Goal: Contribute content: Contribute content

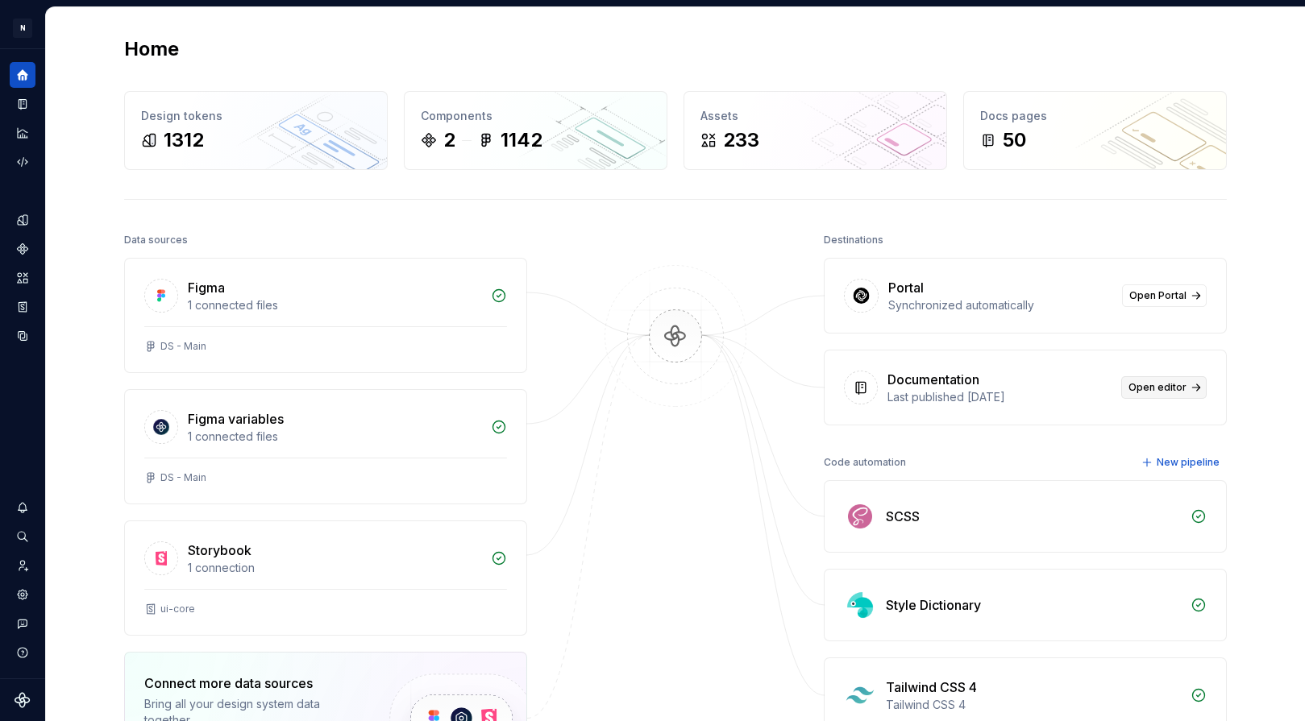
click at [1139, 383] on span "Open editor" at bounding box center [1157, 387] width 58 height 13
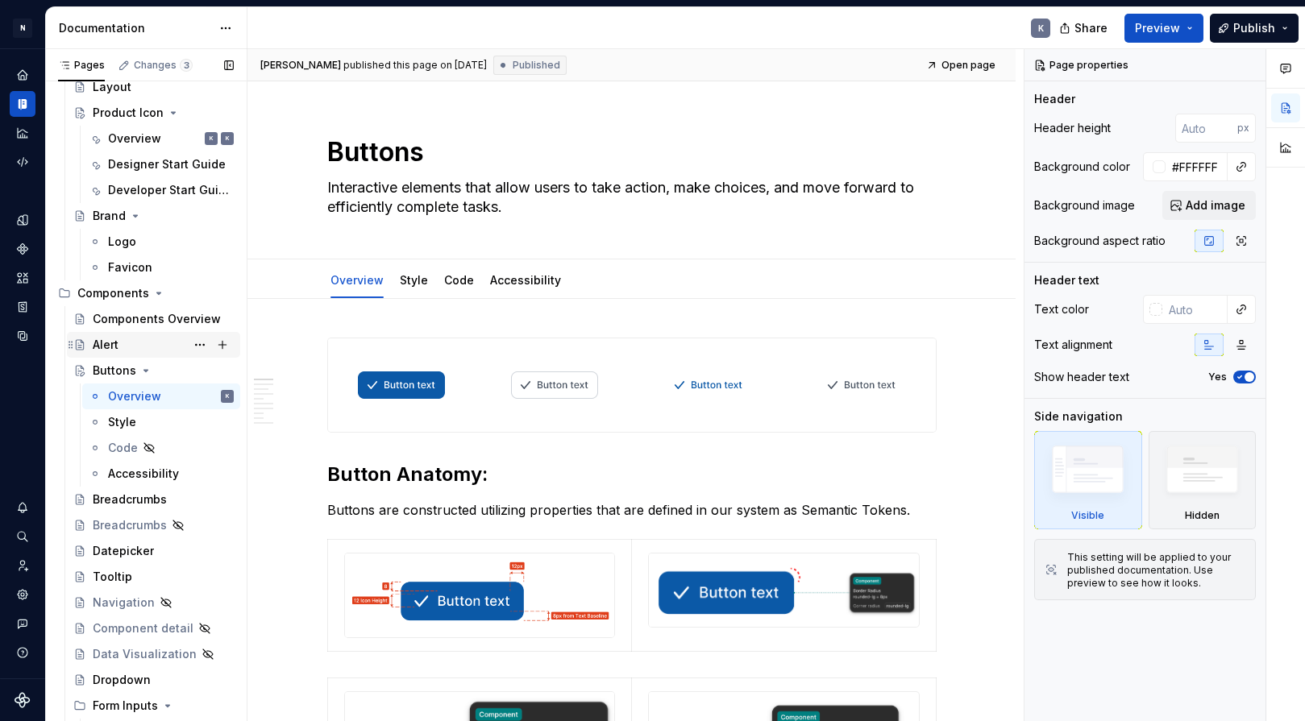
scroll to position [508, 0]
click at [148, 495] on div "Breadcrumbs" at bounding box center [130, 498] width 74 height 16
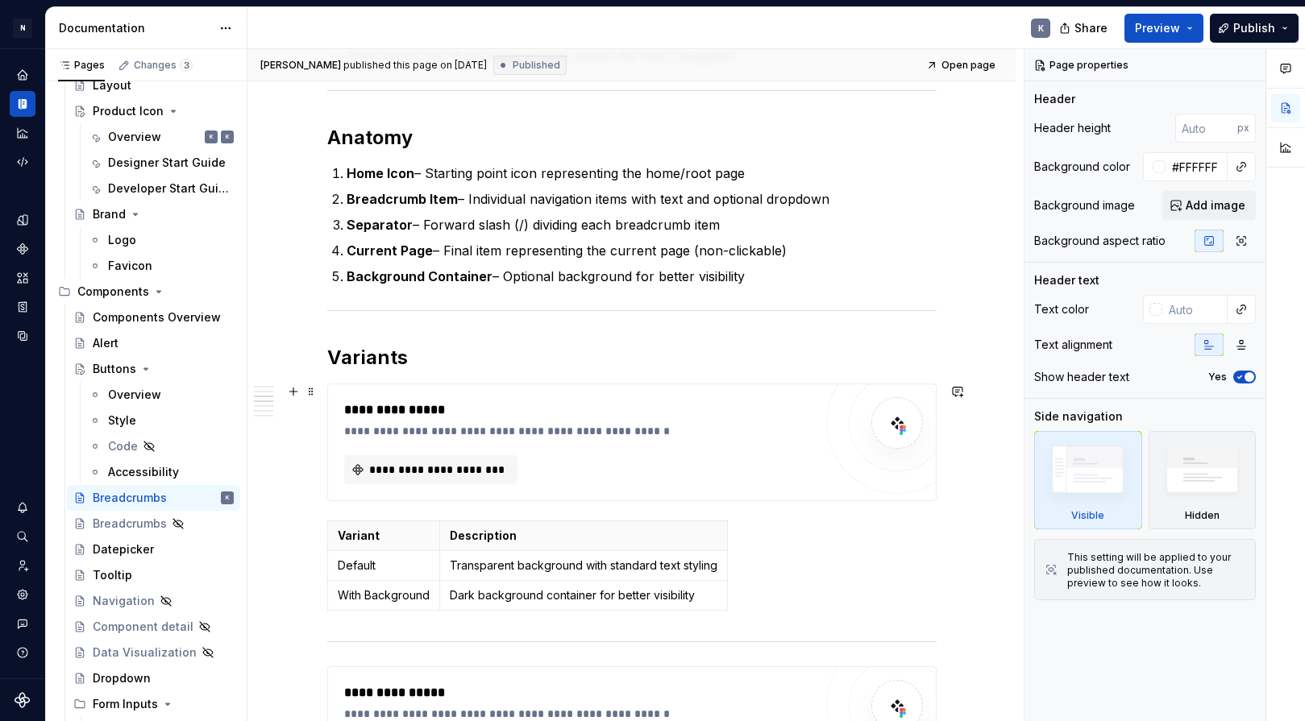
scroll to position [669, 0]
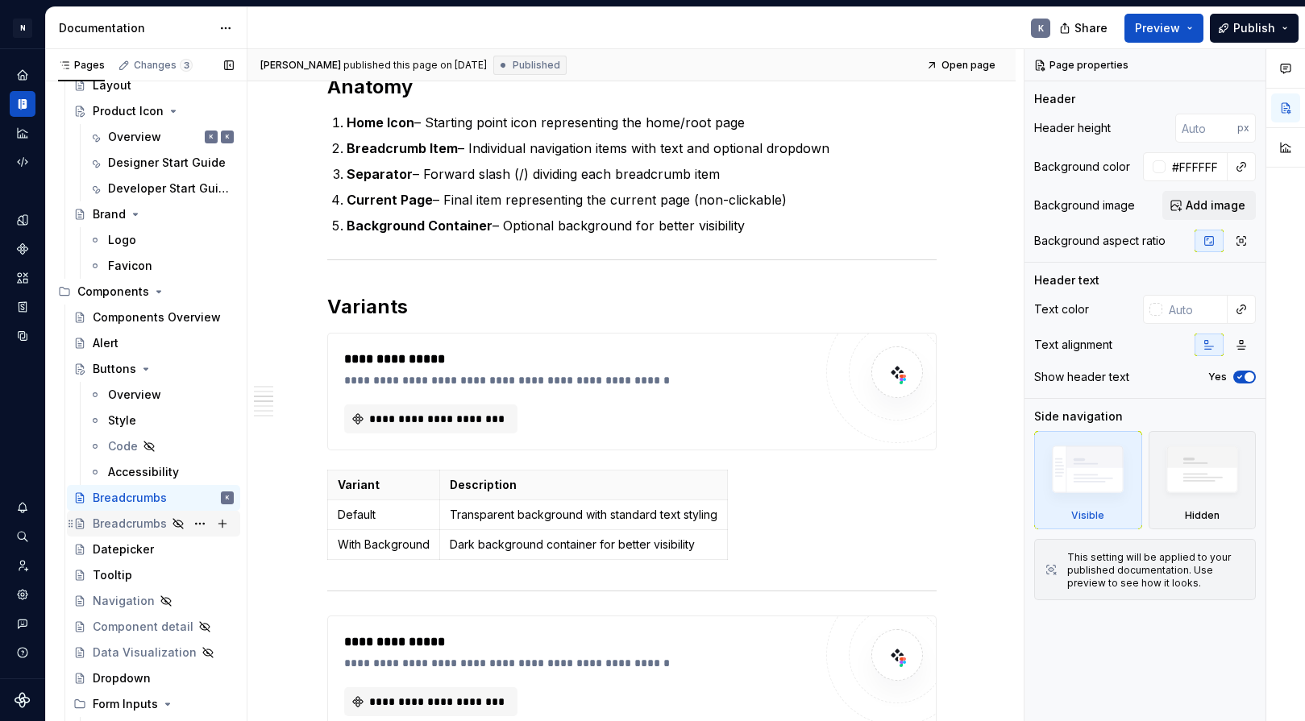
click at [142, 521] on div "Breadcrumbs" at bounding box center [130, 524] width 74 height 16
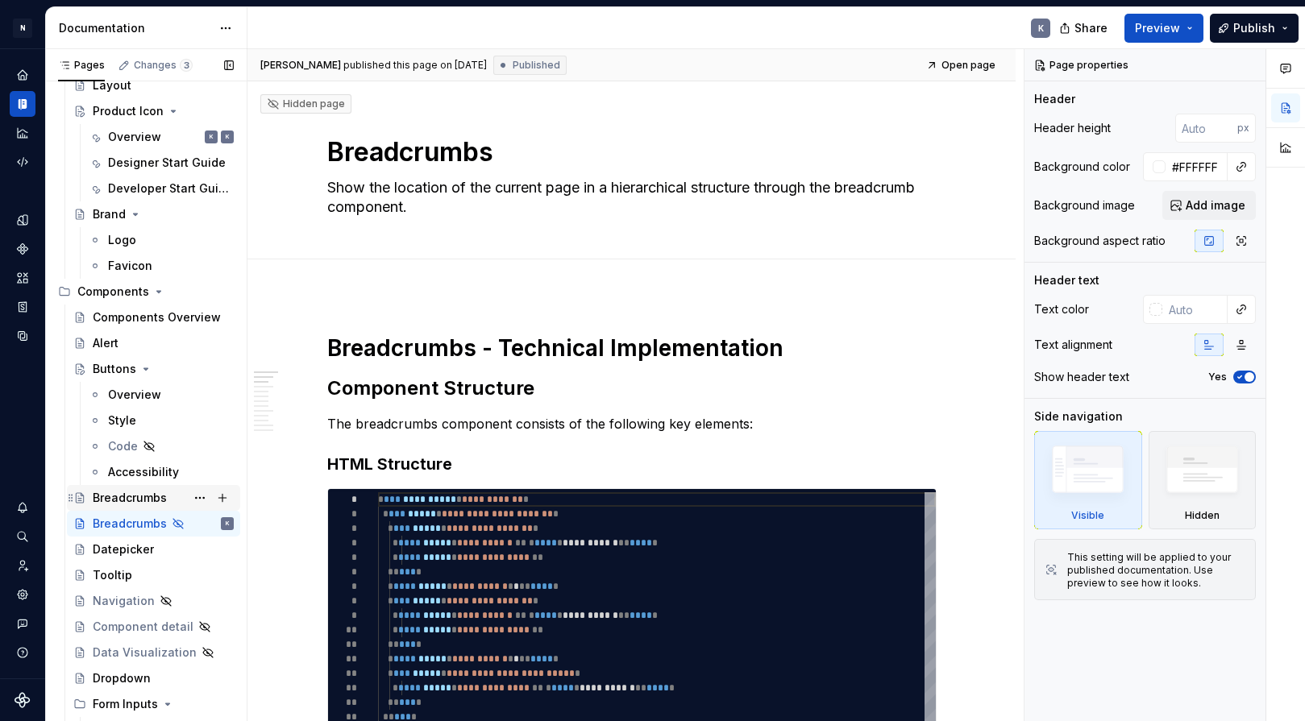
click at [131, 497] on div "Breadcrumbs" at bounding box center [130, 498] width 74 height 16
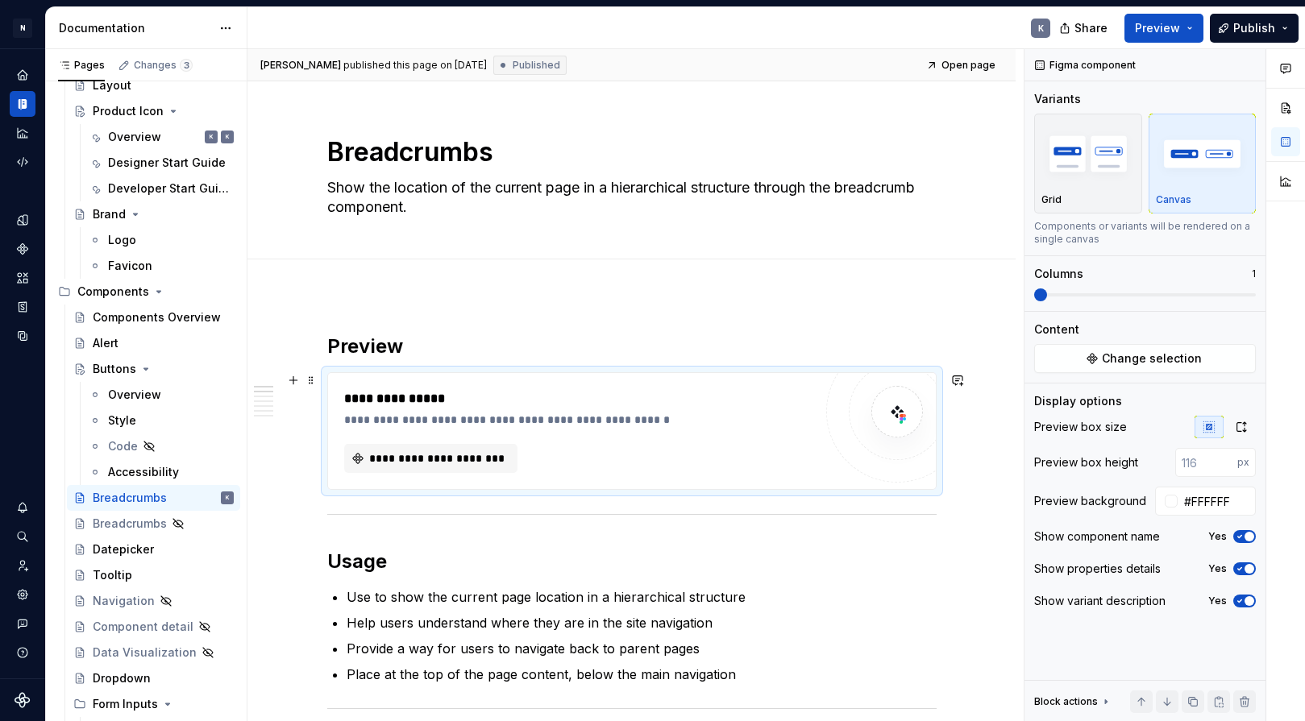
click at [467, 419] on div "**********" at bounding box center [578, 420] width 469 height 16
click at [1129, 356] on span "Change selection" at bounding box center [1151, 359] width 100 height 16
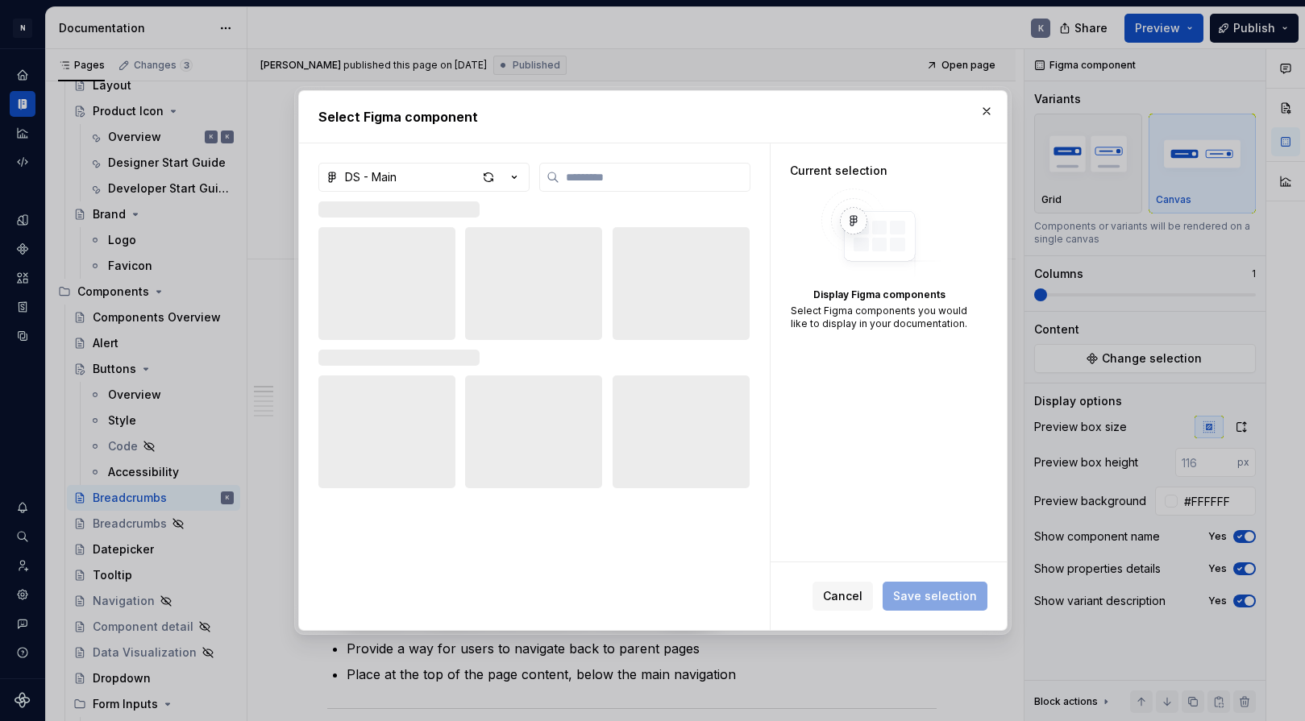
type textarea "*"
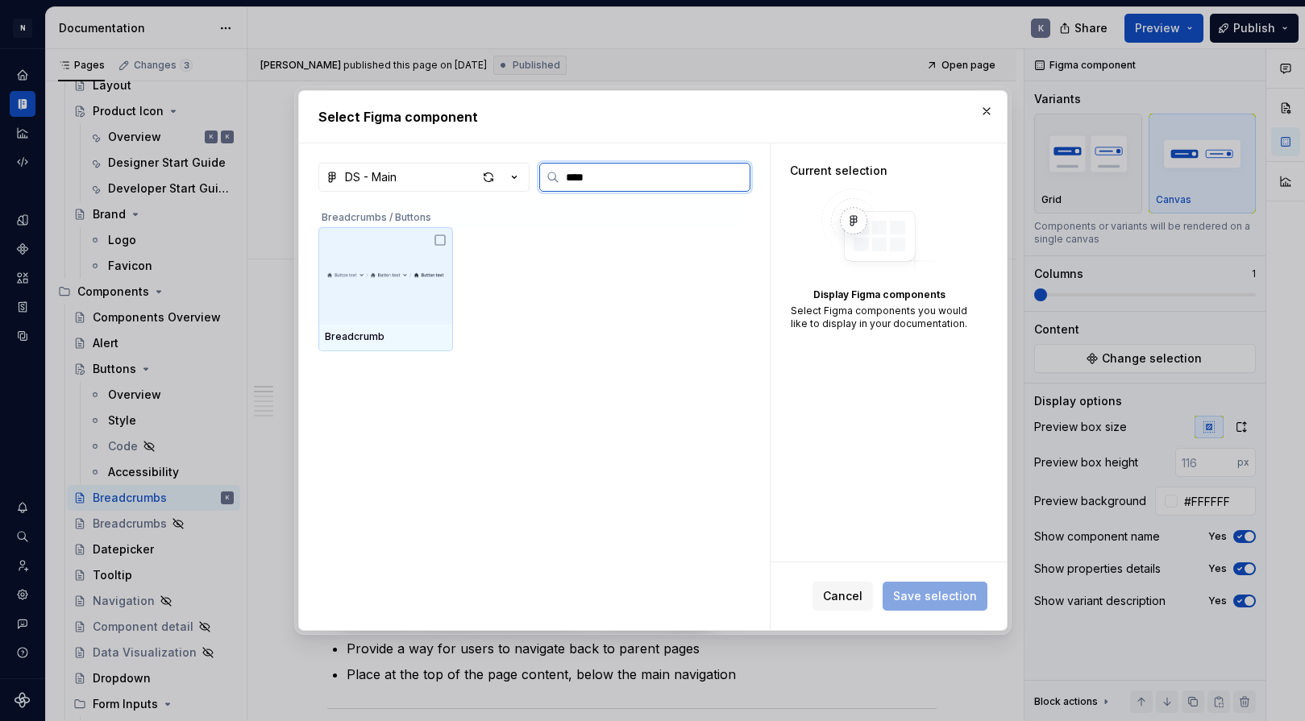
type input "*****"
click at [429, 299] on div at bounding box center [385, 275] width 135 height 97
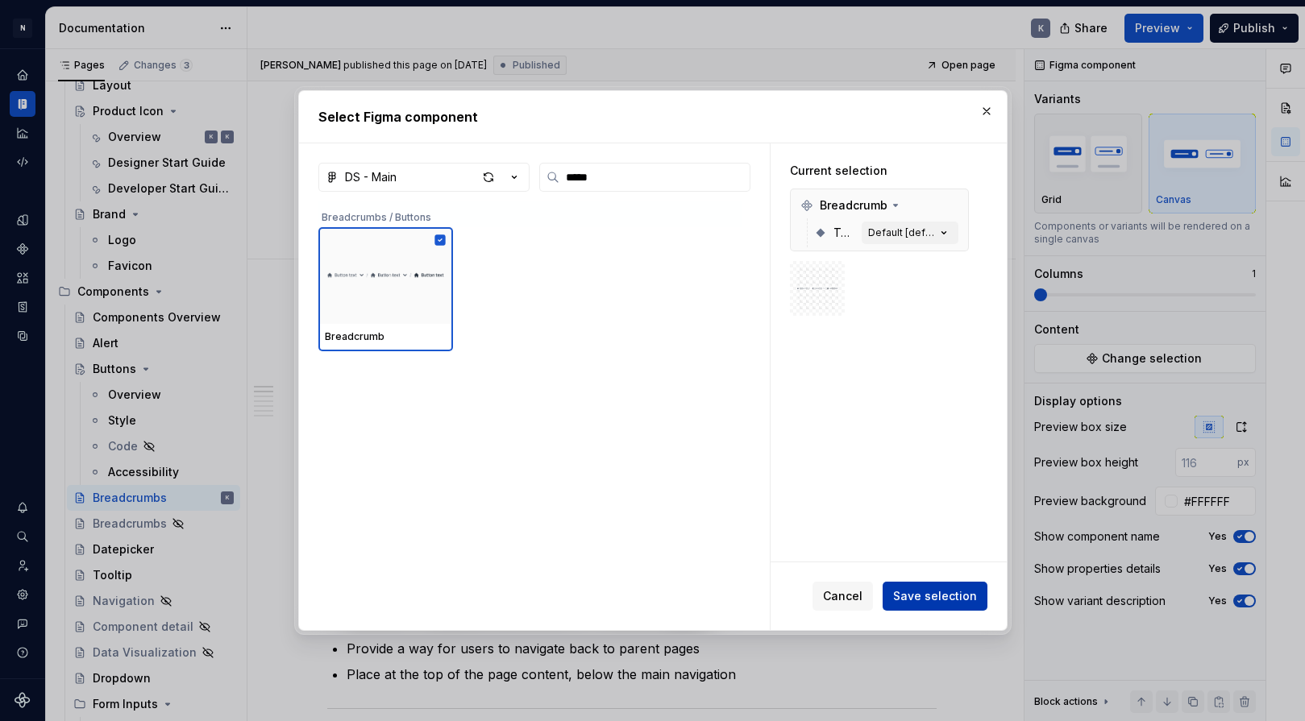
click at [943, 591] on span "Save selection" at bounding box center [935, 596] width 84 height 16
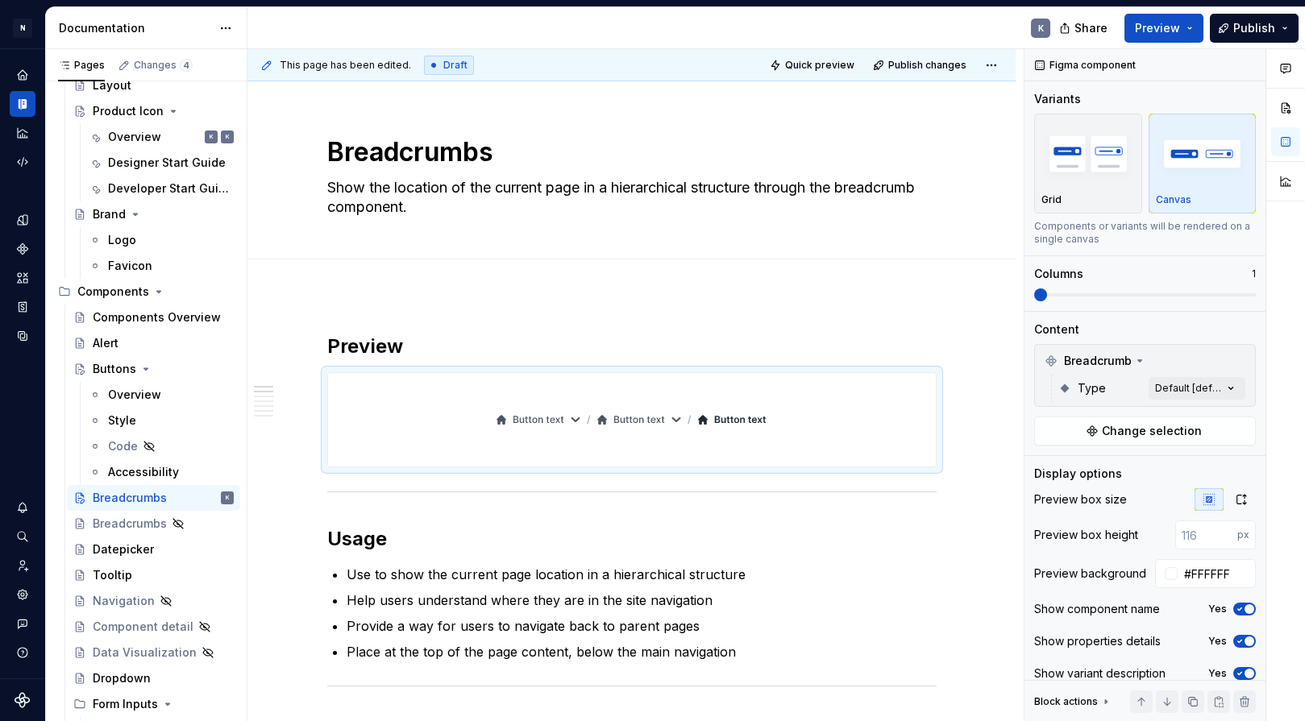
type textarea "*"
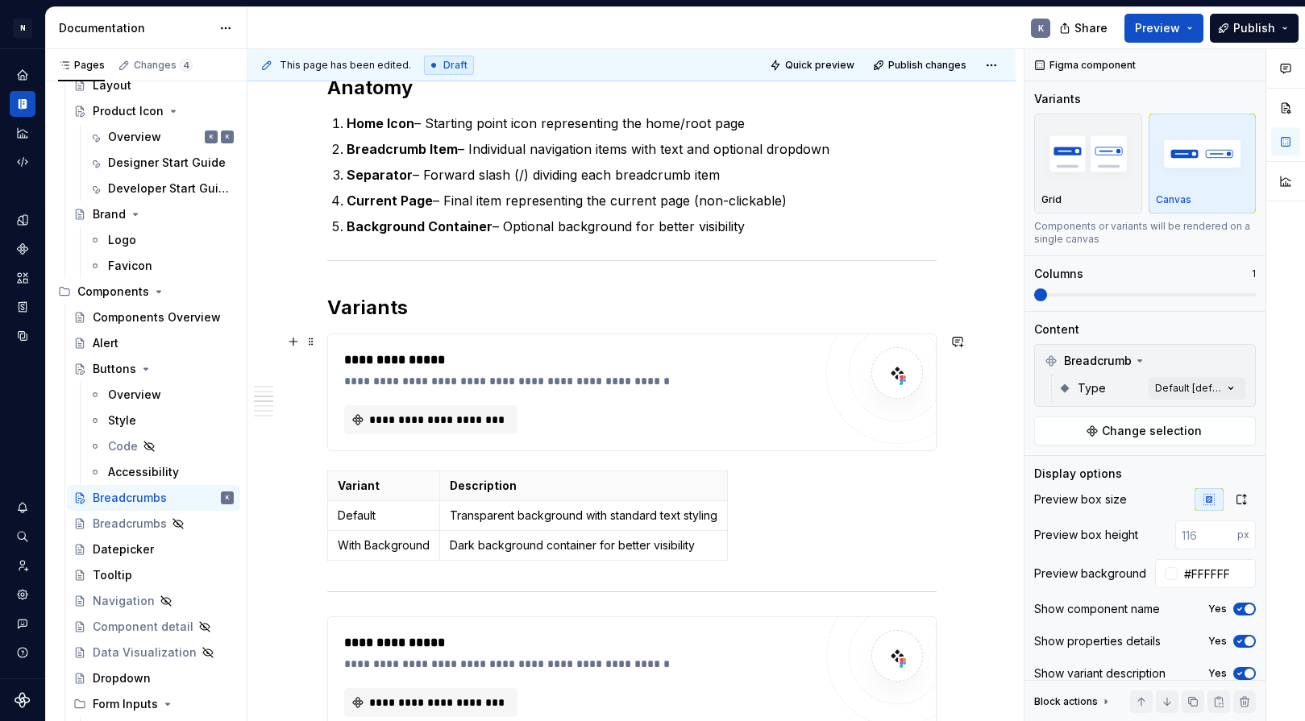
scroll to position [656, 0]
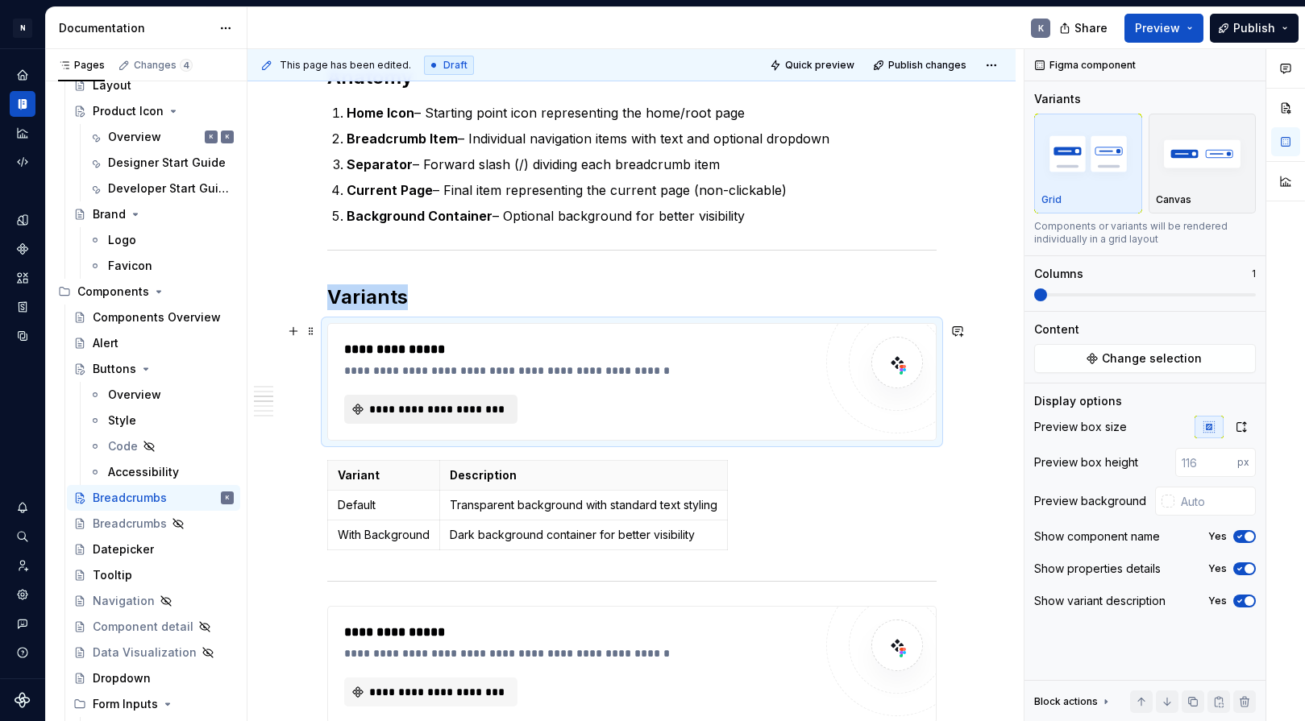
click at [471, 405] on span "**********" at bounding box center [436, 409] width 139 height 16
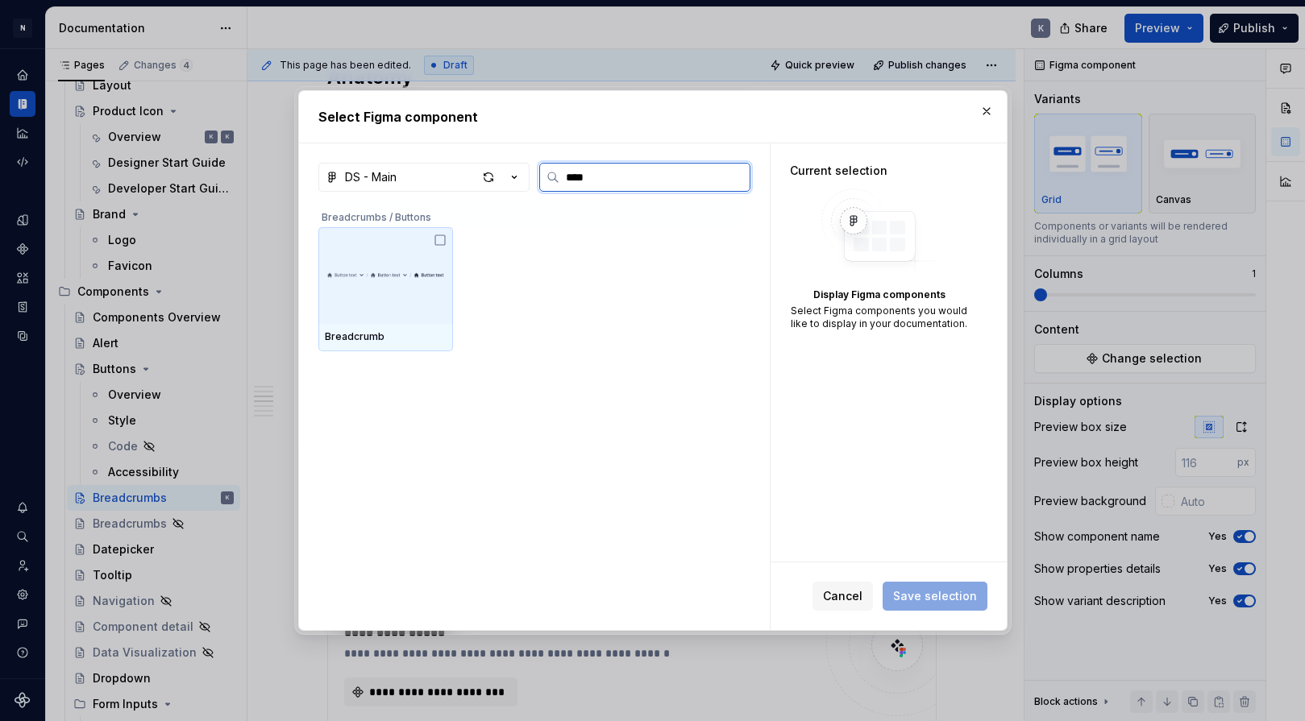
type input "*****"
click at [440, 239] on icon at bounding box center [440, 240] width 13 height 13
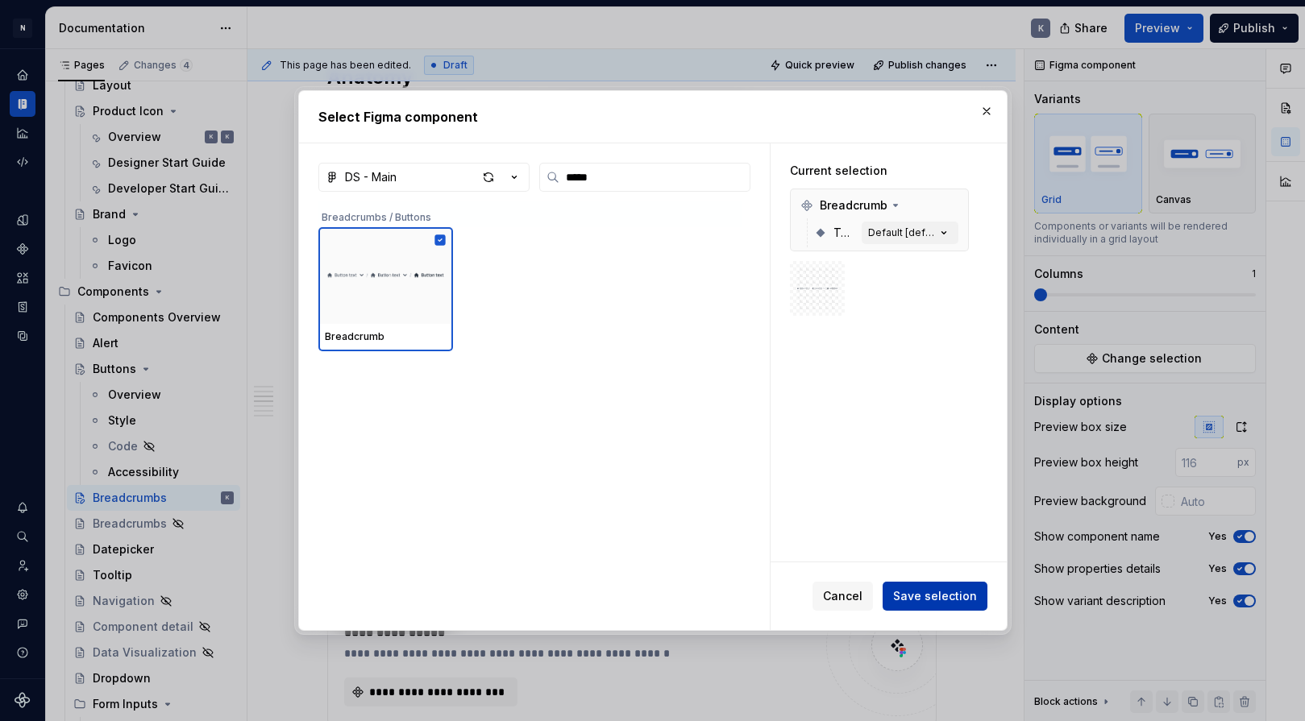
click at [956, 595] on span "Save selection" at bounding box center [935, 596] width 84 height 16
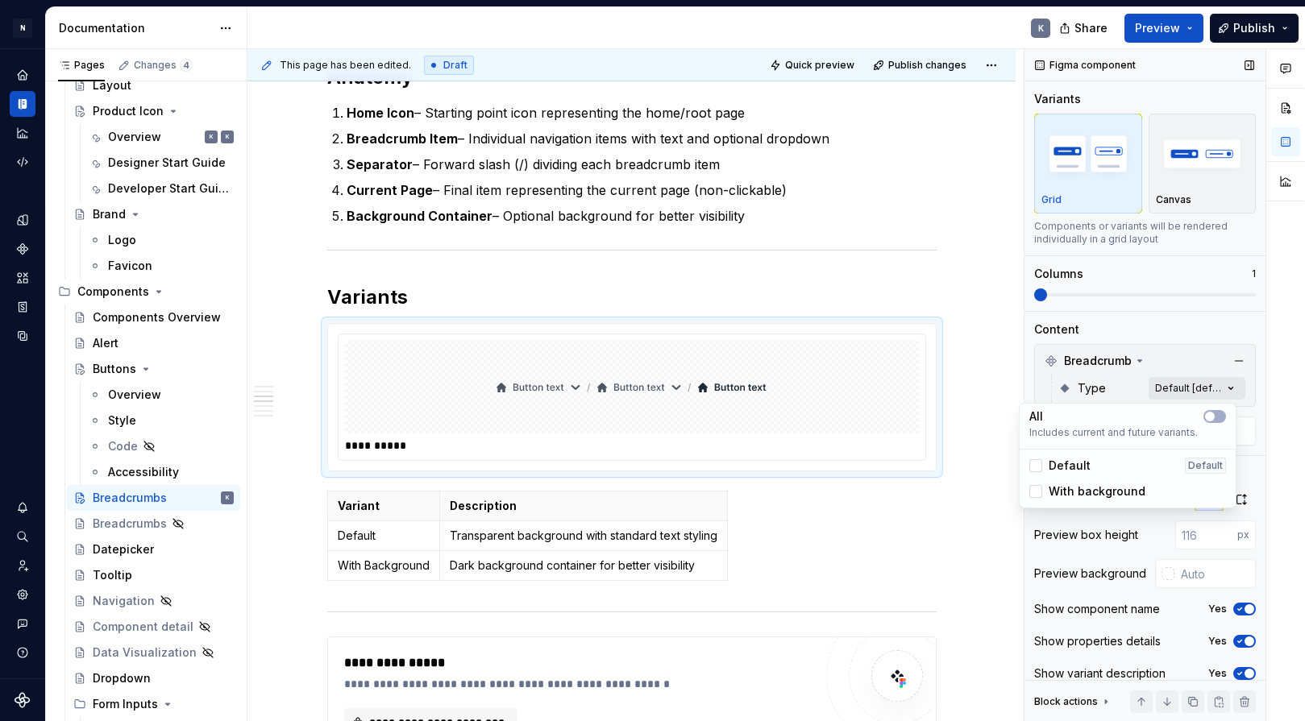
click at [1199, 387] on div "Comments Open comments No comments yet Select ‘Comment’ from the block context …" at bounding box center [1164, 385] width 280 height 673
click at [1199, 413] on span "button" at bounding box center [1210, 417] width 10 height 10
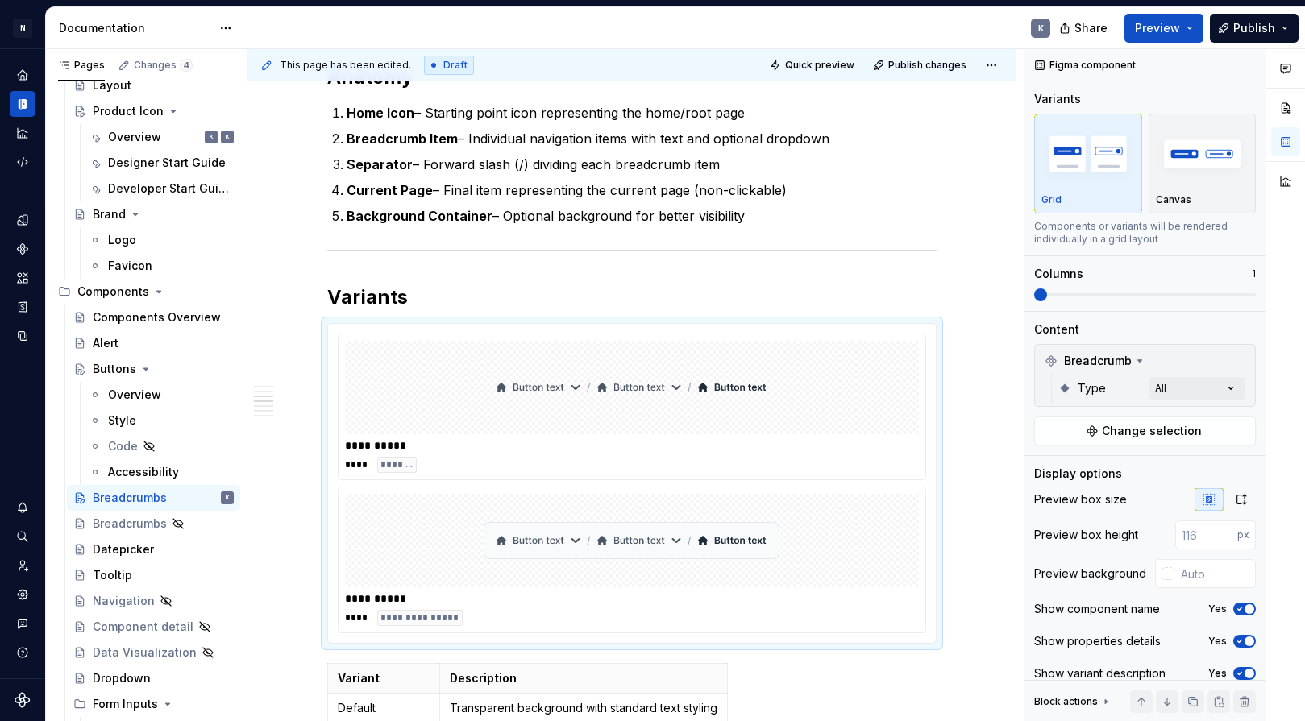
click at [985, 494] on html "N Product Design K Design system data Documentation K Share Preview Publish Pag…" at bounding box center [652, 360] width 1305 height 721
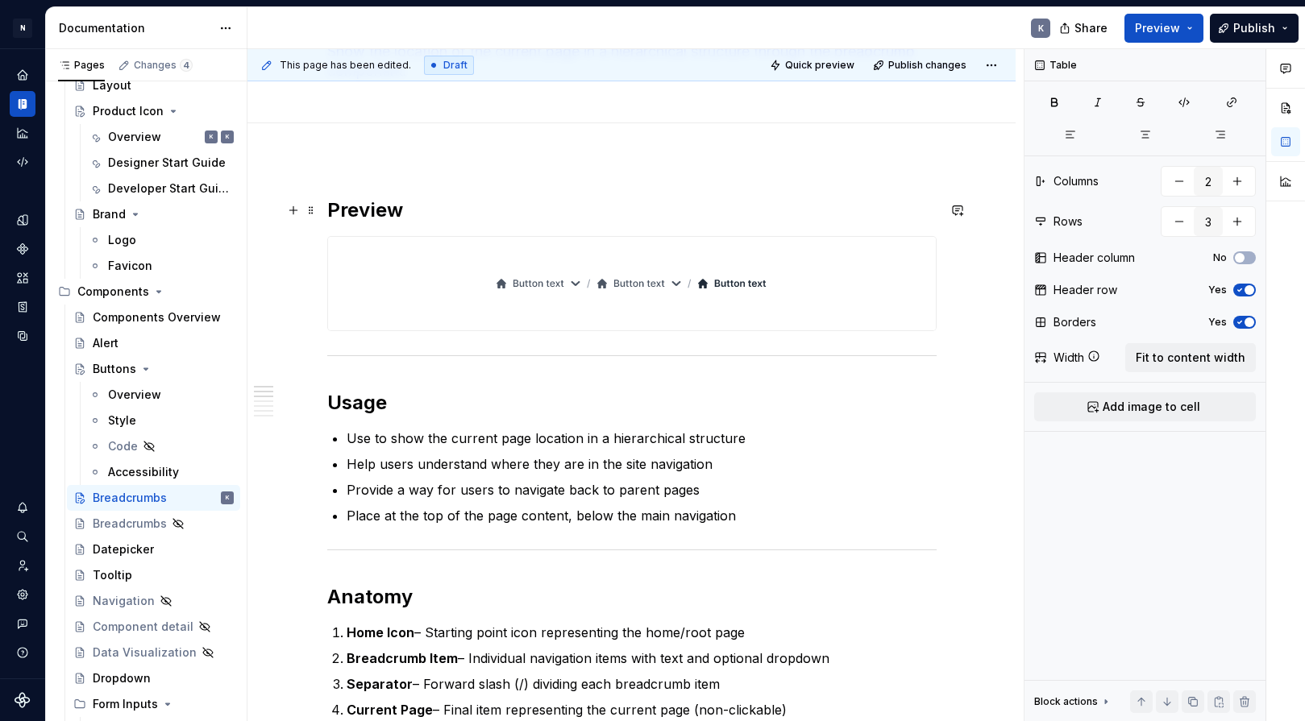
scroll to position [35, 0]
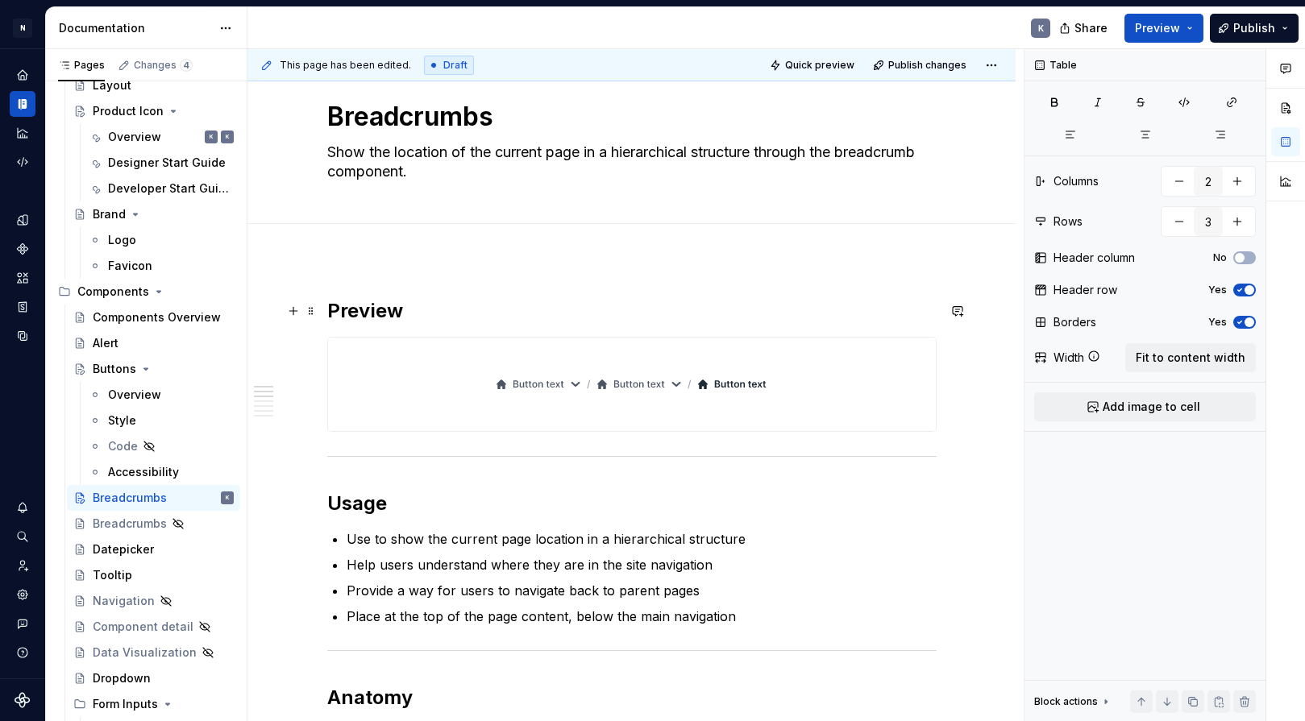
click at [594, 310] on h2 "Preview" at bounding box center [631, 311] width 609 height 26
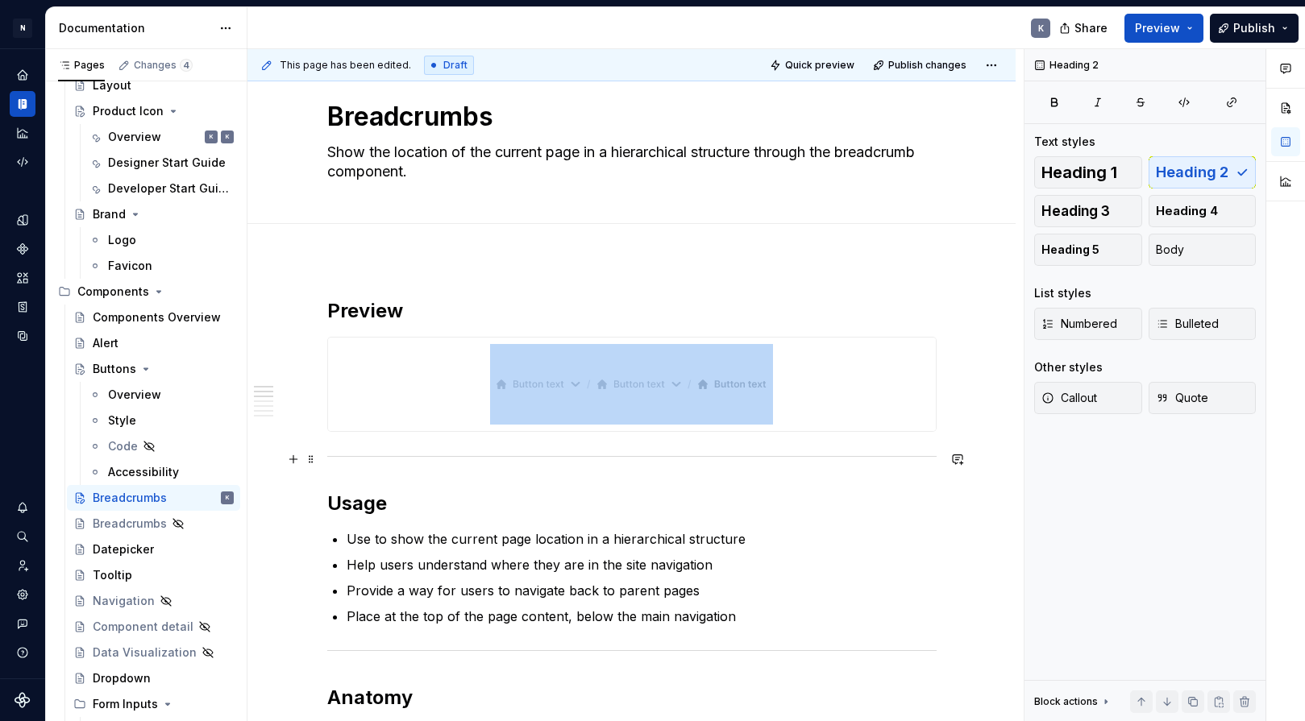
click at [450, 460] on div at bounding box center [631, 456] width 609 height 10
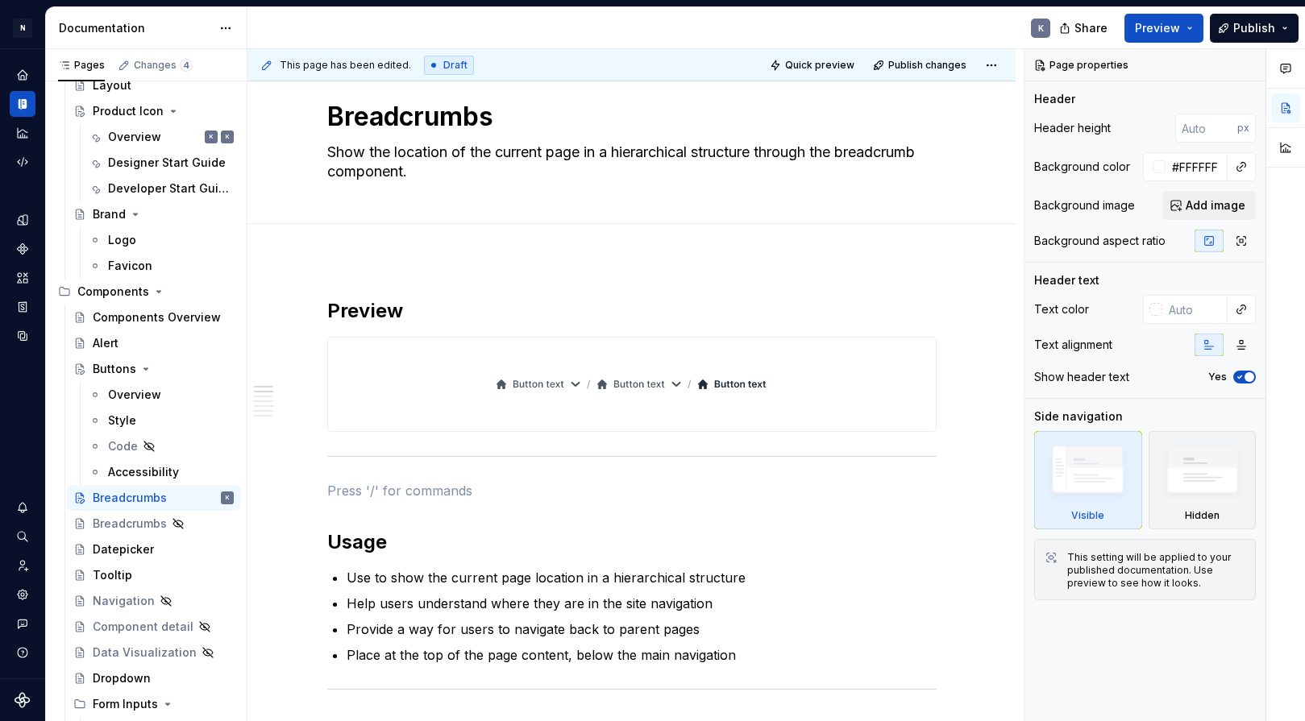
type textarea "*"
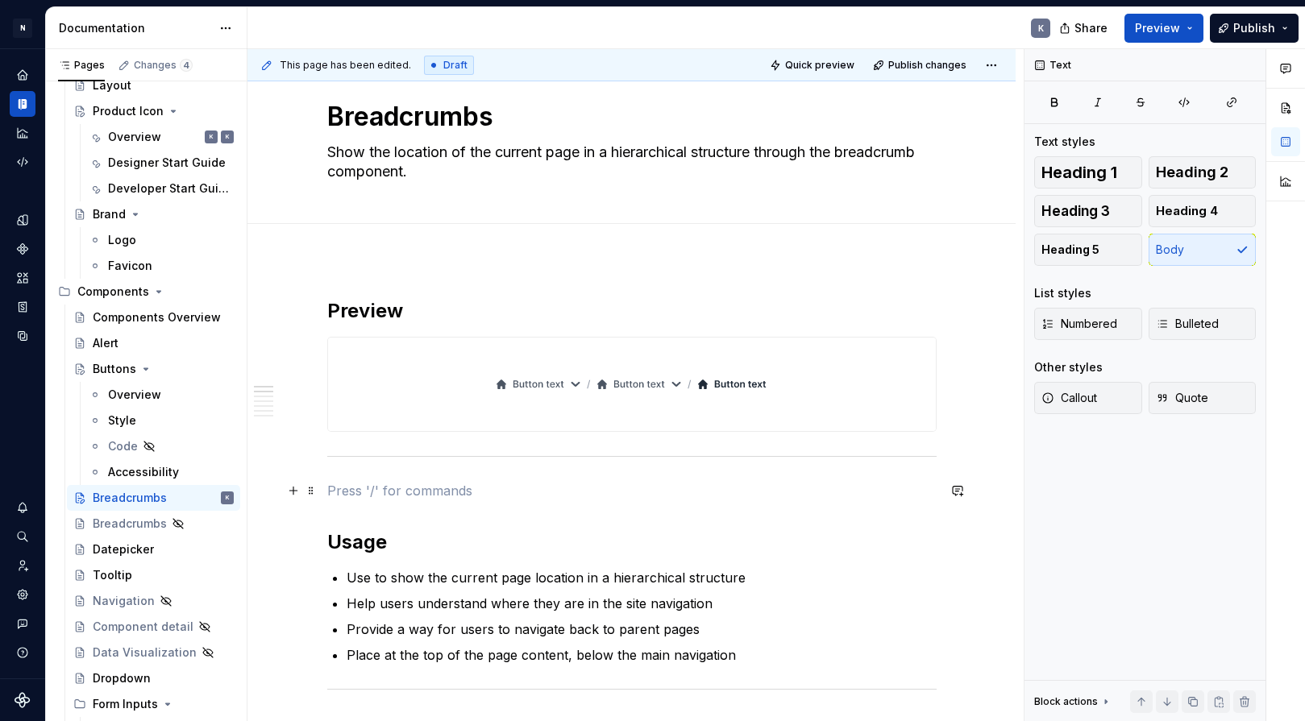
click at [501, 488] on p at bounding box center [631, 490] width 609 height 19
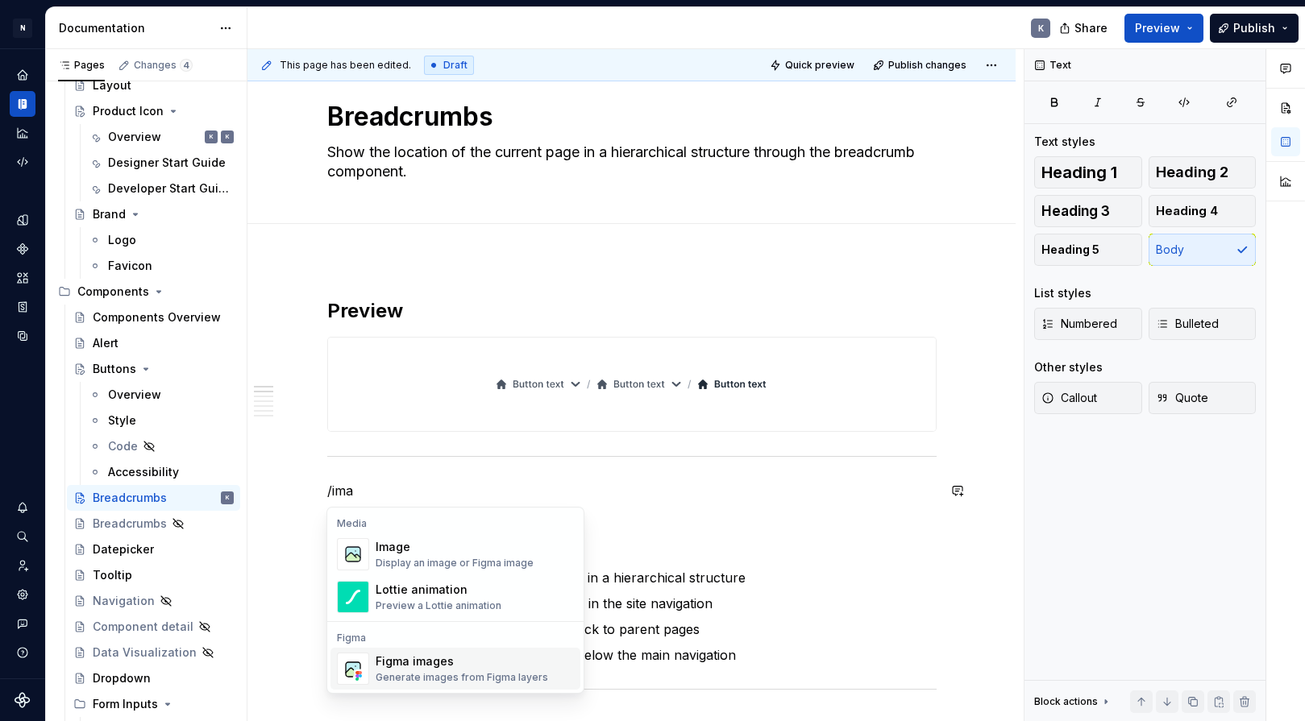
click at [392, 664] on div "Figma images" at bounding box center [461, 661] width 172 height 16
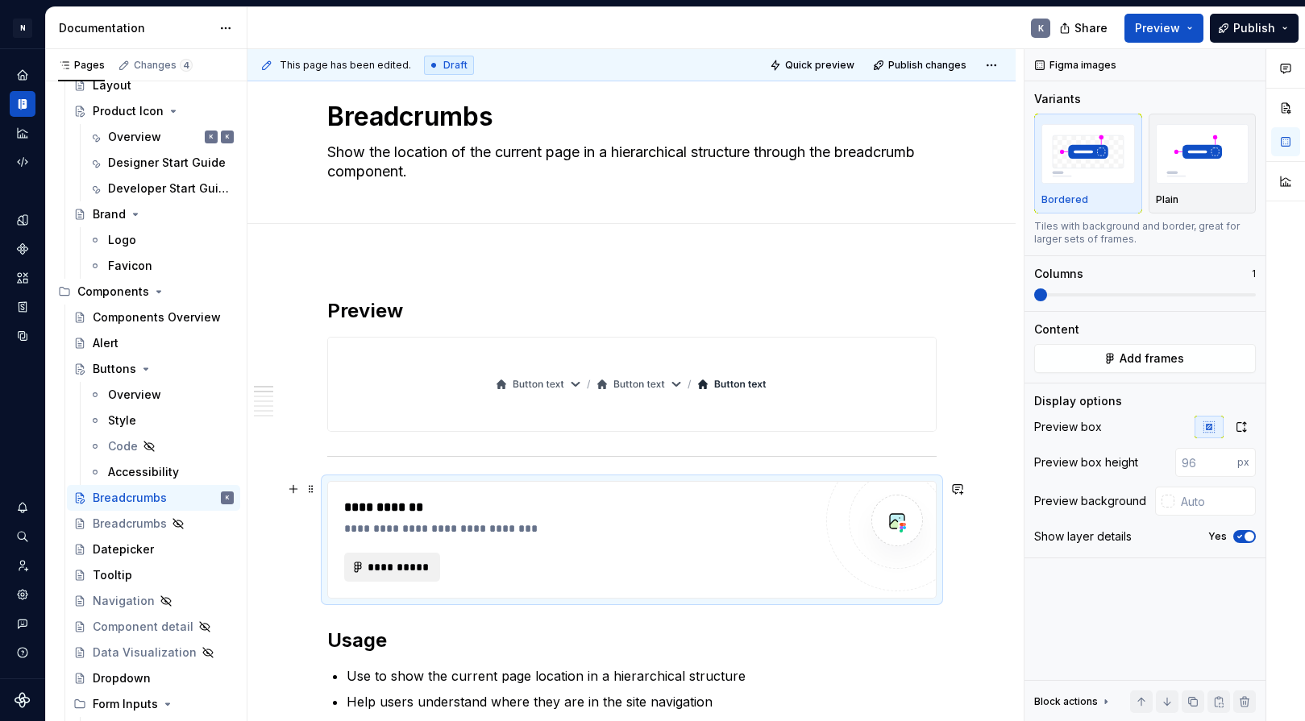
click at [424, 571] on span "**********" at bounding box center [398, 567] width 63 height 16
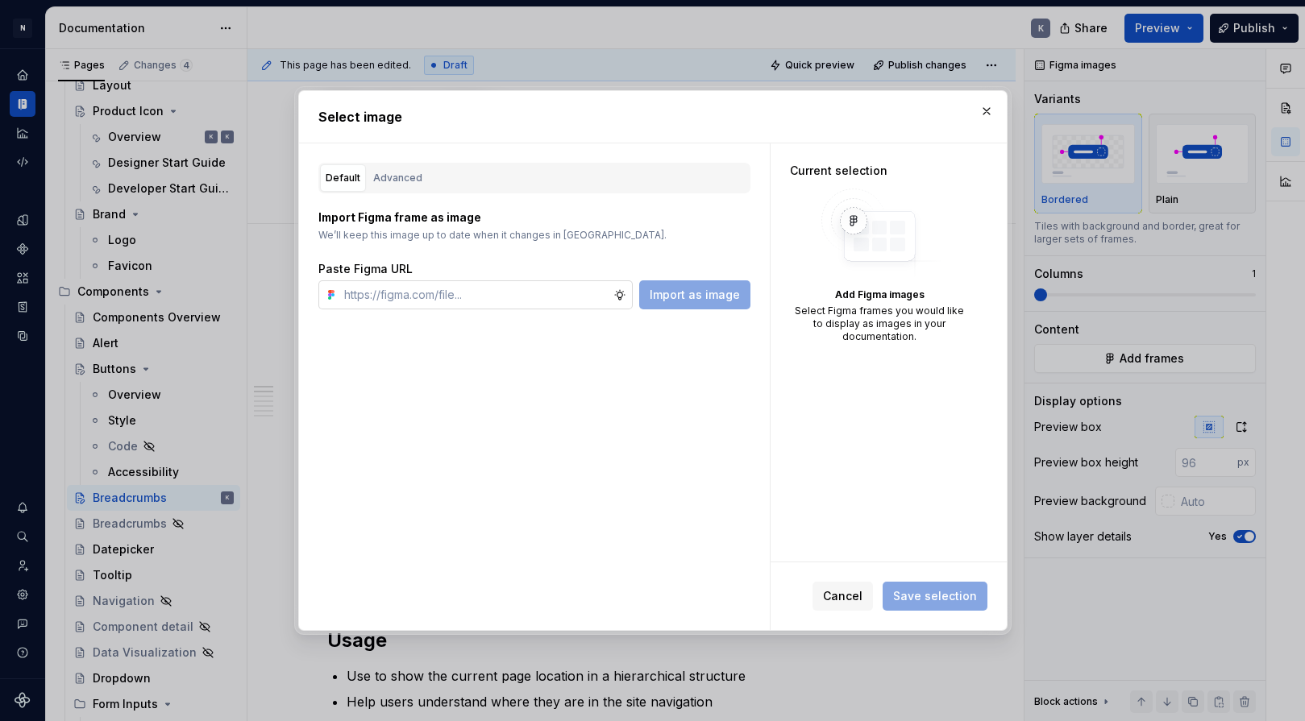
type textarea "*"
type input "https://www.figma.com/design/92H0x8APjCJif6Geqmu64E/DS---Main?node-id=8449-1285…"
click at [674, 294] on span "Import as image" at bounding box center [694, 295] width 90 height 16
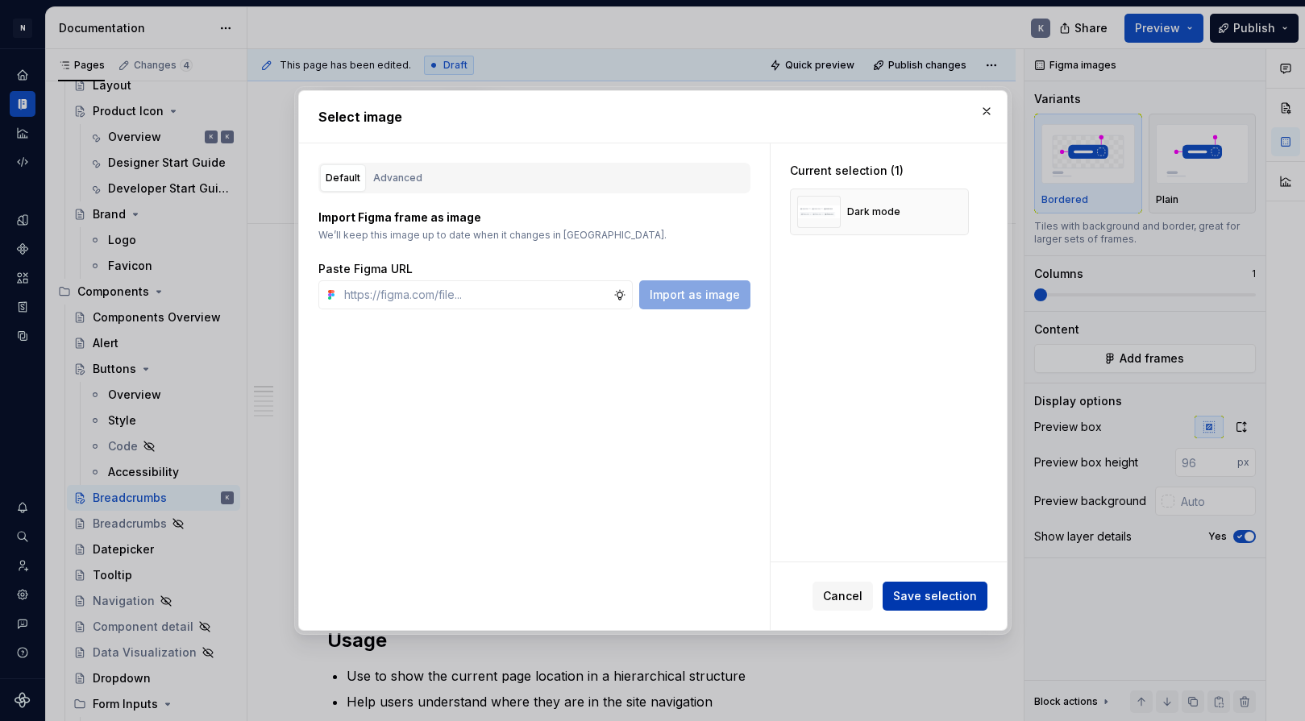
click at [927, 597] on span "Save selection" at bounding box center [935, 596] width 84 height 16
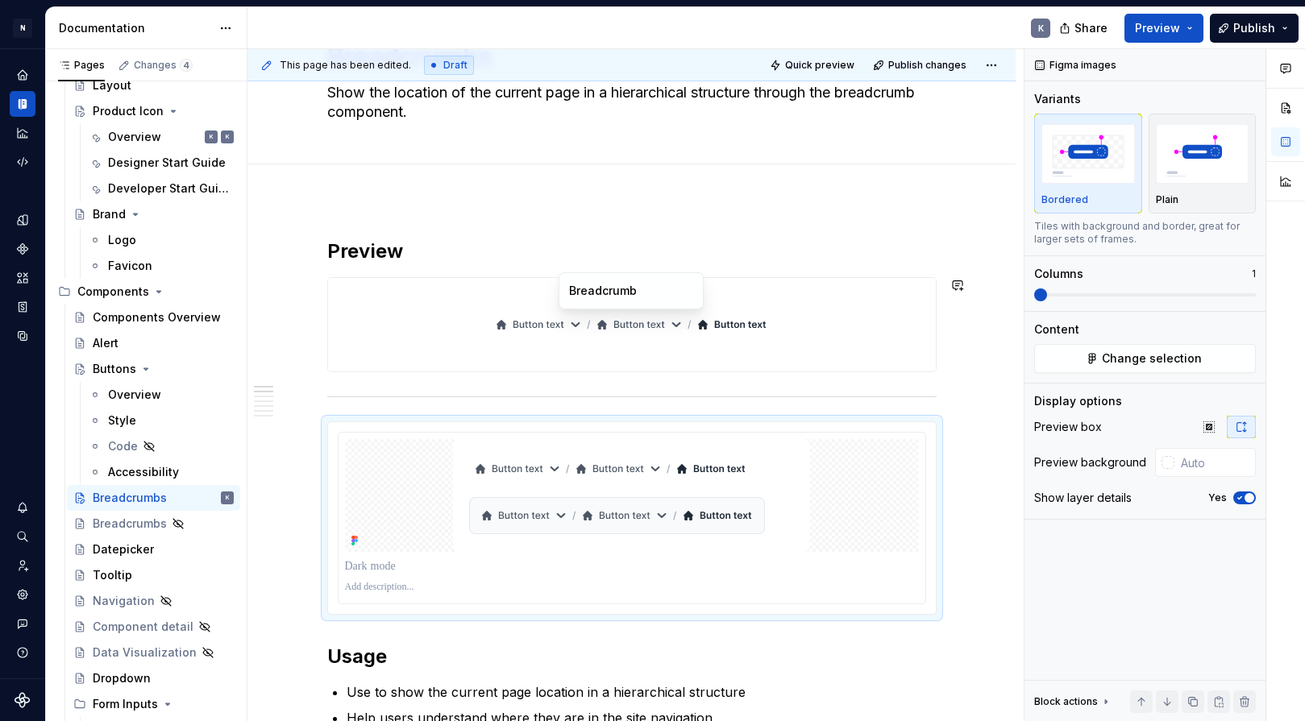
scroll to position [76, 0]
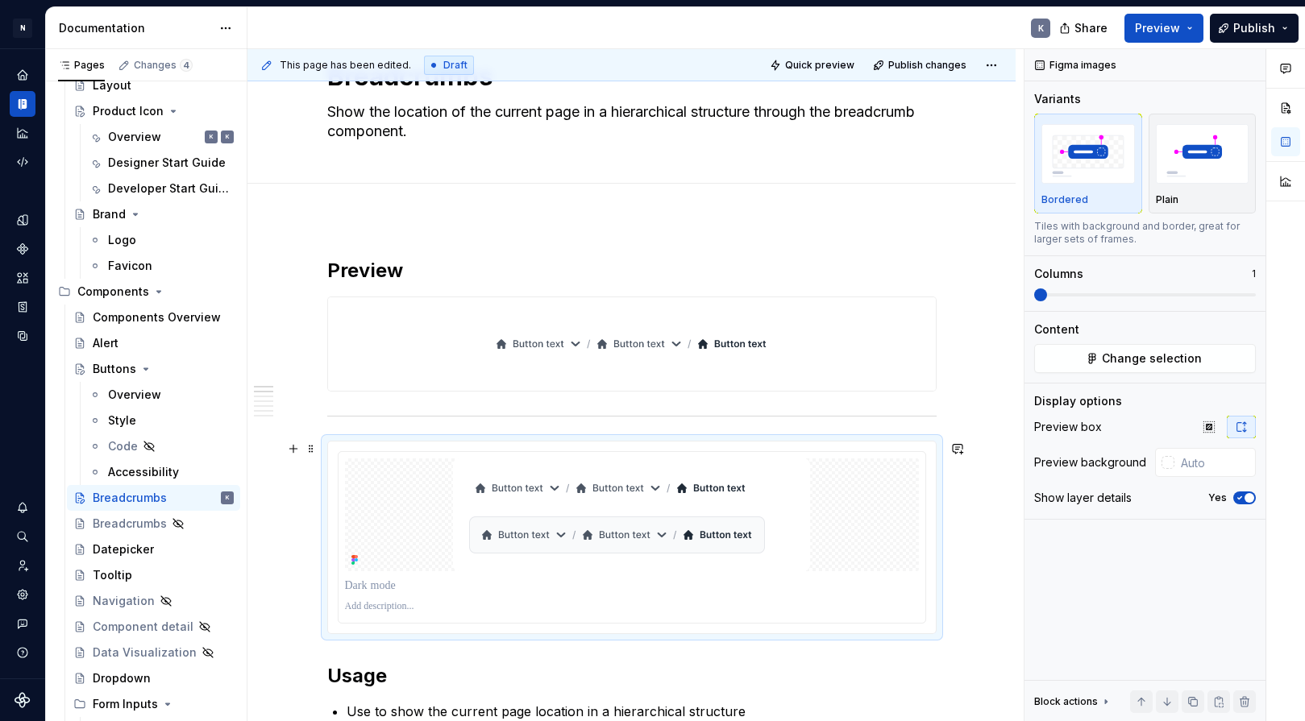
click at [508, 441] on div at bounding box center [631, 537] width 609 height 193
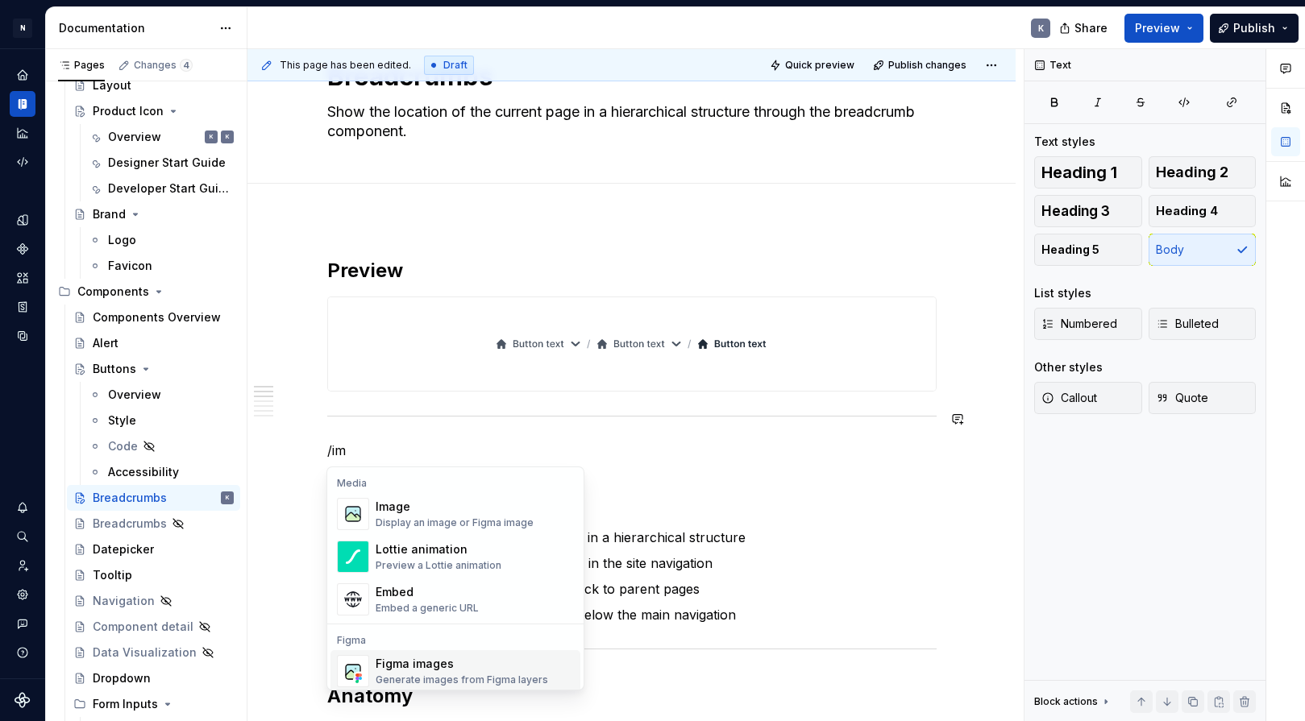
click at [438, 662] on div "Figma images" at bounding box center [461, 664] width 172 height 16
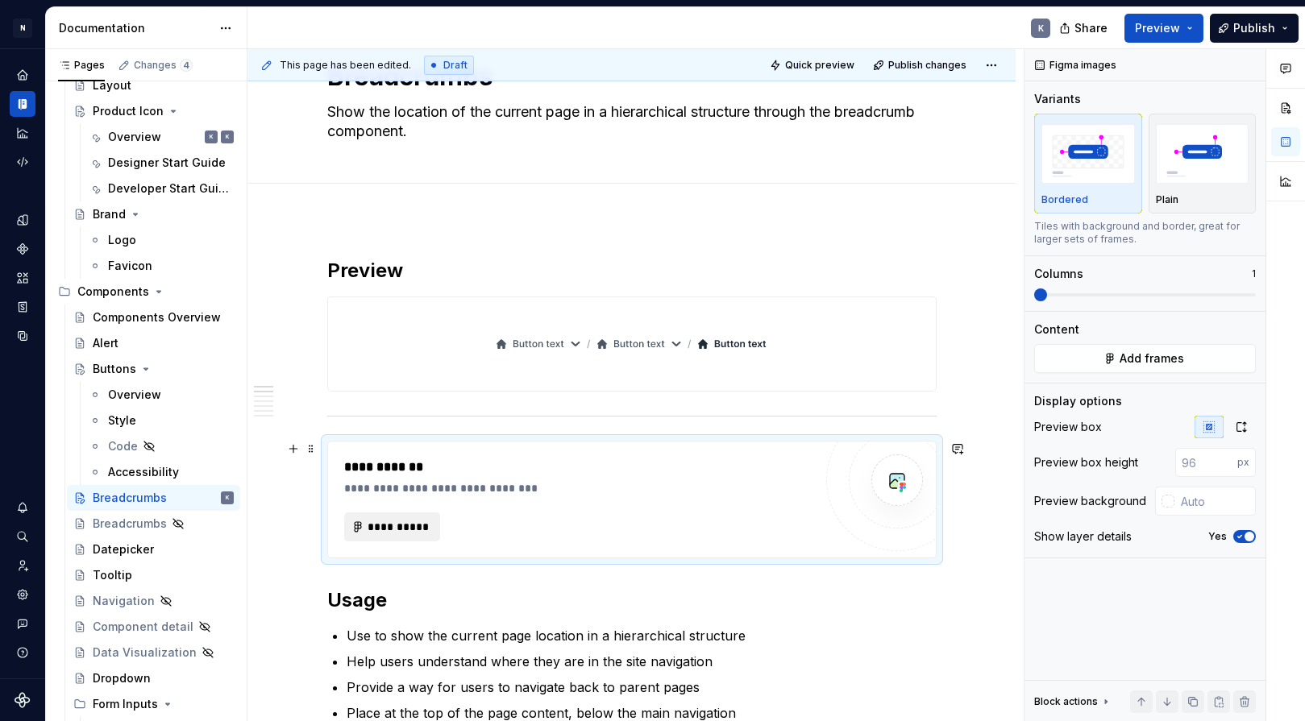
click at [421, 528] on span "**********" at bounding box center [398, 527] width 63 height 16
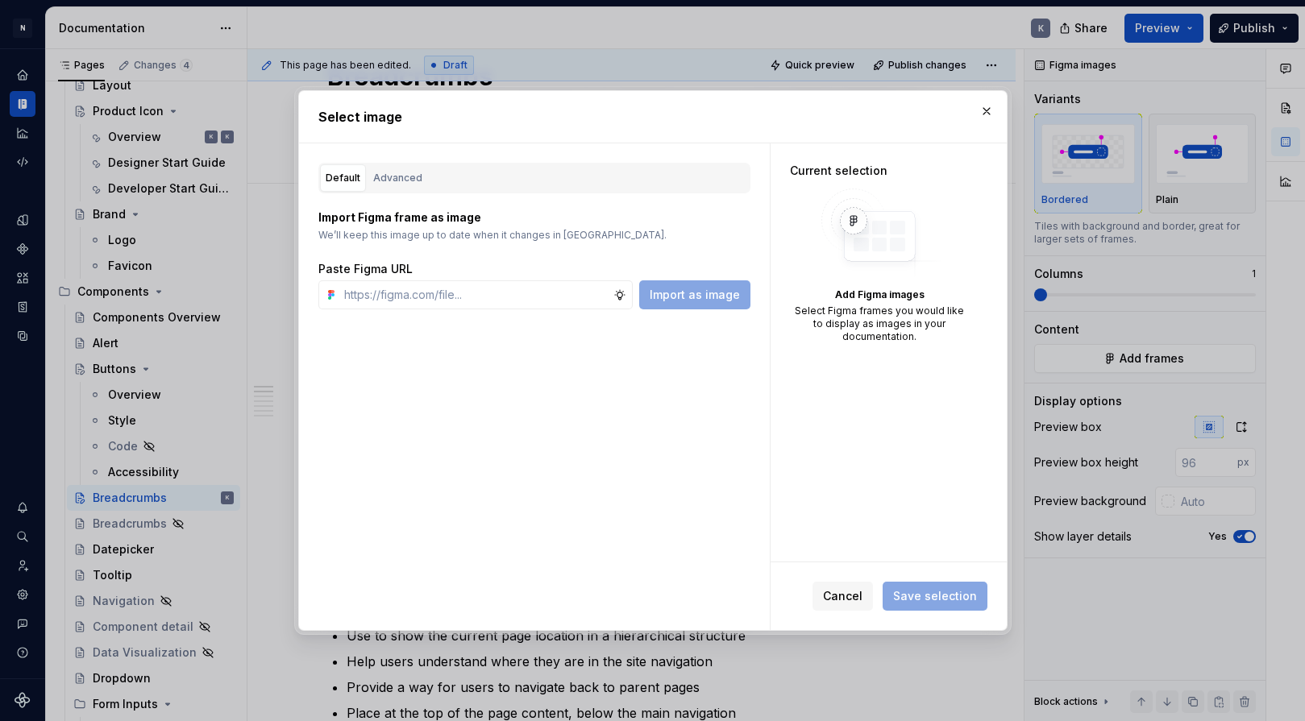
type textarea "*"
click at [570, 300] on input "text" at bounding box center [476, 294] width 276 height 29
type input "https://www.figma.com/design/92H0x8APjCJif6Geqmu64E/DS---Main?node-id=8449-1285…"
click at [693, 293] on span "Import as image" at bounding box center [694, 295] width 90 height 16
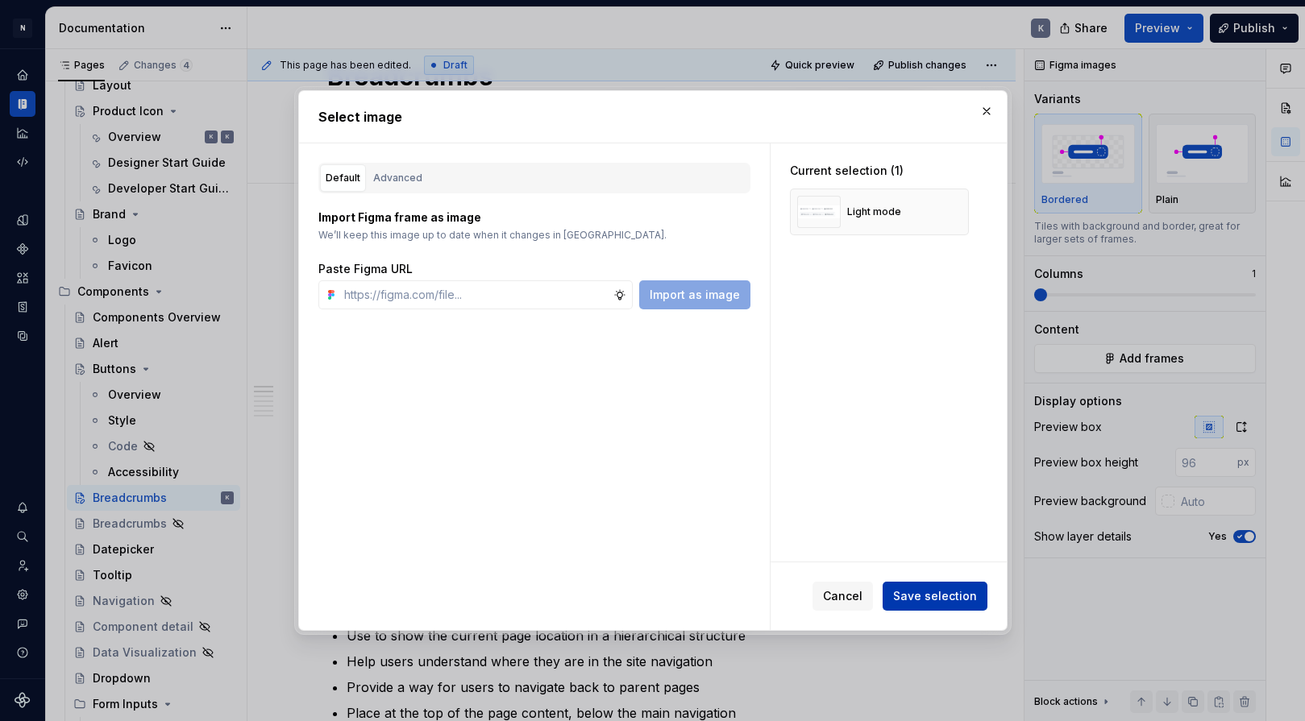
click at [926, 592] on span "Save selection" at bounding box center [935, 596] width 84 height 16
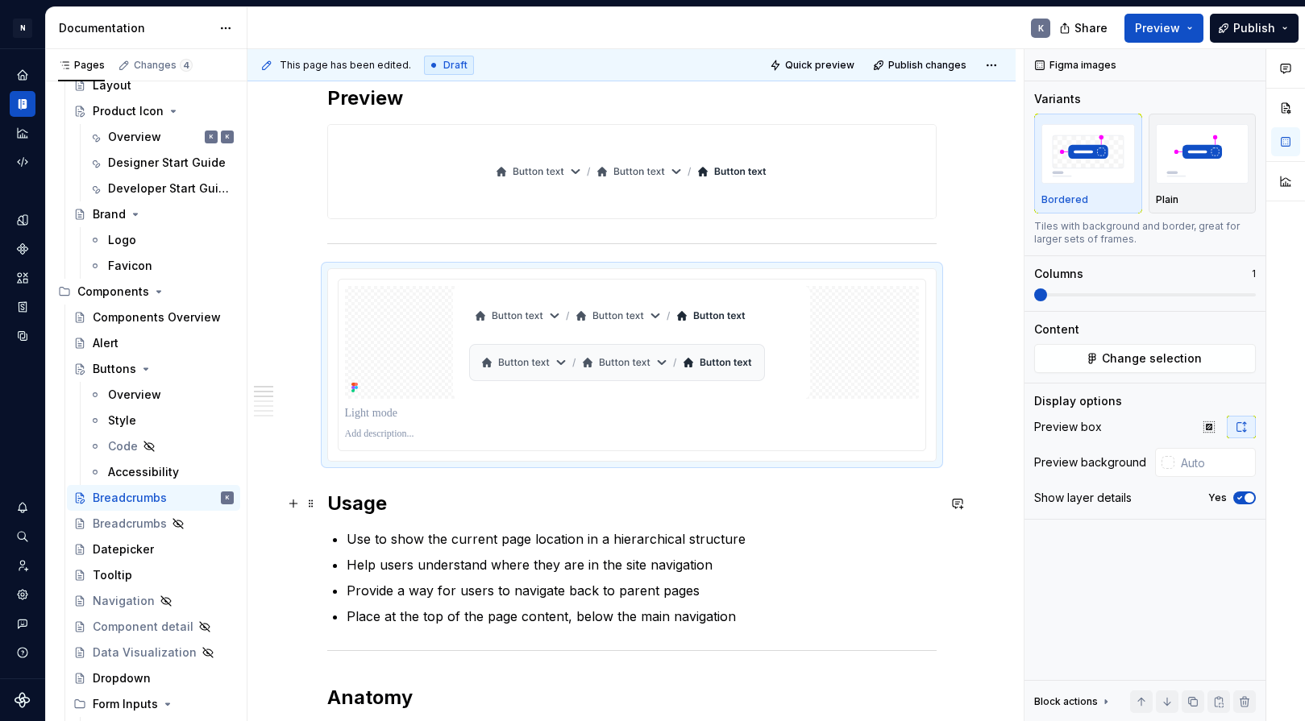
scroll to position [247, 0]
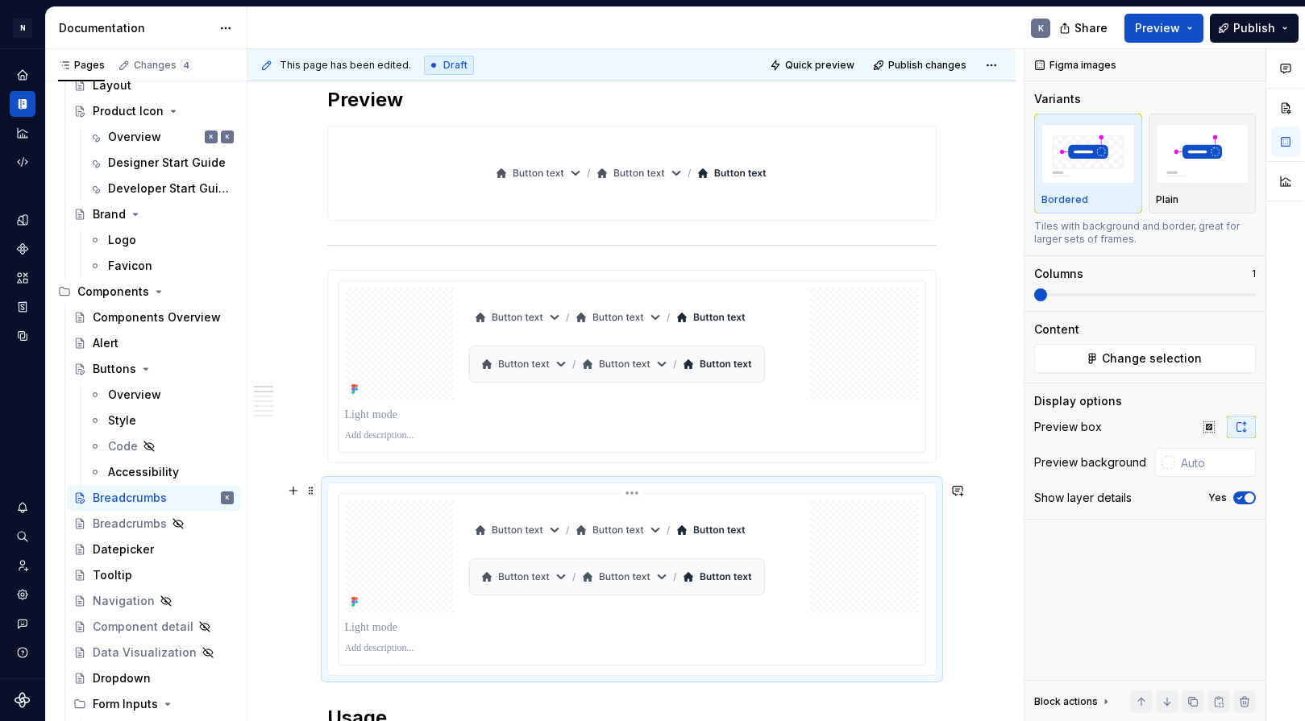
click at [804, 516] on img at bounding box center [631, 556] width 357 height 113
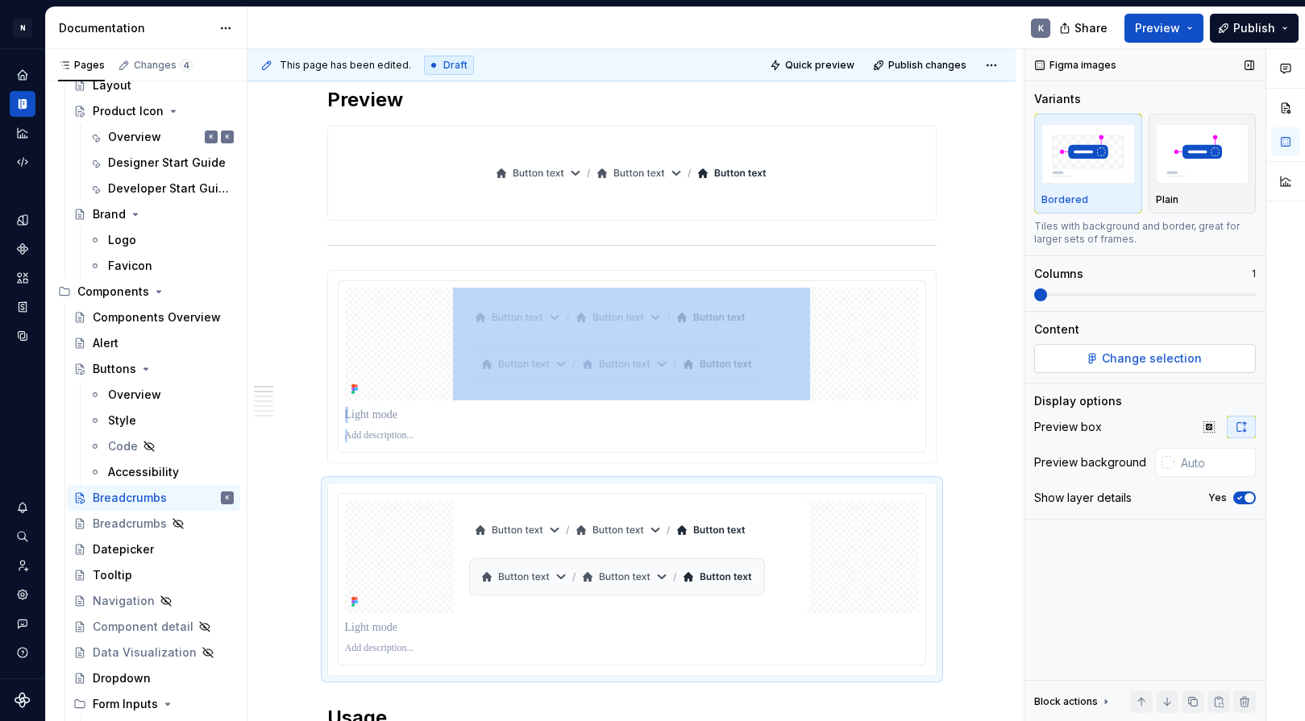
click at [1080, 363] on button "Change selection" at bounding box center [1145, 358] width 222 height 29
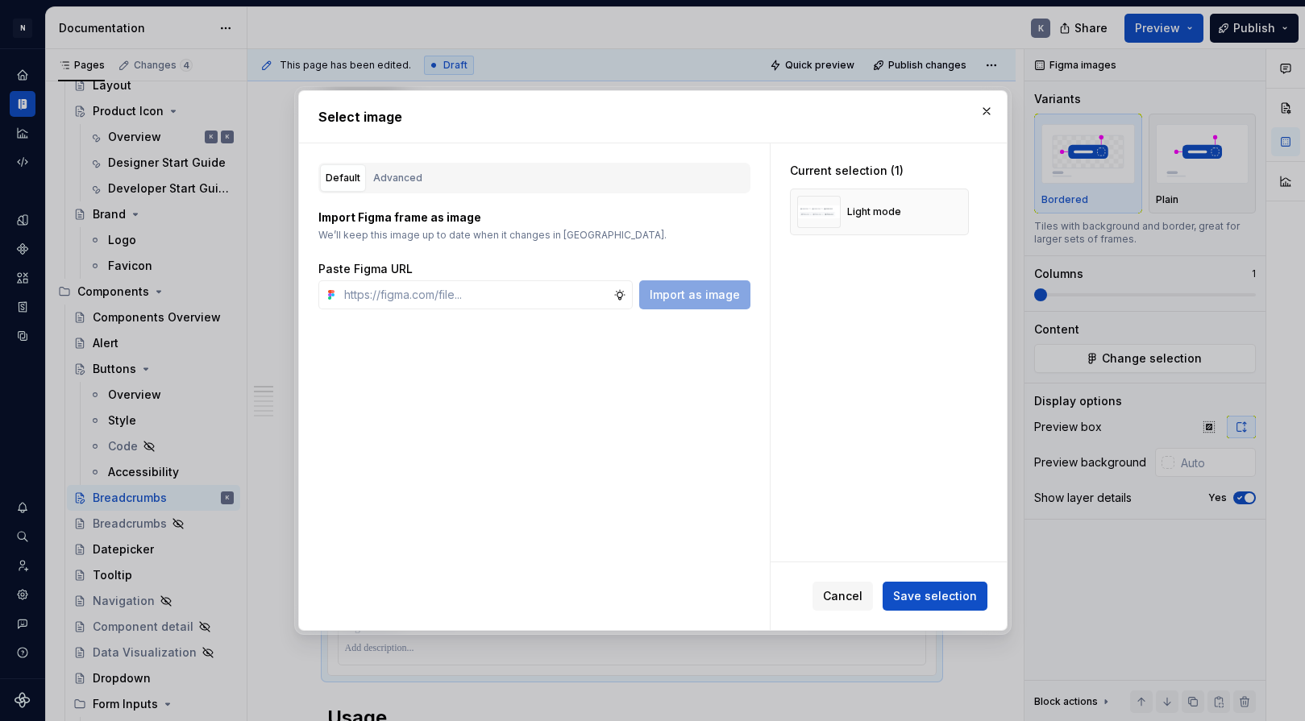
type textarea "*"
click at [392, 176] on div "Advanced" at bounding box center [397, 178] width 49 height 16
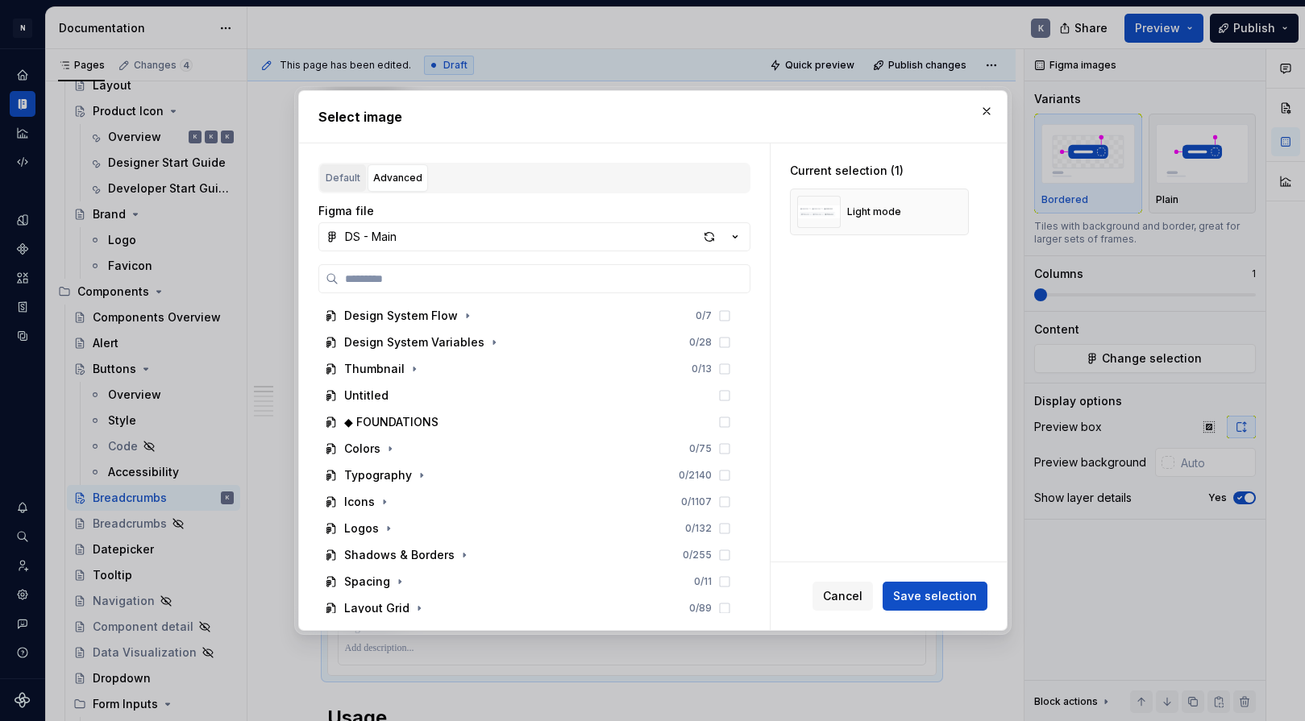
click at [349, 174] on div "Default" at bounding box center [343, 178] width 35 height 16
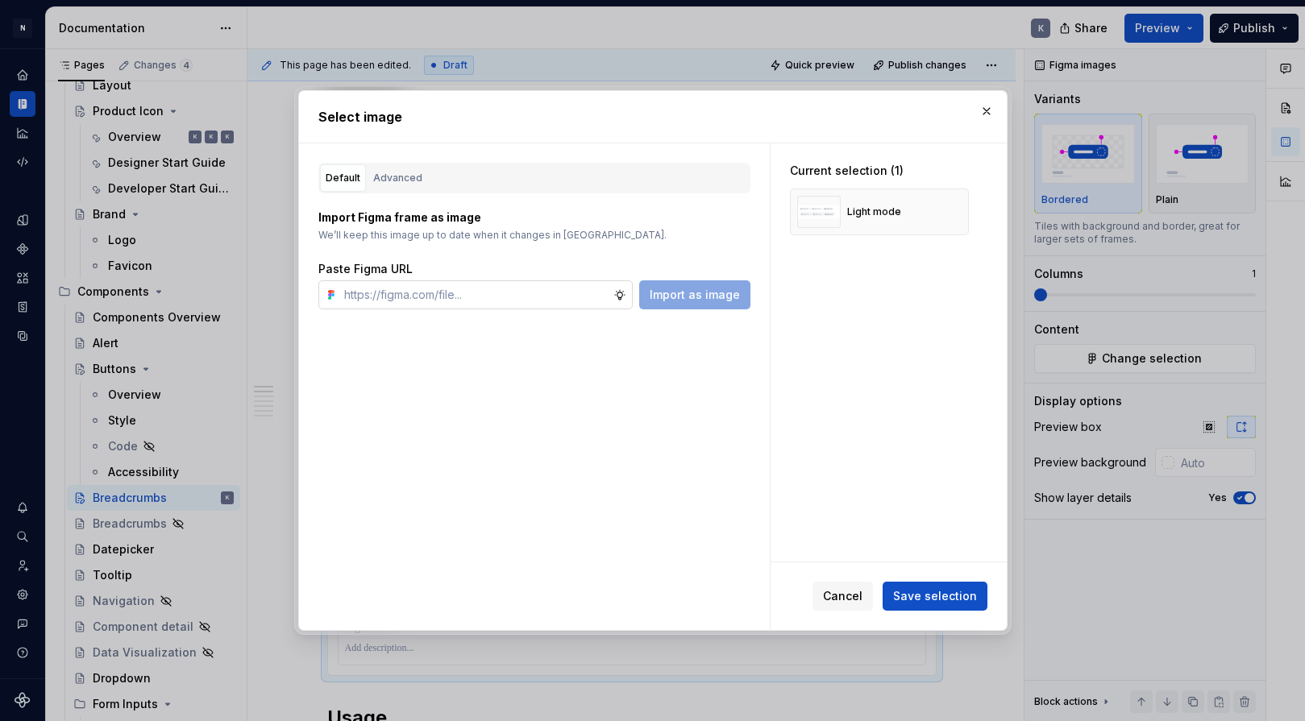
click at [531, 286] on input "text" at bounding box center [476, 294] width 276 height 29
type textarea "*"
click at [567, 292] on input "text" at bounding box center [476, 294] width 276 height 29
paste input "https://www.figma.com/design/92H0x8APjCJif6Geqmu64E/DS---Main?node-id=8449-1285…"
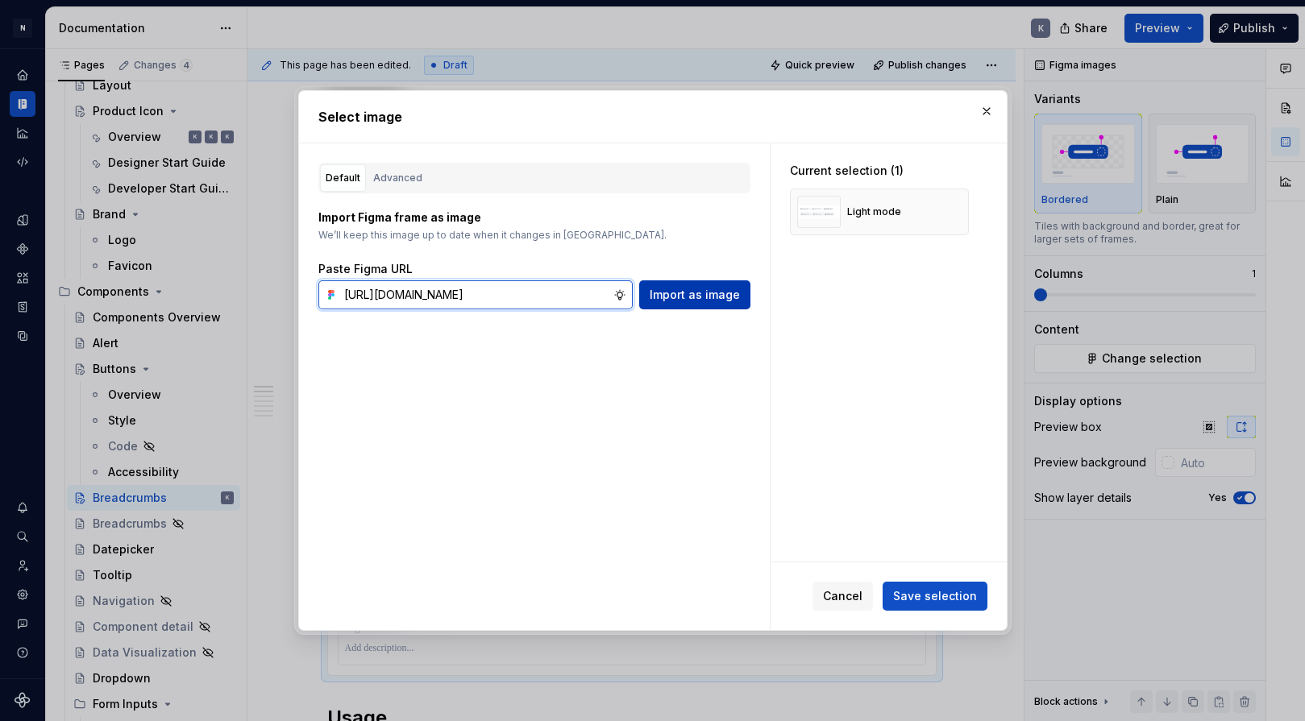
type input "https://www.figma.com/design/92H0x8APjCJif6Geqmu64E/DS---Main?node-id=8449-1285…"
click at [674, 297] on span "Import as image" at bounding box center [694, 295] width 90 height 16
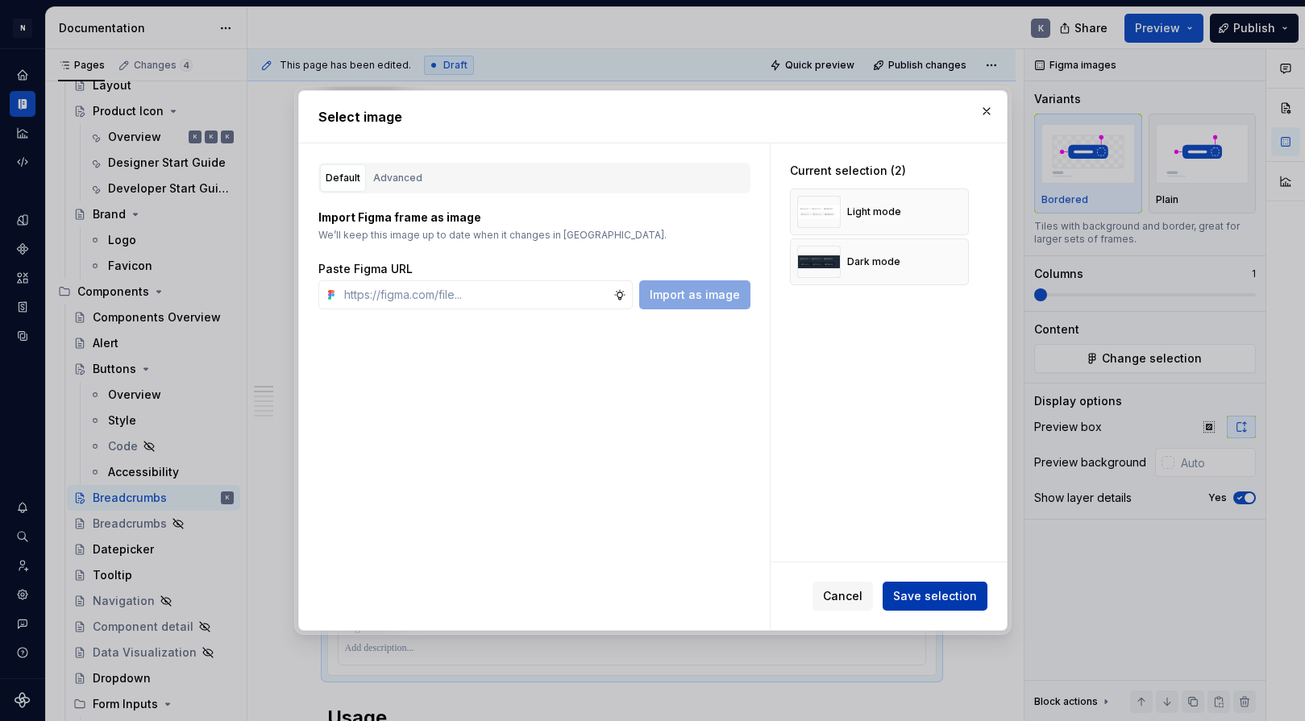
click at [944, 591] on span "Save selection" at bounding box center [935, 596] width 84 height 16
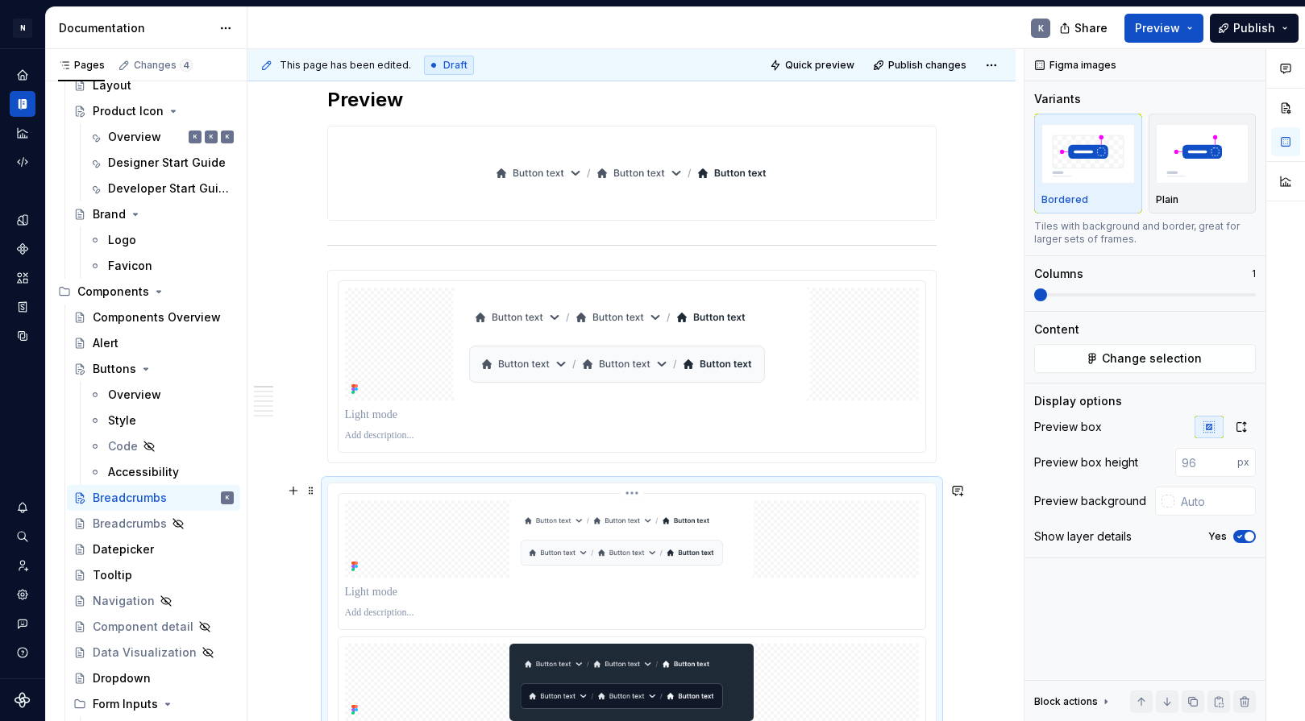
scroll to position [498, 0]
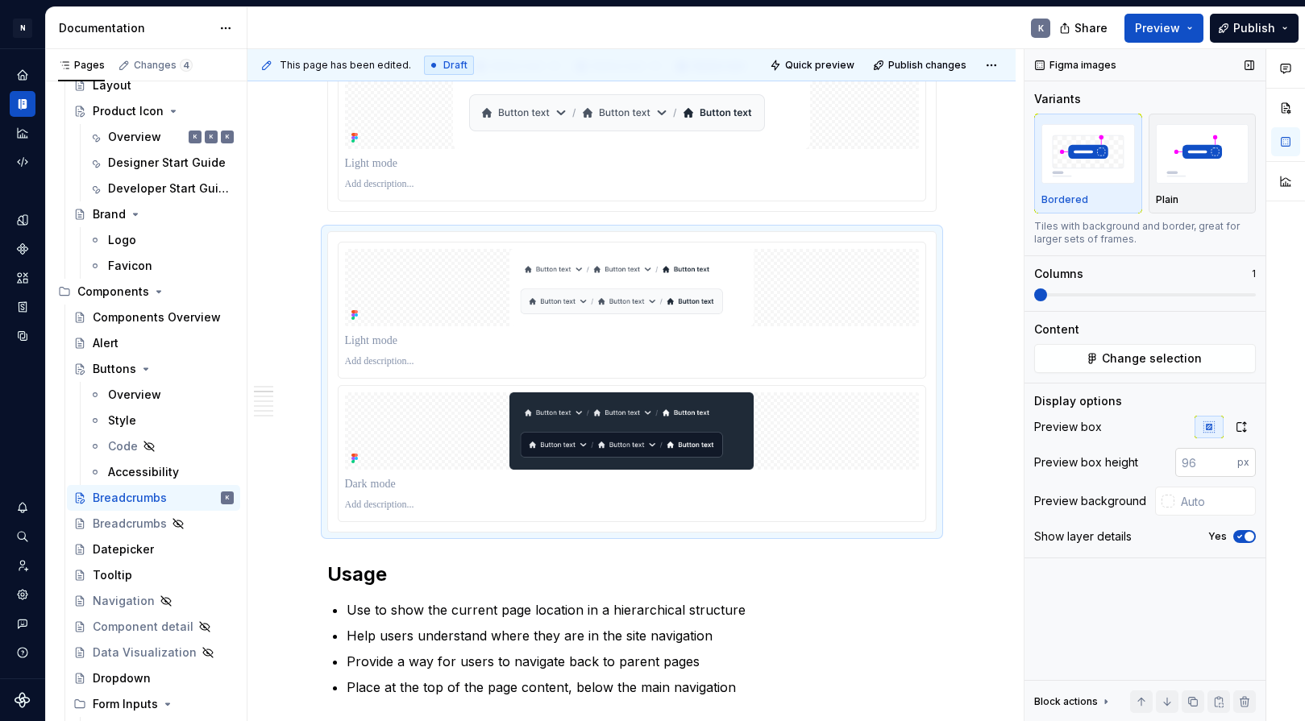
click at [1189, 464] on input "number" at bounding box center [1206, 462] width 62 height 29
click at [1199, 459] on input "number" at bounding box center [1206, 462] width 62 height 29
click at [1199, 458] on input "number" at bounding box center [1206, 462] width 62 height 29
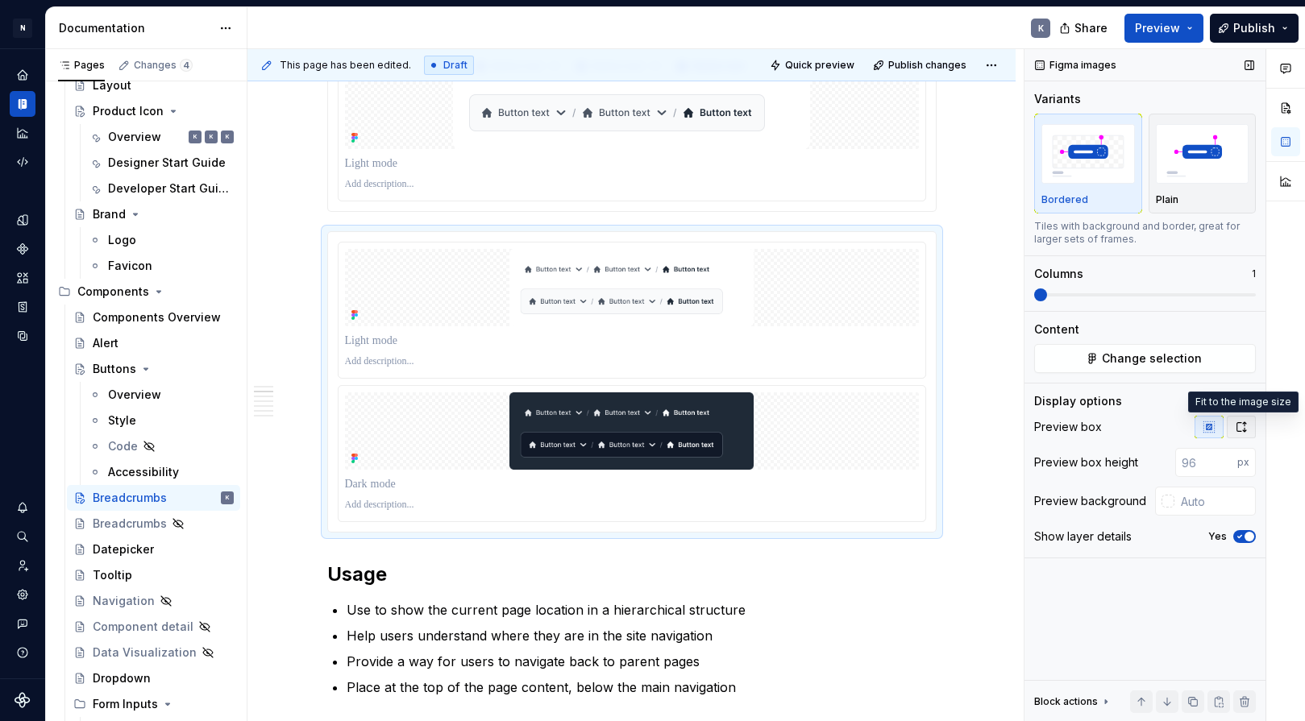
click at [1199, 430] on icon "button" at bounding box center [1241, 427] width 9 height 10
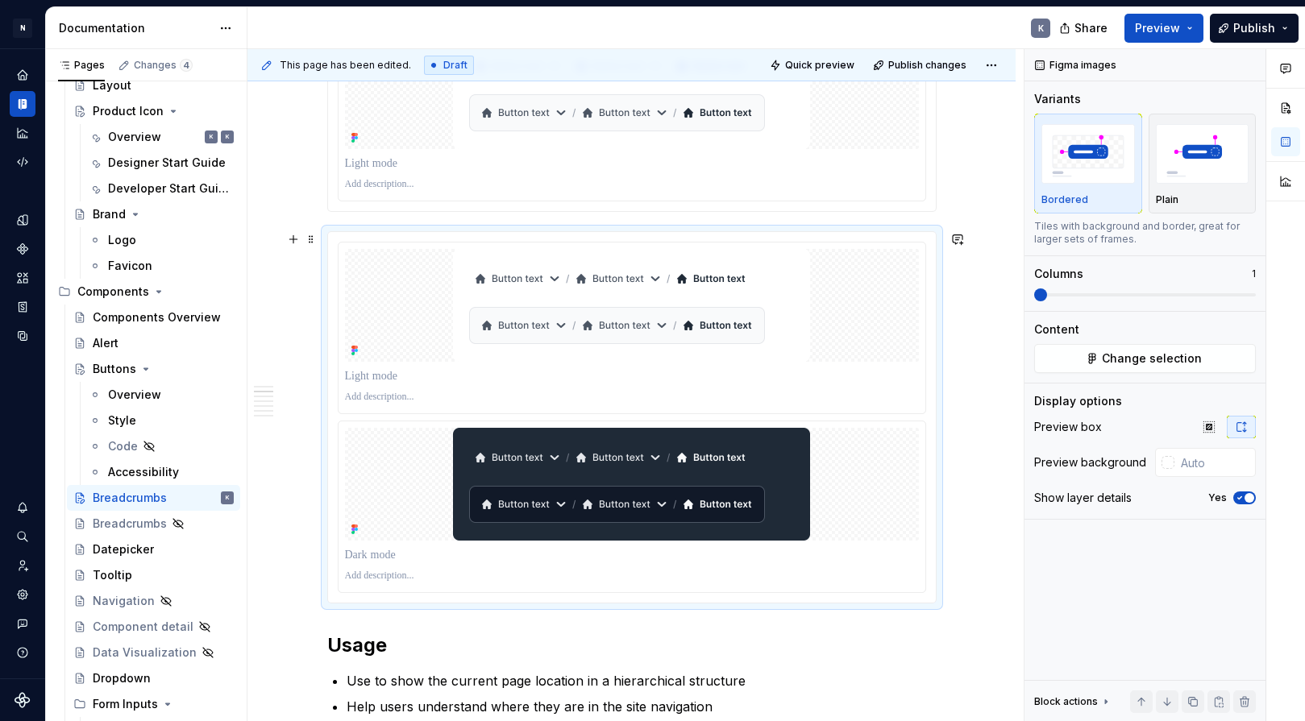
click at [959, 344] on div "**********" at bounding box center [635, 385] width 776 height 673
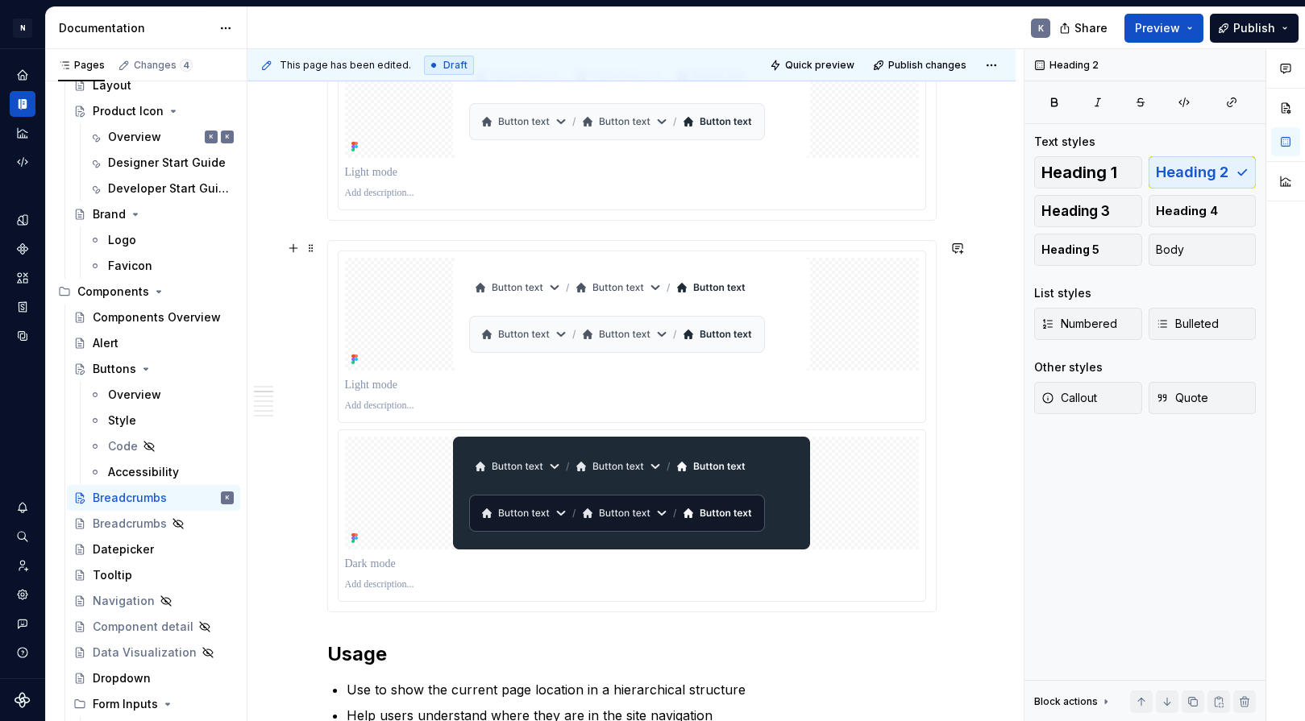
scroll to position [407, 0]
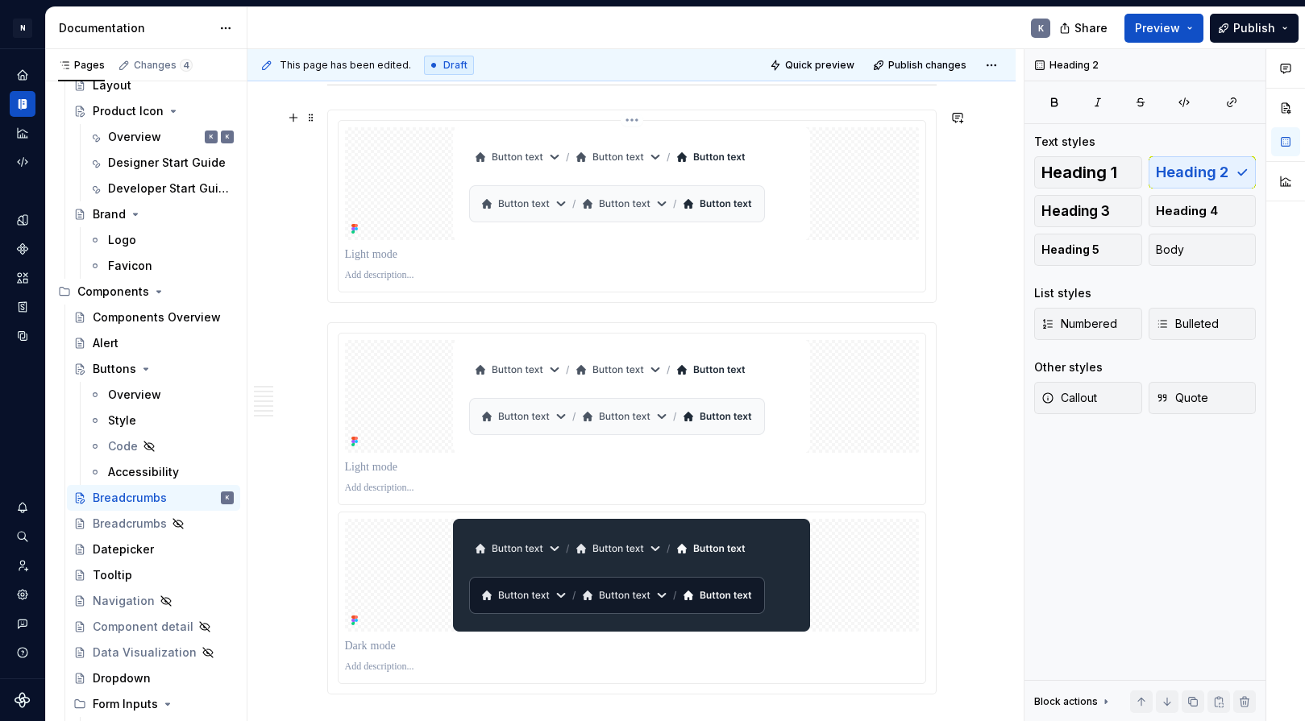
click at [820, 255] on p at bounding box center [632, 255] width 574 height 16
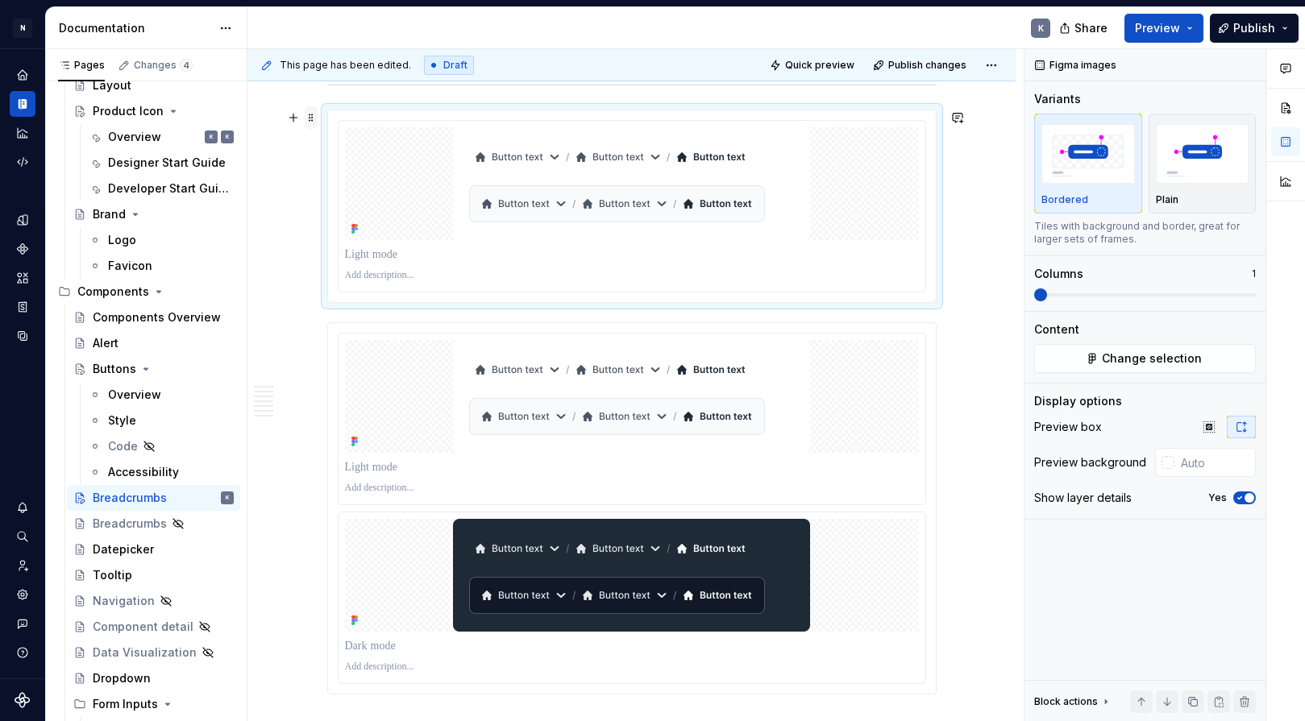
click at [309, 116] on span at bounding box center [311, 117] width 13 height 23
click at [371, 257] on div "Delete" at bounding box center [386, 264] width 105 height 16
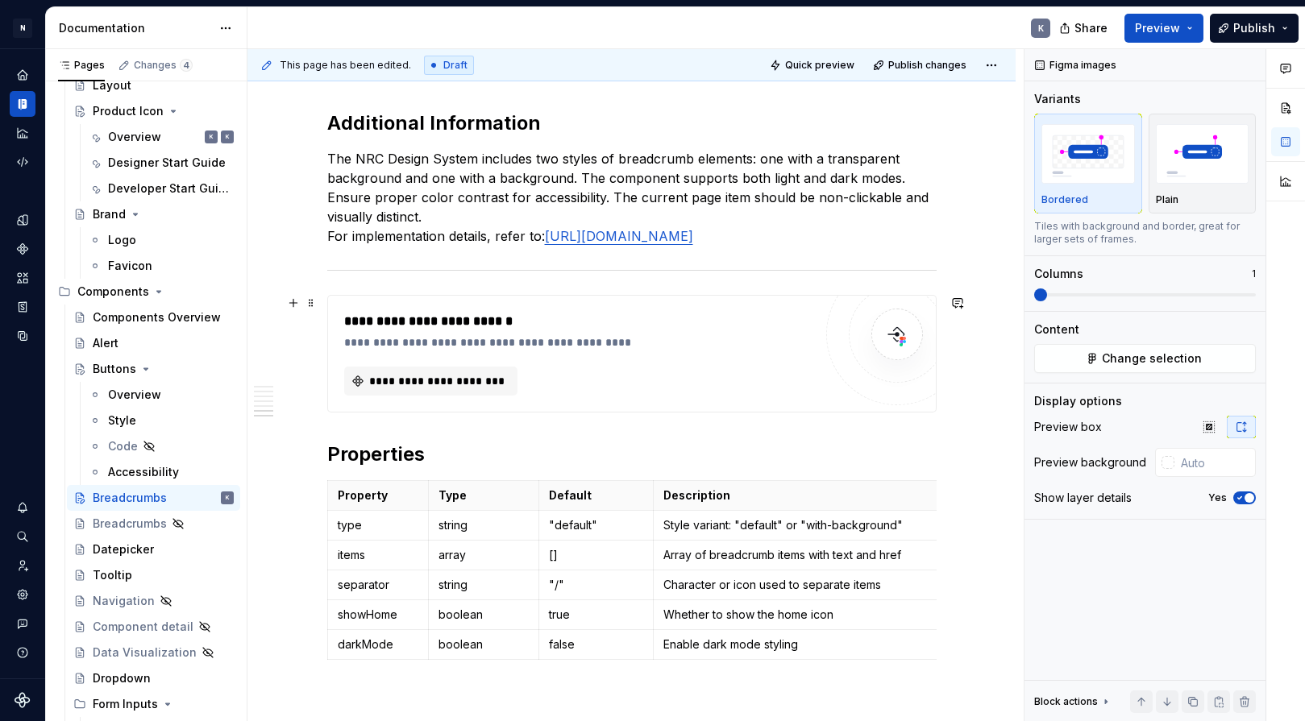
scroll to position [2043, 0]
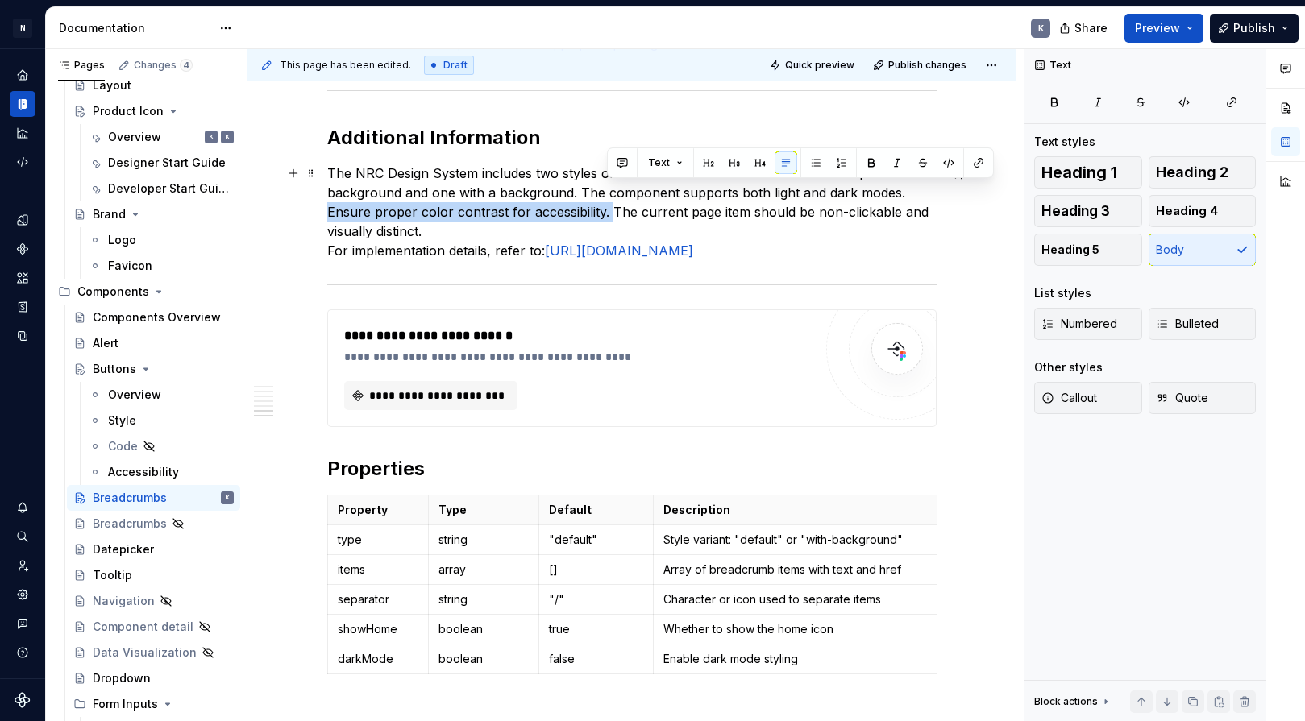
drag, startPoint x: 608, startPoint y: 210, endPoint x: 319, endPoint y: 210, distance: 288.5
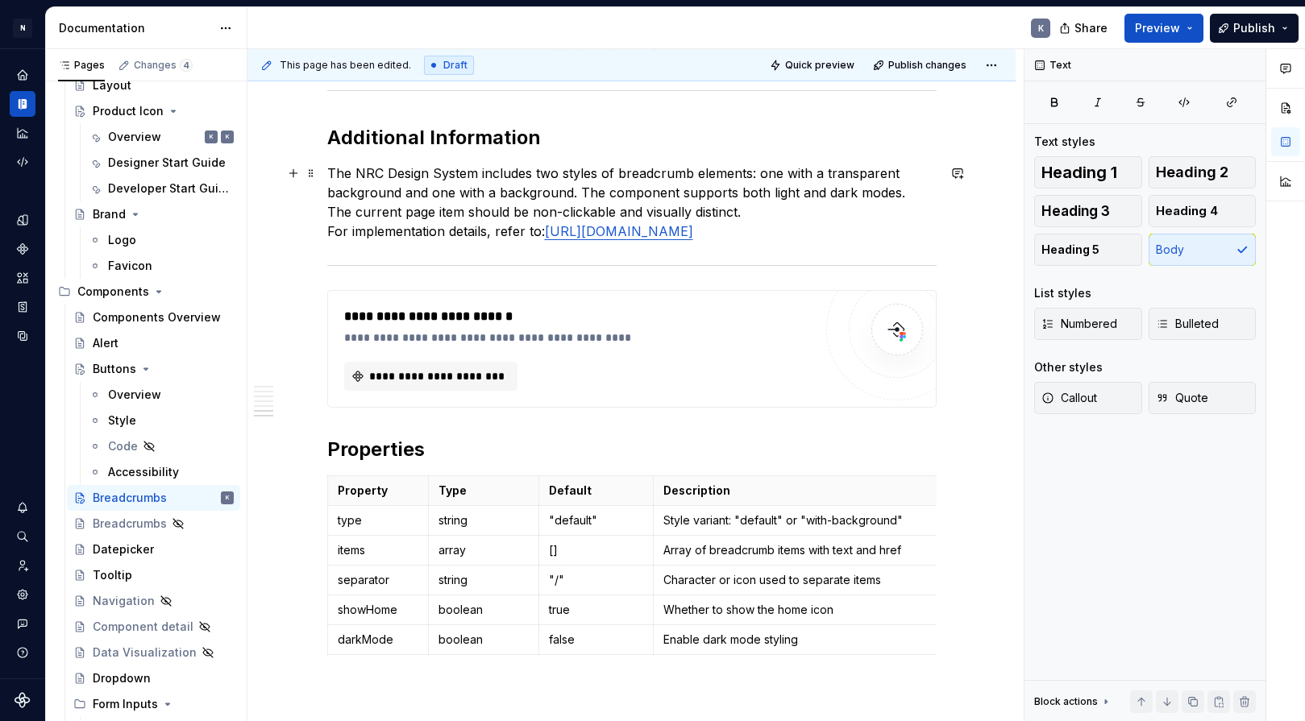
click at [329, 231] on p "The NRC Design System includes two styles of breadcrumb elements: one with a tr…" at bounding box center [631, 202] width 609 height 77
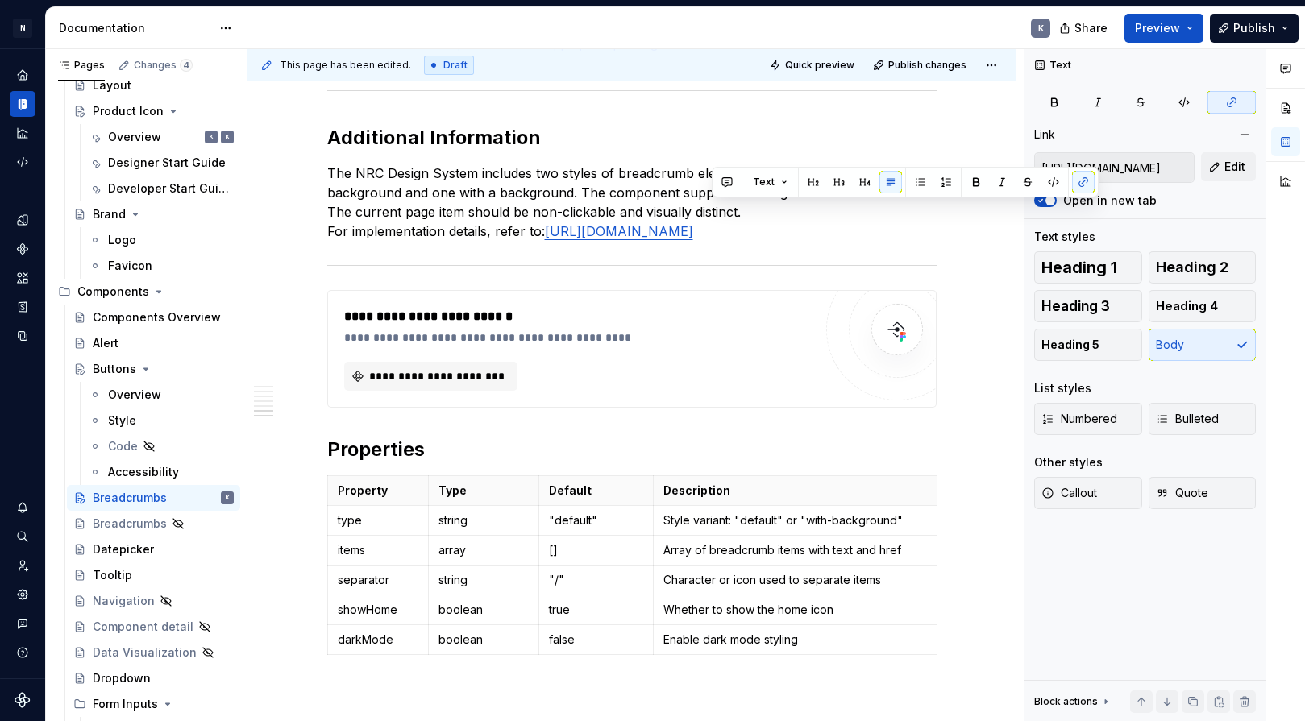
drag, startPoint x: 728, startPoint y: 211, endPoint x: 886, endPoint y: 243, distance: 161.8
click at [886, 230] on p "The NRC Design System includes two styles of breadcrumb elements: one with a tr…" at bounding box center [631, 202] width 609 height 77
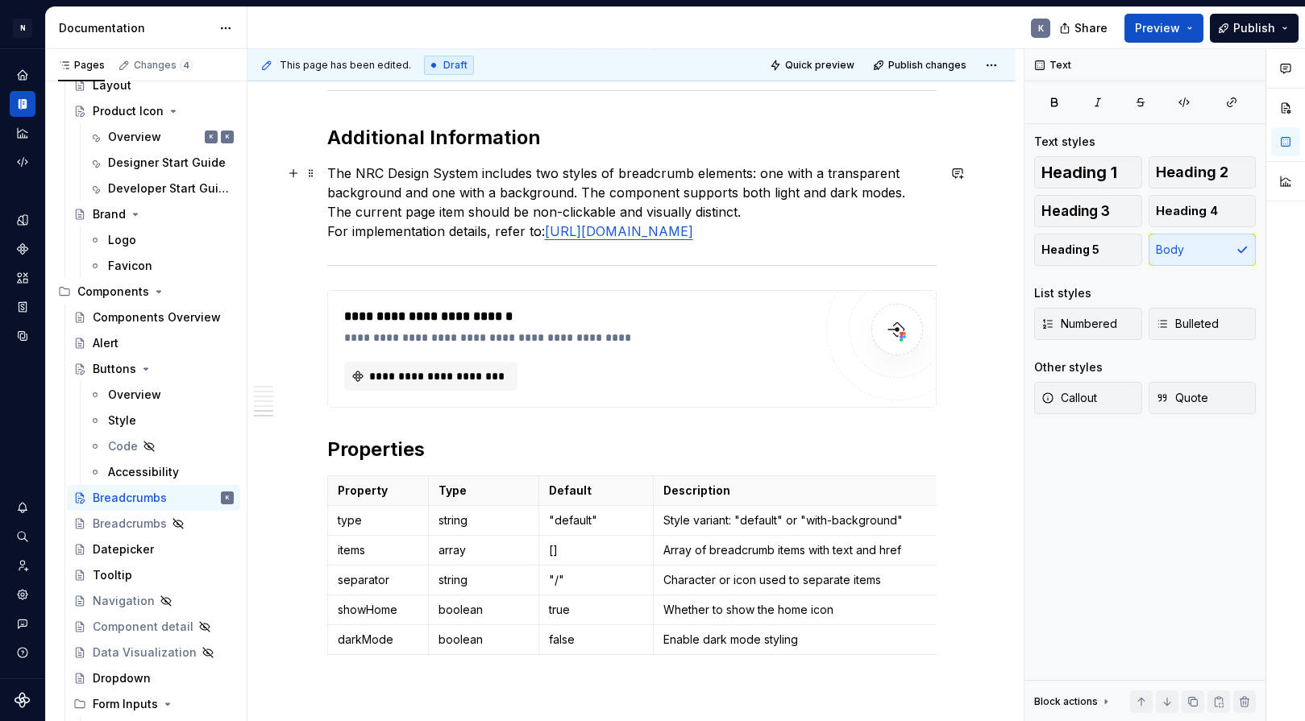
click at [886, 234] on p "The NRC Design System includes two styles of breadcrumb elements: one with a tr…" at bounding box center [631, 202] width 609 height 77
click at [883, 234] on p "The NRC Design System includes two styles of breadcrumb elements: one with a tr…" at bounding box center [631, 202] width 609 height 77
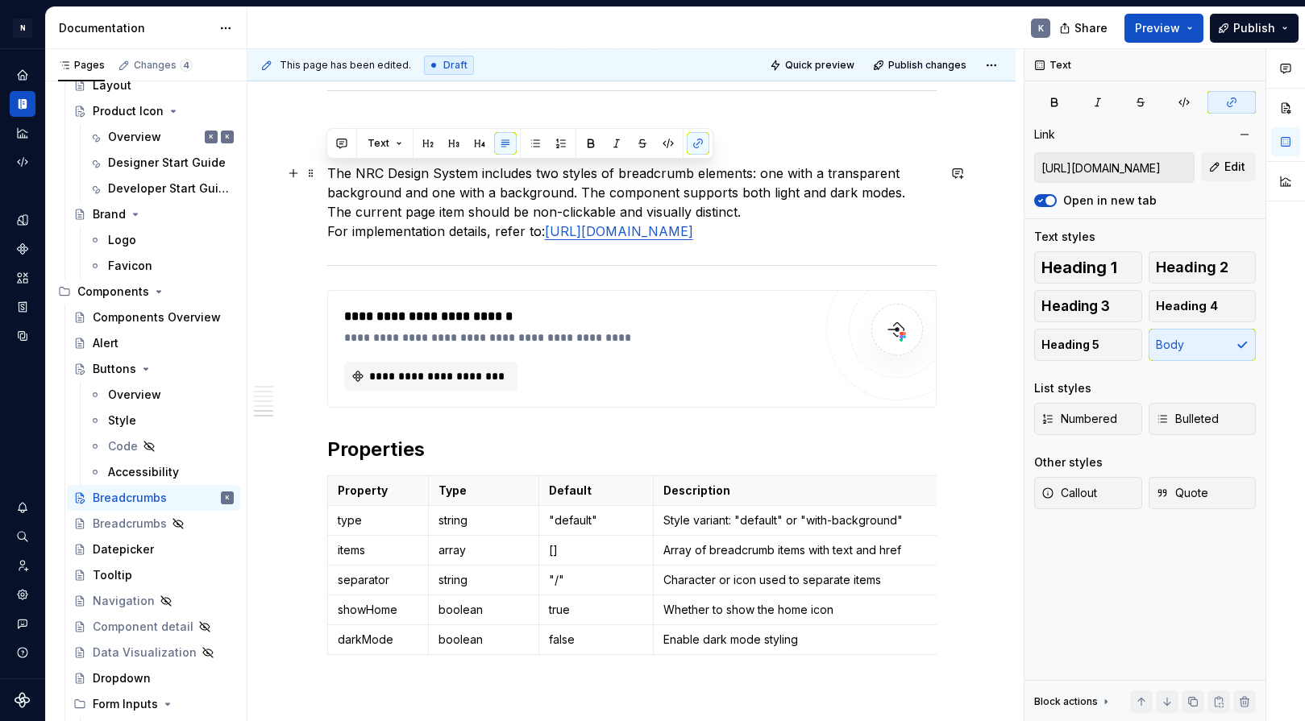
click at [883, 234] on p "The NRC Design System includes two styles of breadcrumb elements: one with a tr…" at bounding box center [631, 202] width 609 height 77
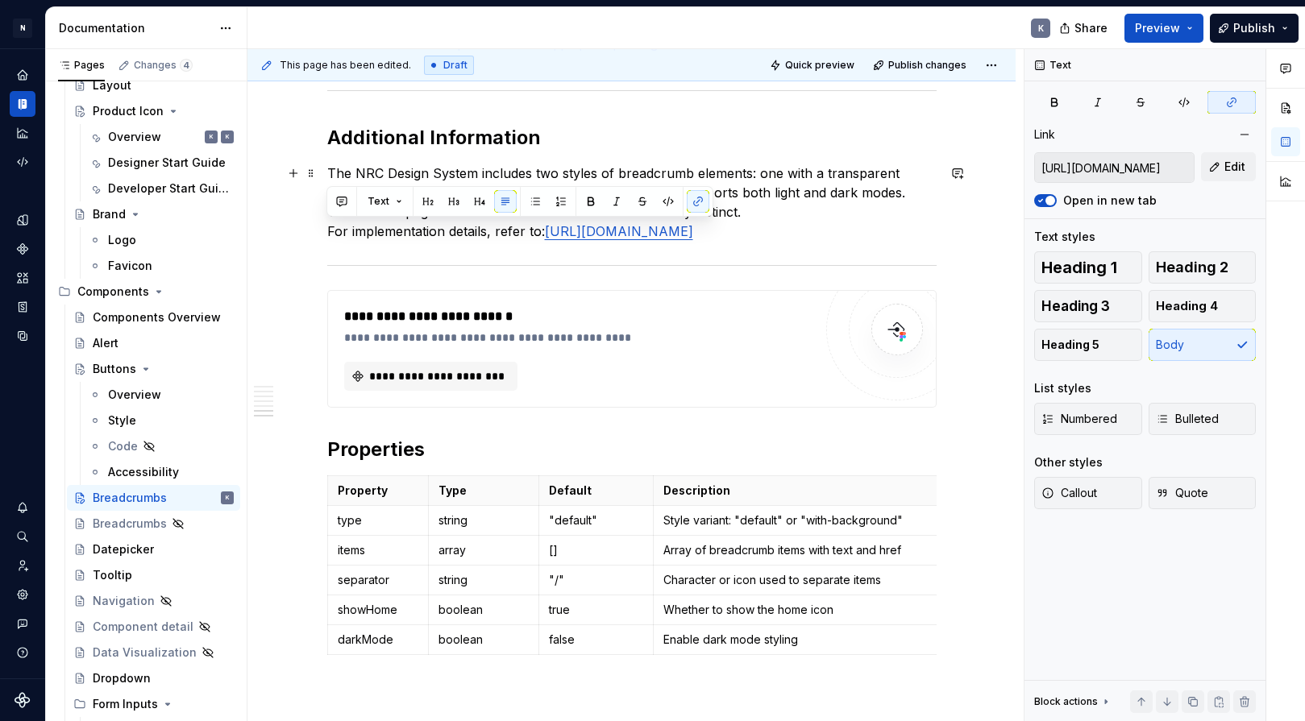
drag, startPoint x: 875, startPoint y: 231, endPoint x: 325, endPoint y: 235, distance: 550.4
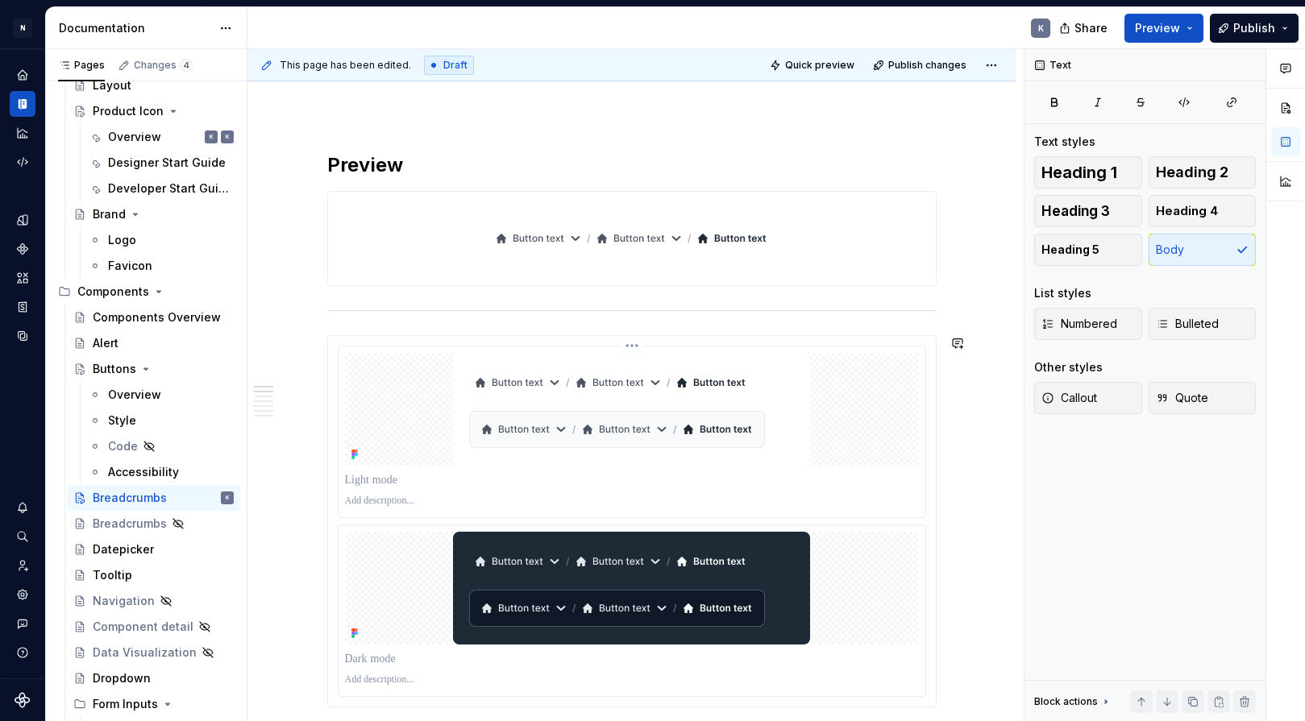
scroll to position [119, 0]
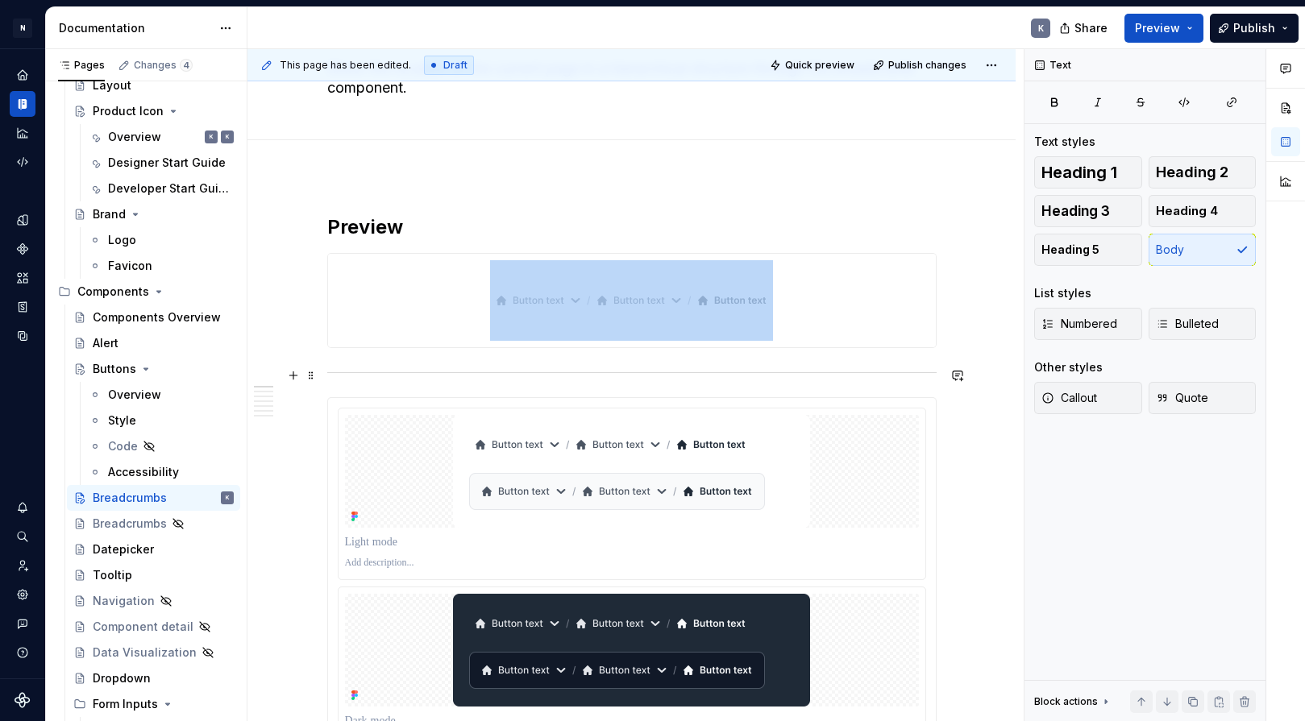
click at [370, 377] on div at bounding box center [631, 372] width 609 height 10
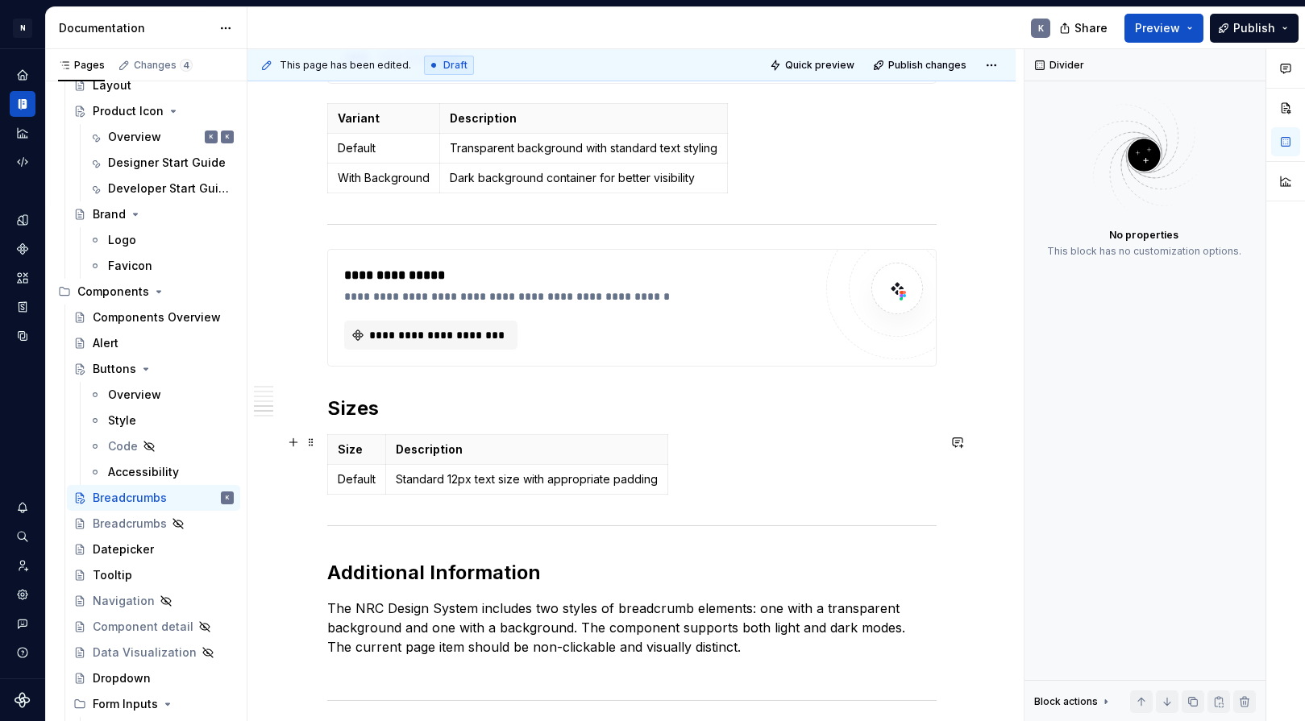
scroll to position [1782, 0]
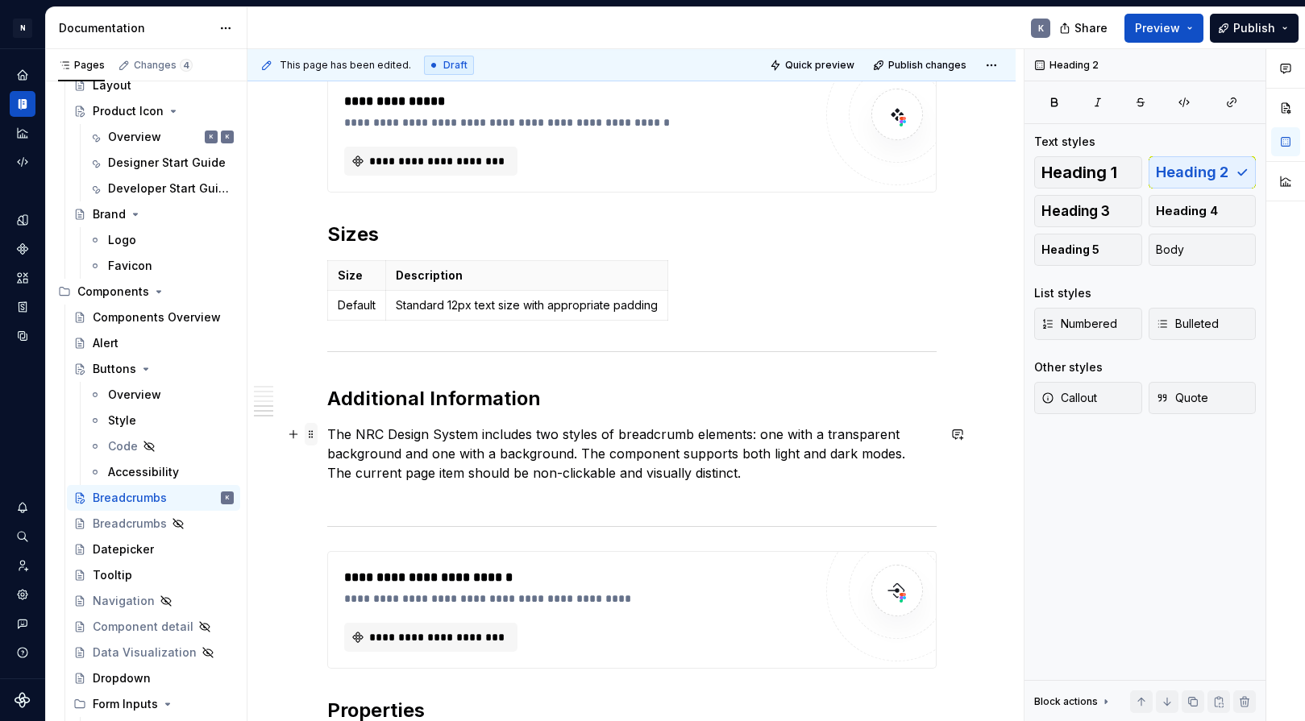
click at [309, 434] on span at bounding box center [311, 434] width 13 height 23
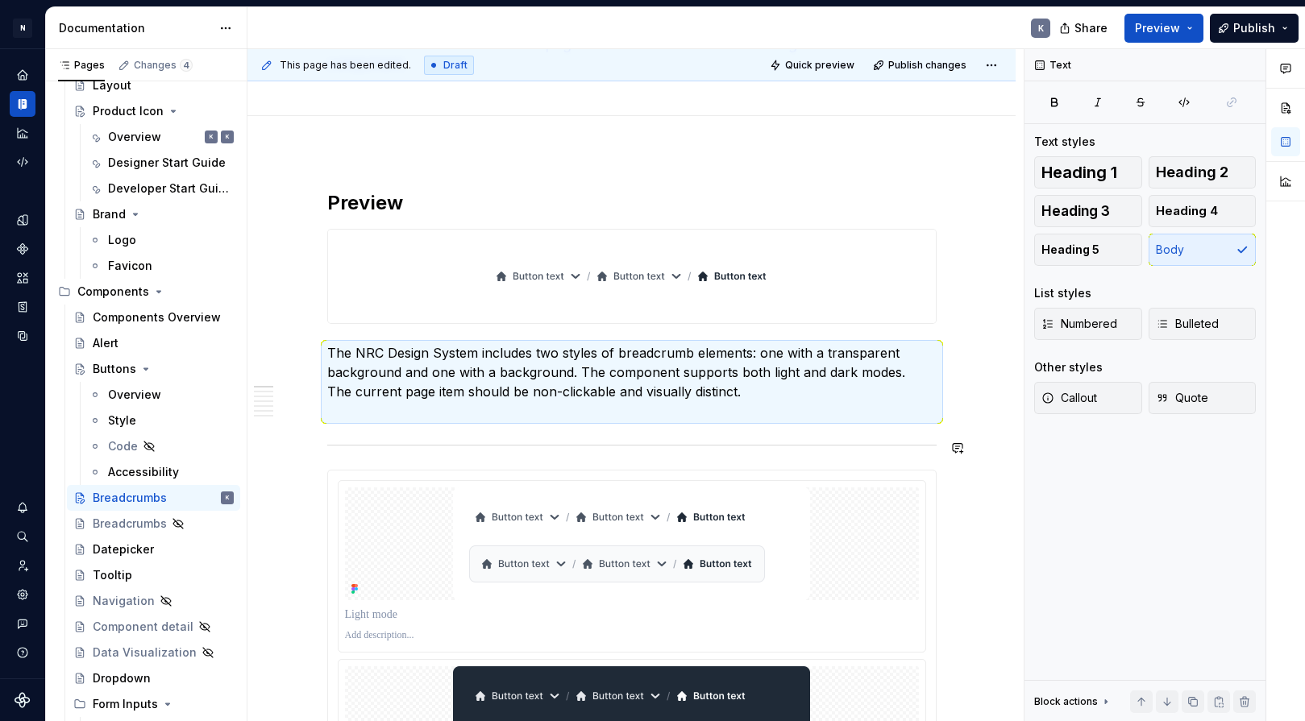
scroll to position [177, 0]
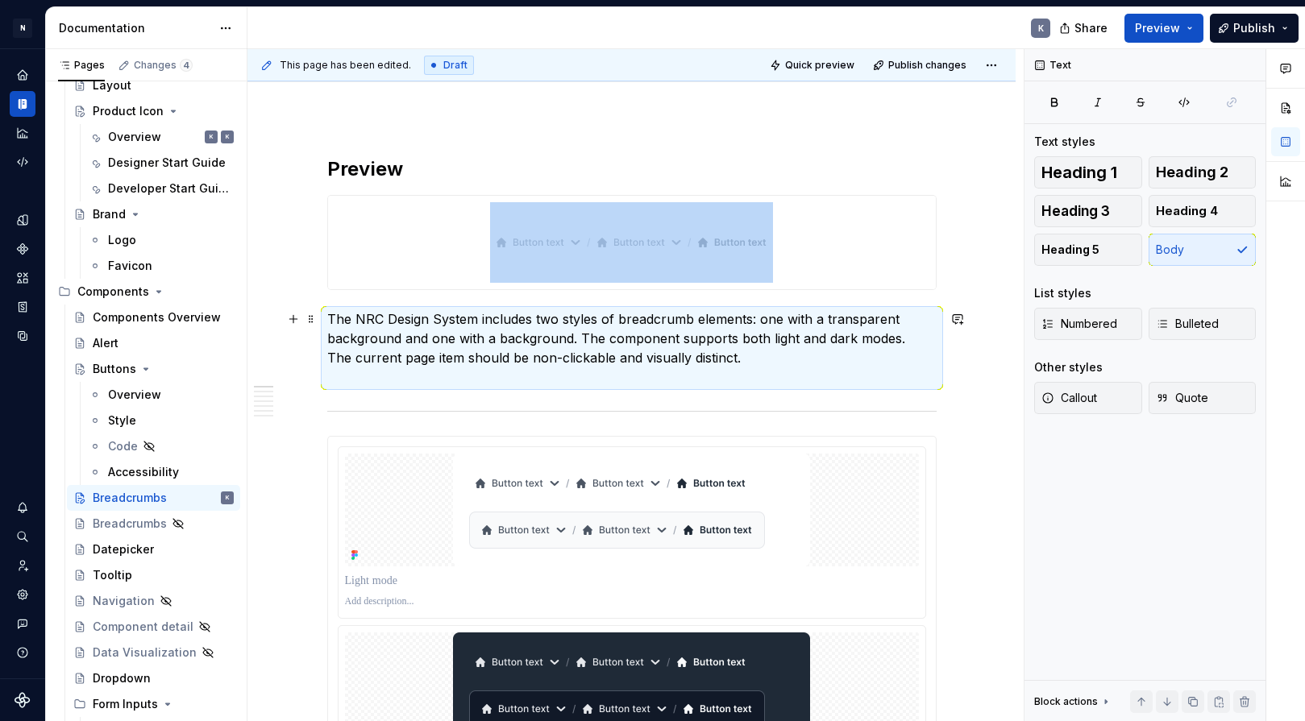
click at [522, 380] on p "The NRC Design System includes two styles of breadcrumb elements: one with a tr…" at bounding box center [631, 347] width 609 height 77
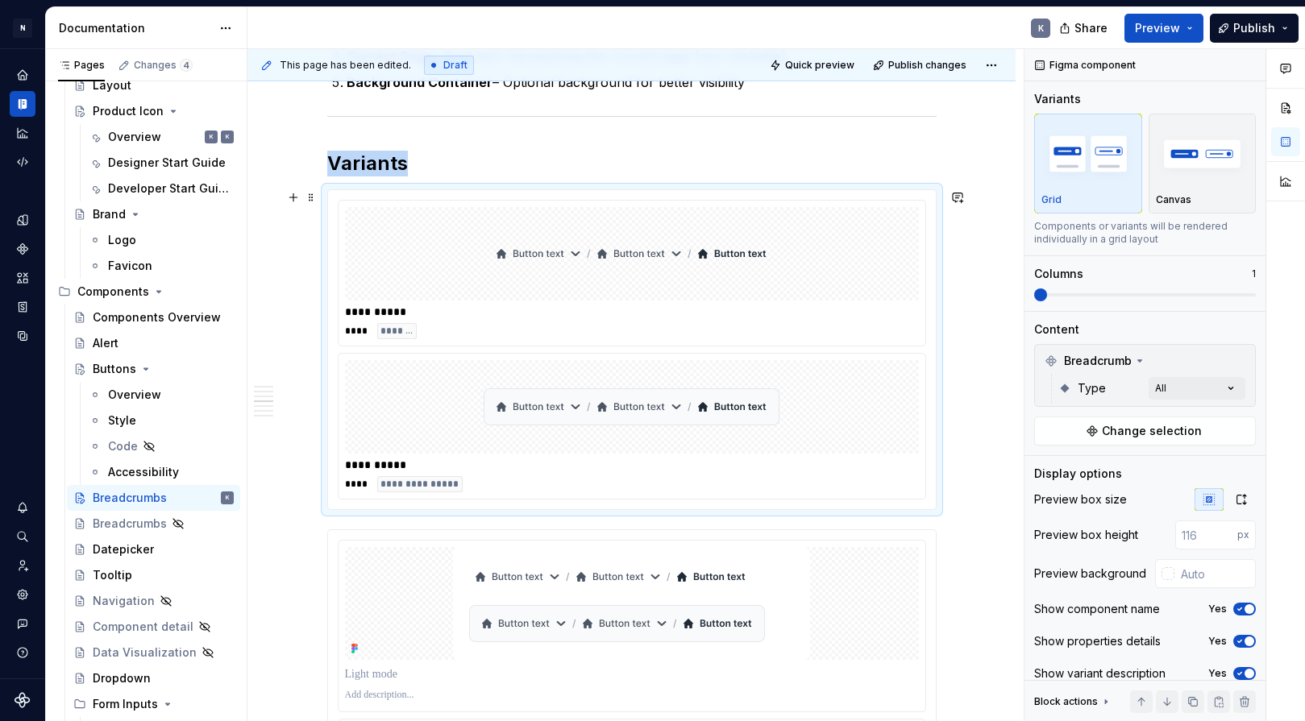
scroll to position [891, 0]
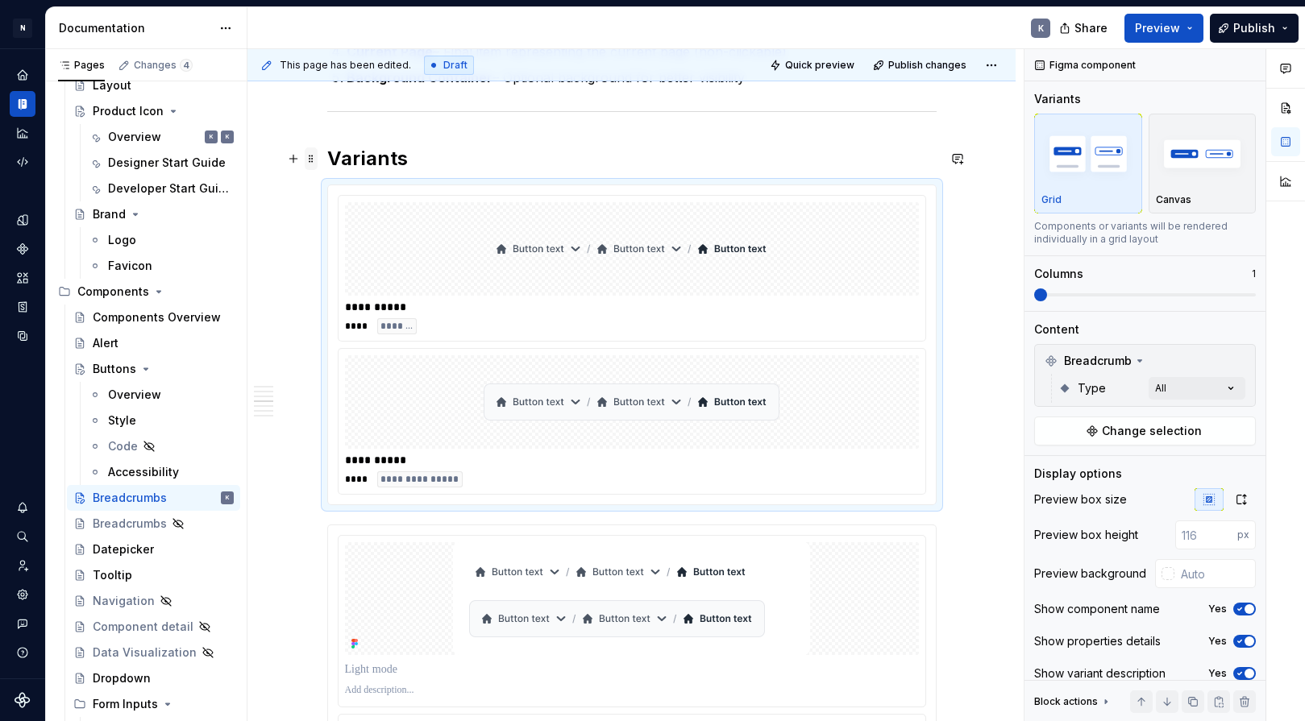
click at [311, 160] on span at bounding box center [311, 158] width 13 height 23
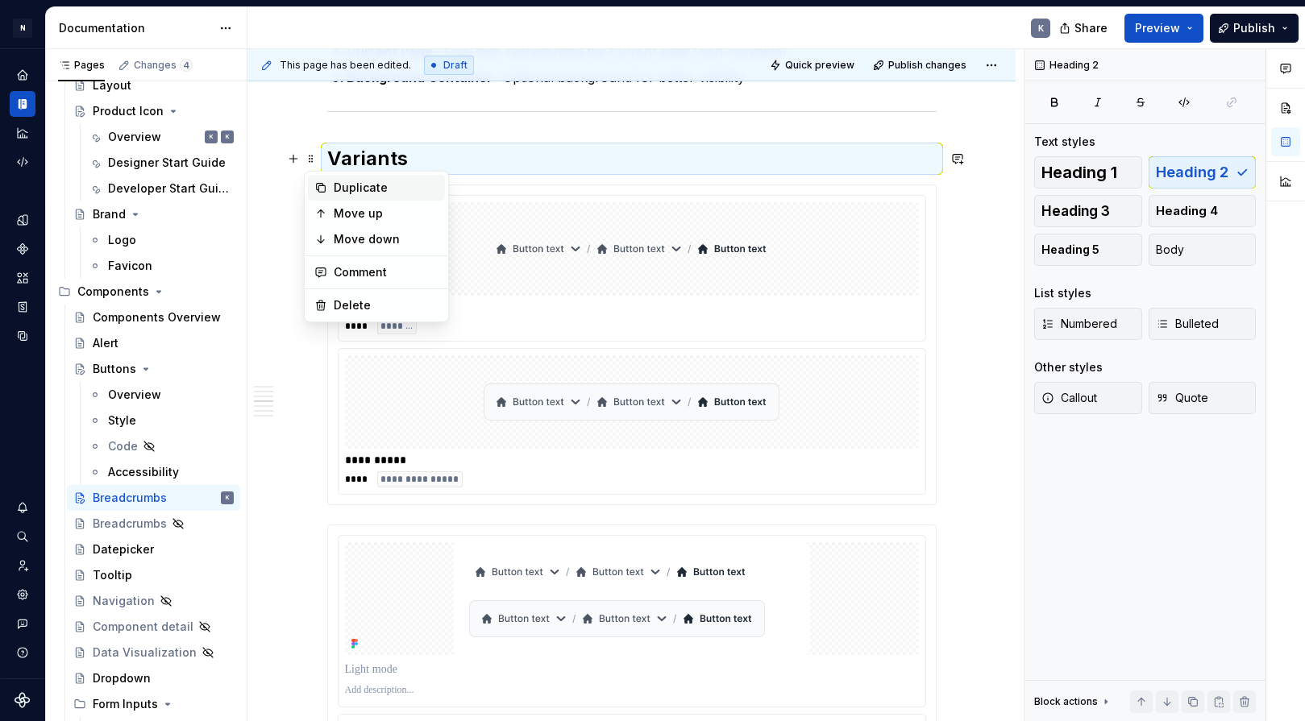
click at [339, 180] on div "Duplicate" at bounding box center [386, 188] width 105 height 16
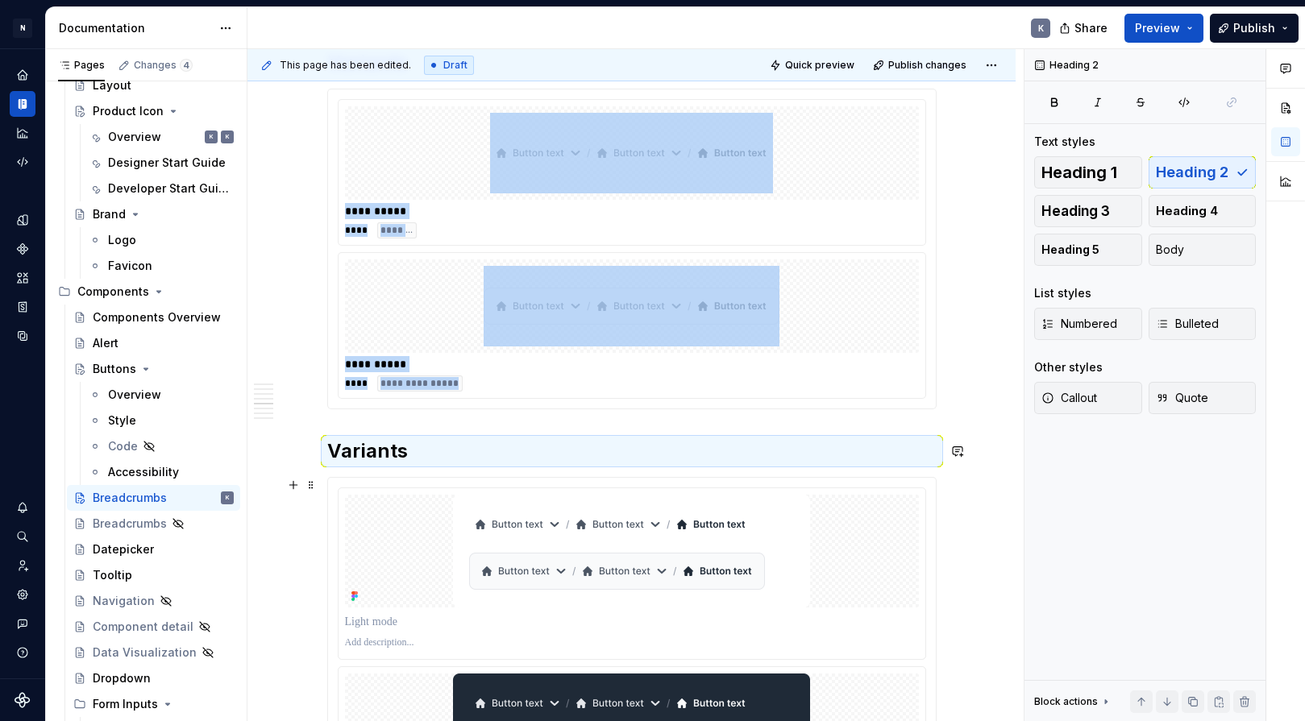
scroll to position [1084, 0]
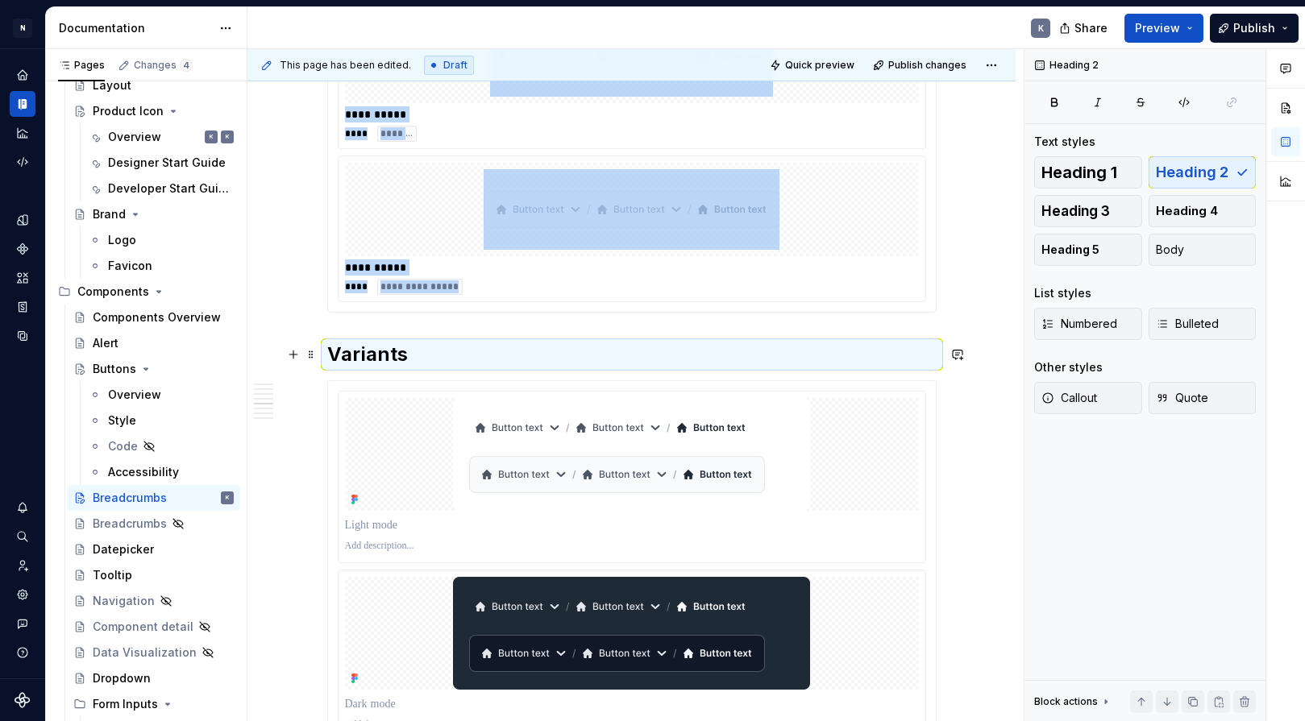
click at [370, 359] on h2 "Variants" at bounding box center [631, 355] width 609 height 26
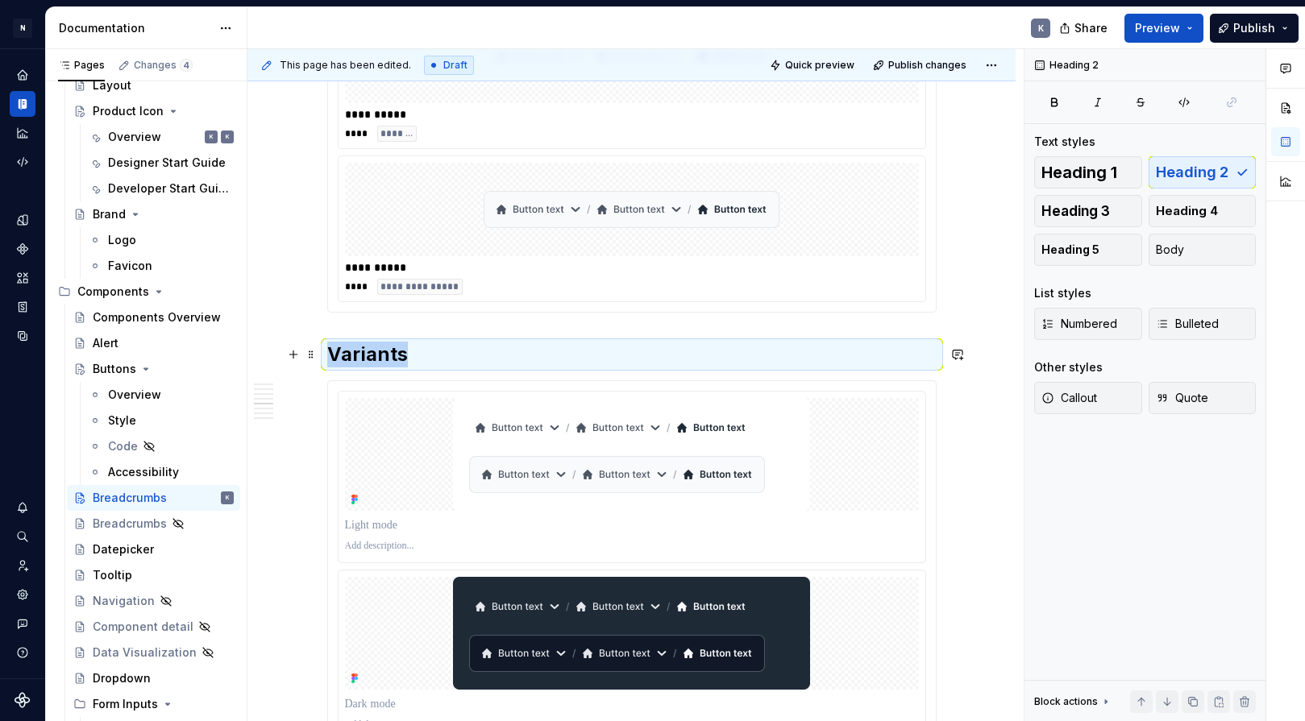
click at [370, 359] on h2 "Variants" at bounding box center [631, 355] width 609 height 26
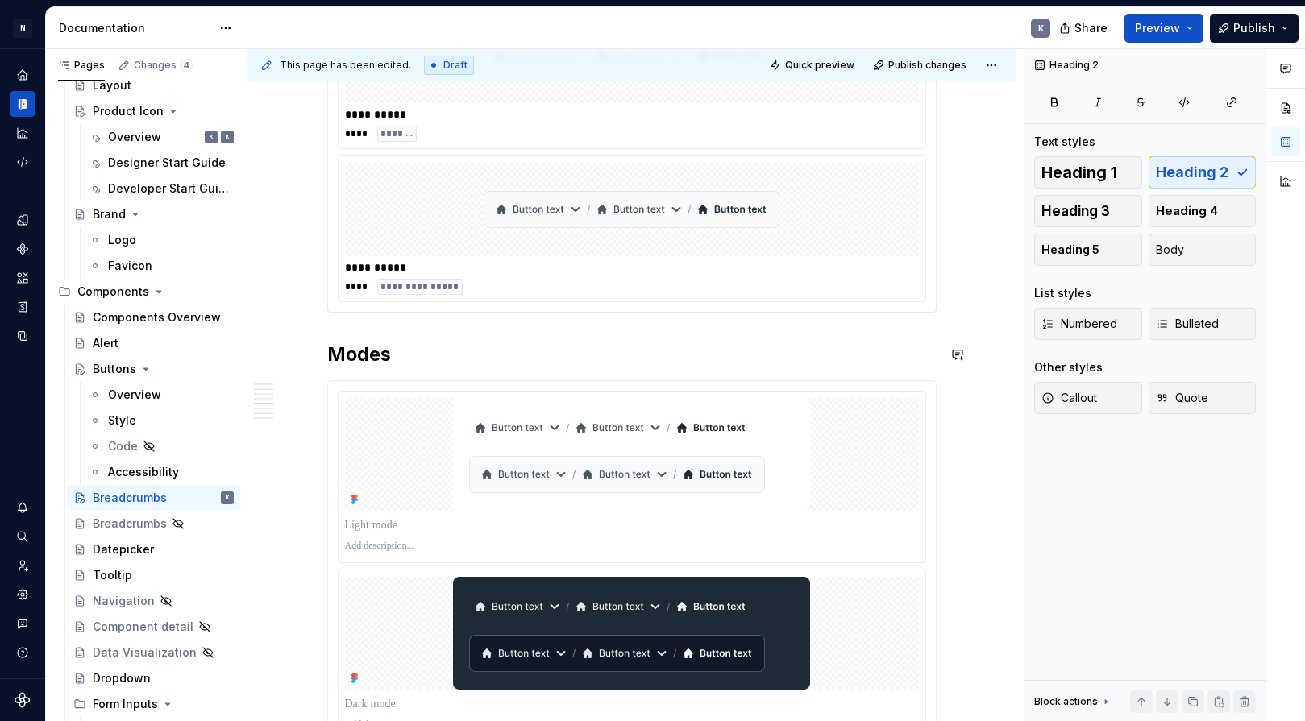
click at [443, 334] on div "**********" at bounding box center [631, 459] width 609 height 2419
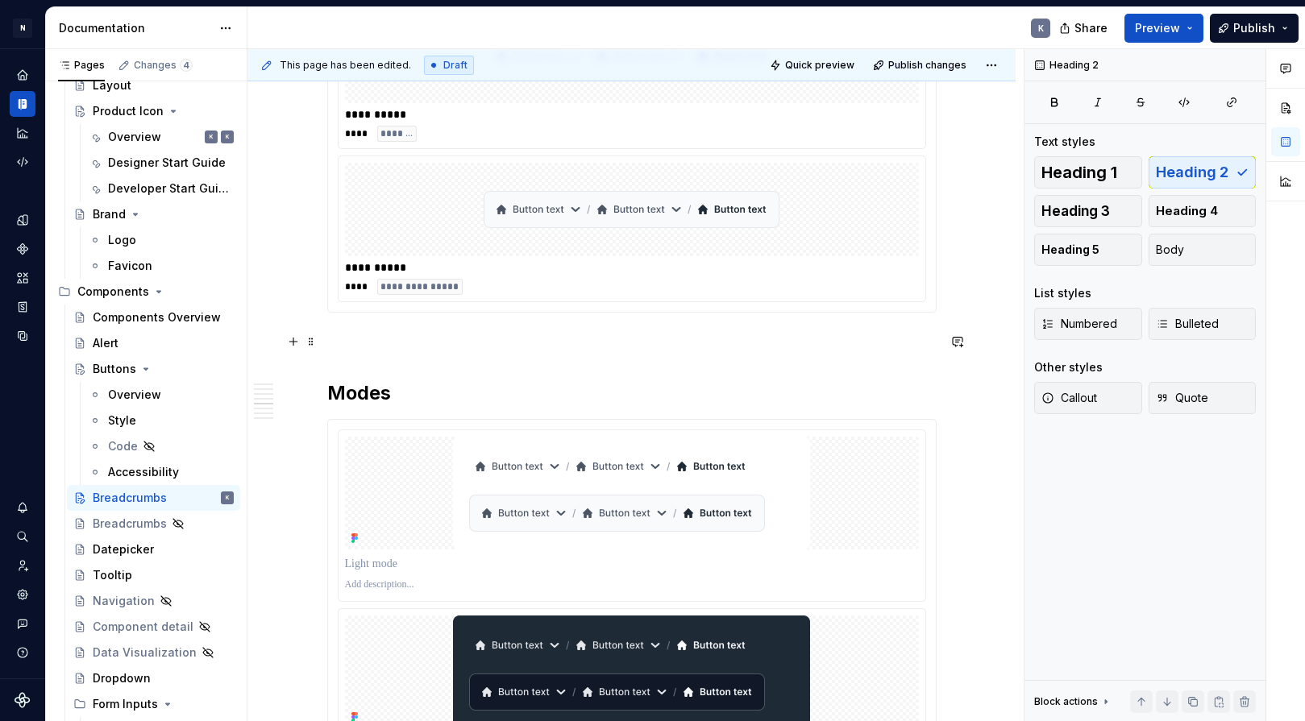
click at [384, 344] on p at bounding box center [631, 341] width 609 height 19
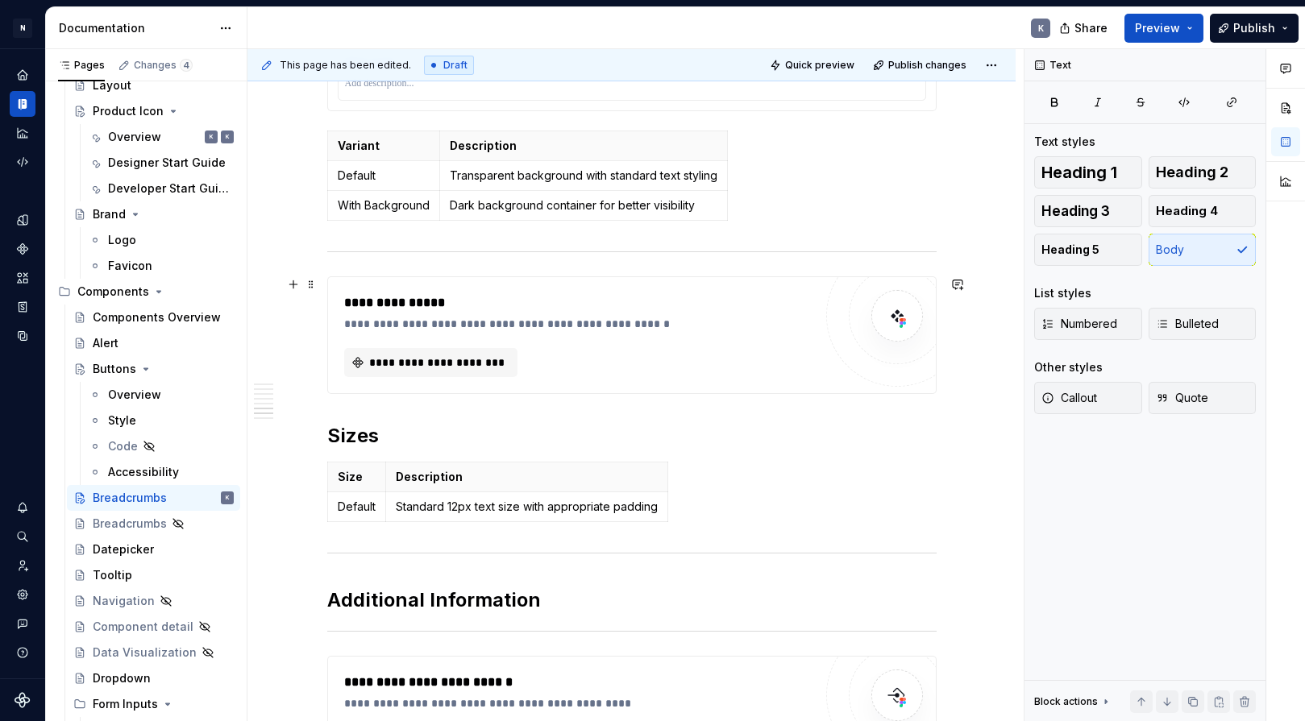
scroll to position [1813, 0]
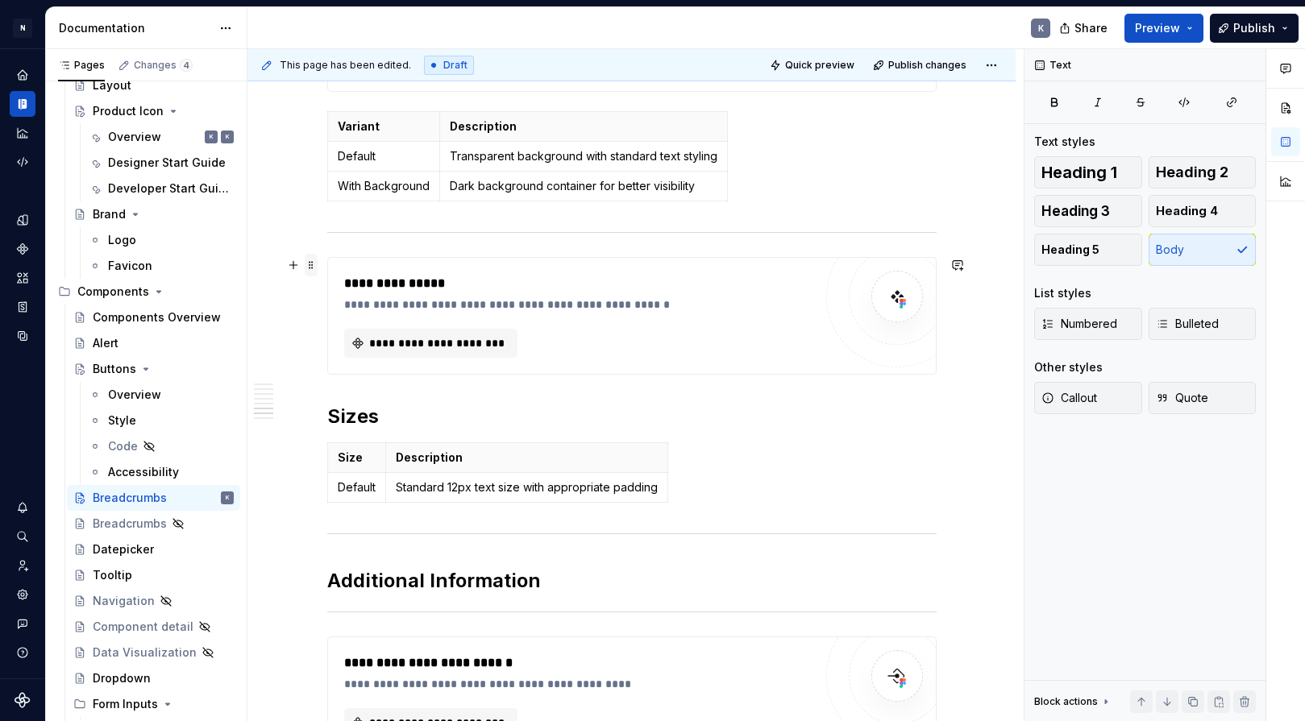
click at [310, 264] on span at bounding box center [311, 265] width 13 height 23
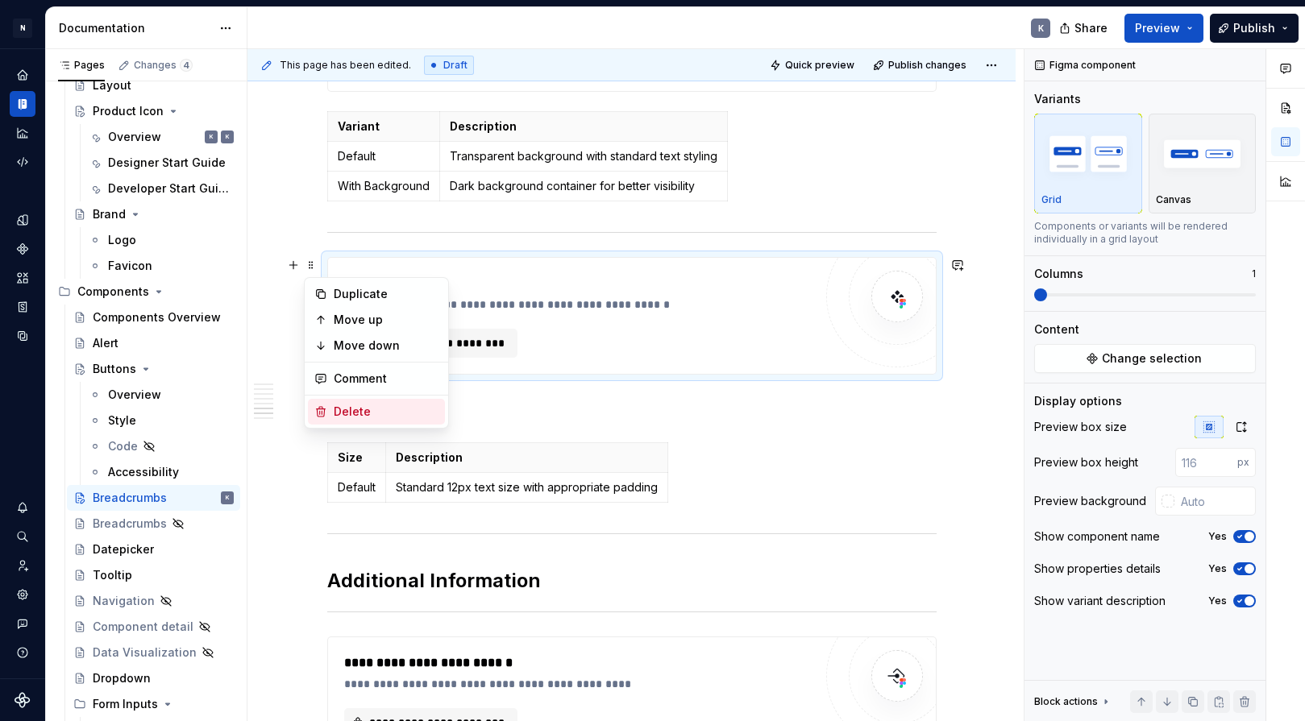
click at [347, 409] on div "Delete" at bounding box center [386, 412] width 105 height 16
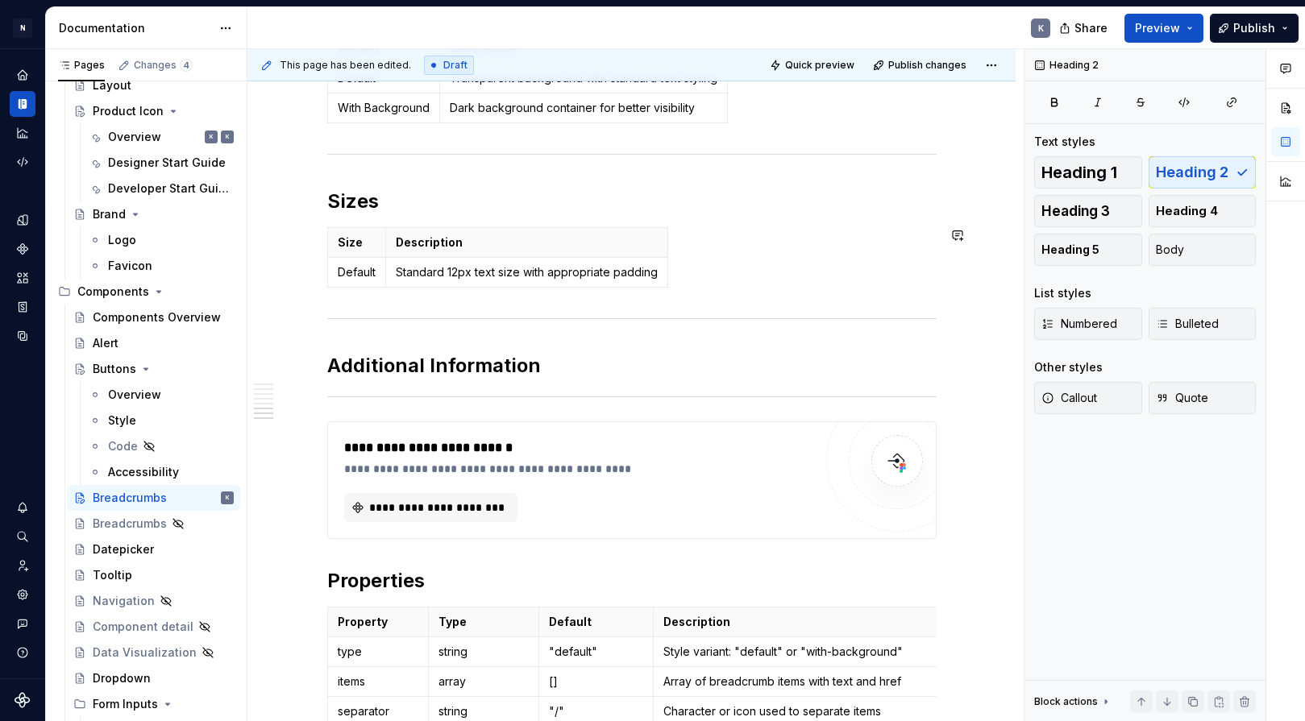
scroll to position [1912, 0]
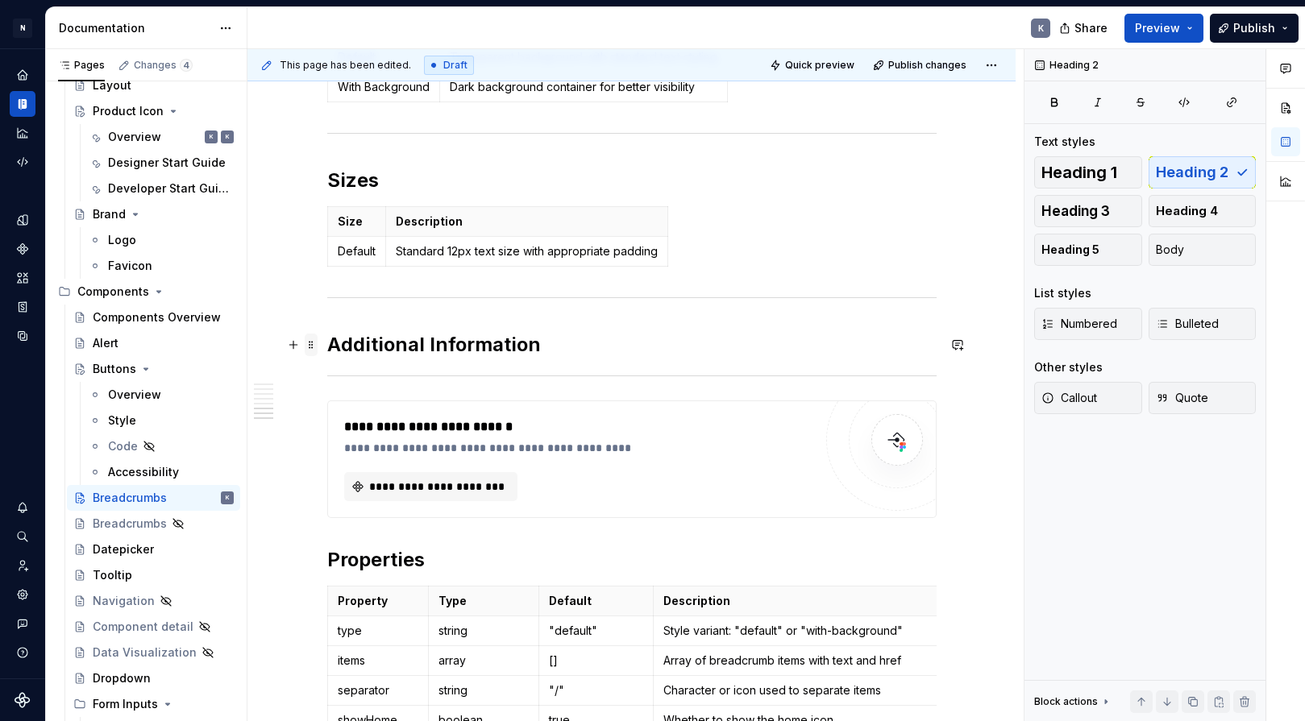
click at [309, 343] on span at bounding box center [311, 345] width 13 height 23
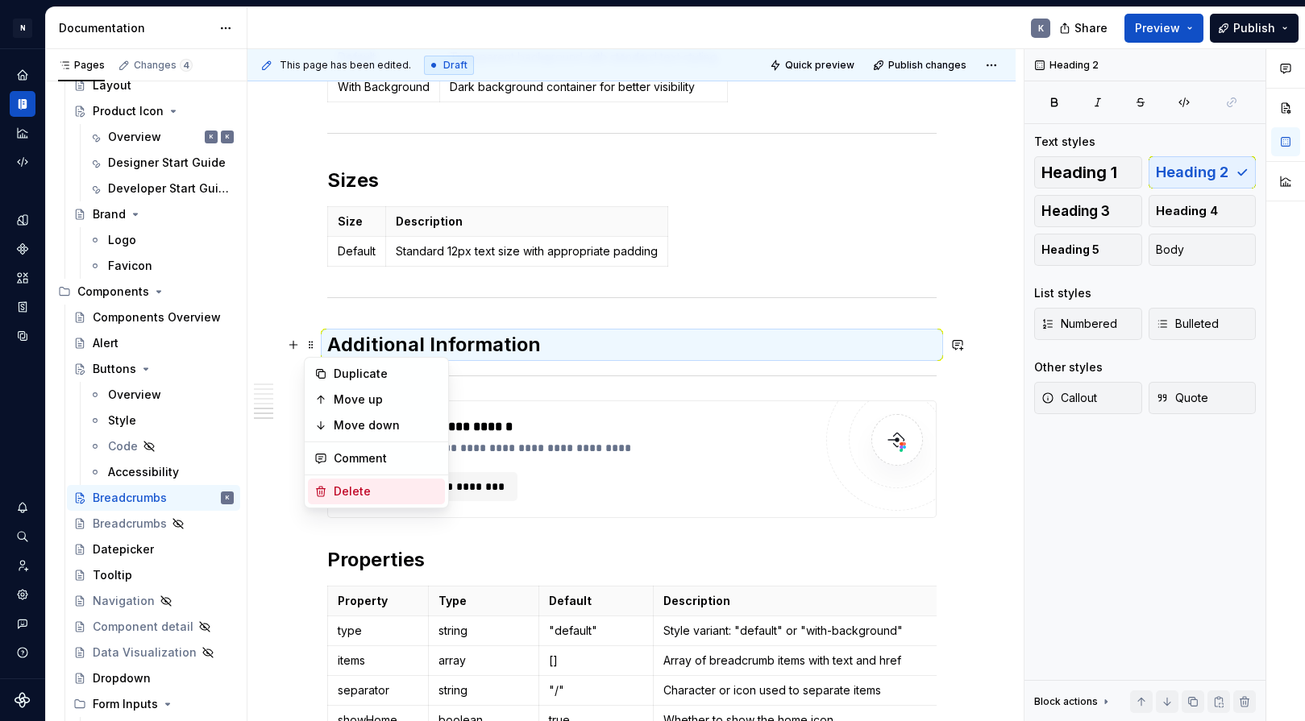
click at [367, 486] on div "Delete" at bounding box center [386, 491] width 105 height 16
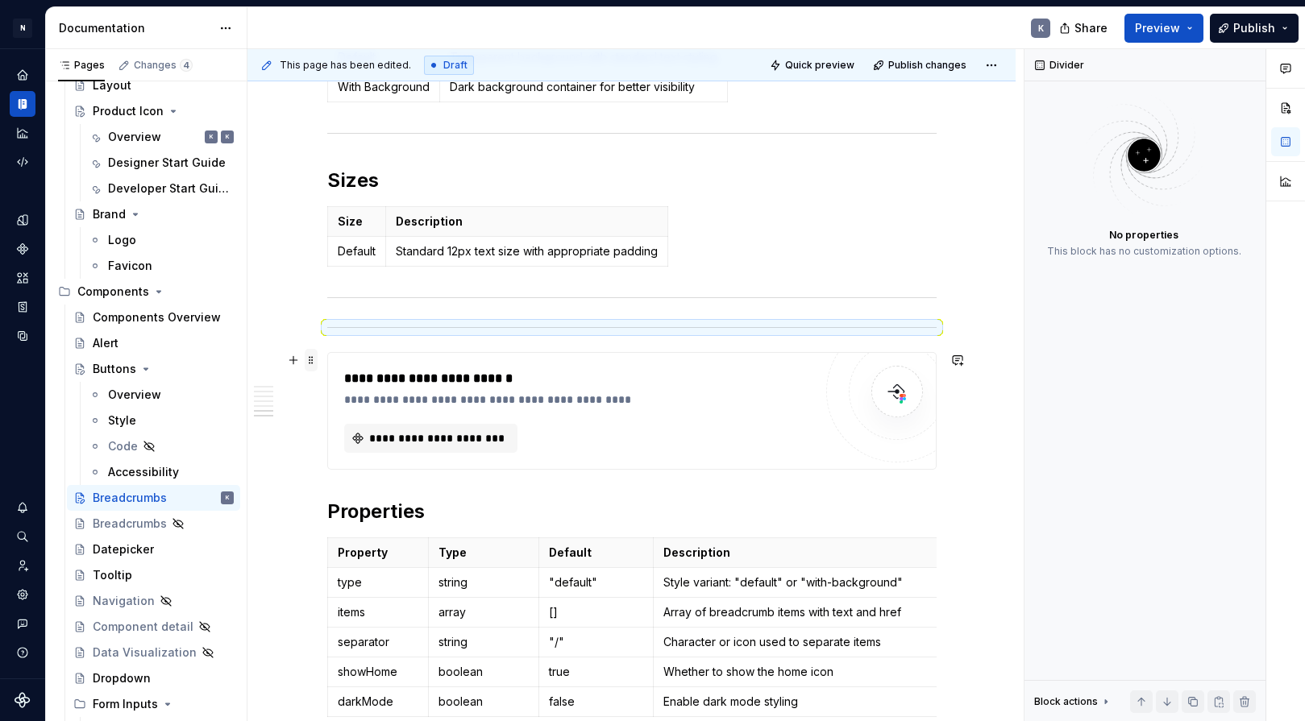
click at [311, 359] on span at bounding box center [311, 360] width 13 height 23
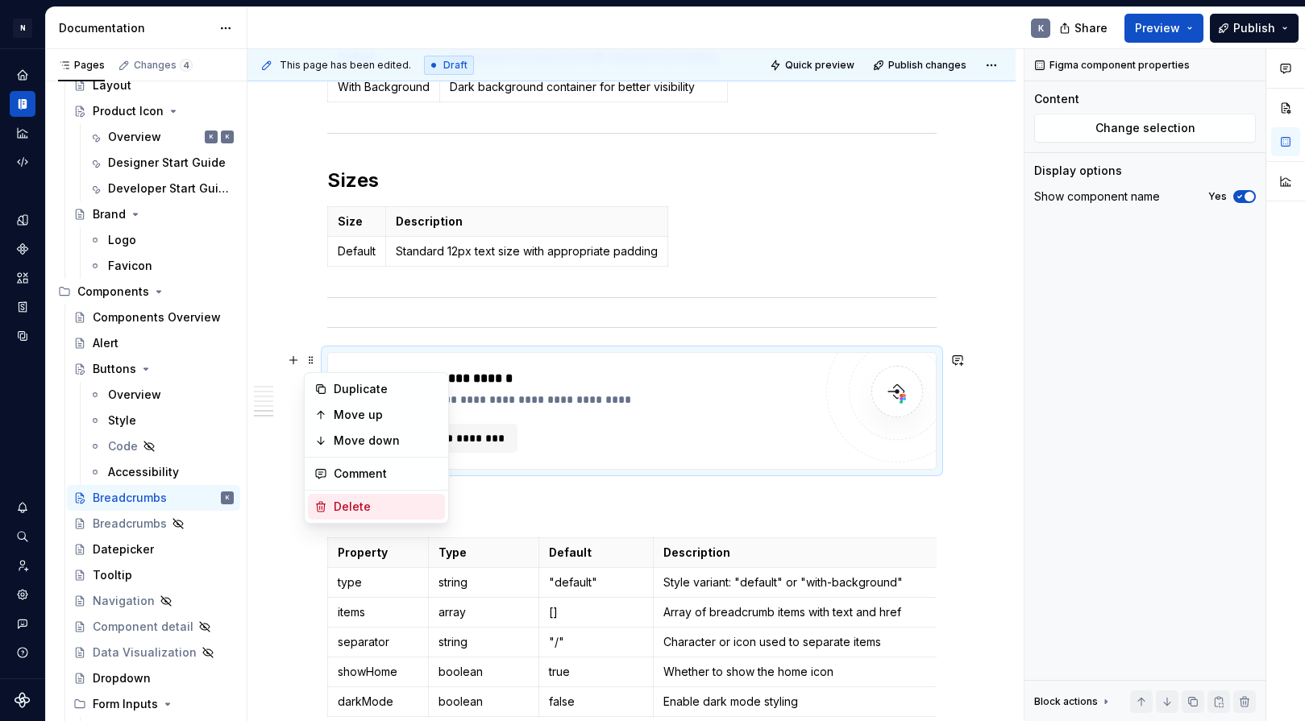
click at [352, 502] on div "Delete" at bounding box center [386, 507] width 105 height 16
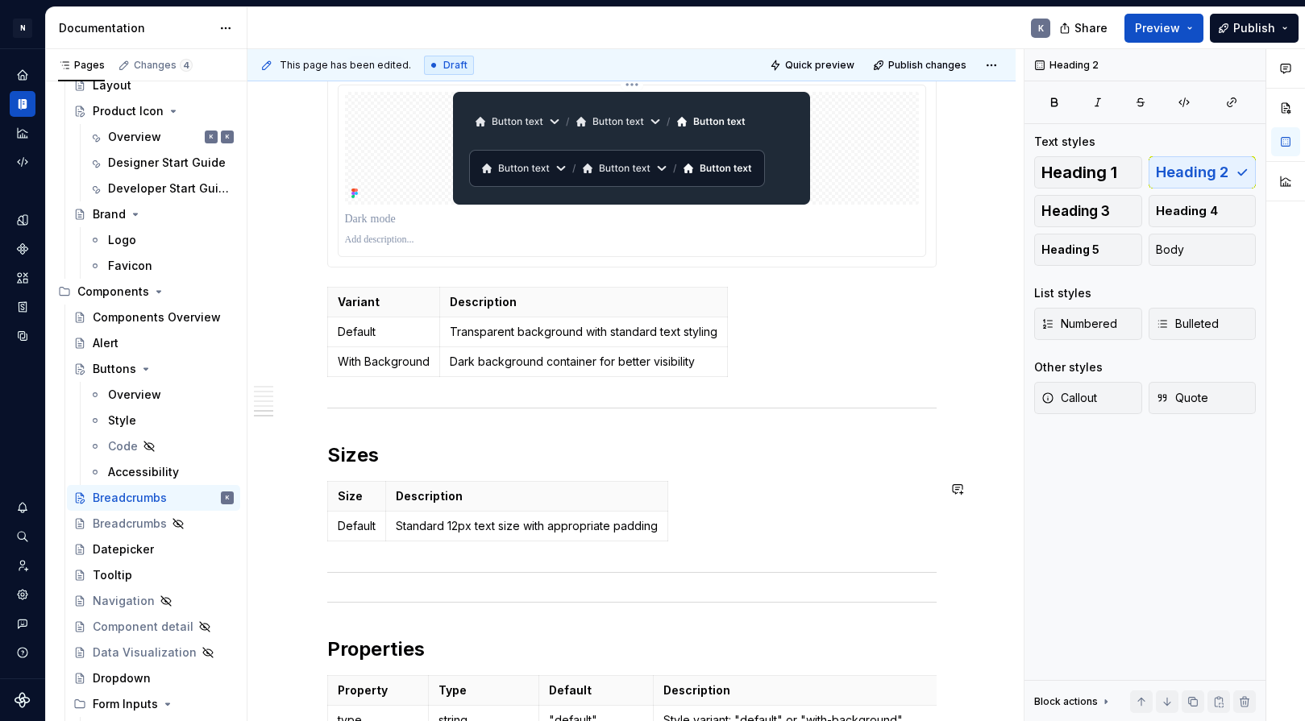
scroll to position [1896, 0]
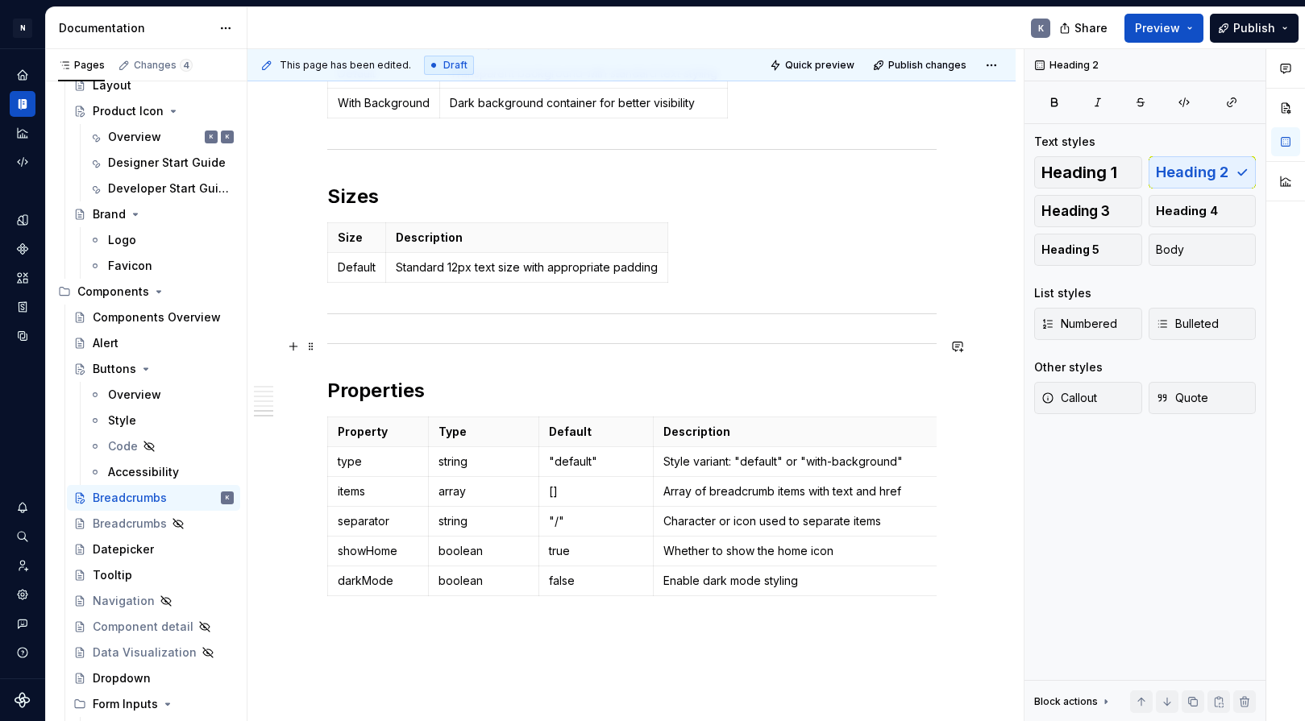
click at [359, 340] on div at bounding box center [631, 343] width 609 height 10
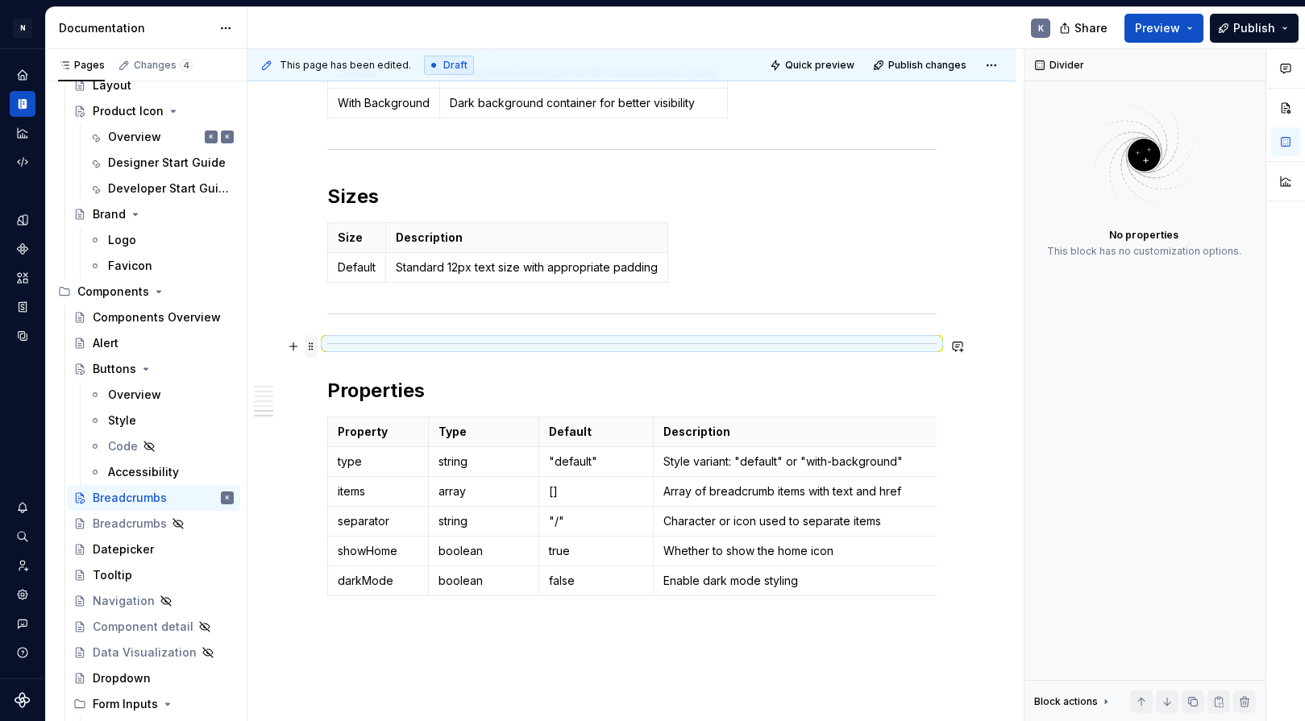
click at [309, 345] on span at bounding box center [311, 346] width 13 height 23
click at [342, 484] on div "Delete" at bounding box center [376, 493] width 137 height 26
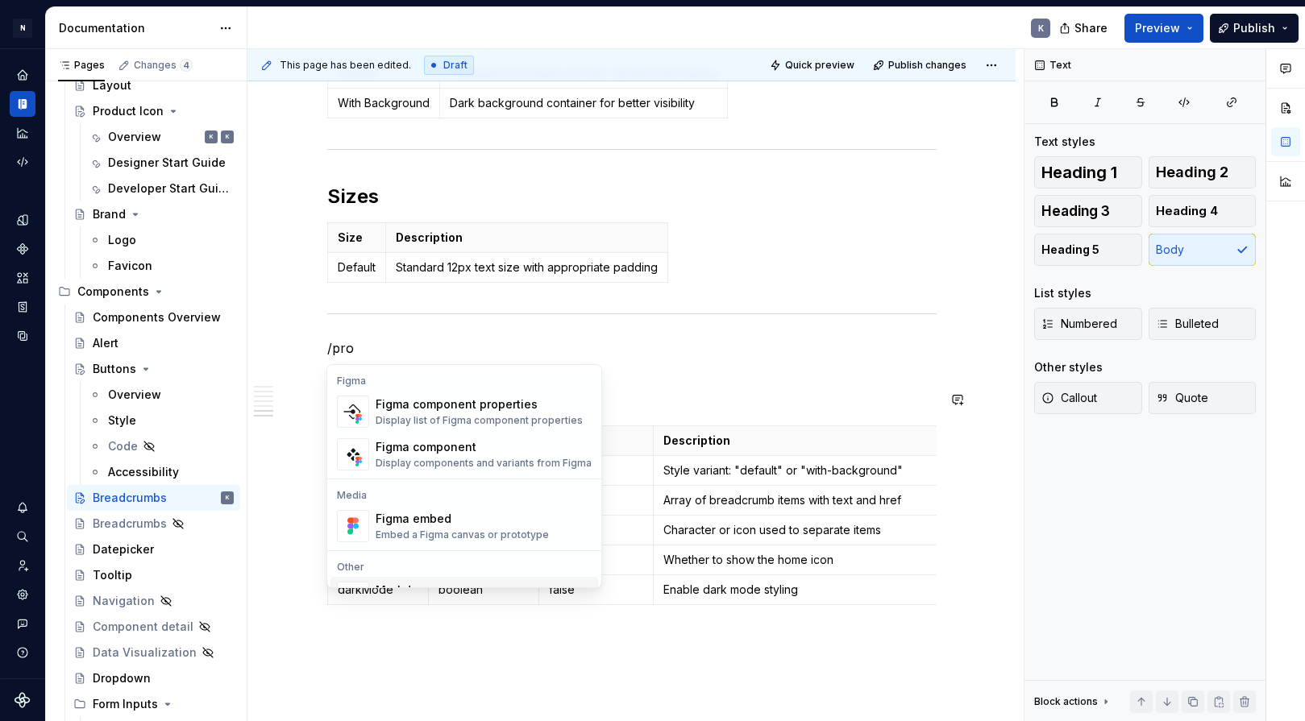
scroll to position [0, 0]
click at [454, 419] on div "Display list of Figma component properties" at bounding box center [478, 420] width 207 height 13
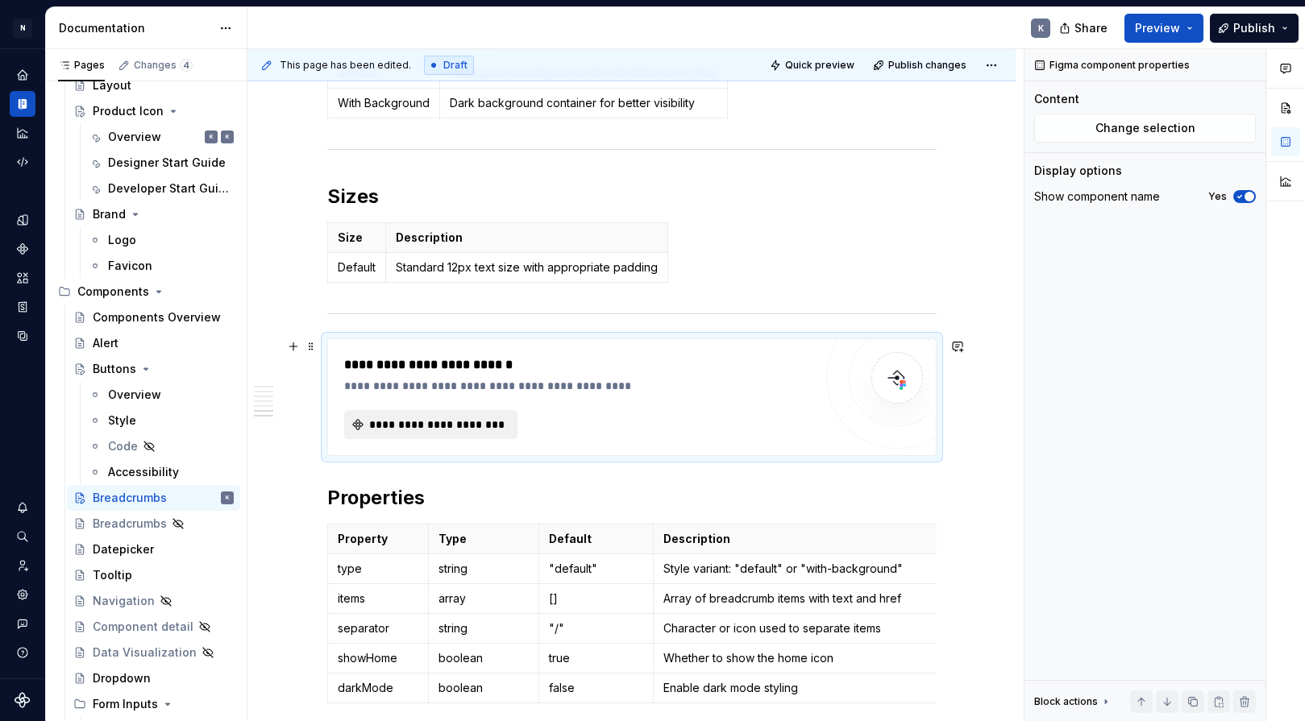
click at [456, 419] on span "**********" at bounding box center [436, 425] width 139 height 16
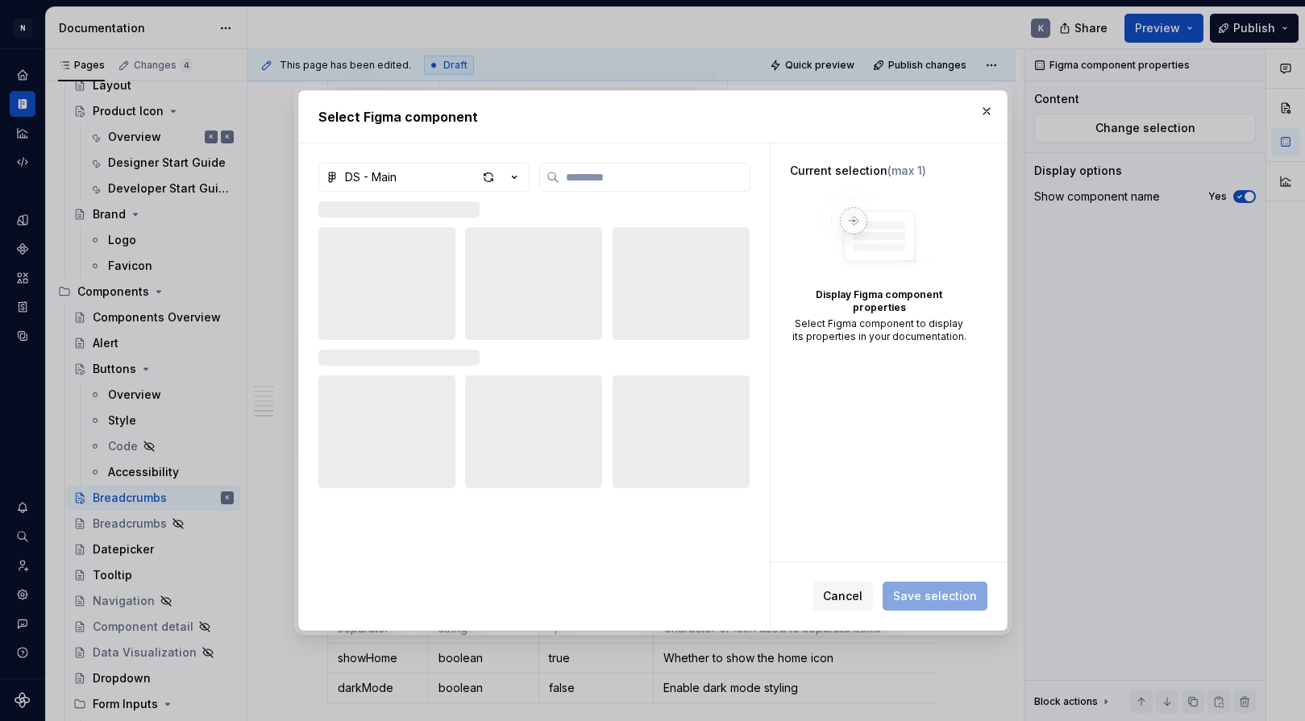
type textarea "*"
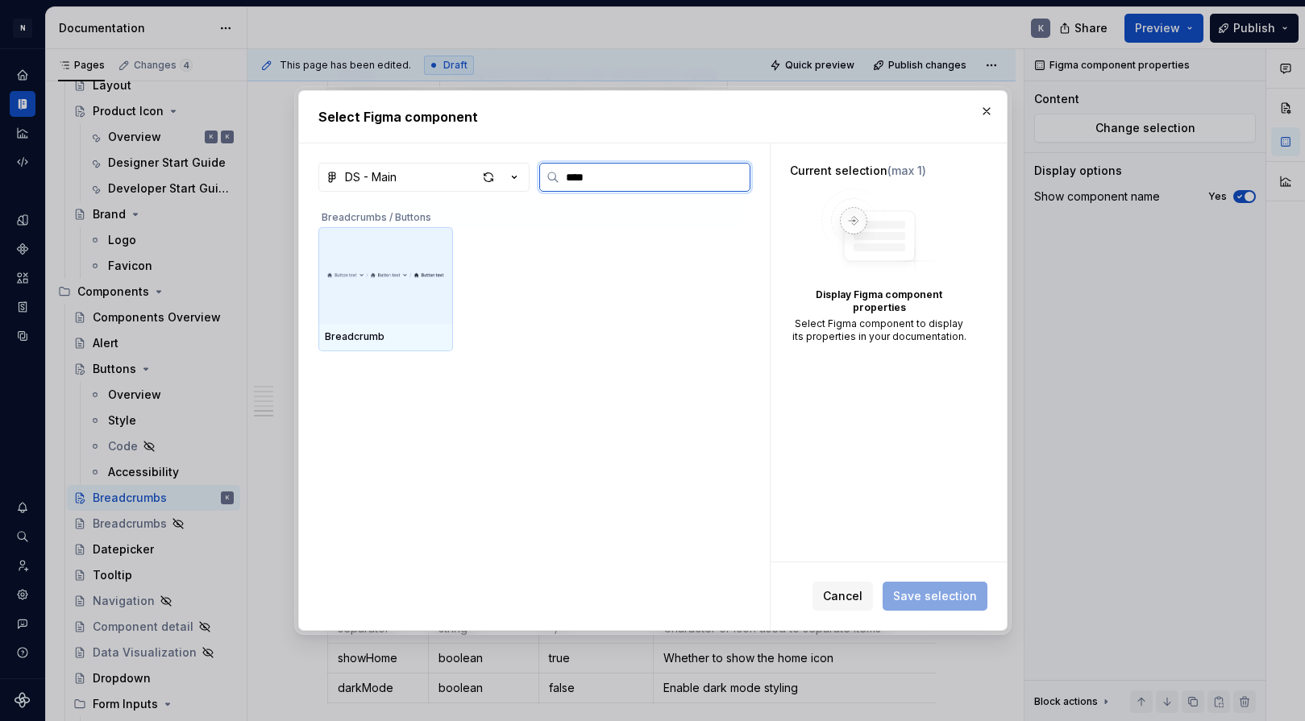
type input "*****"
click at [413, 285] on img at bounding box center [386, 275] width 122 height 24
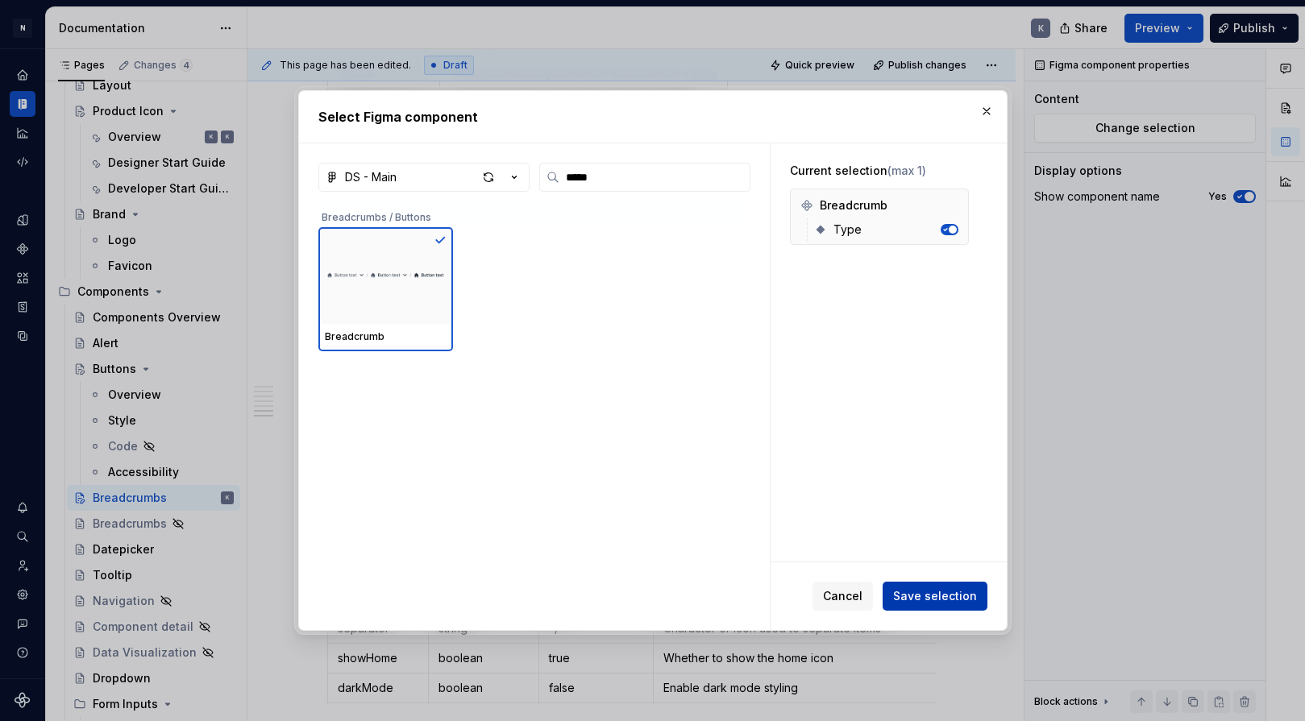
click at [939, 594] on span "Save selection" at bounding box center [935, 596] width 84 height 16
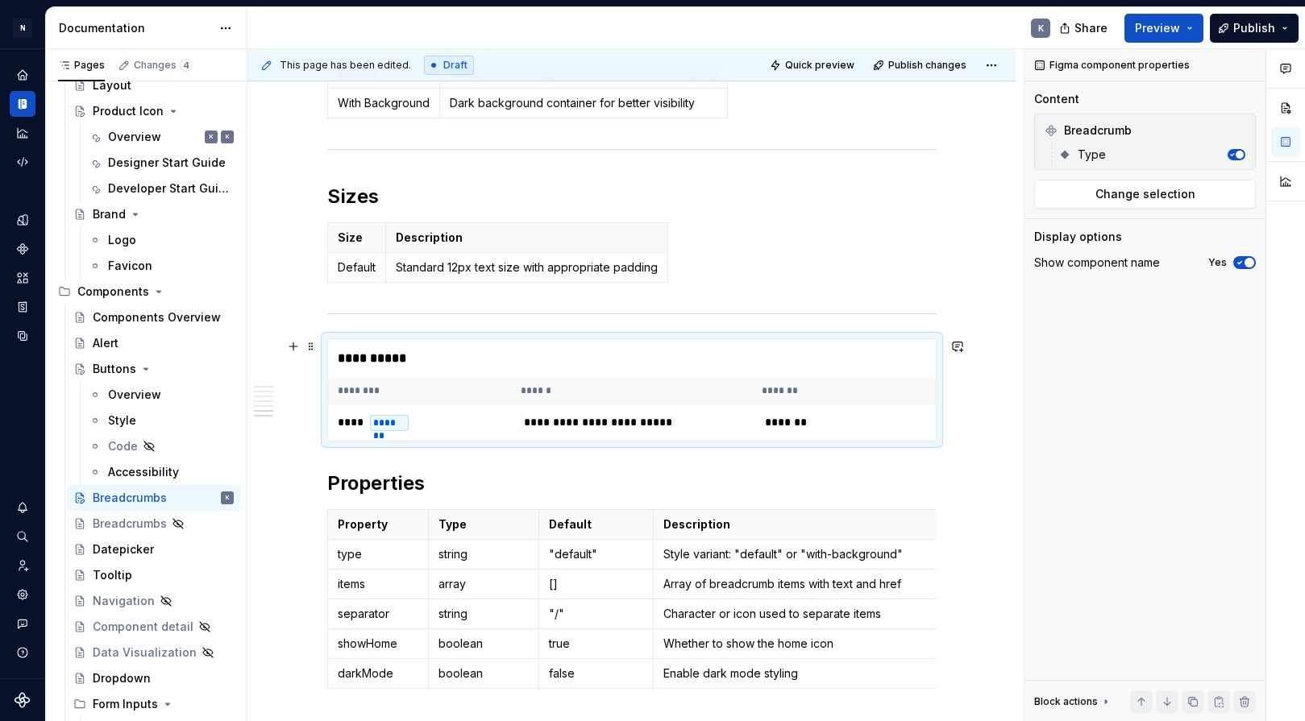
click at [732, 371] on div "**********" at bounding box center [632, 358] width 608 height 39
click at [650, 425] on span "**********" at bounding box center [598, 422] width 155 height 11
click at [561, 417] on span "**********" at bounding box center [598, 422] width 155 height 11
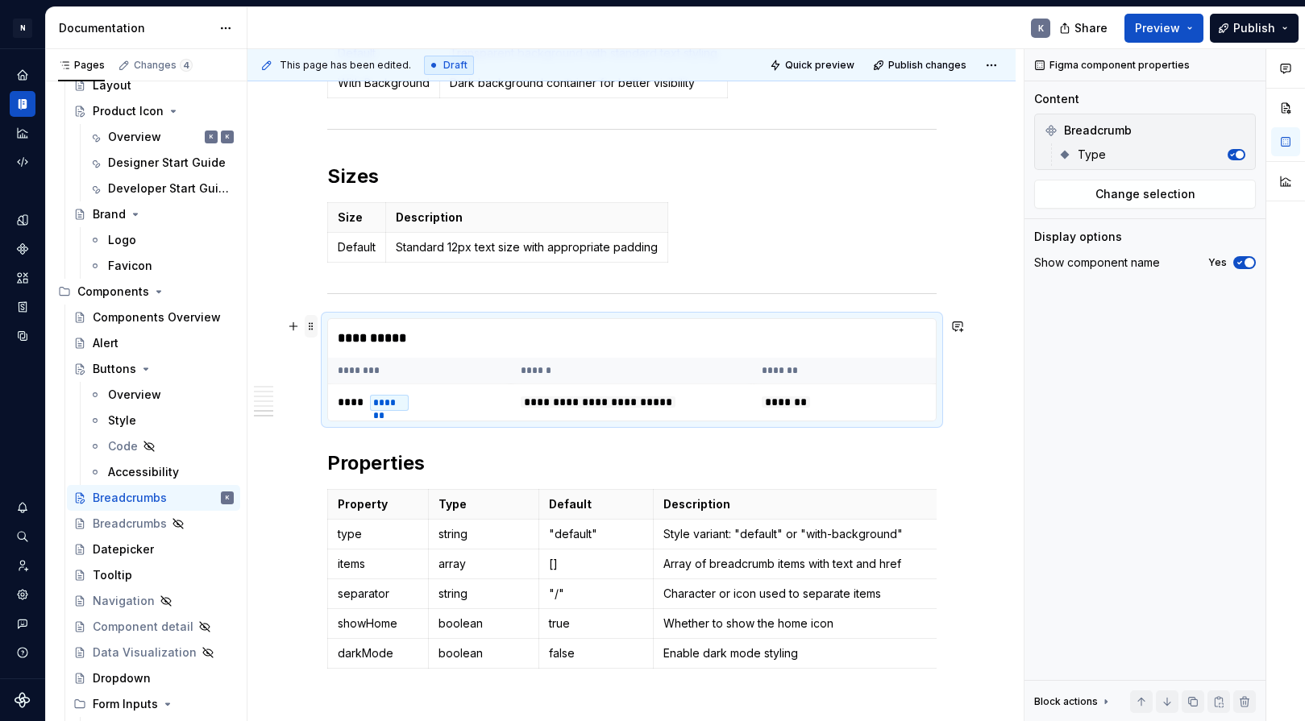
click at [309, 322] on span at bounding box center [311, 326] width 13 height 23
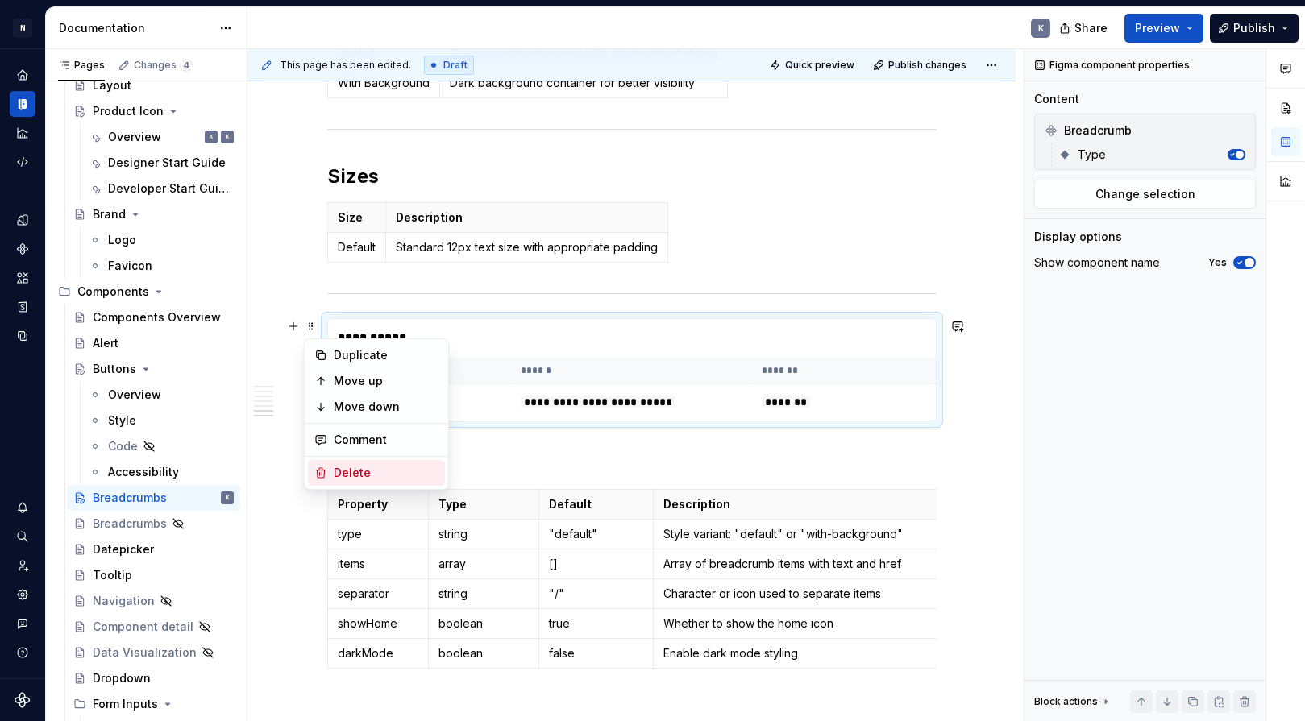
click at [351, 473] on div "Delete" at bounding box center [386, 473] width 105 height 16
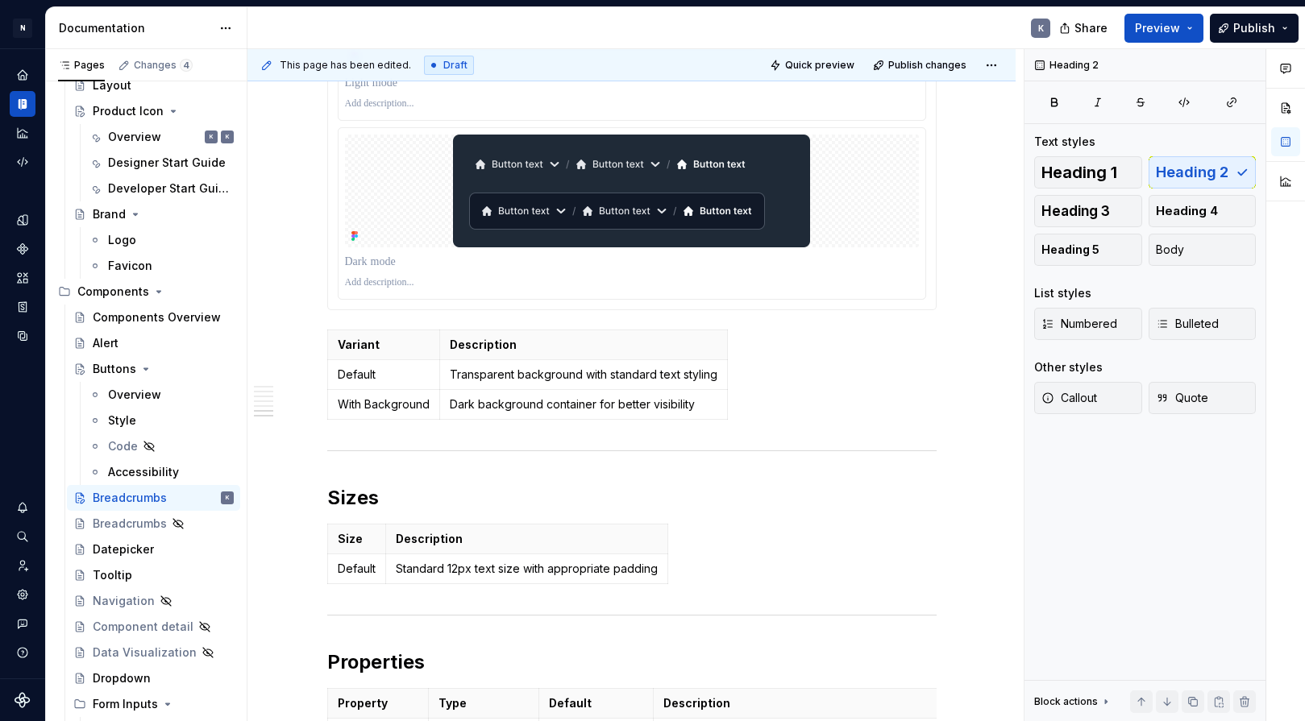
scroll to position [1596, 0]
click at [313, 528] on span at bounding box center [311, 530] width 13 height 23
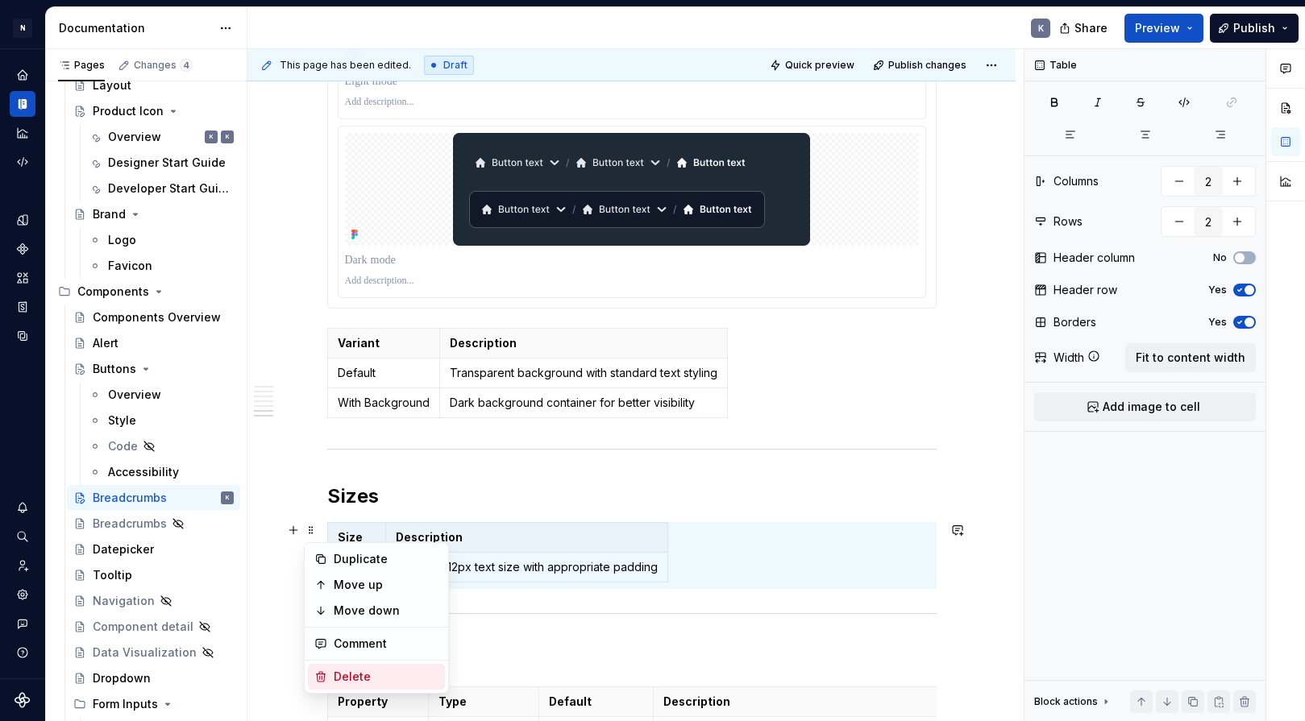
click at [365, 678] on div "Delete" at bounding box center [386, 677] width 105 height 16
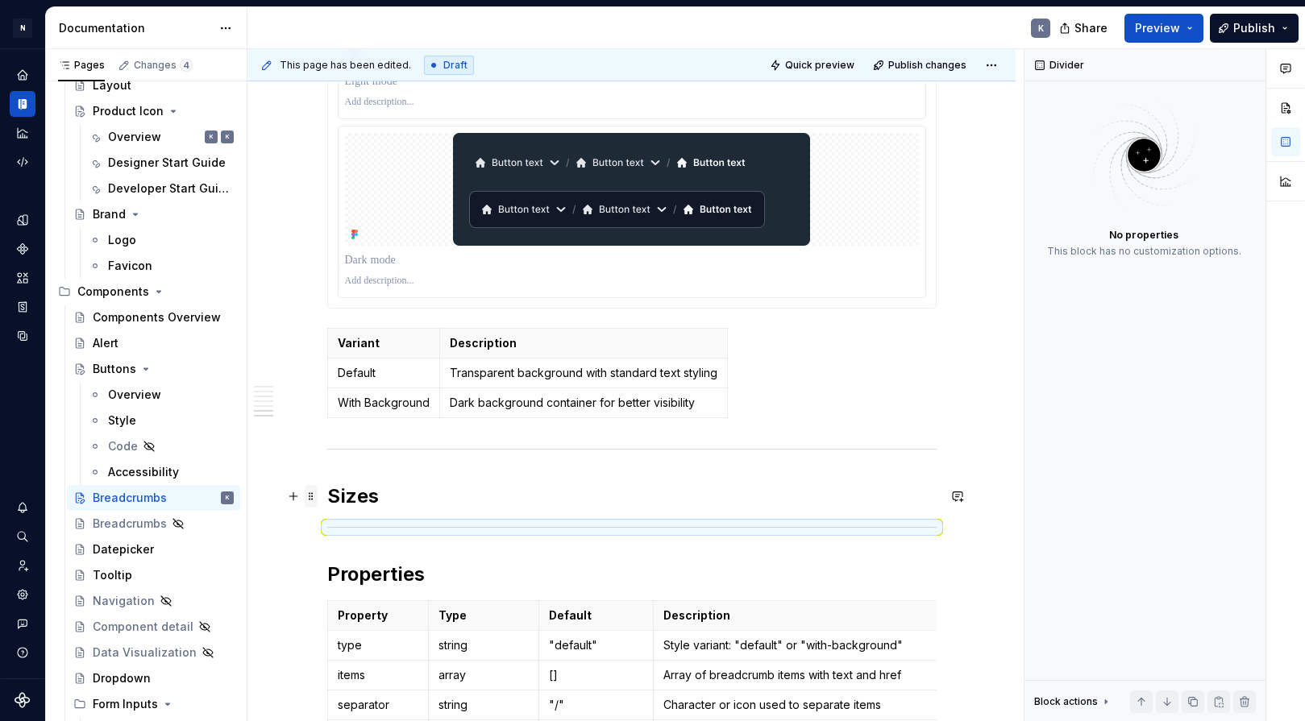
click at [310, 495] on span at bounding box center [311, 496] width 13 height 23
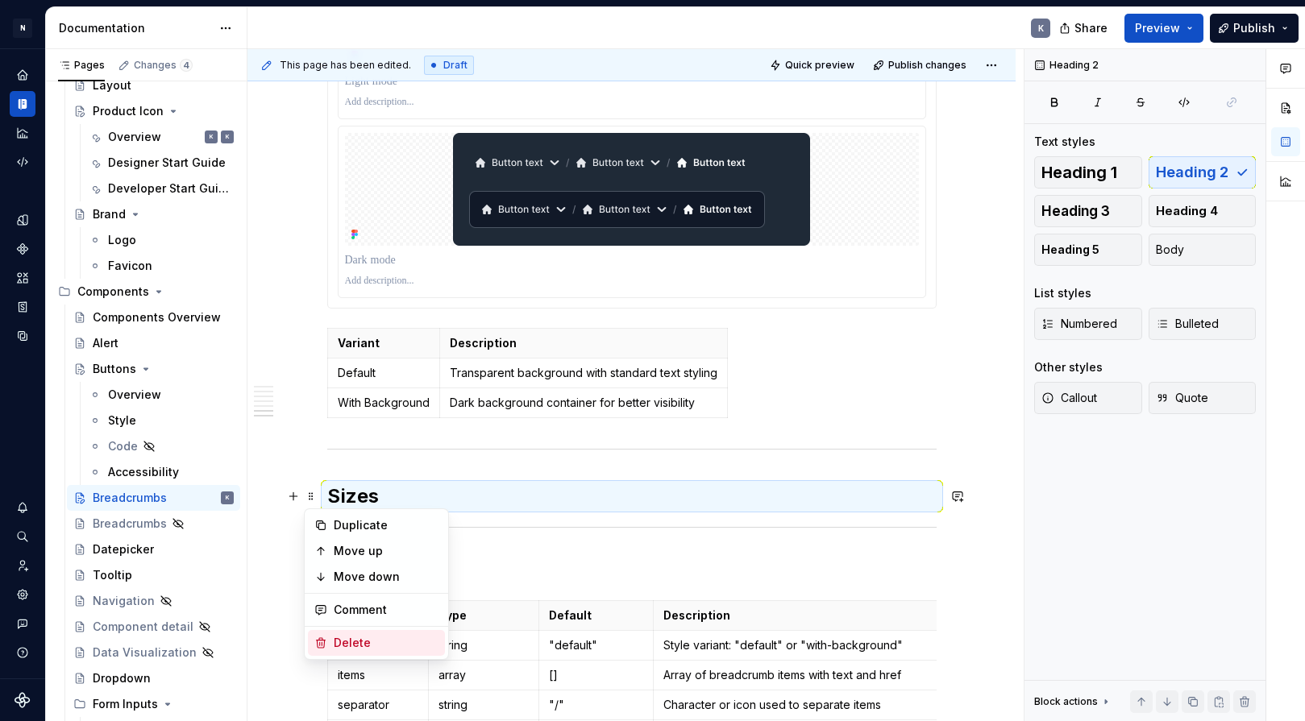
click at [349, 638] on div "Delete" at bounding box center [386, 643] width 105 height 16
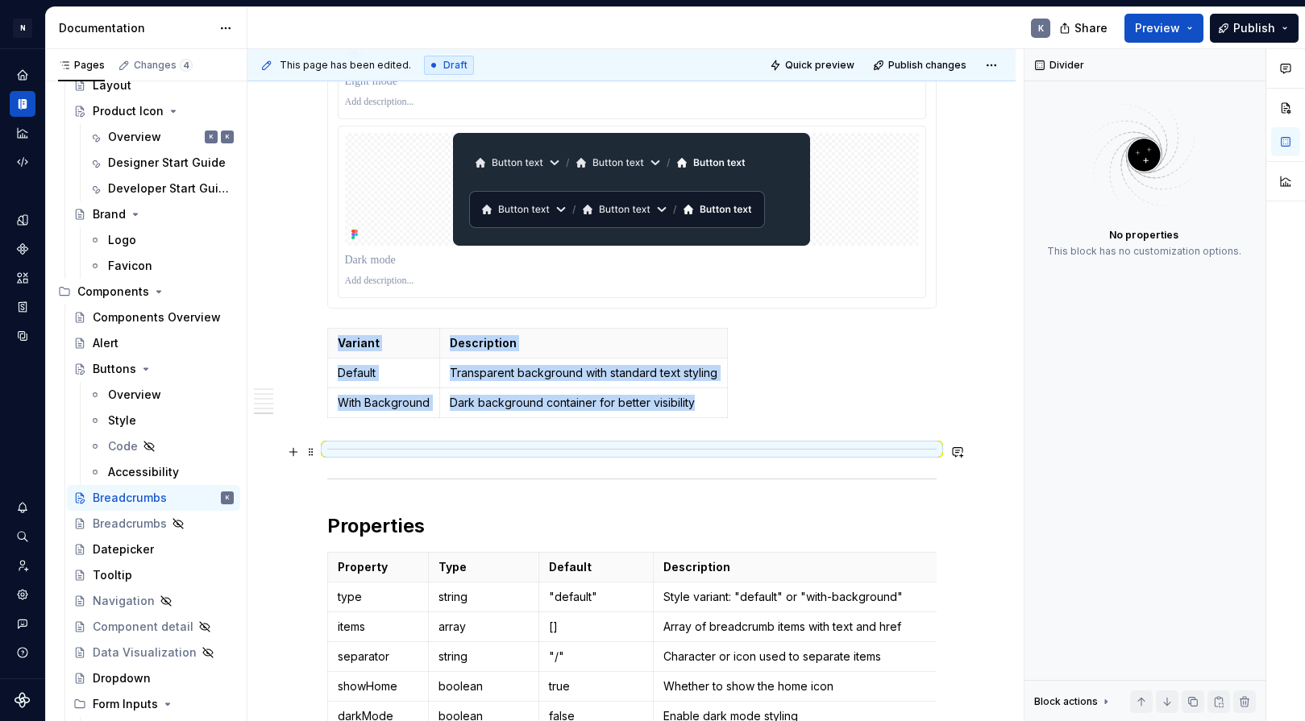
click at [354, 446] on div at bounding box center [631, 449] width 609 height 10
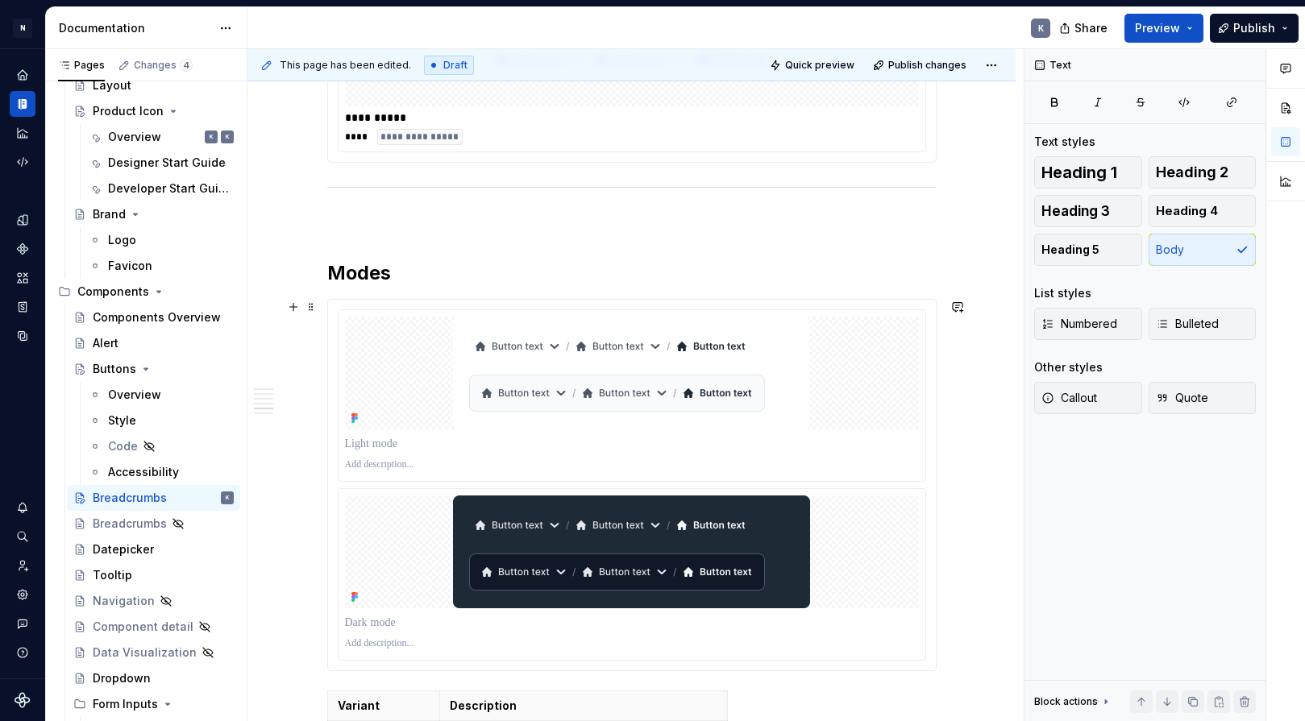
scroll to position [1146, 0]
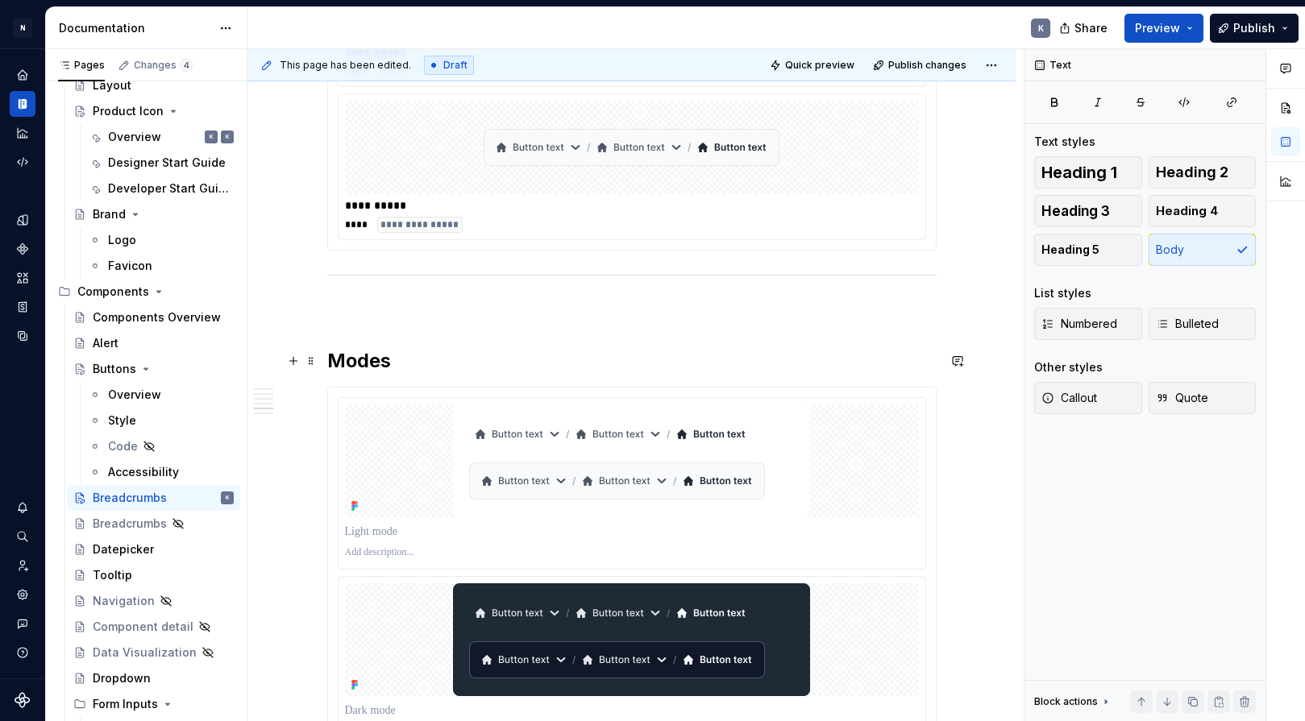
click at [356, 360] on h2 "Modes" at bounding box center [631, 361] width 609 height 26
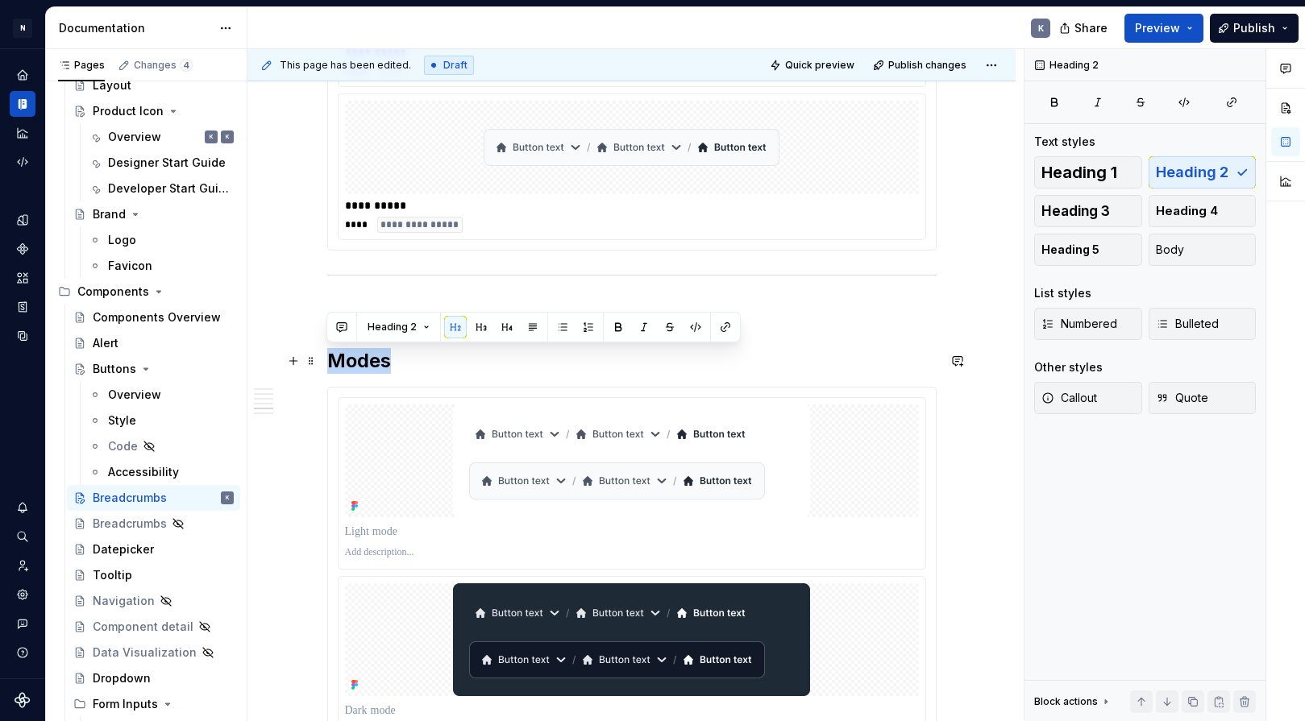
click at [356, 360] on h2 "Modes" at bounding box center [631, 361] width 609 height 26
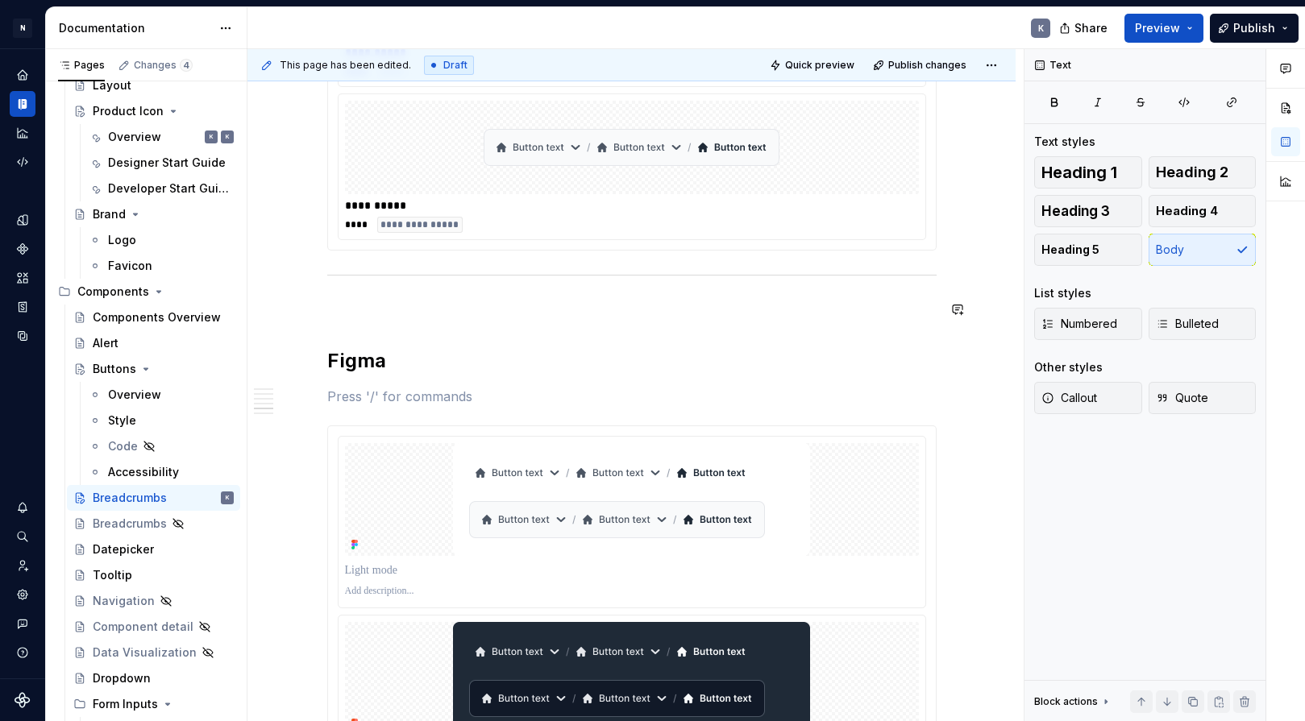
scroll to position [1094, 0]
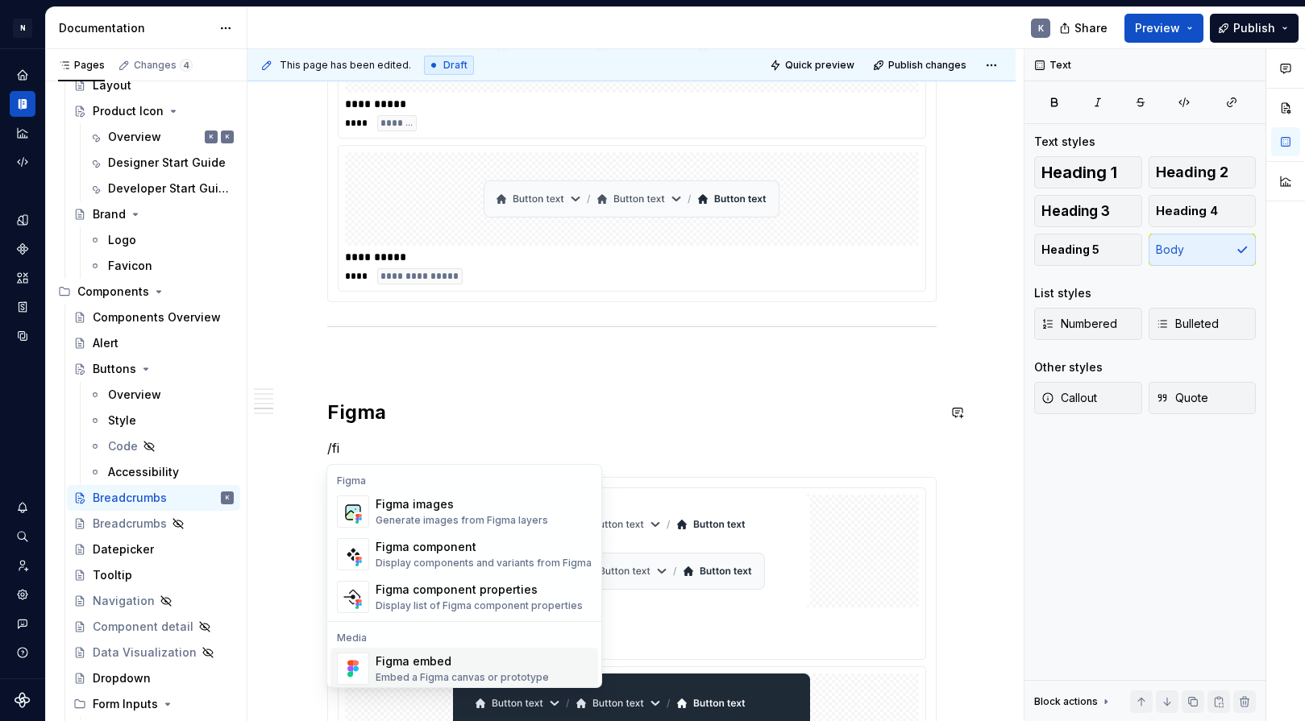
click at [405, 666] on div "Figma embed" at bounding box center [461, 661] width 173 height 16
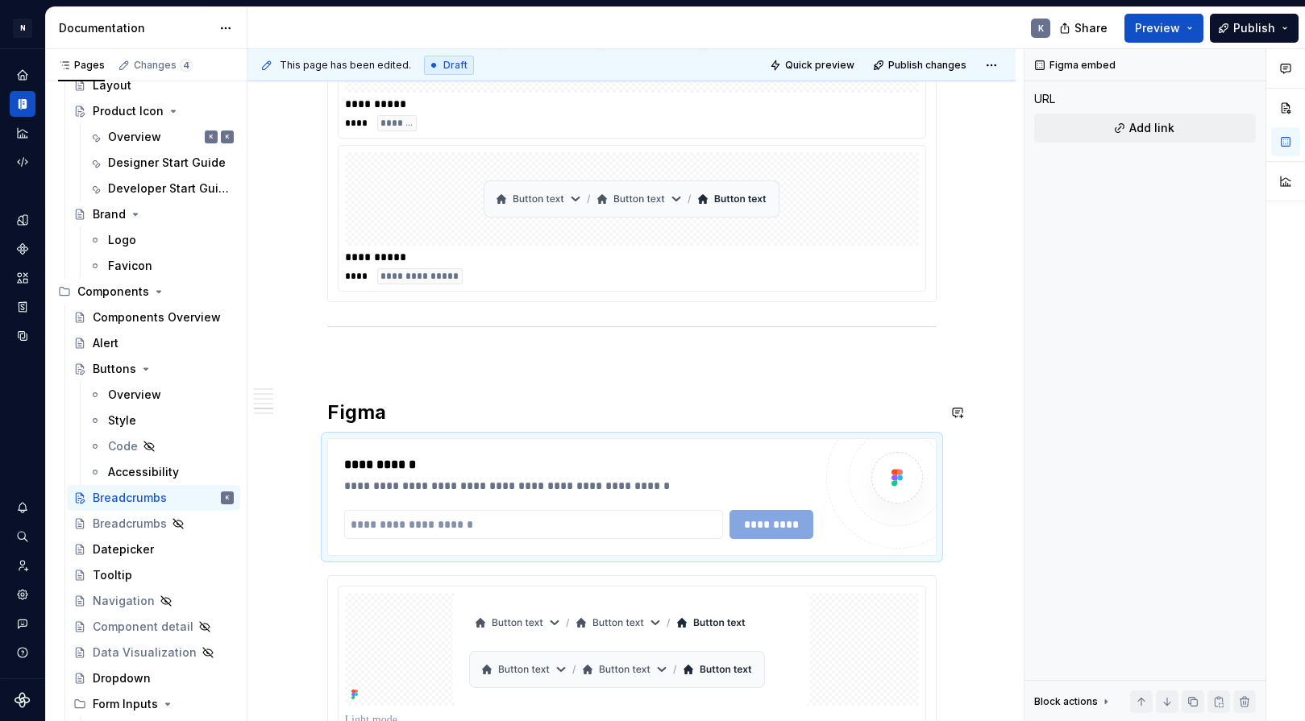
type textarea "*"
click at [533, 525] on input "text" at bounding box center [534, 524] width 380 height 29
paste input "**********"
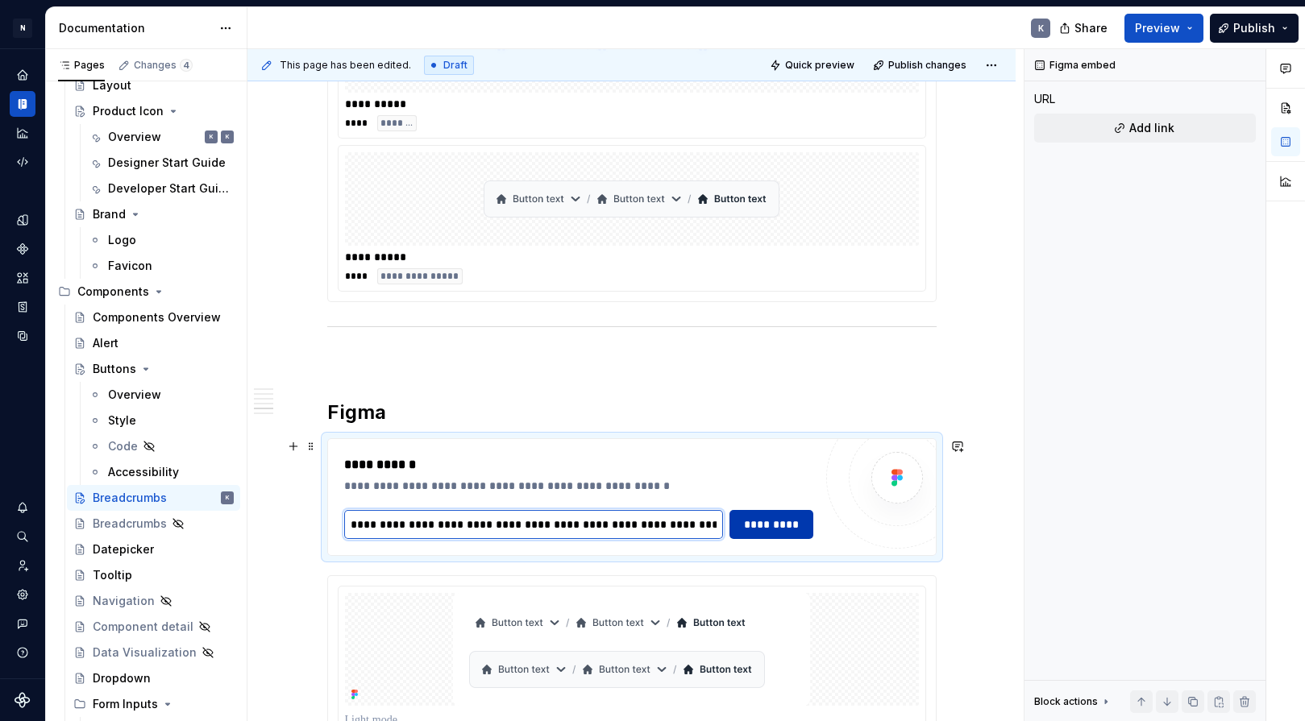
type input "**********"
click at [768, 522] on span "*********" at bounding box center [771, 525] width 63 height 16
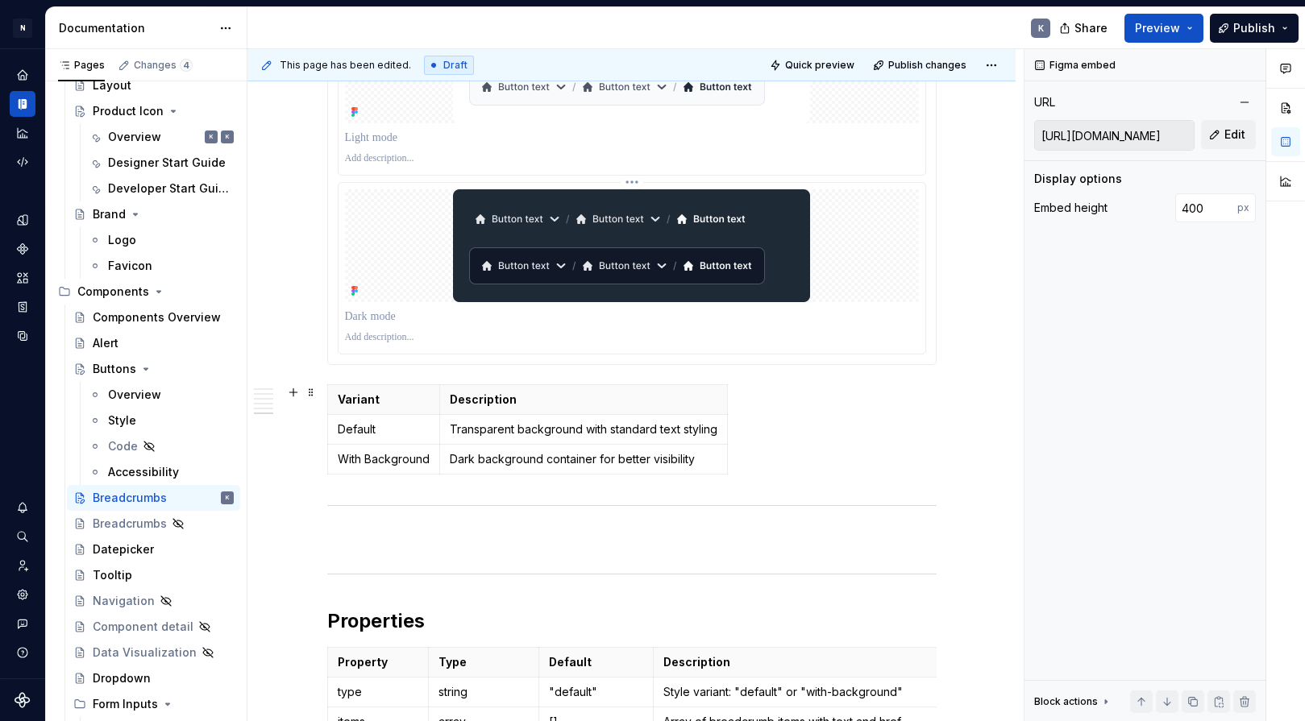
scroll to position [1940, 0]
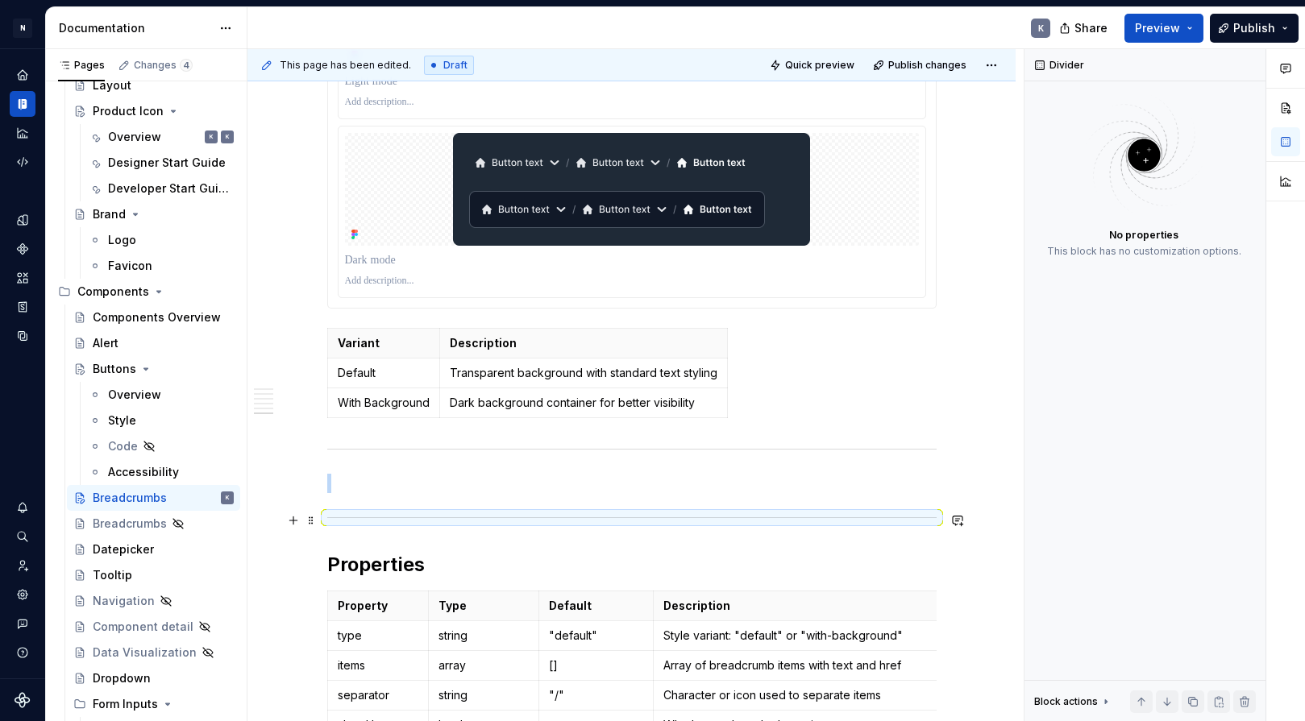
click at [360, 517] on div at bounding box center [631, 517] width 609 height 10
click at [311, 519] on span at bounding box center [311, 520] width 13 height 23
click at [313, 519] on span at bounding box center [311, 520] width 13 height 23
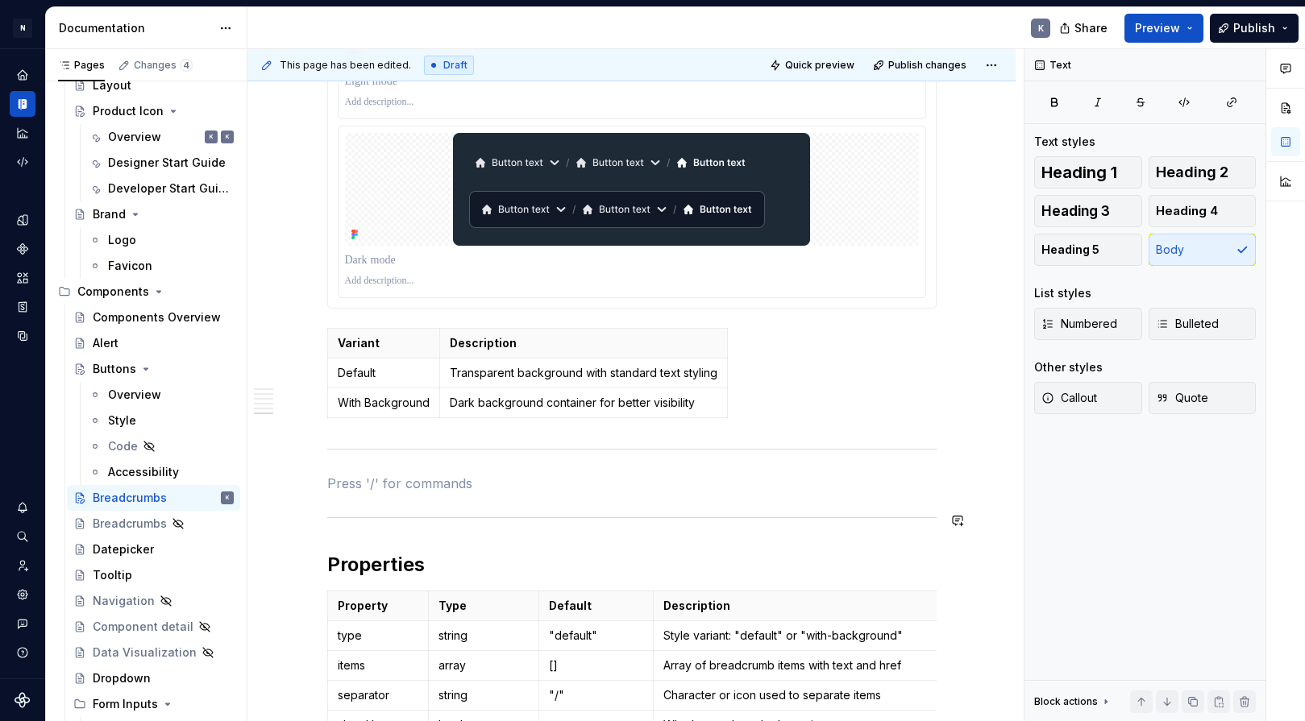
click at [337, 518] on div at bounding box center [631, 517] width 609 height 10
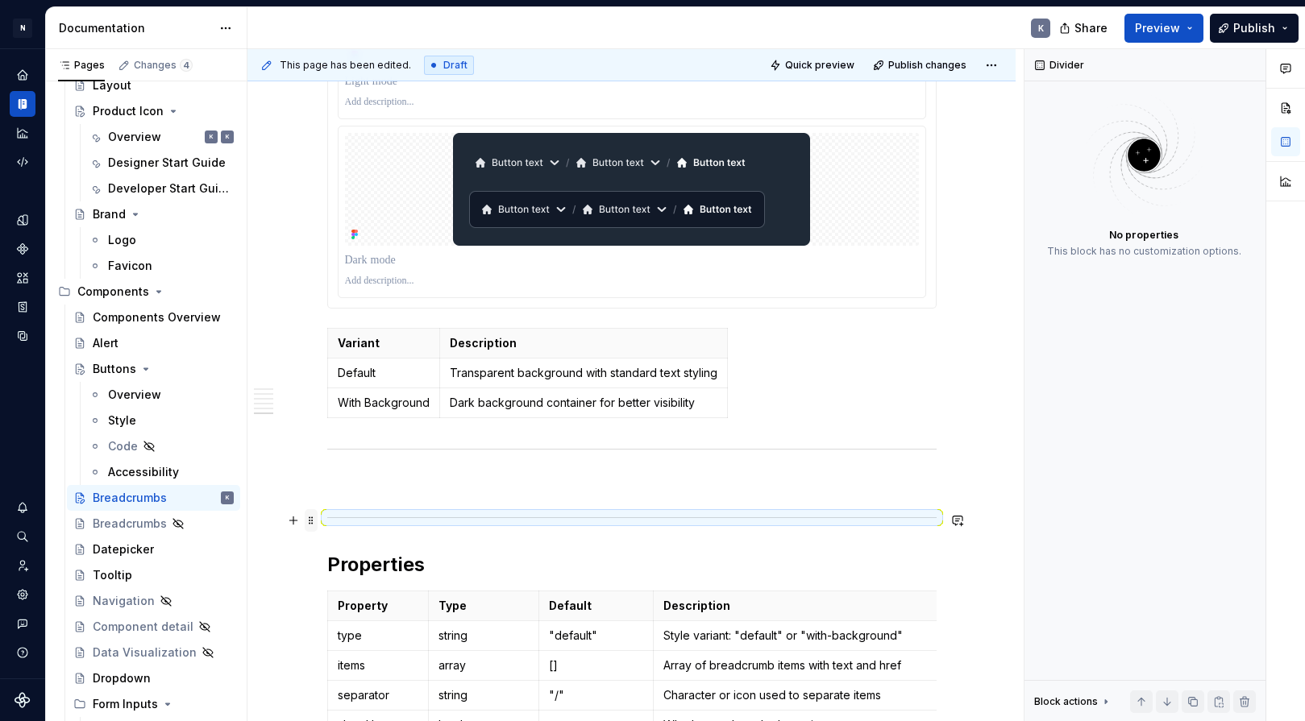
click at [313, 520] on span at bounding box center [311, 520] width 13 height 23
click at [339, 661] on div "Delete" at bounding box center [386, 667] width 105 height 16
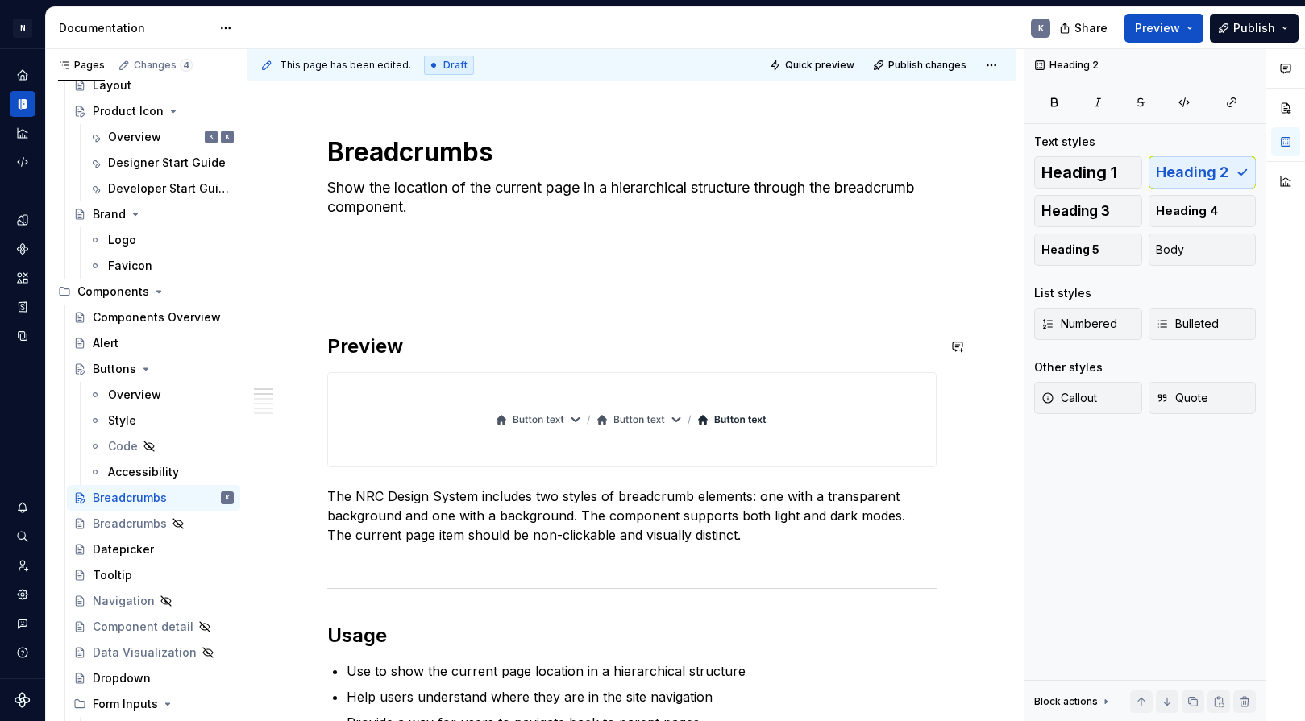
scroll to position [0, 0]
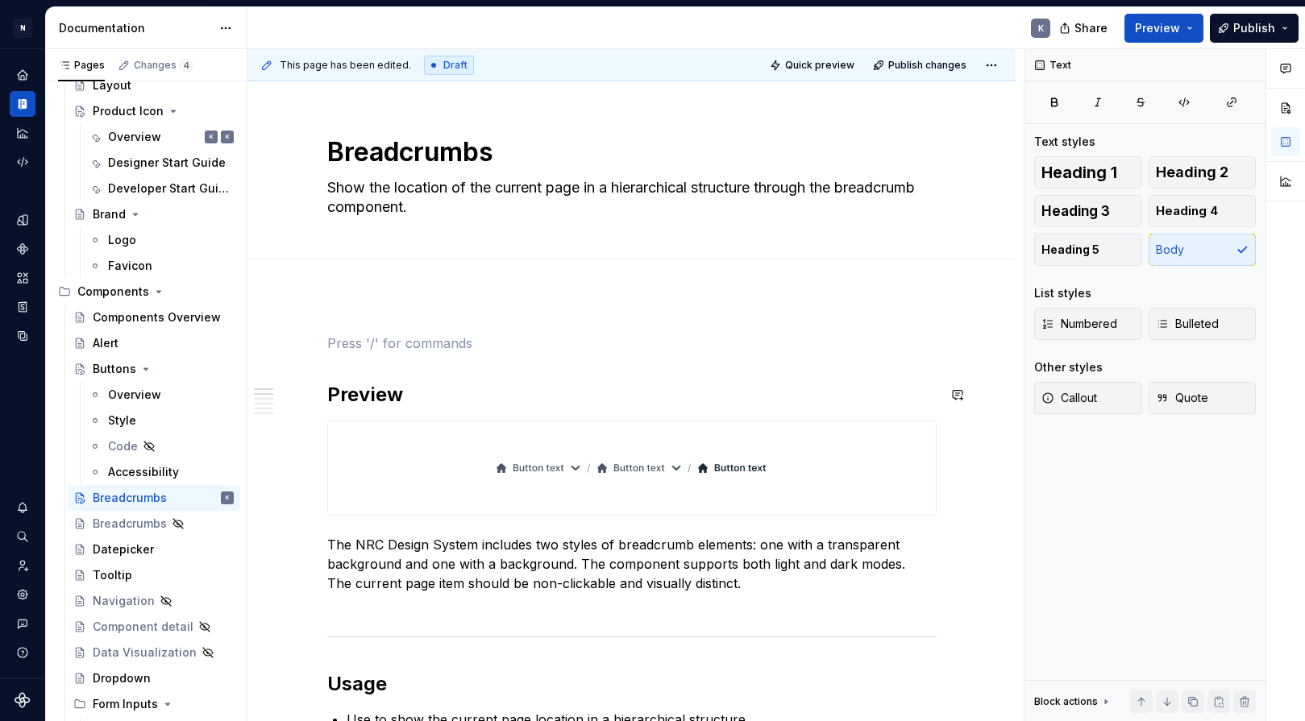
scroll to position [7, 0]
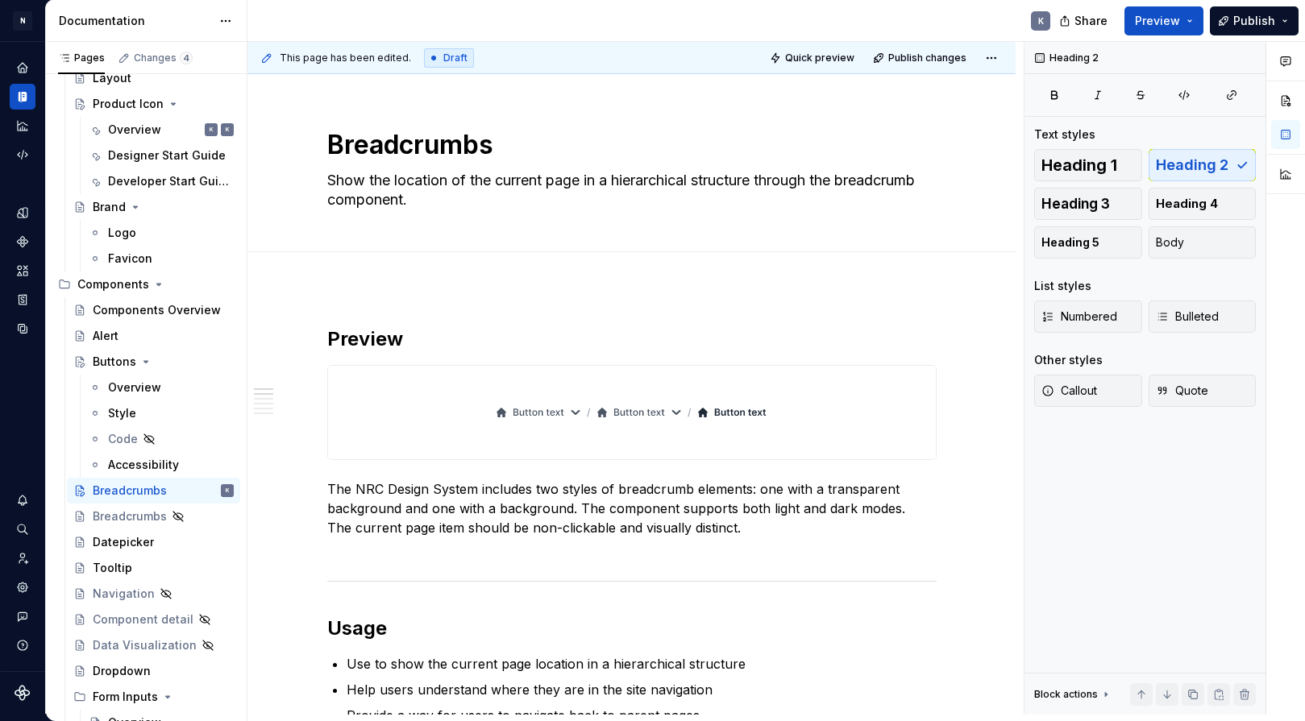
scroll to position [0, 0]
click at [1199, 22] on span "Publish" at bounding box center [1254, 21] width 42 height 16
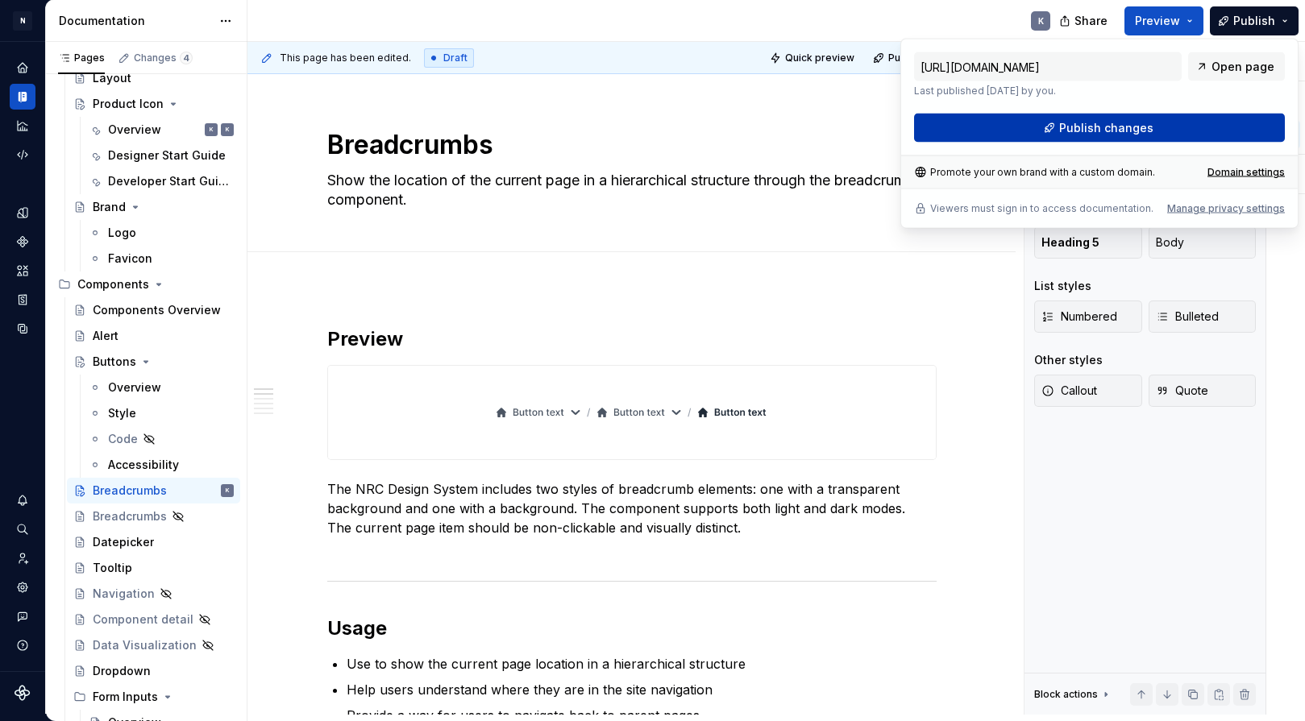
click at [1031, 122] on button "Publish changes" at bounding box center [1099, 128] width 371 height 29
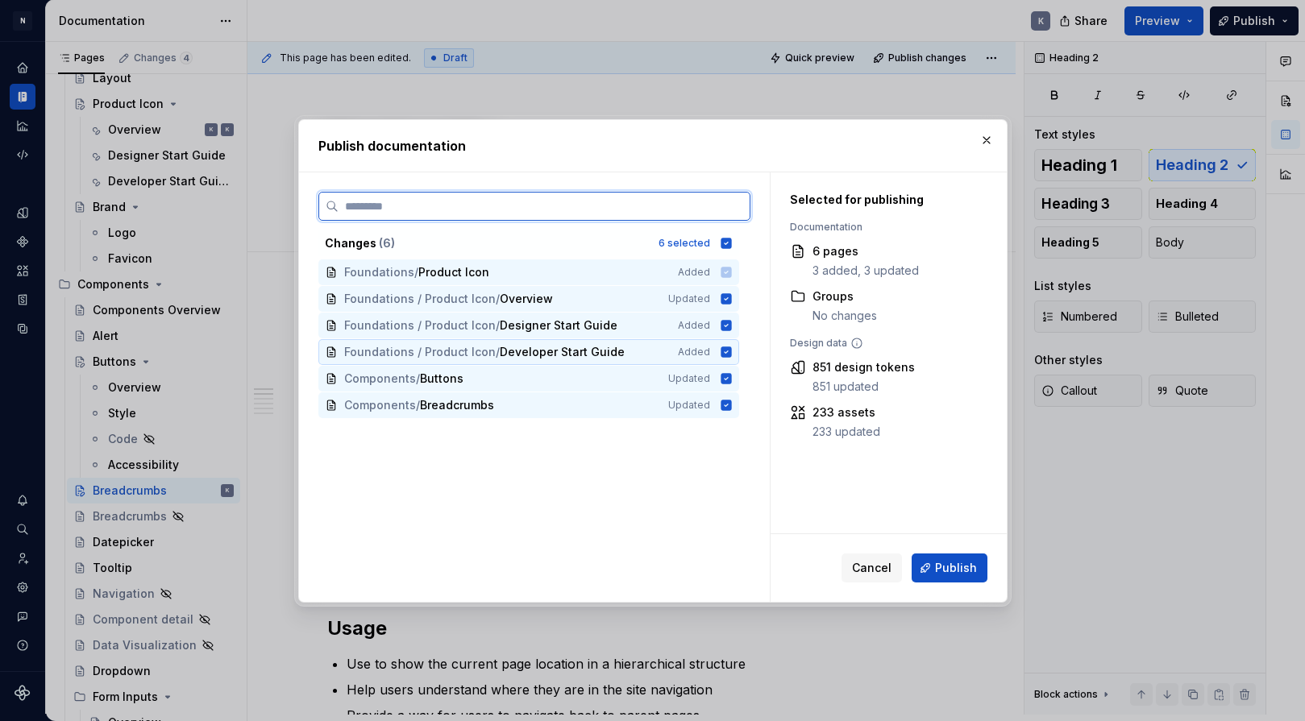
click at [728, 351] on icon at bounding box center [725, 351] width 10 height 10
click at [724, 324] on icon at bounding box center [725, 325] width 10 height 10
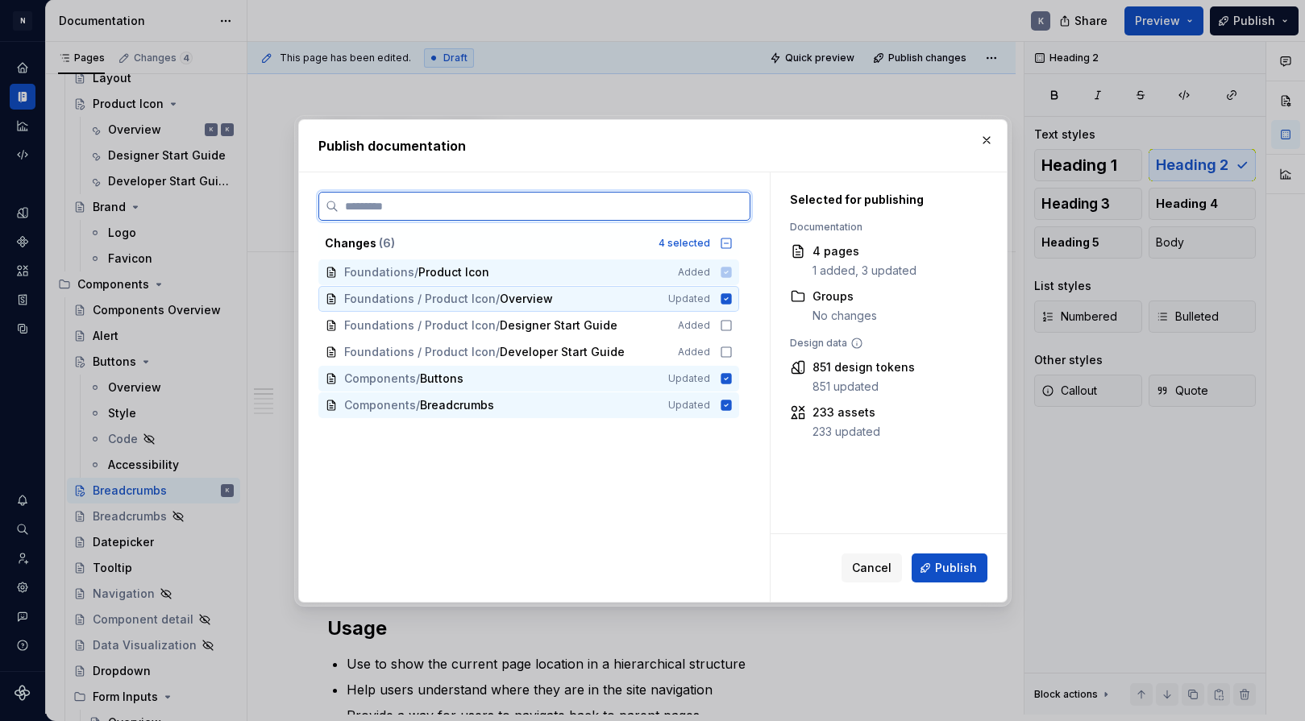
click at [724, 300] on icon at bounding box center [725, 298] width 10 height 10
click at [724, 270] on icon at bounding box center [725, 272] width 10 height 10
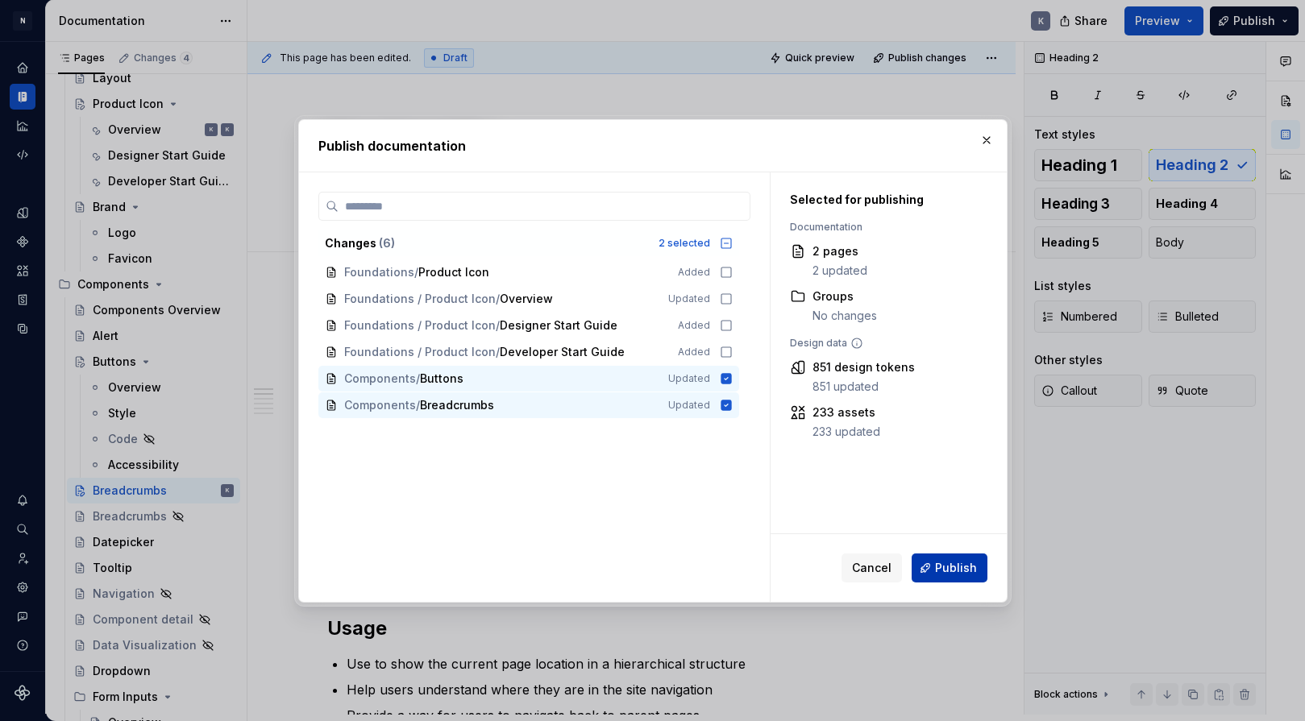
click at [934, 566] on button "Publish" at bounding box center [949, 568] width 76 height 29
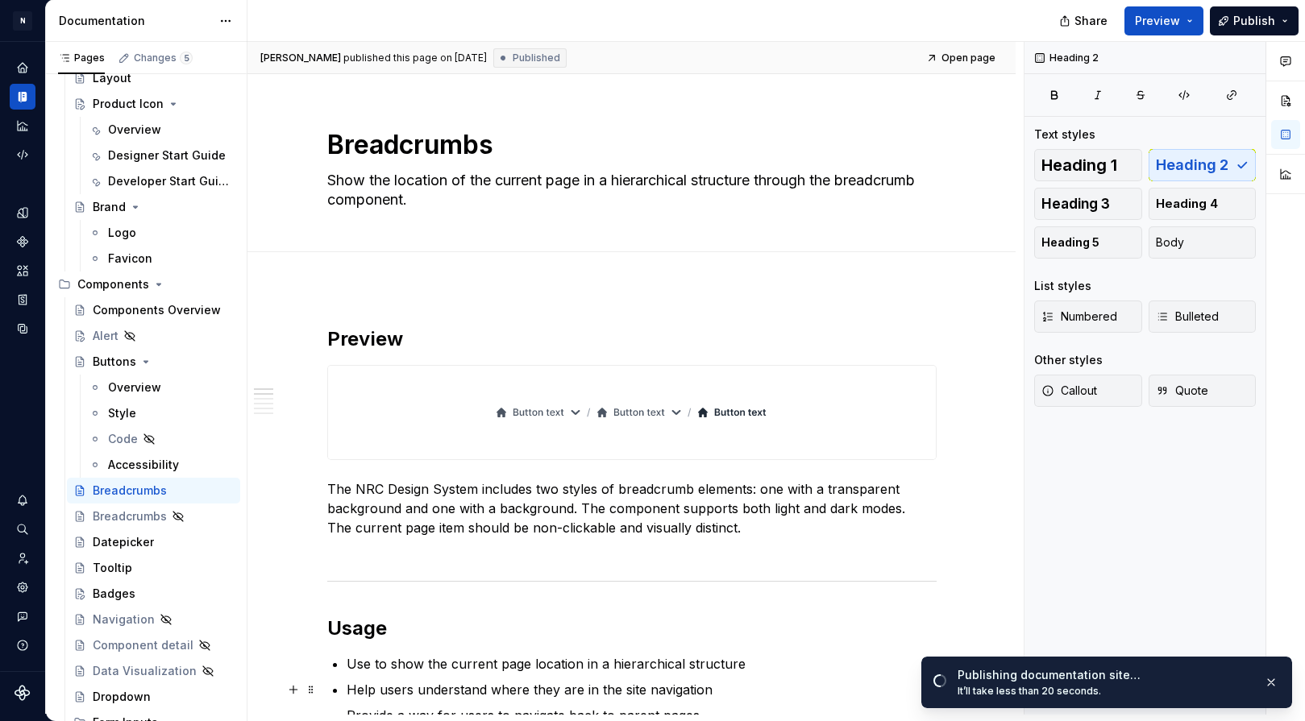
type textarea "*"
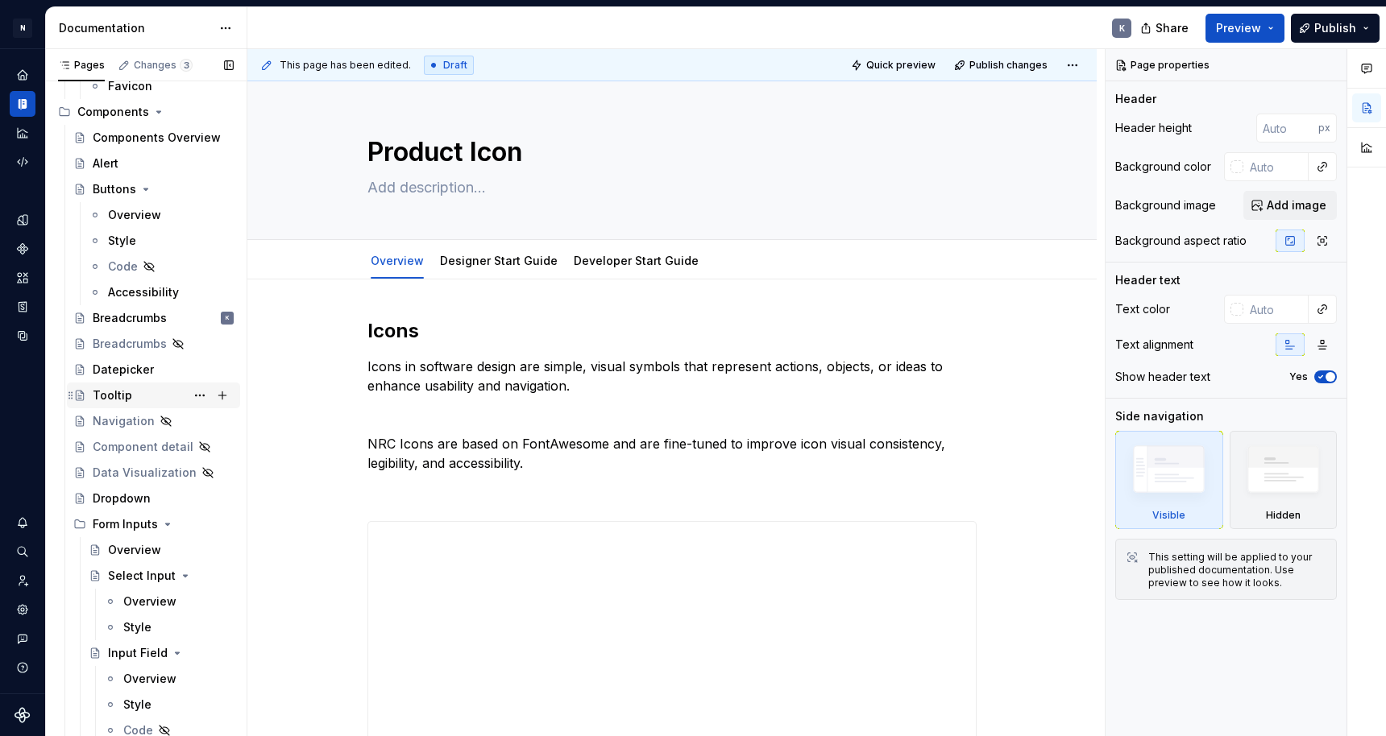
scroll to position [670, 0]
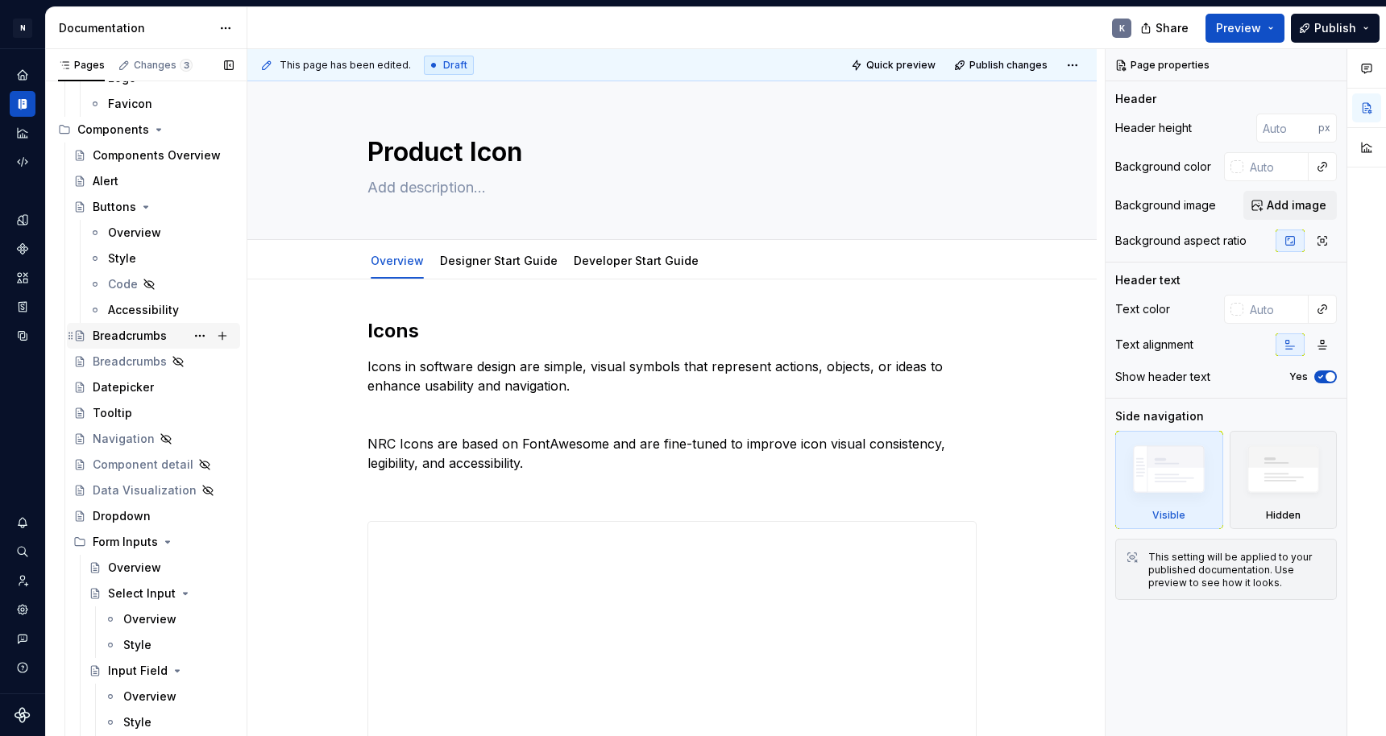
click at [160, 338] on div "Breadcrumbs" at bounding box center [130, 336] width 74 height 16
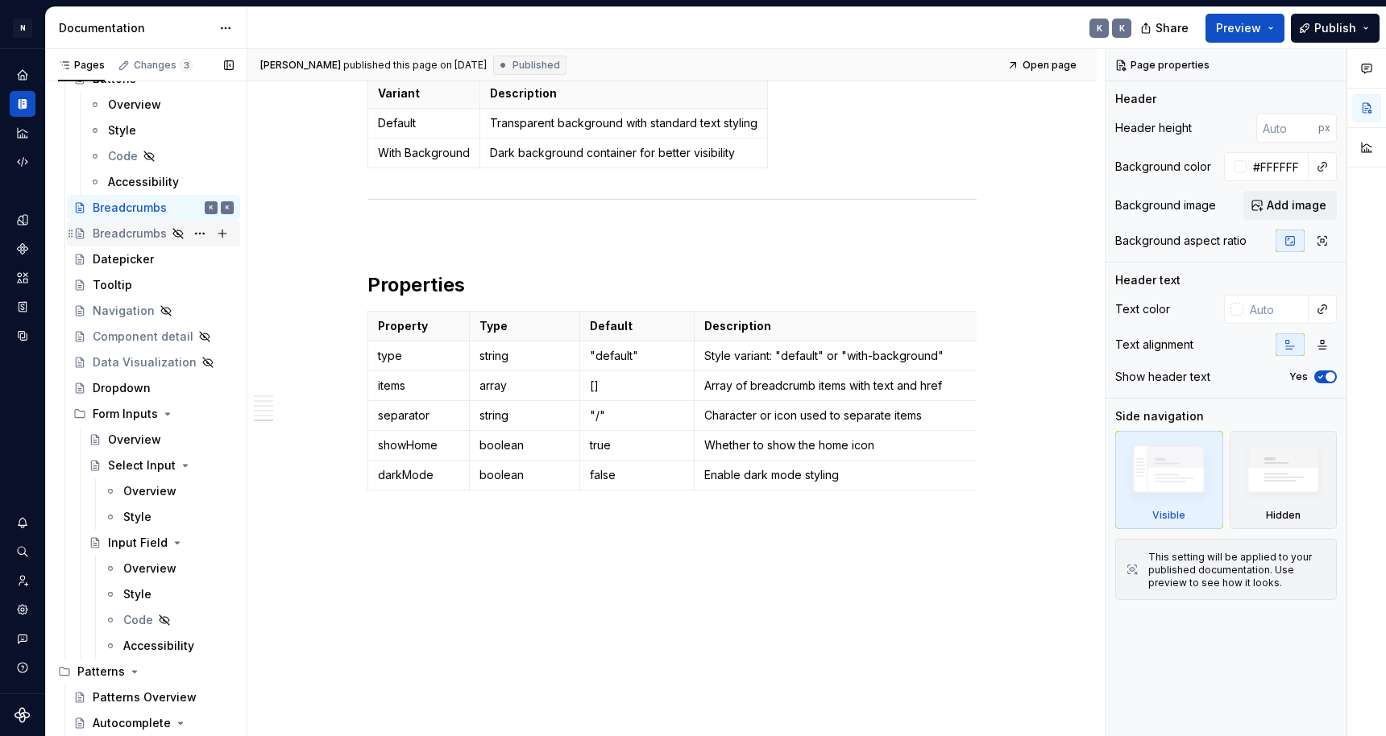
scroll to position [819, 0]
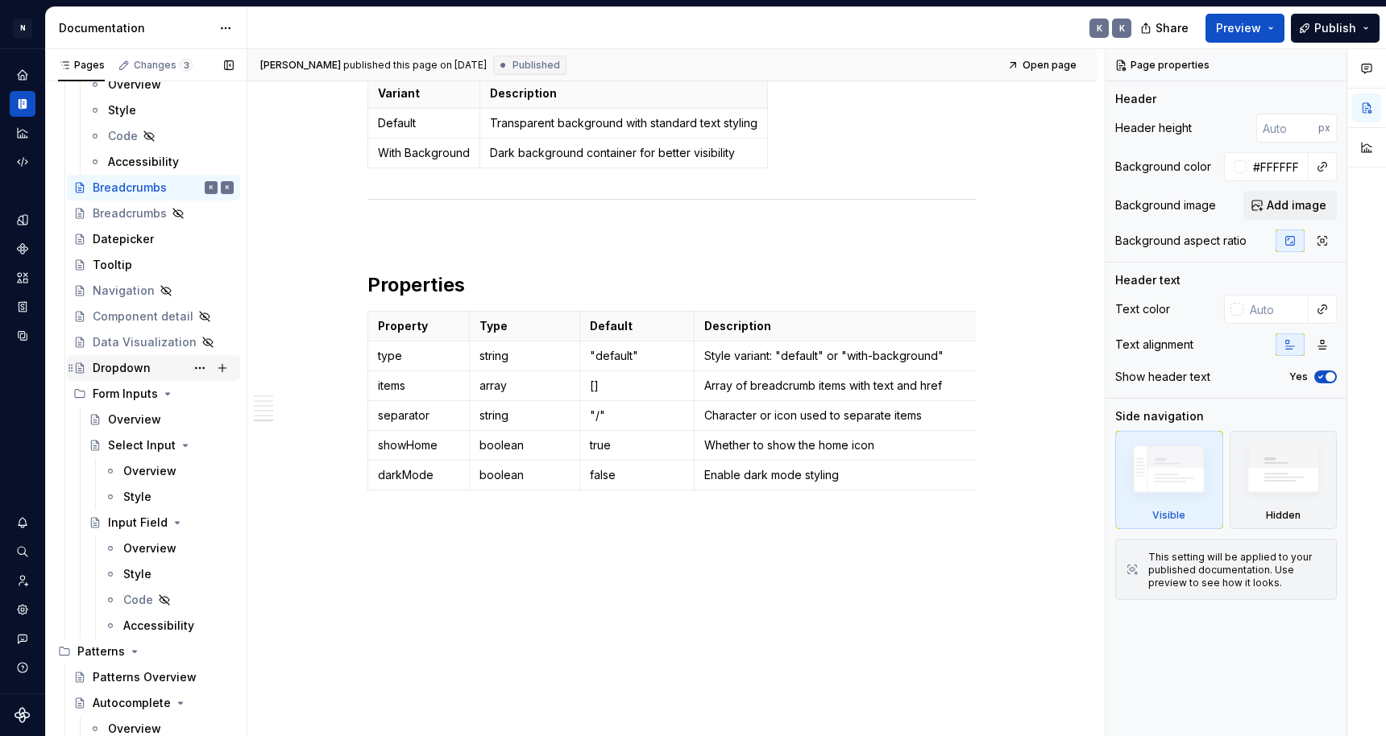
click at [151, 365] on div "Dropdown" at bounding box center [163, 368] width 141 height 23
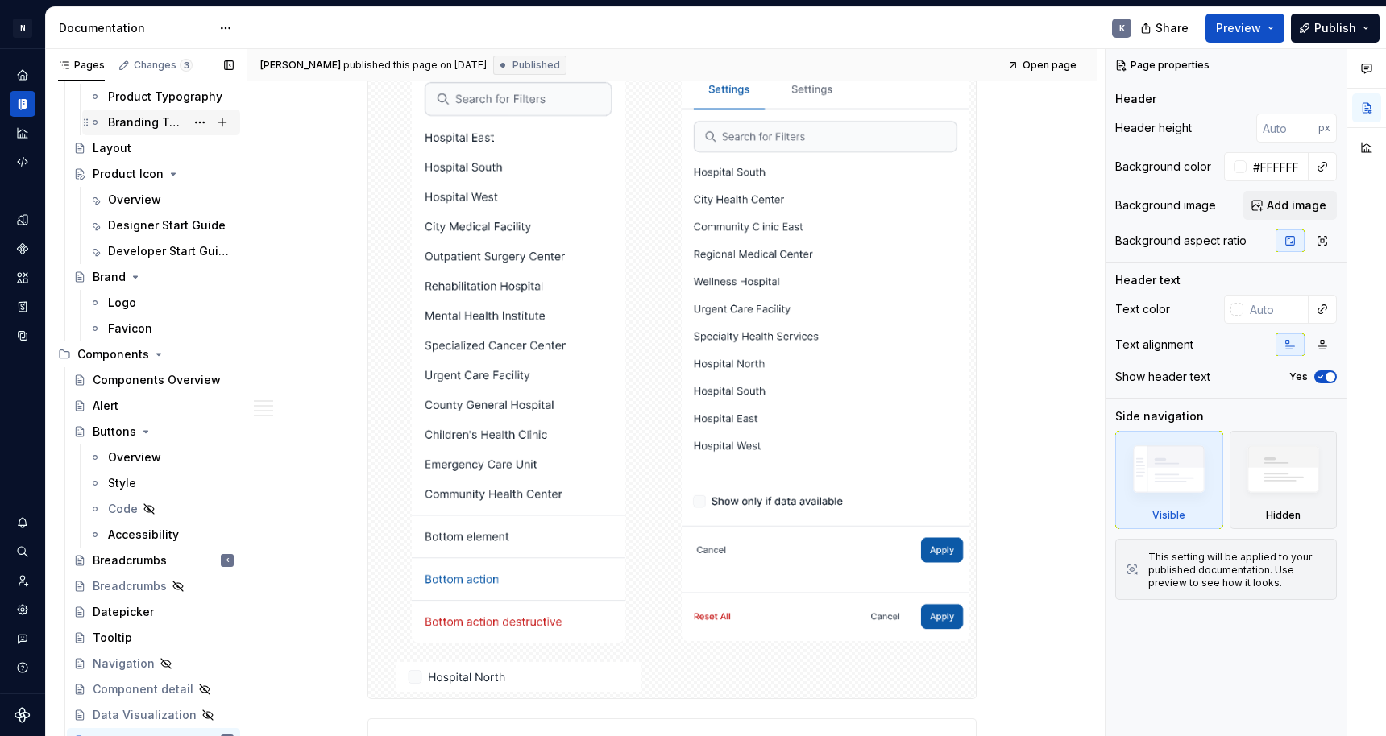
scroll to position [463, 0]
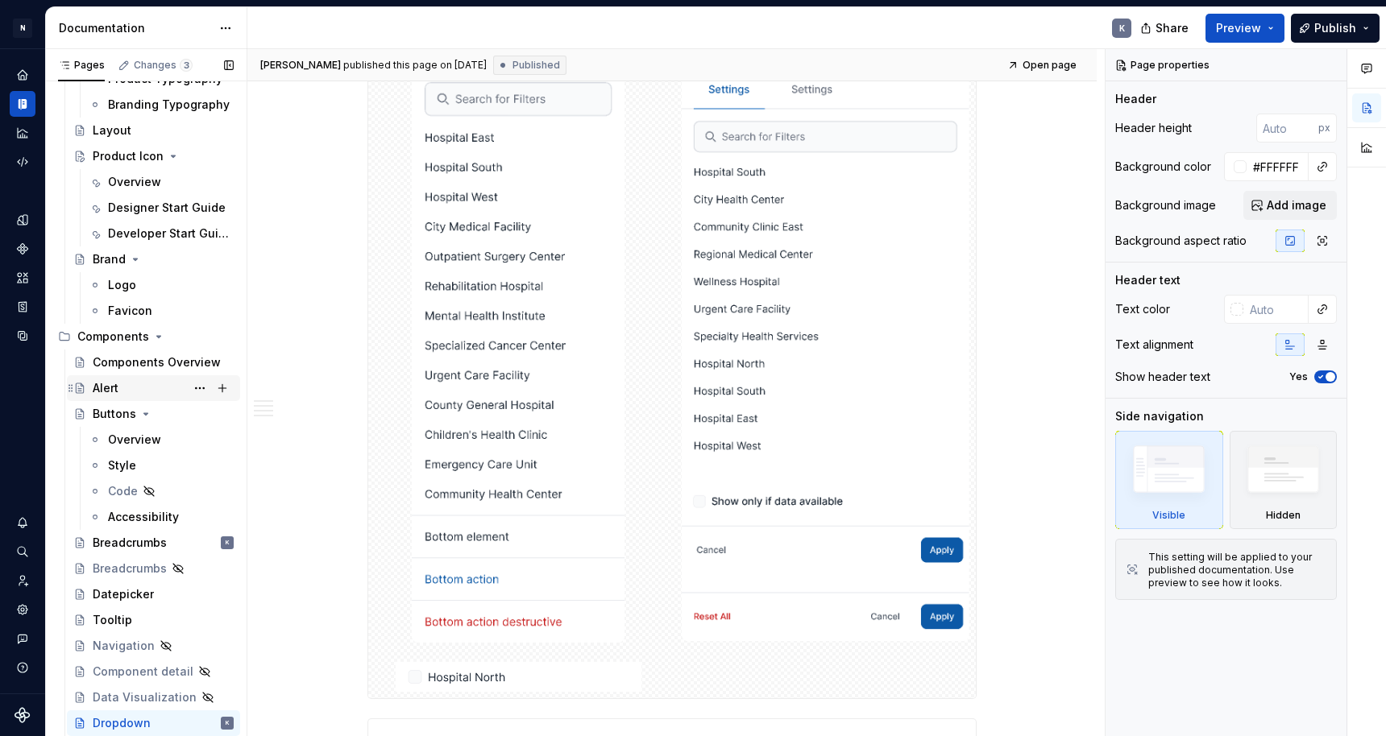
click at [143, 390] on div "Alert" at bounding box center [163, 388] width 141 height 23
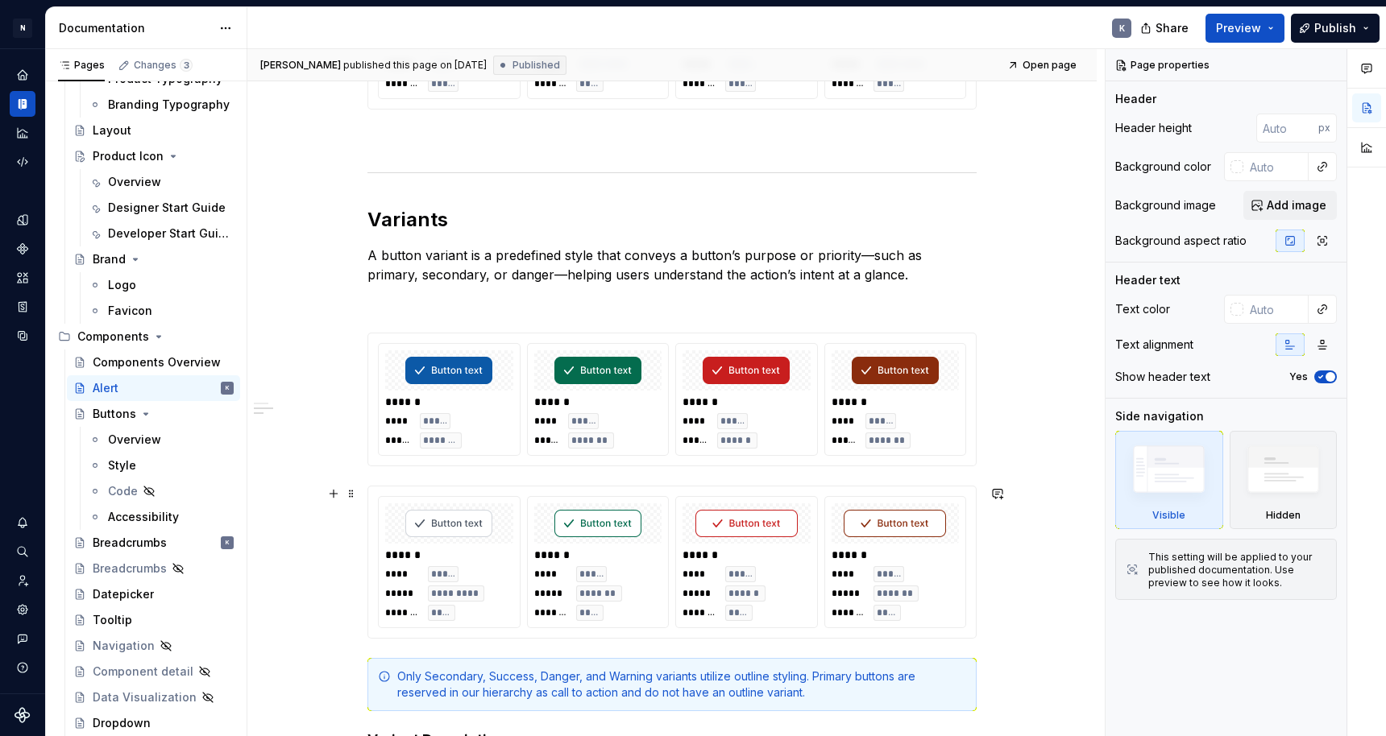
scroll to position [1391, 0]
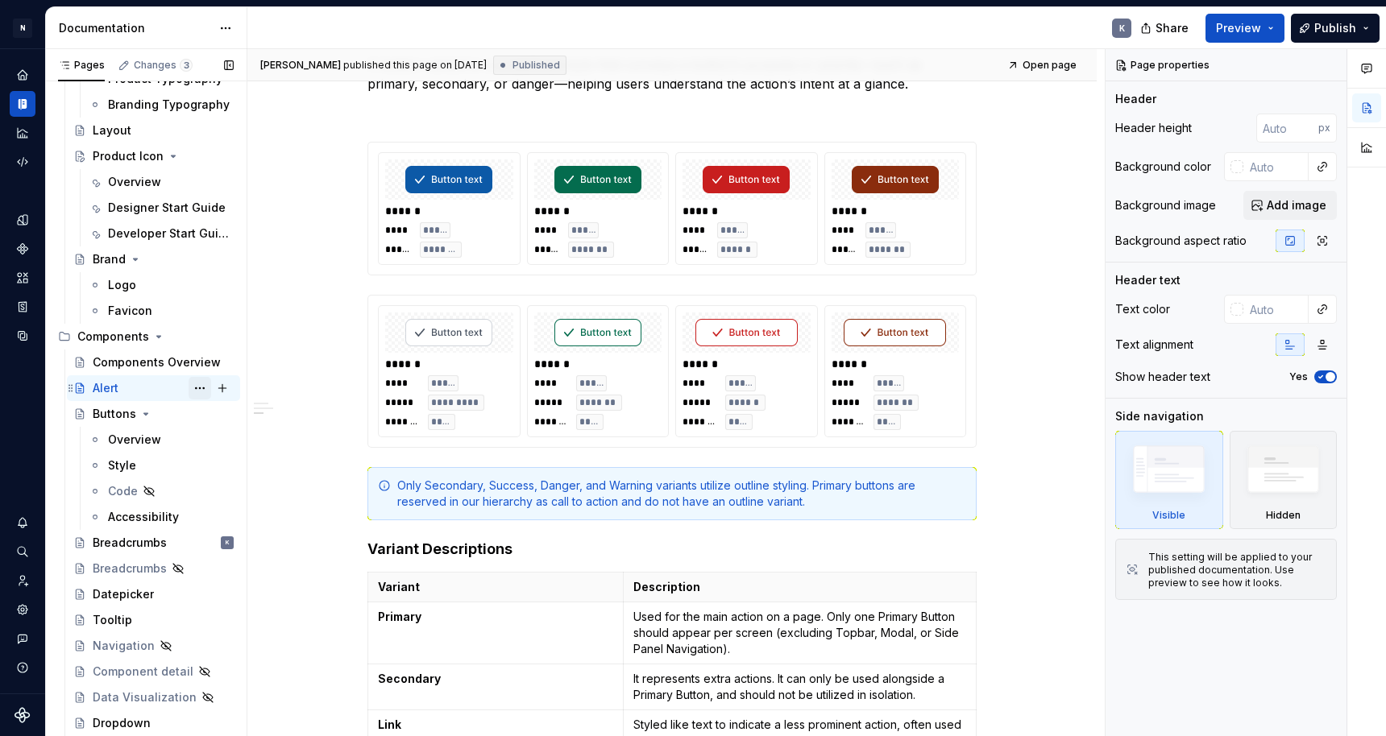
click at [193, 385] on button "Page tree" at bounding box center [200, 388] width 23 height 23
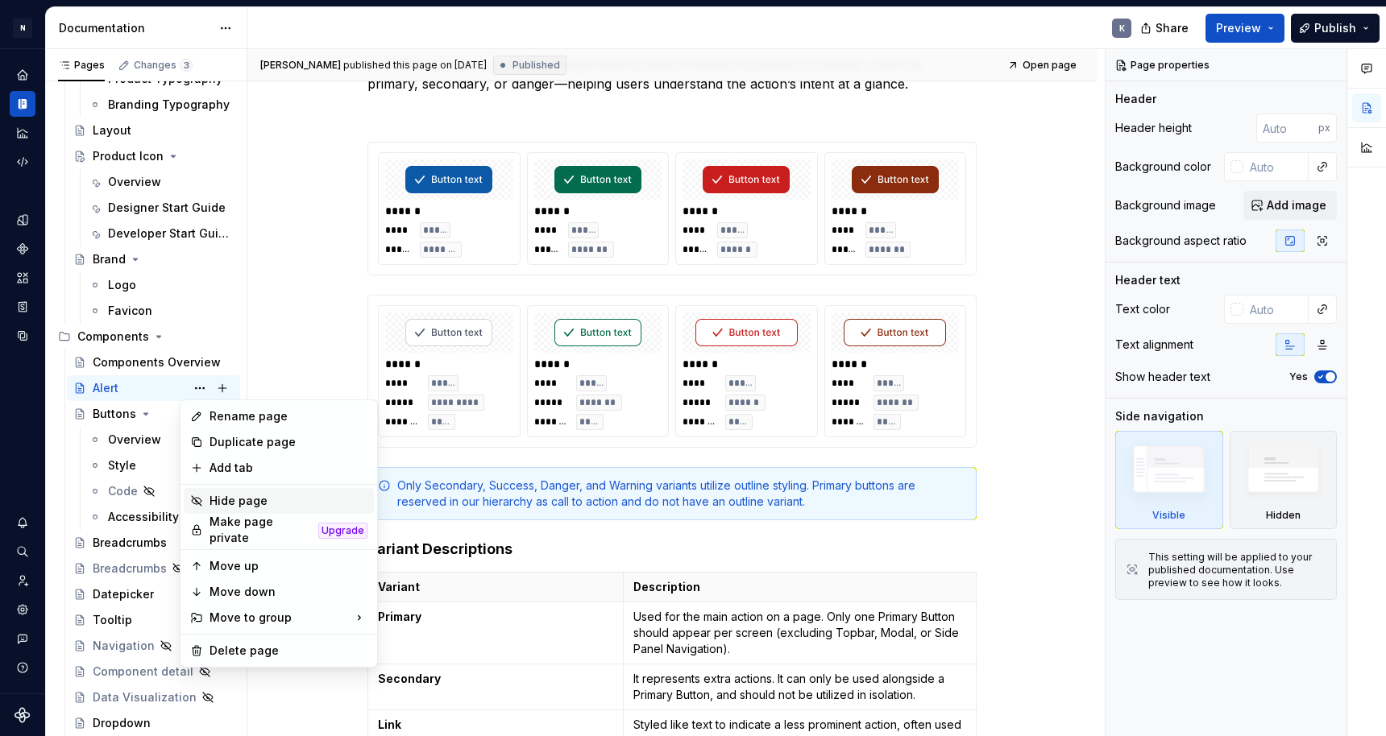
click at [271, 504] on div "Hide page" at bounding box center [289, 501] width 158 height 16
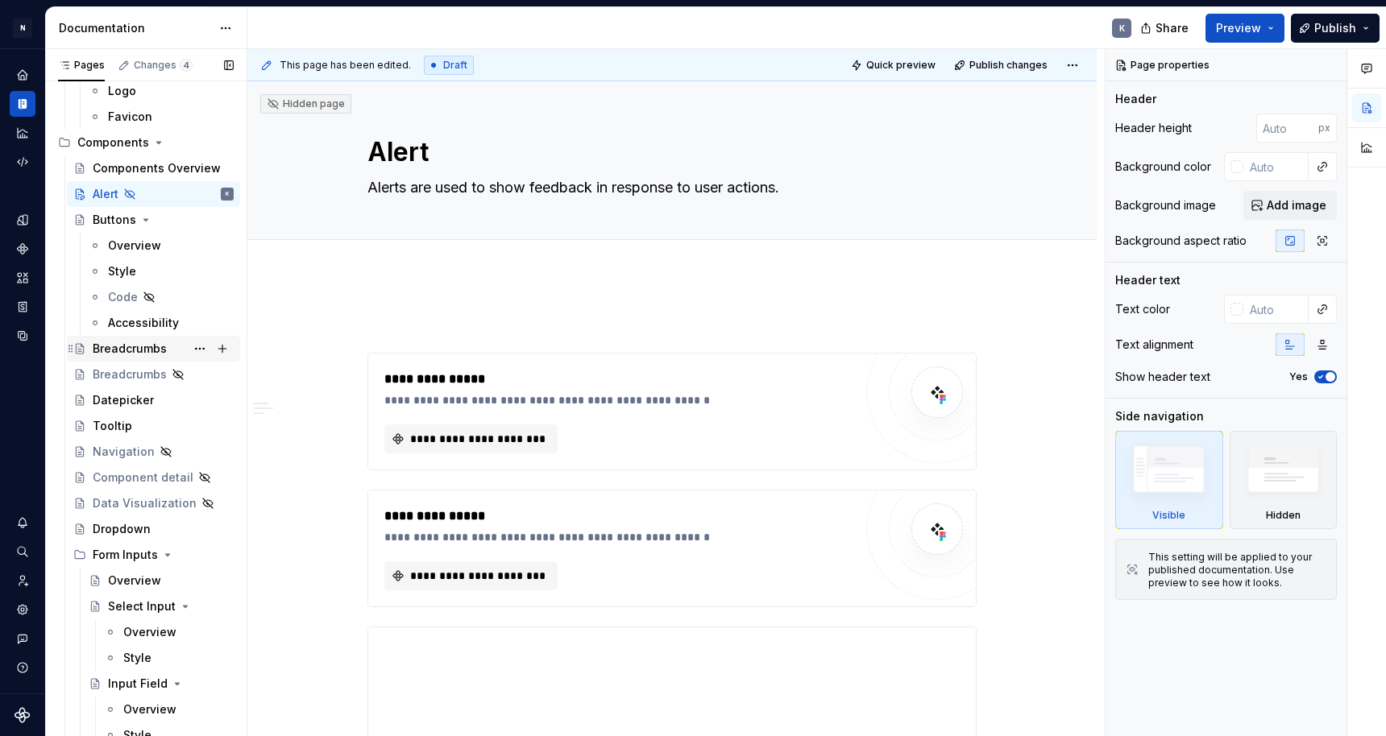
scroll to position [661, 0]
click at [159, 417] on div "Tooltip" at bounding box center [163, 423] width 141 height 23
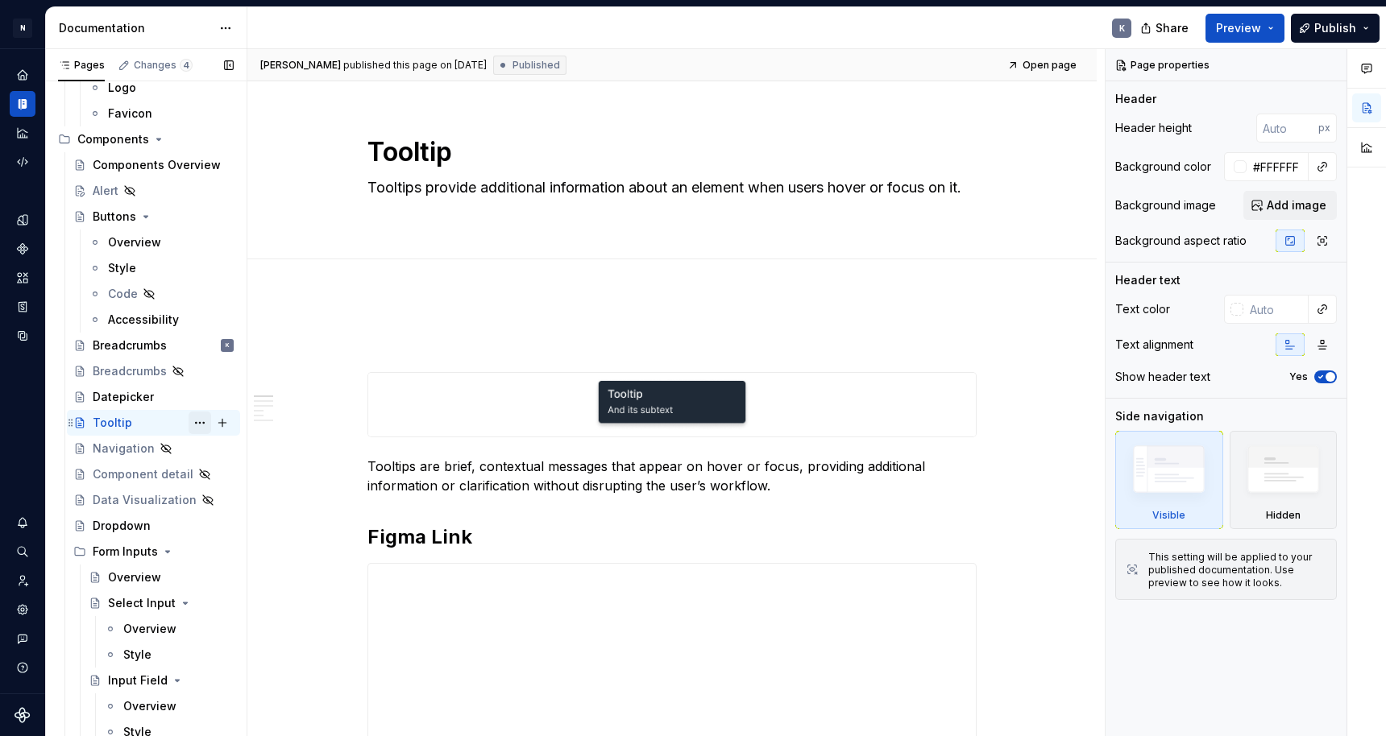
click at [192, 422] on button "Page tree" at bounding box center [200, 423] width 23 height 23
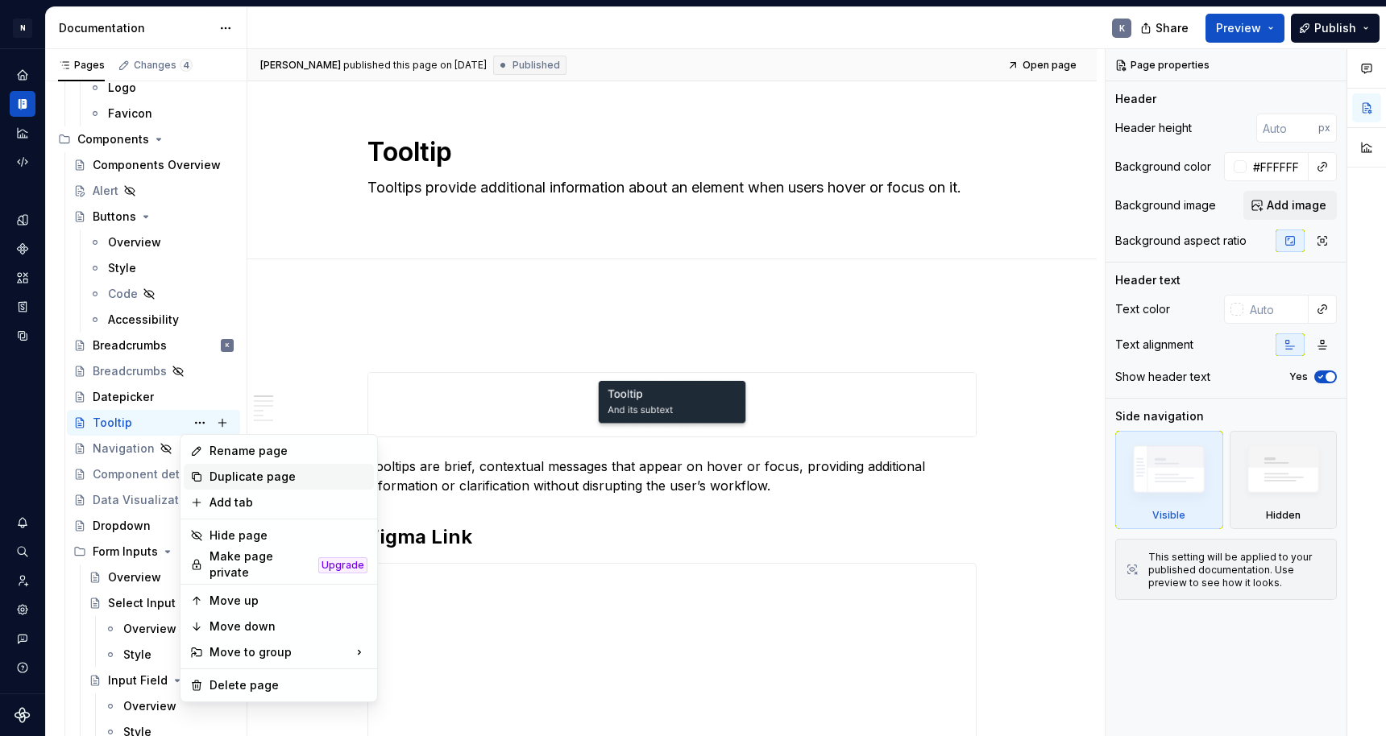
click at [248, 478] on div "Duplicate page" at bounding box center [289, 477] width 158 height 16
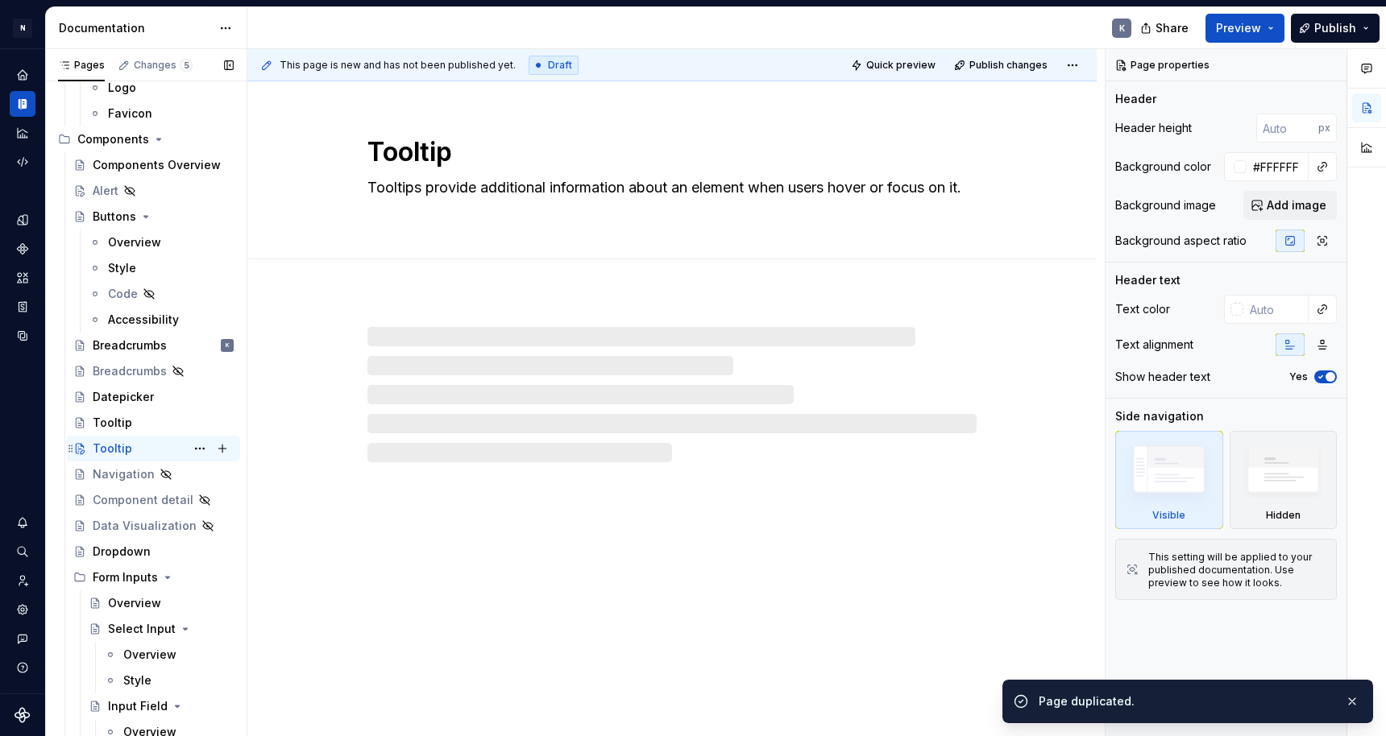
click at [130, 449] on div "Tooltip K" at bounding box center [163, 449] width 141 height 23
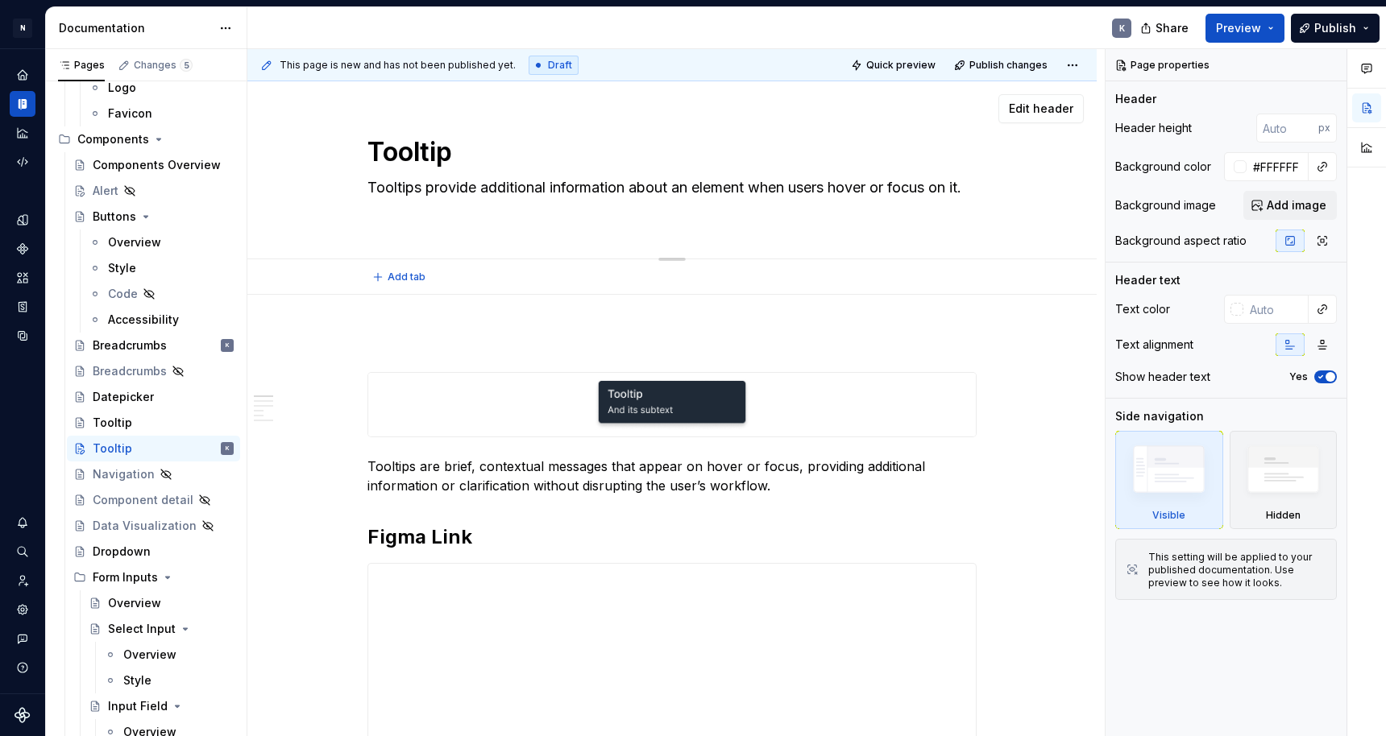
click at [420, 158] on textarea "Tooltip" at bounding box center [668, 152] width 609 height 39
type textarea "*"
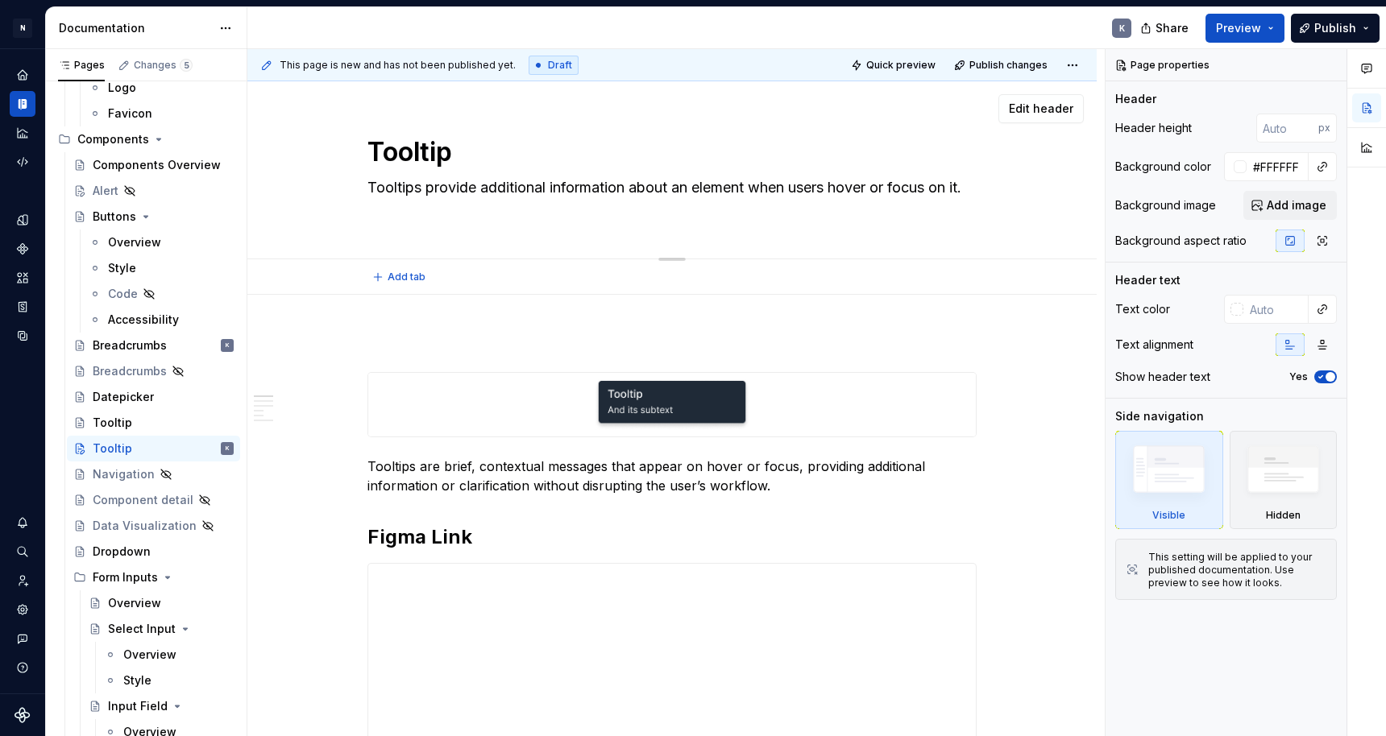
type textarea "B"
type textarea "*"
type textarea "Ba"
type textarea "*"
type textarea "Bad"
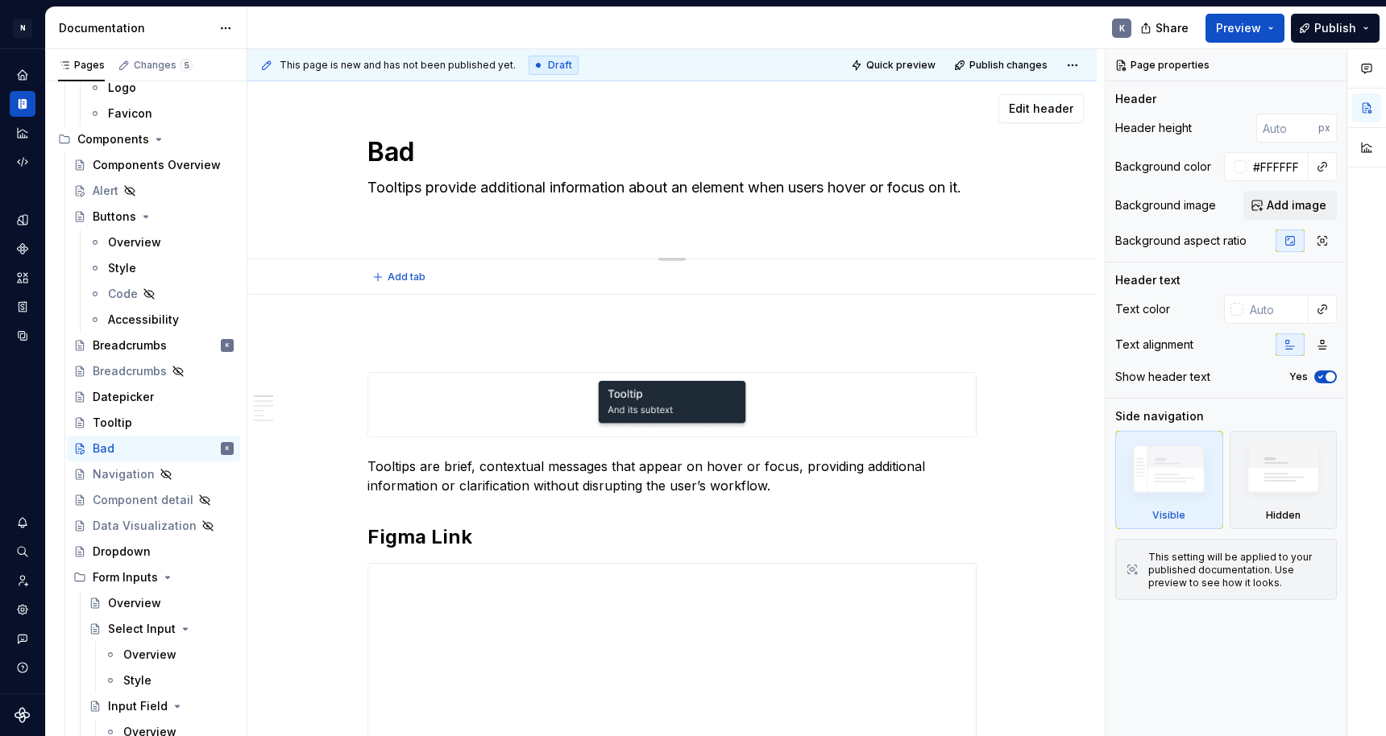
type textarea "*"
type textarea "Badg"
type textarea "*"
type textarea "Badge"
type textarea "*"
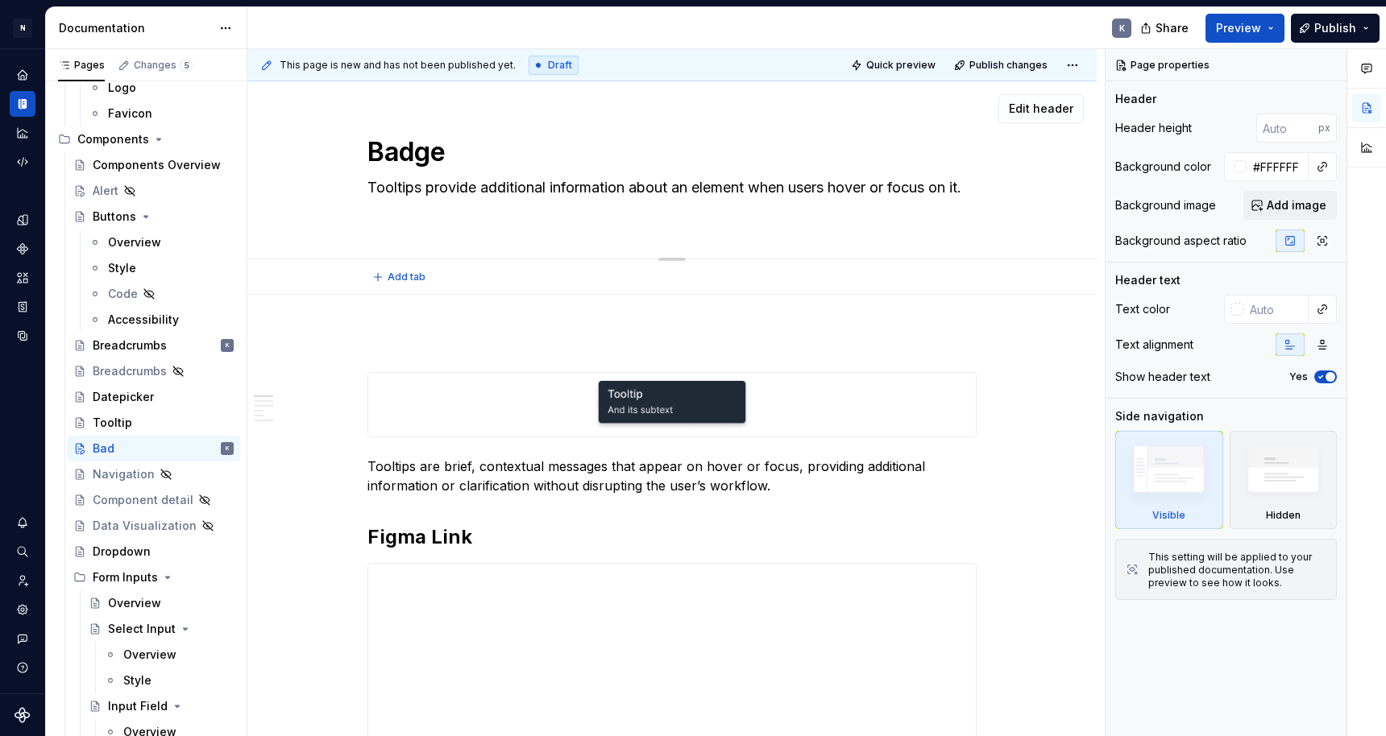
type textarea "Badges"
type textarea "*"
type textarea "Badges"
click at [388, 345] on p at bounding box center [671, 343] width 609 height 19
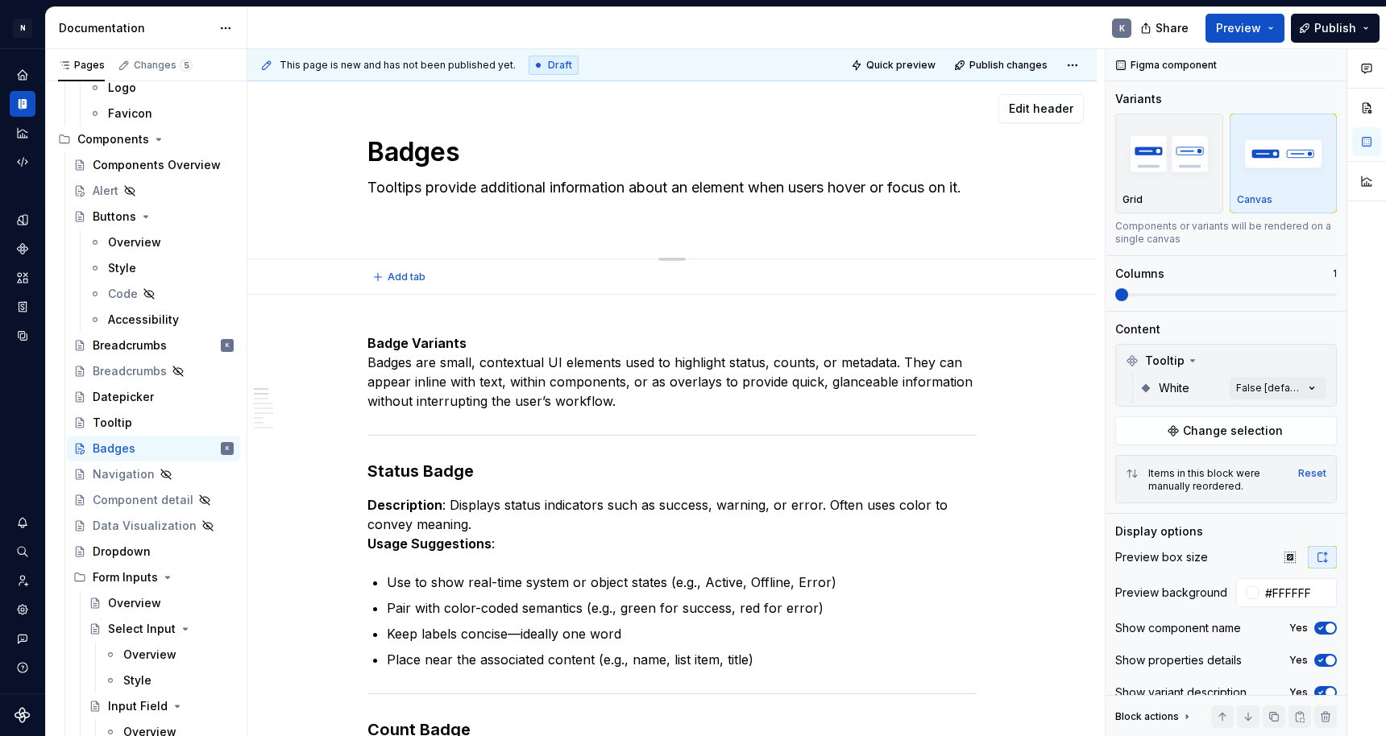
click at [636, 189] on textarea "Tooltips provide additional information about an element when users hover or fo…" at bounding box center [668, 197] width 609 height 45
paste textarea "Compact visual indicators used to display status, counts, or categories at a gl…"
type textarea "*"
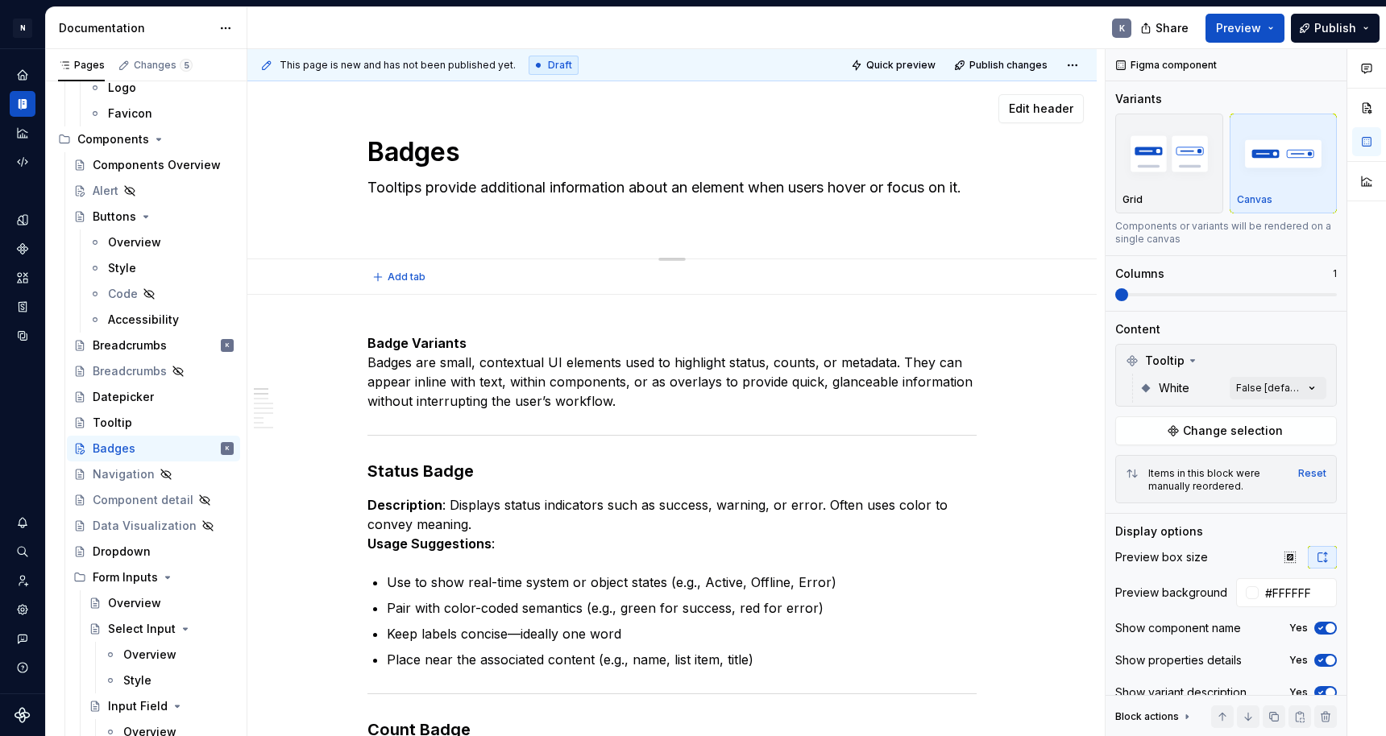
type textarea "Compact visual indicators used to display status, counts, or categories at a gl…"
type textarea "*"
type textarea "Compact visual indicators used to display status, counts, or categories at a gl…"
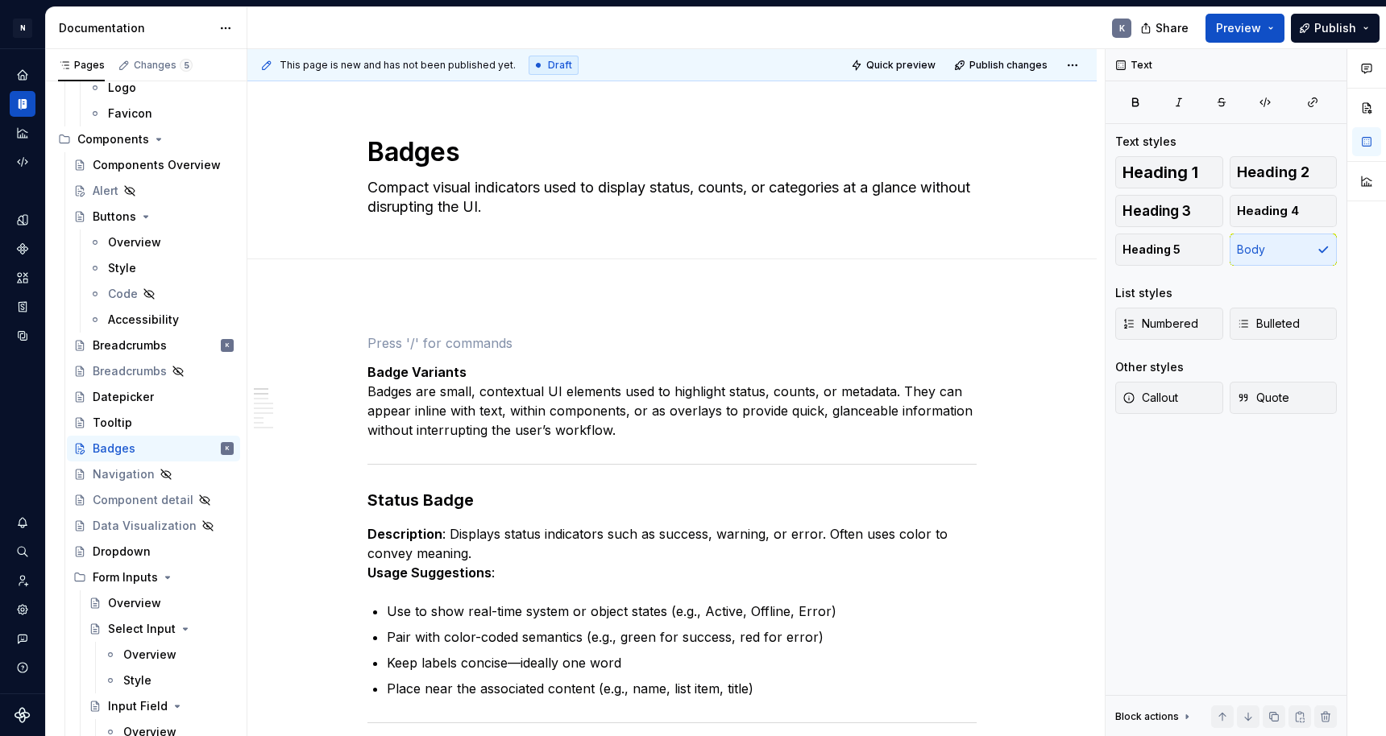
scroll to position [7, 0]
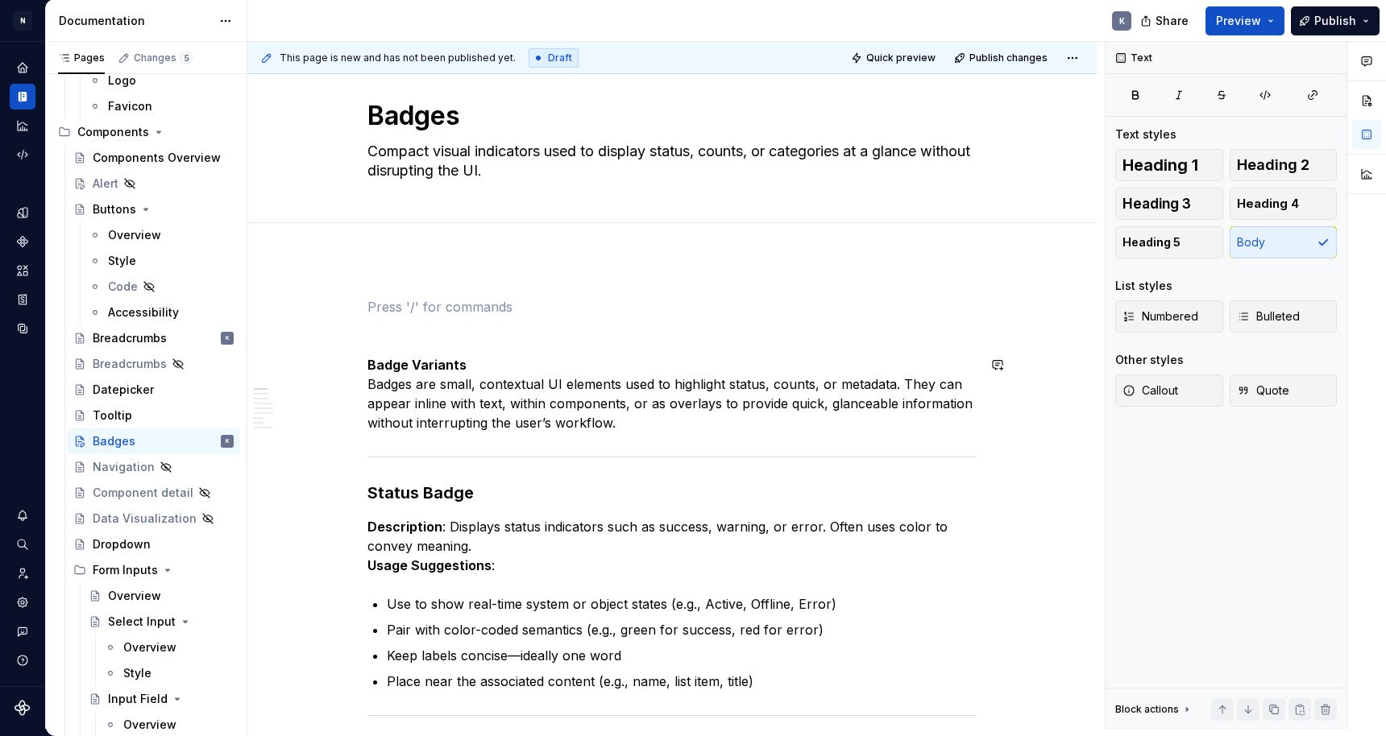
type textarea "*"
click at [352, 493] on span at bounding box center [351, 493] width 13 height 23
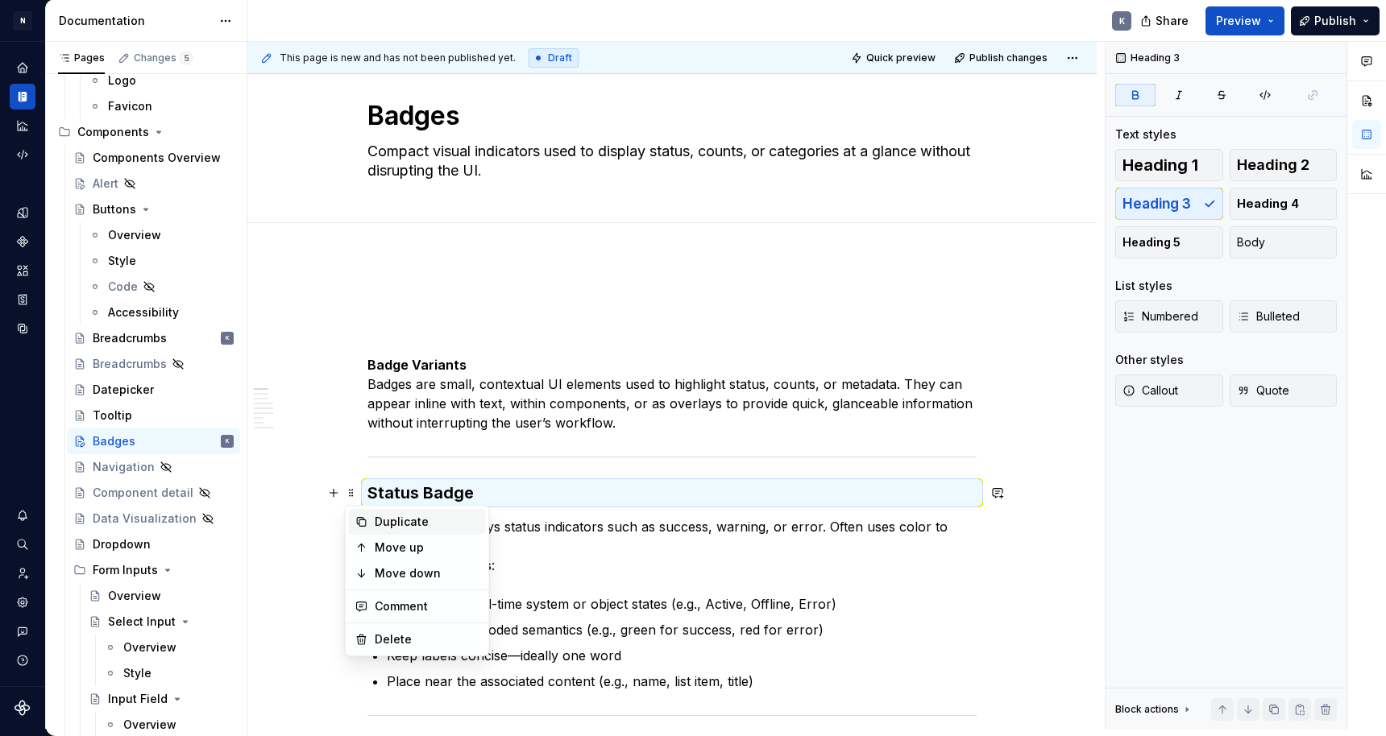
click at [382, 525] on div "Duplicate" at bounding box center [427, 522] width 105 height 16
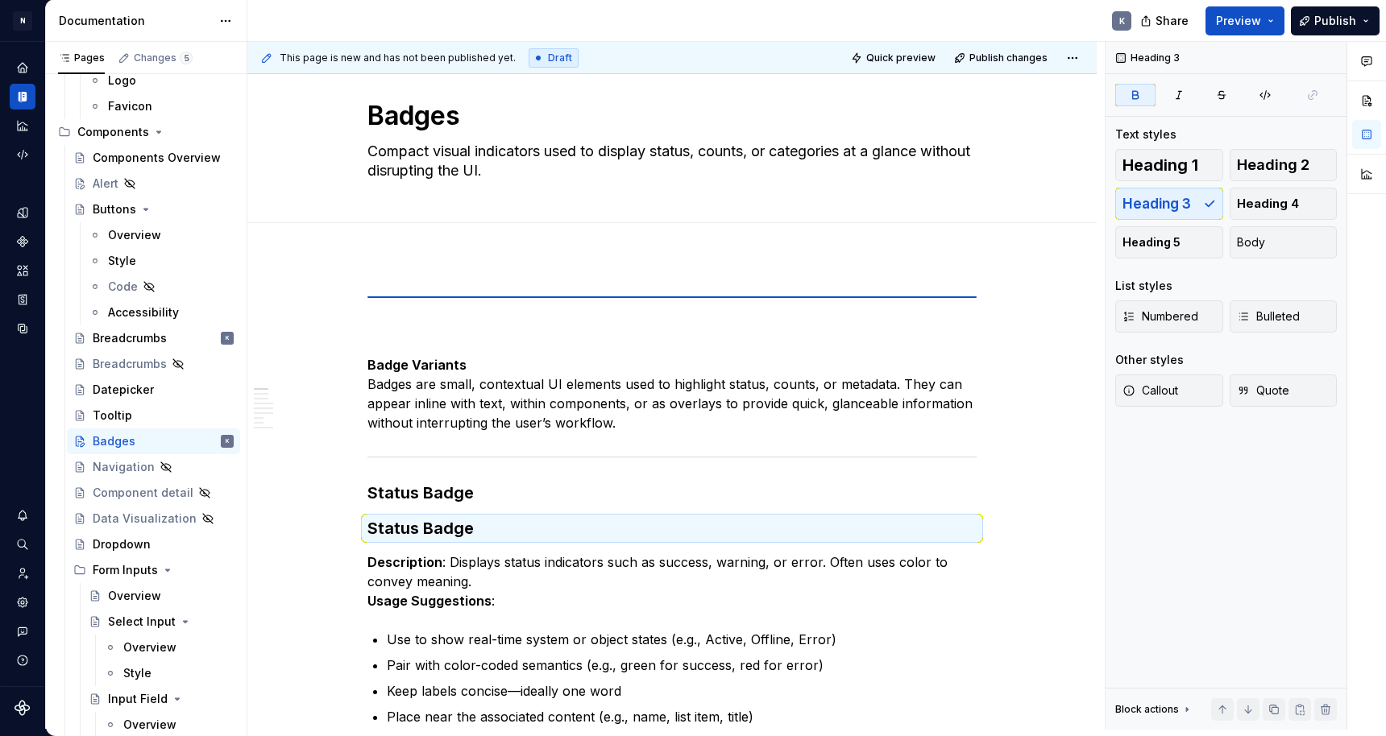
scroll to position [64, 0]
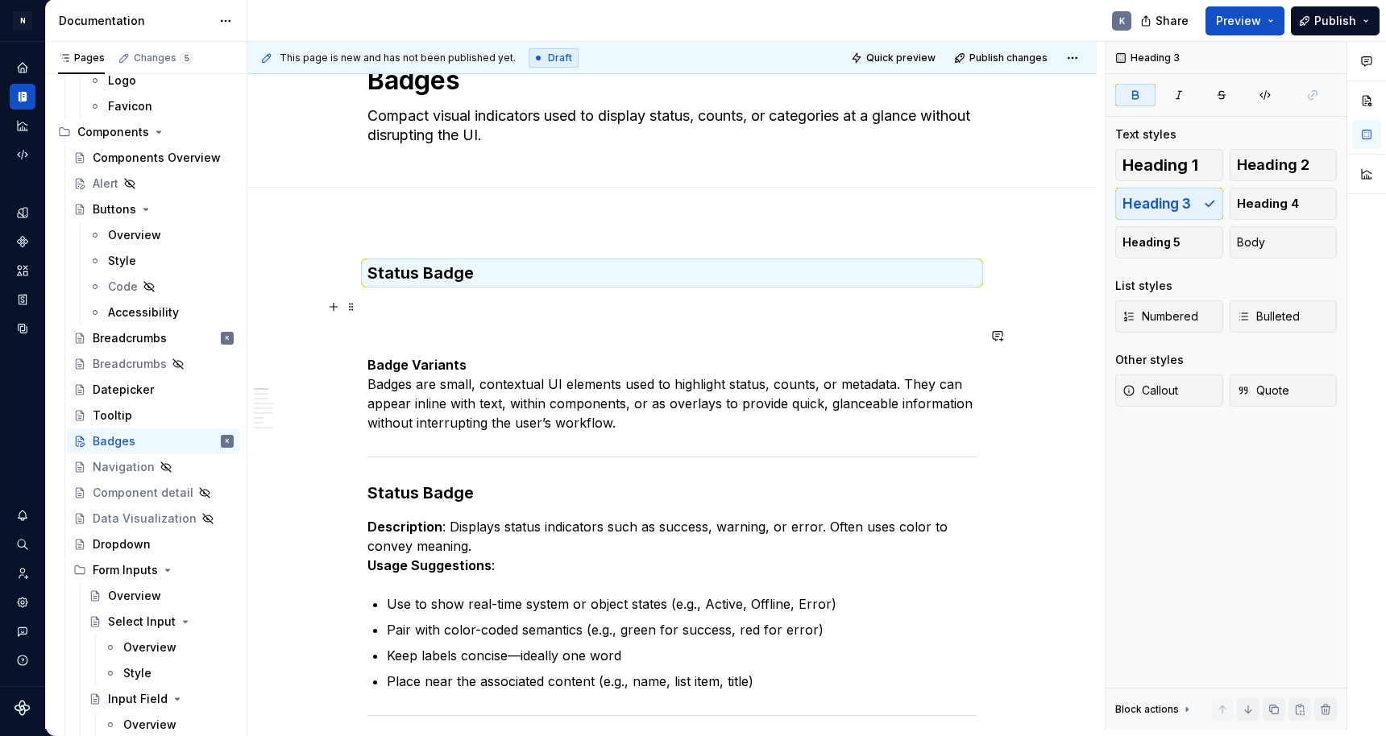
click at [448, 308] on p at bounding box center [671, 306] width 609 height 19
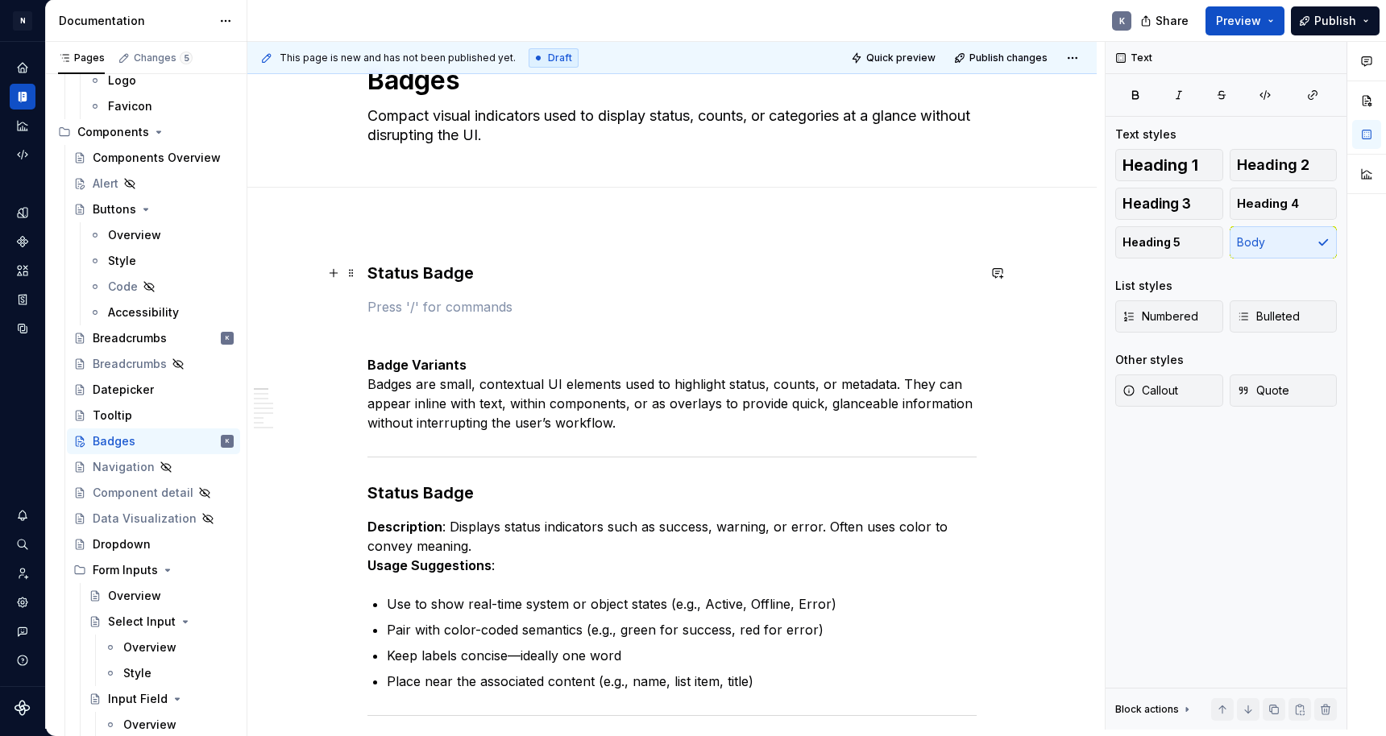
click at [435, 270] on strong "Status Badge" at bounding box center [420, 272] width 106 height 19
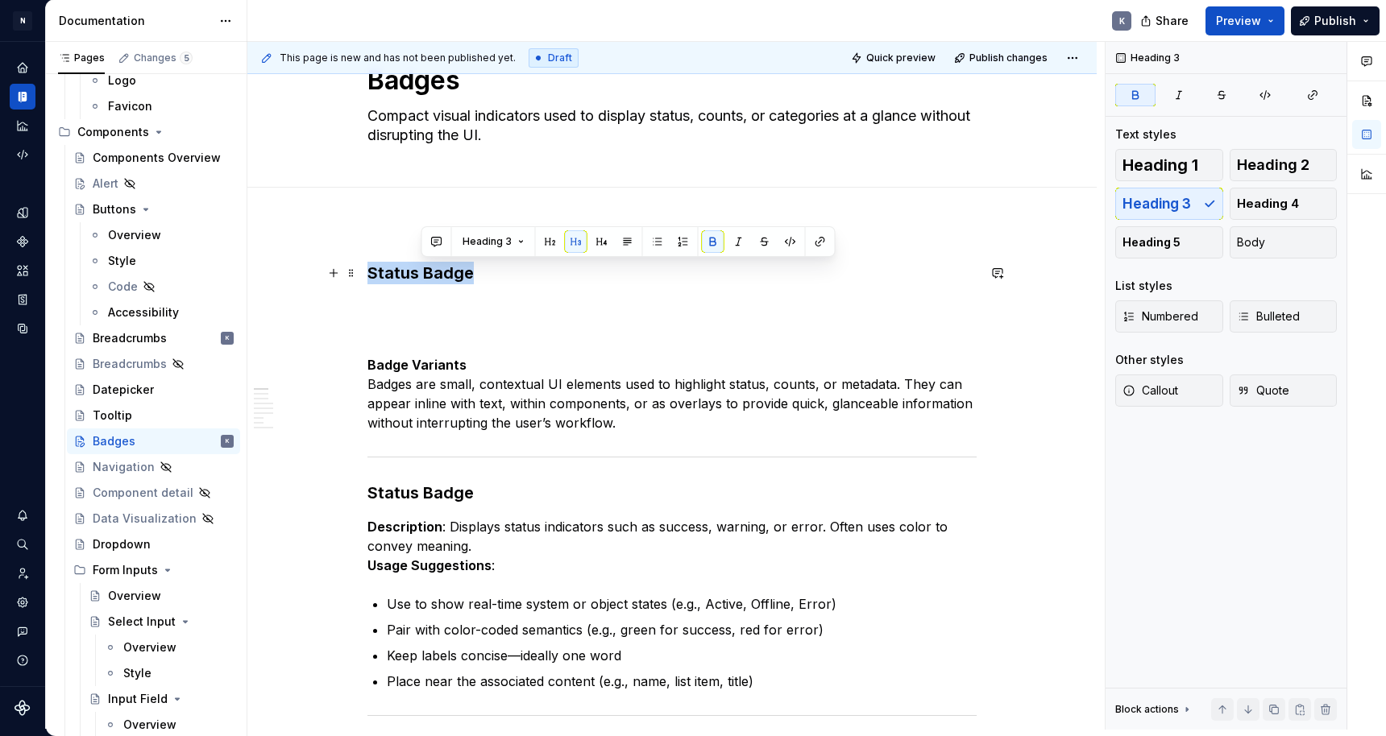
click at [435, 270] on strong "Status Badge" at bounding box center [420, 272] width 106 height 19
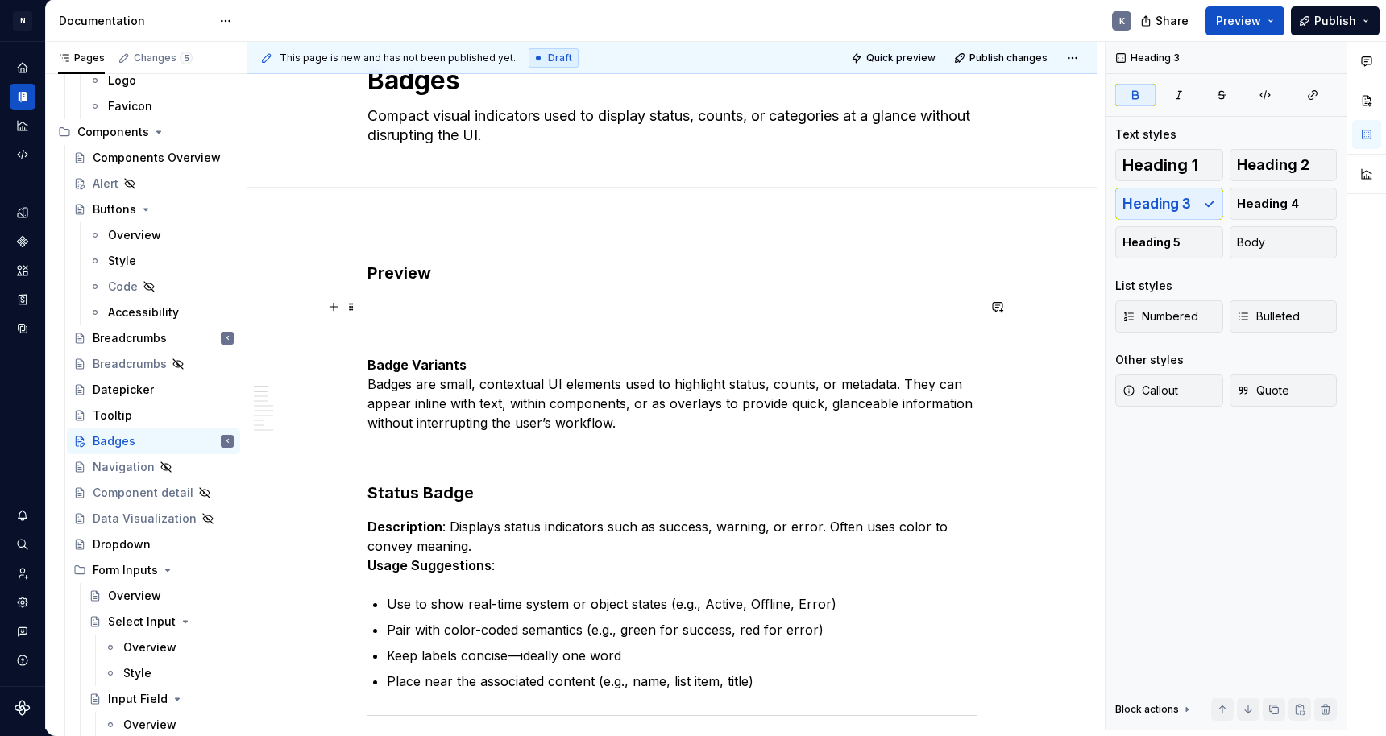
click at [449, 307] on p at bounding box center [671, 306] width 609 height 19
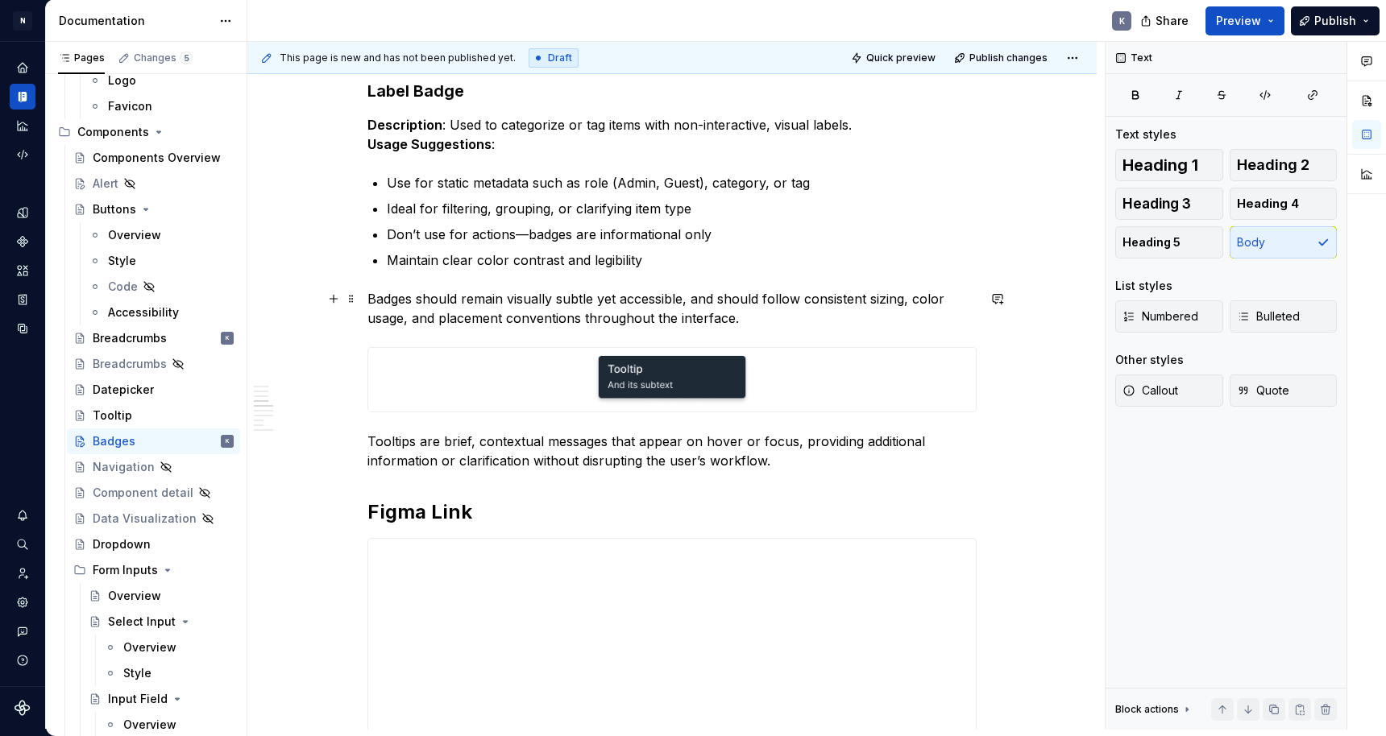
scroll to position [977, 0]
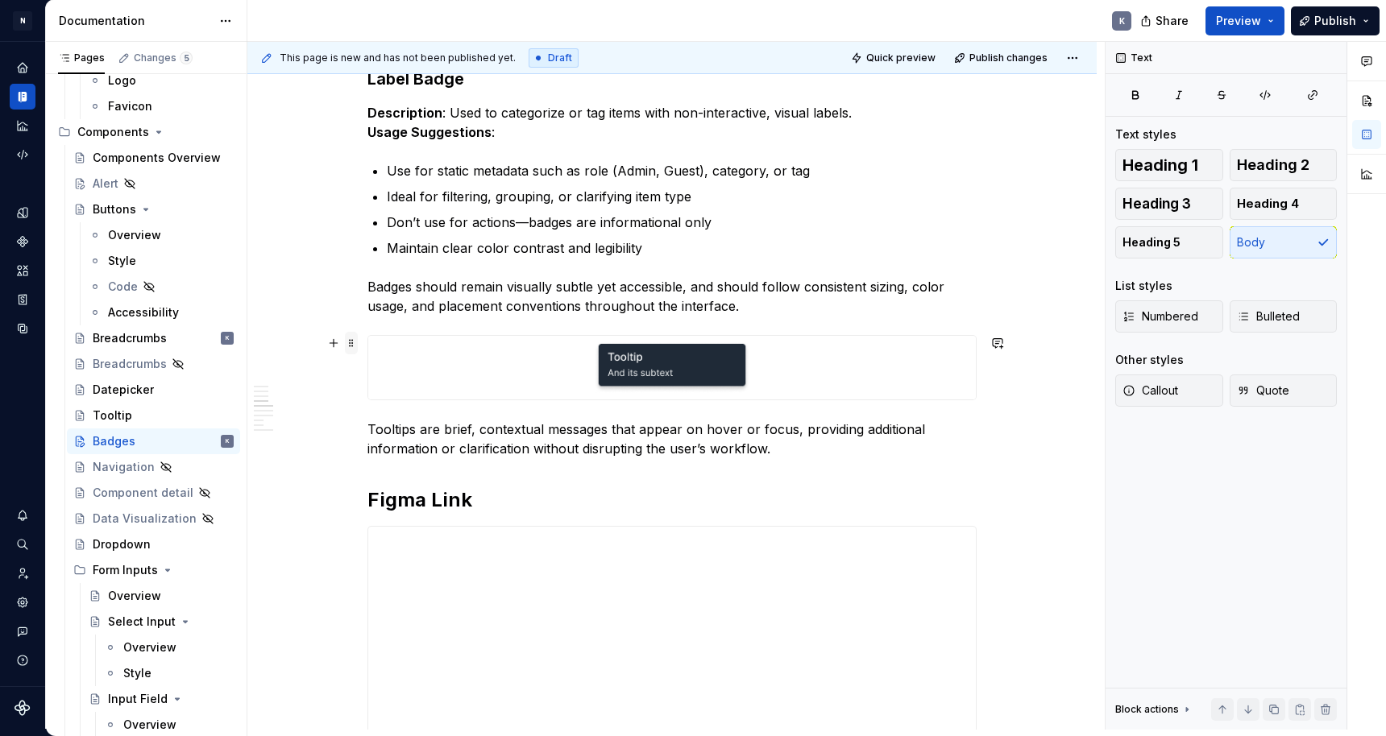
click at [353, 343] on span at bounding box center [351, 343] width 13 height 23
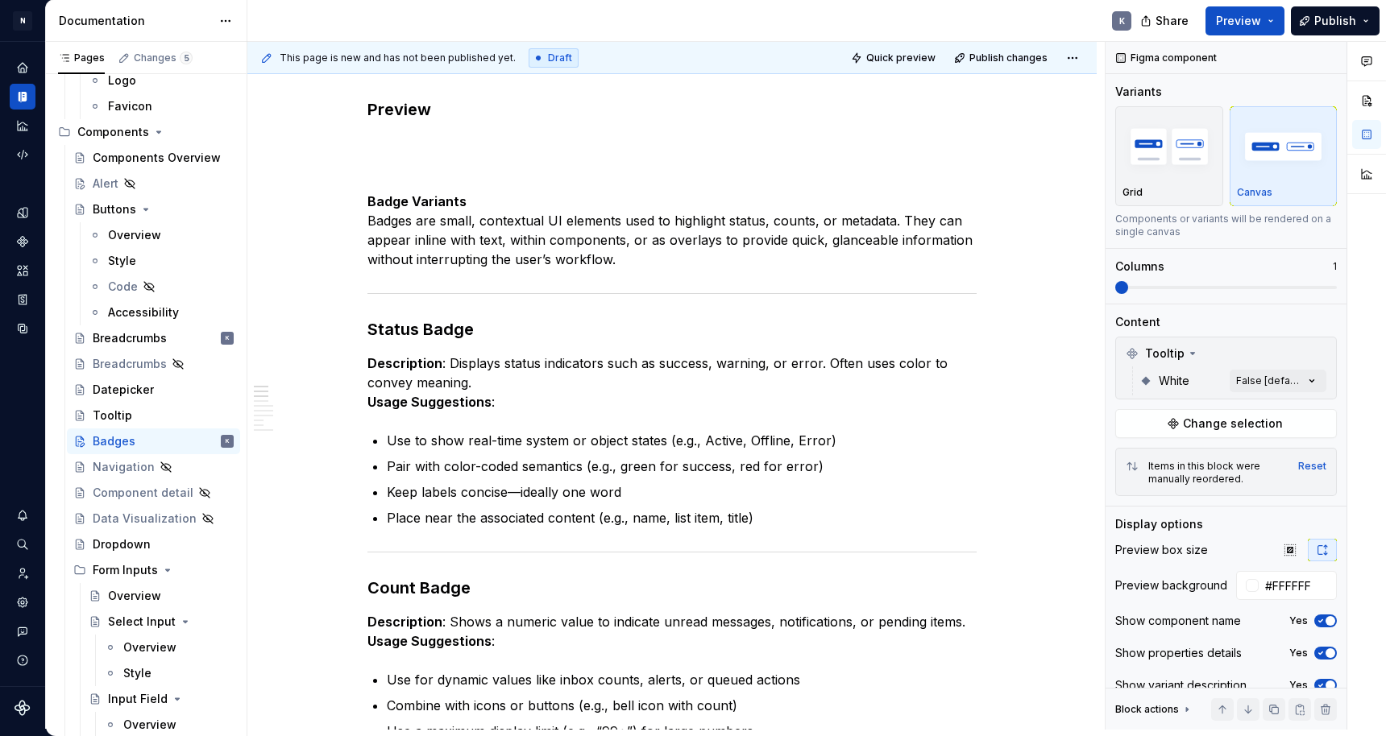
scroll to position [189, 0]
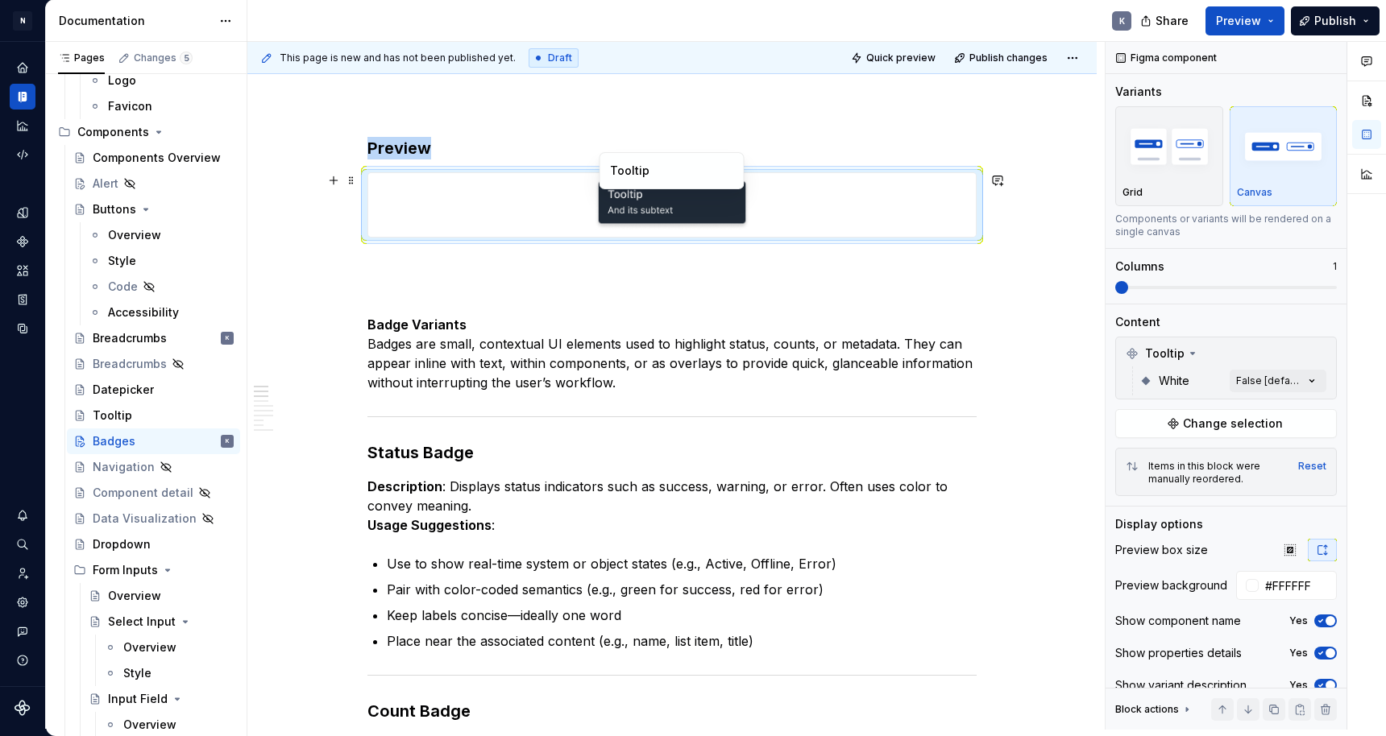
click at [524, 206] on div at bounding box center [672, 205] width 608 height 64
click at [1203, 420] on span "Change selection" at bounding box center [1233, 424] width 100 height 16
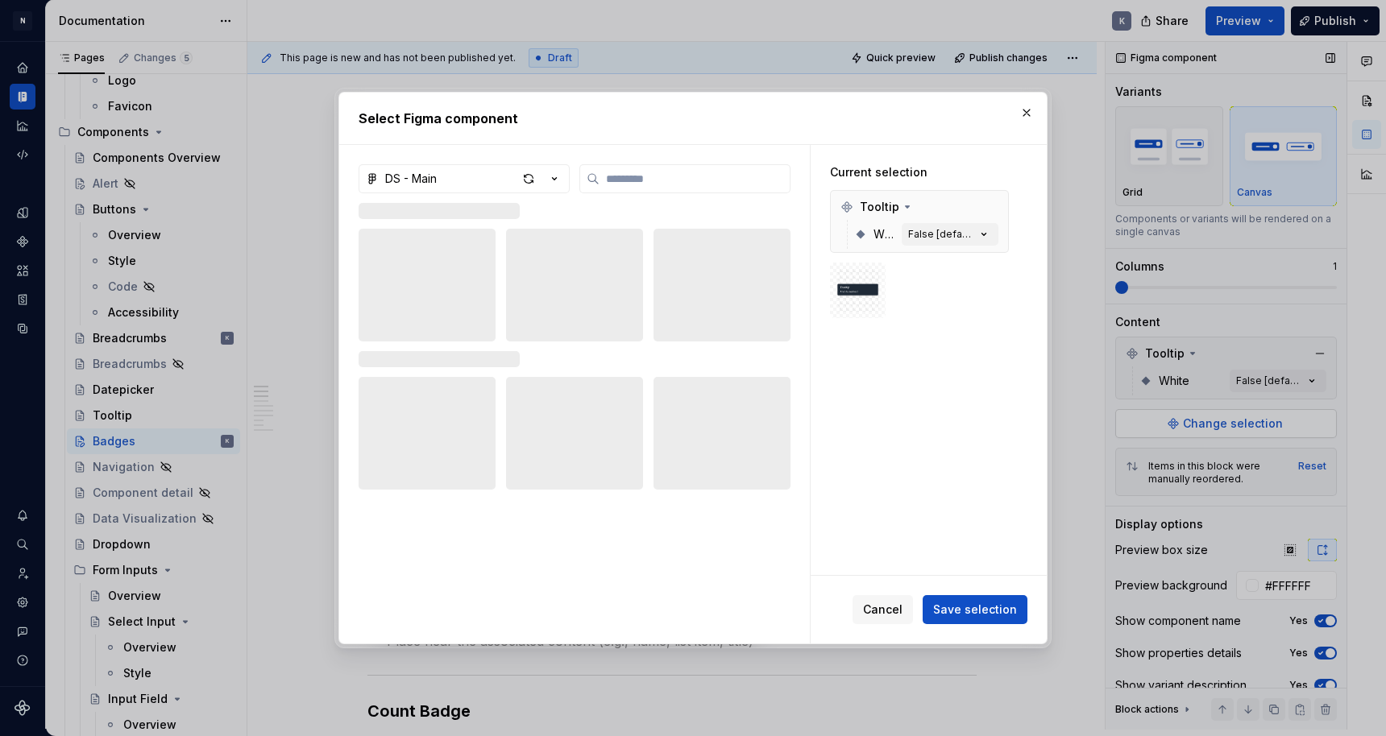
type textarea "*"
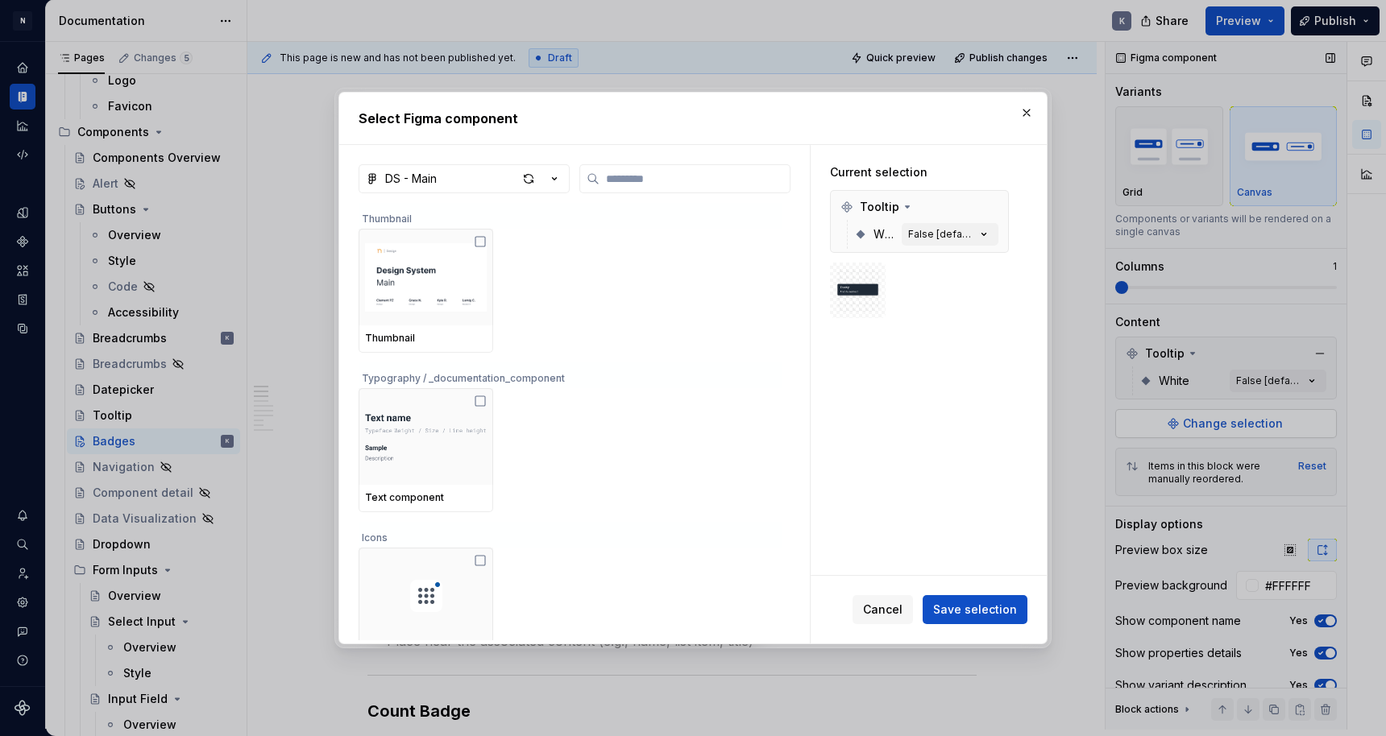
type input "*"
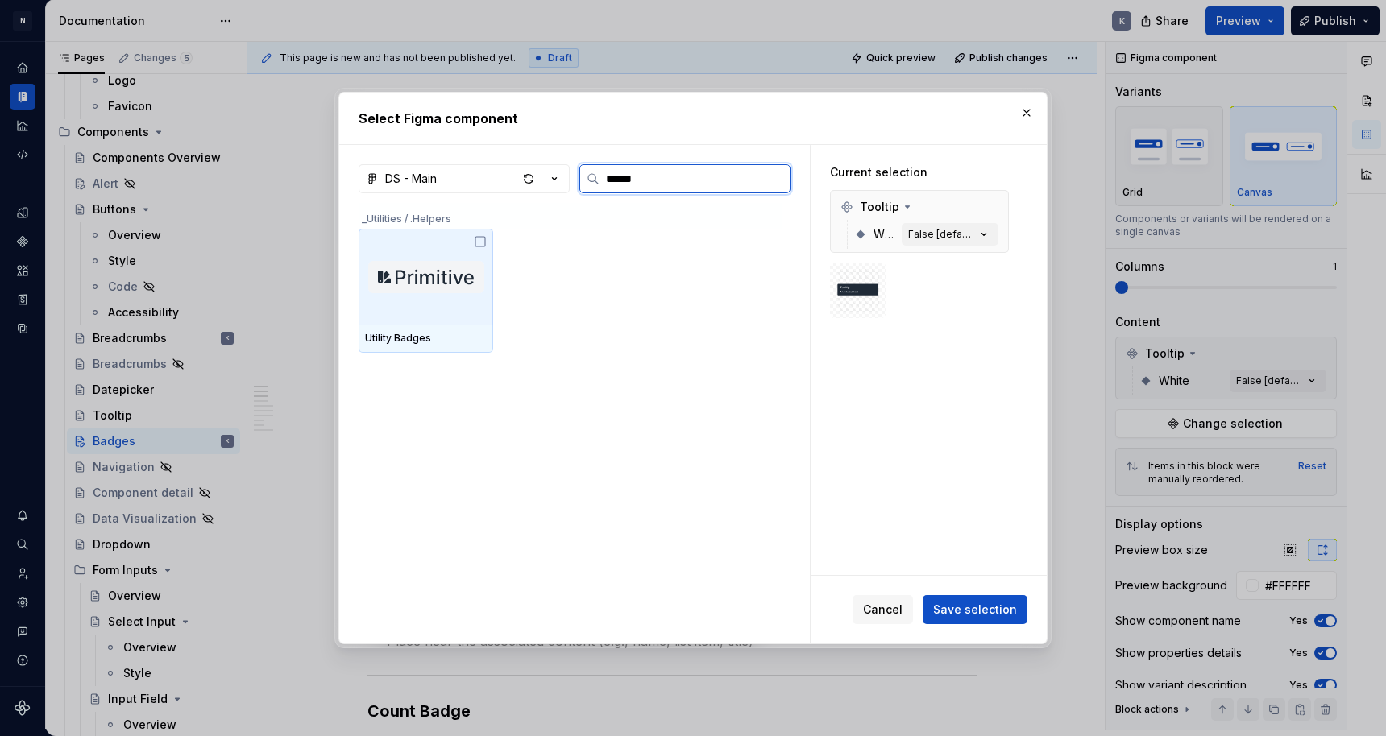
type input "*****"
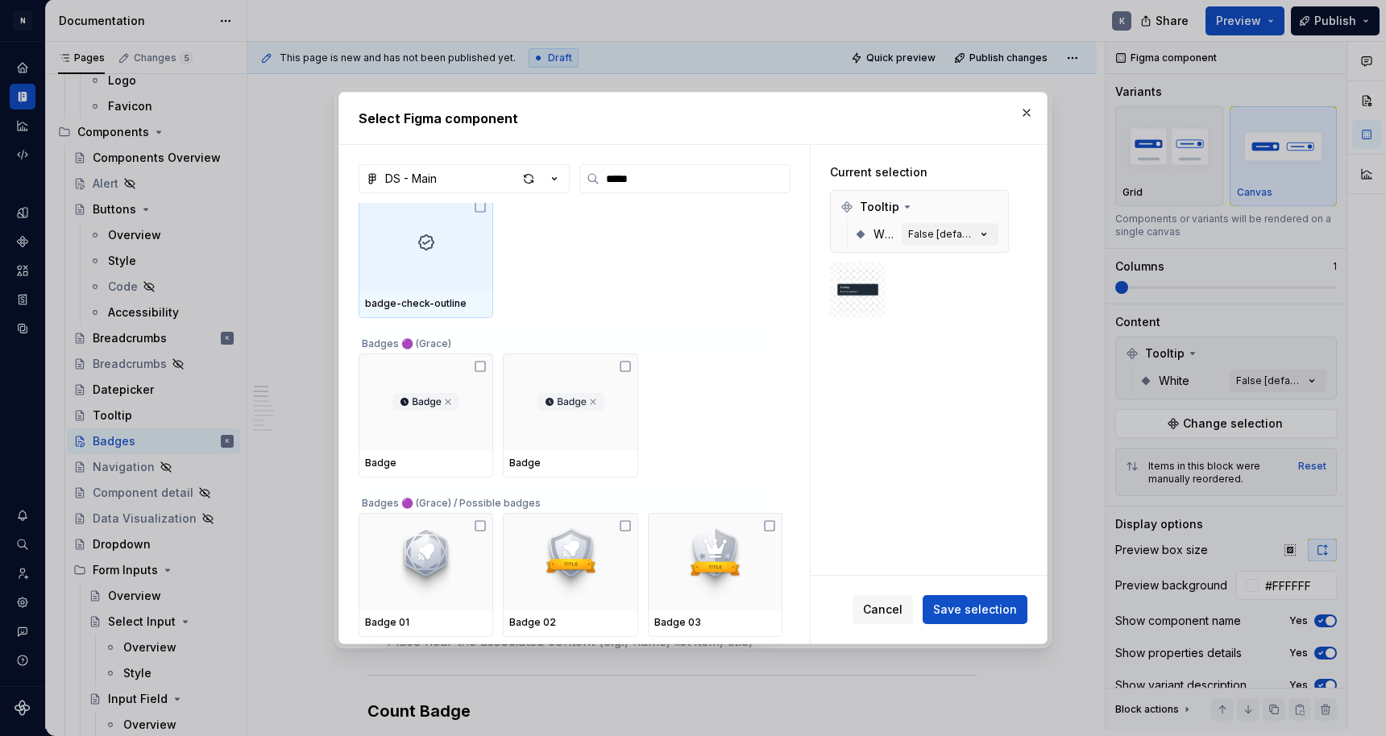
scroll to position [243, 0]
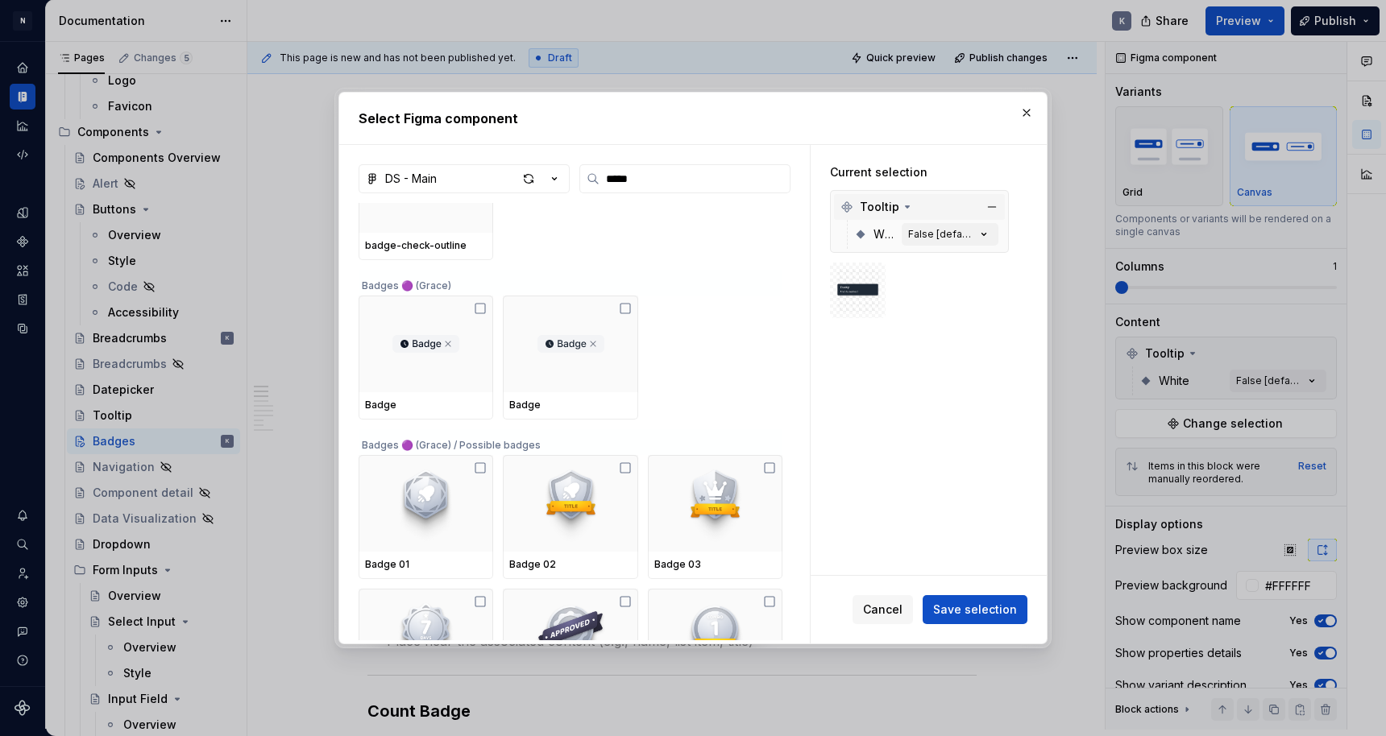
type textarea "*"
